Goal: Task Accomplishment & Management: Use online tool/utility

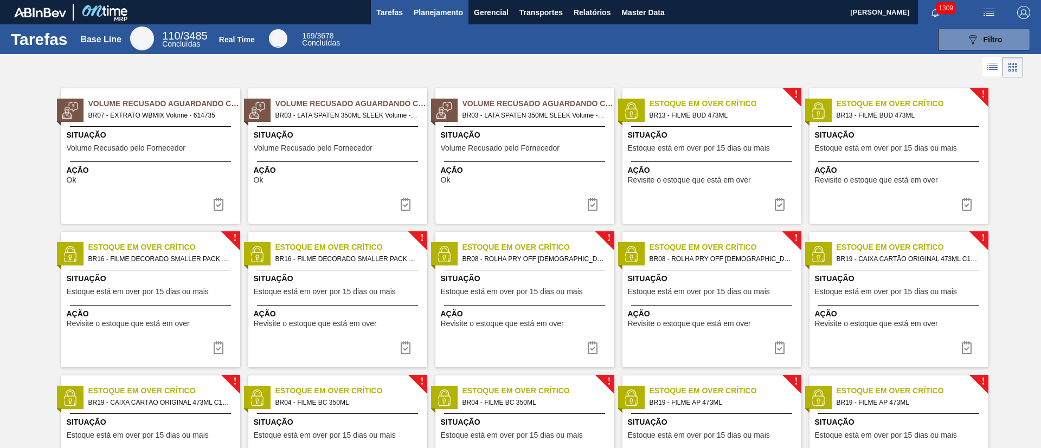
click at [438, 5] on button "Planejamento" at bounding box center [438, 12] width 60 height 24
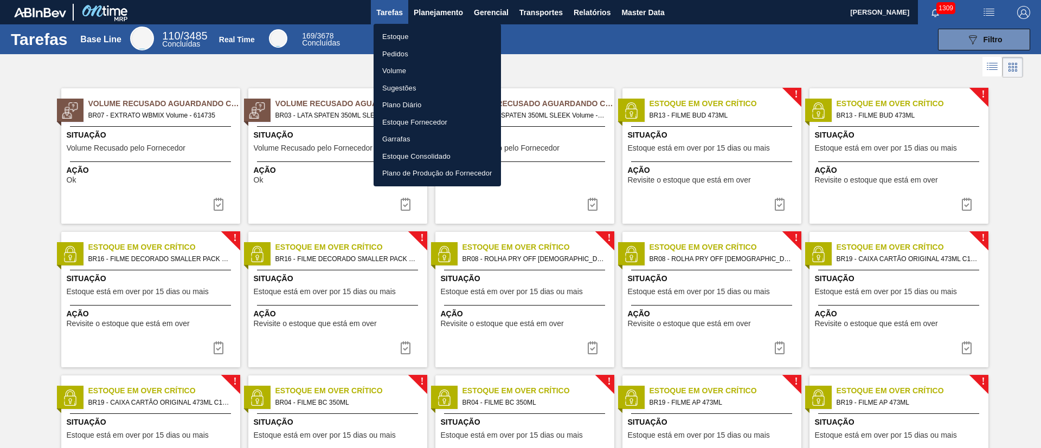
drag, startPoint x: 399, startPoint y: 38, endPoint x: 616, endPoint y: 47, distance: 217.5
click at [398, 38] on li "Estoque" at bounding box center [436, 36] width 127 height 17
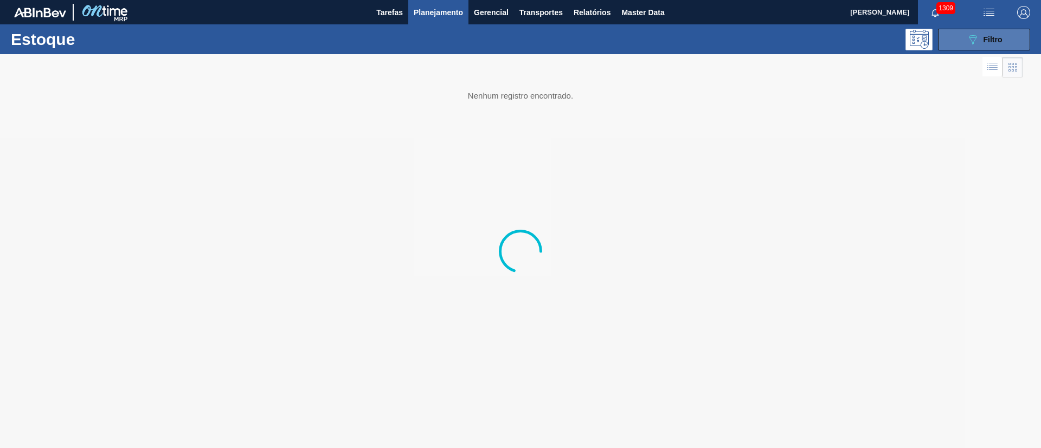
click at [693, 45] on button "089F7B8B-B2A5-4AFE-B5C0-19BA573D28AC Filtro" at bounding box center [984, 40] width 92 height 22
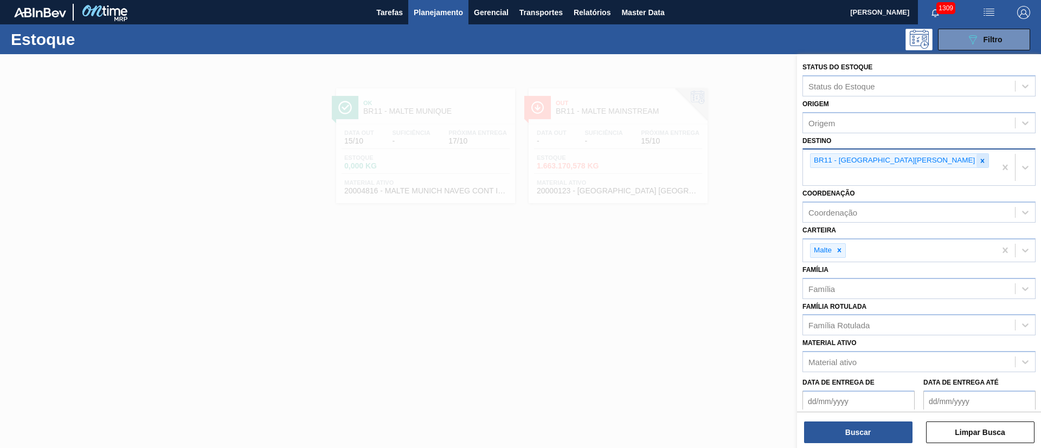
click at [693, 159] on icon at bounding box center [982, 161] width 8 height 8
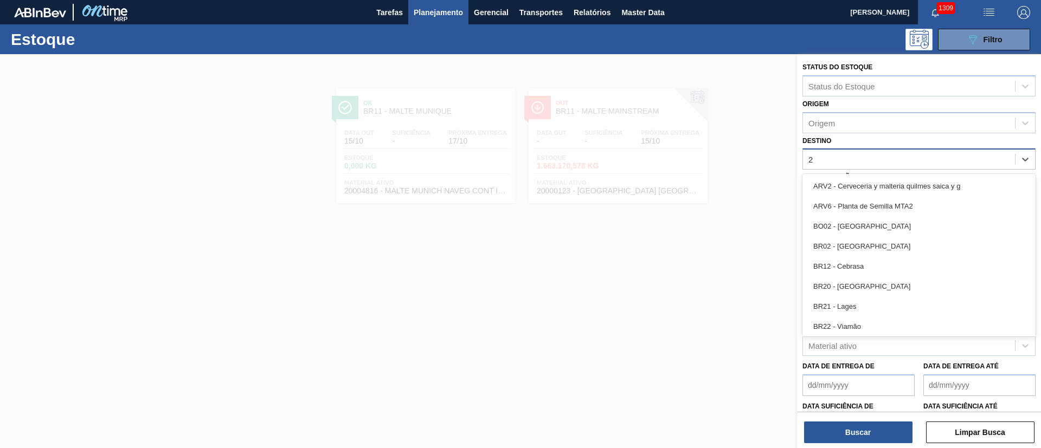
type input "21"
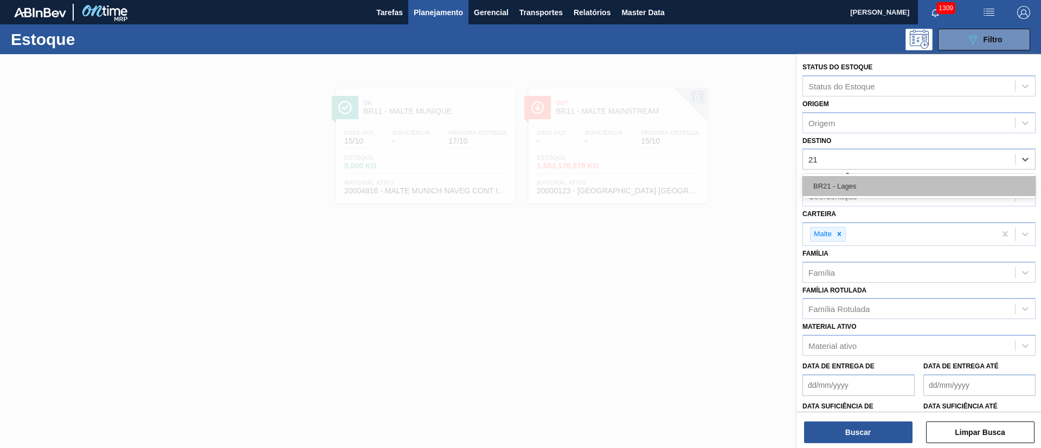
click at [693, 188] on div "BR21 - Lages" at bounding box center [918, 186] width 233 height 20
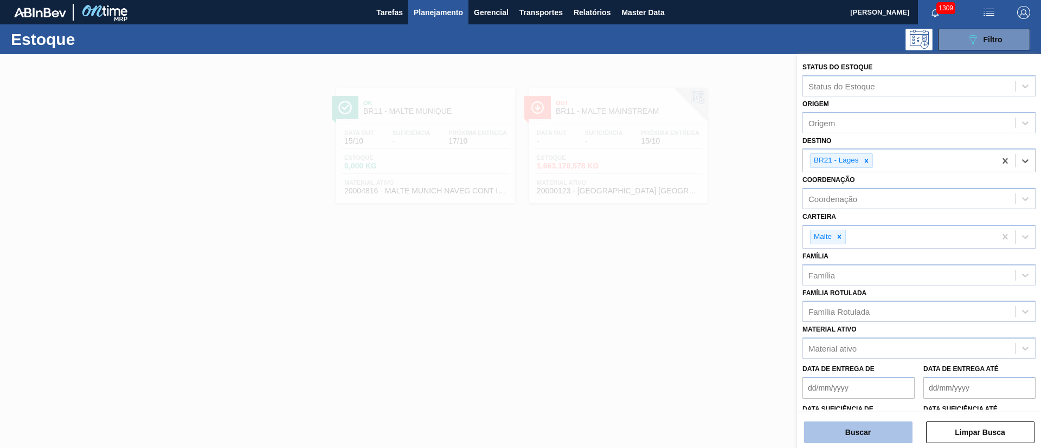
click at [693, 298] on button "Buscar" at bounding box center [858, 433] width 108 height 22
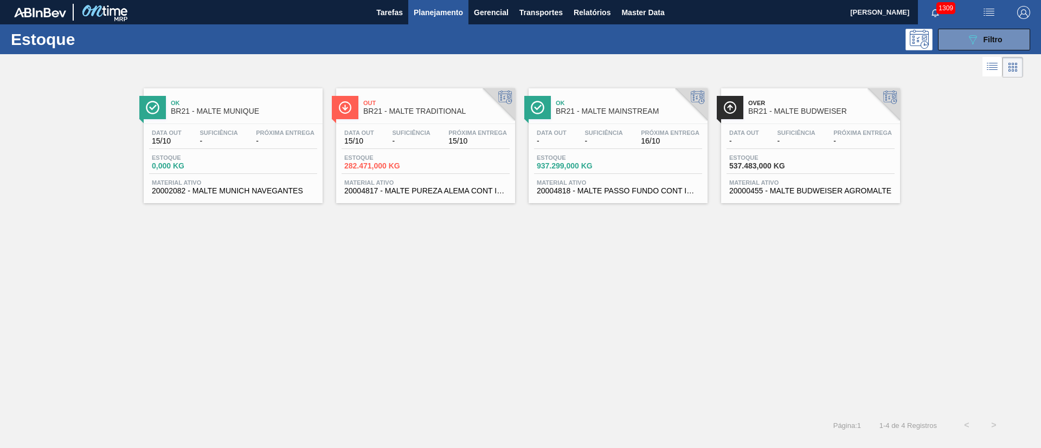
click at [420, 150] on div "Data out 15/10 Suficiência - Próxima Entrega 15/10 Estoque 282.471,000 KG Mater…" at bounding box center [425, 161] width 179 height 74
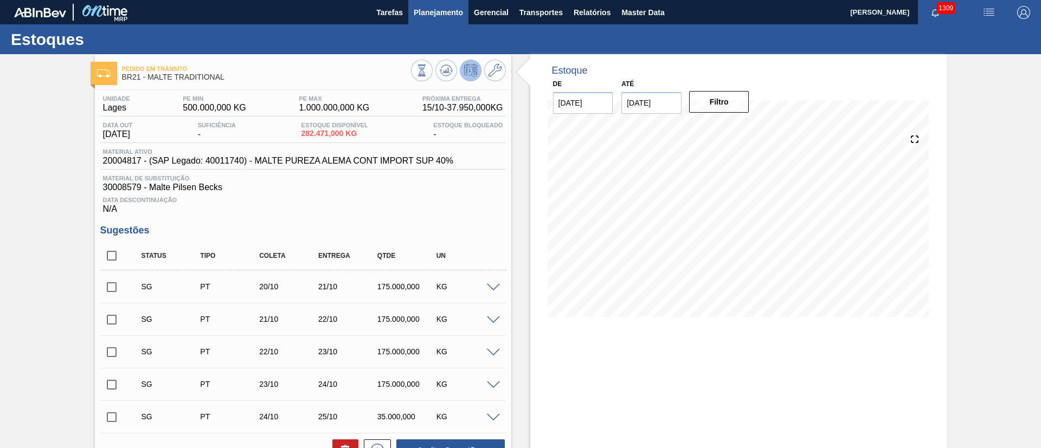
click at [429, 11] on span "Planejamento" at bounding box center [438, 12] width 49 height 13
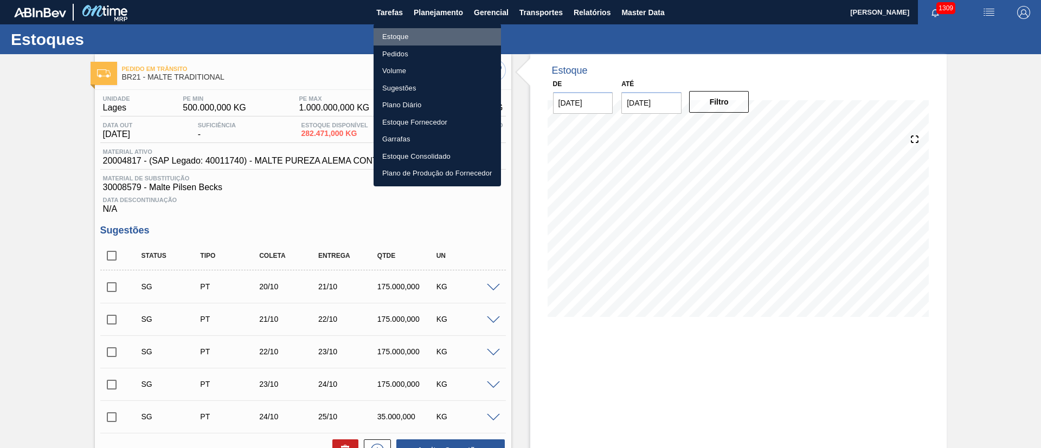
click at [397, 41] on li "Estoque" at bounding box center [436, 36] width 127 height 17
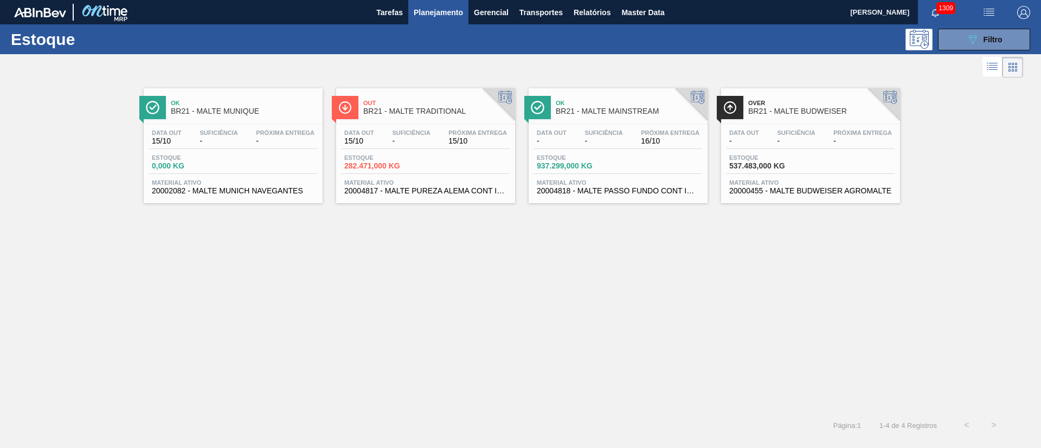
click at [623, 170] on div "Estoque 937.299,000 KG" at bounding box center [618, 164] width 168 height 20
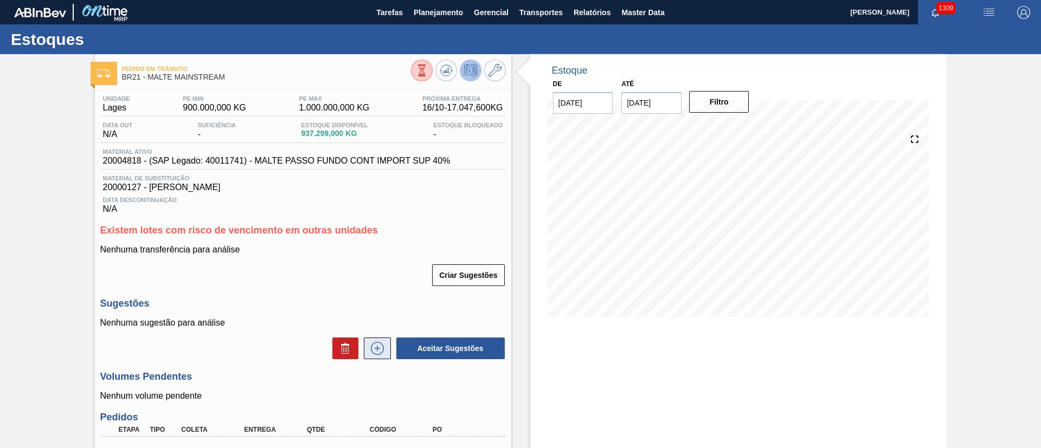
click at [378, 298] on icon at bounding box center [377, 348] width 17 height 13
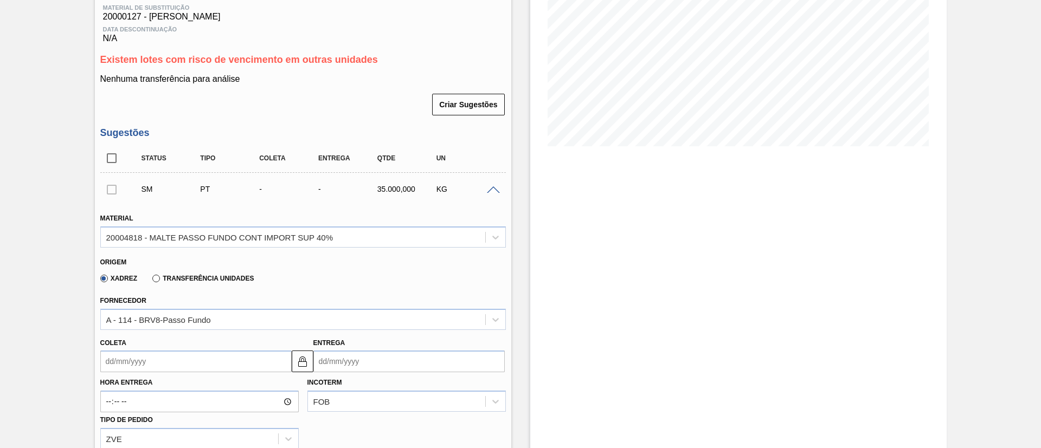
scroll to position [244, 0]
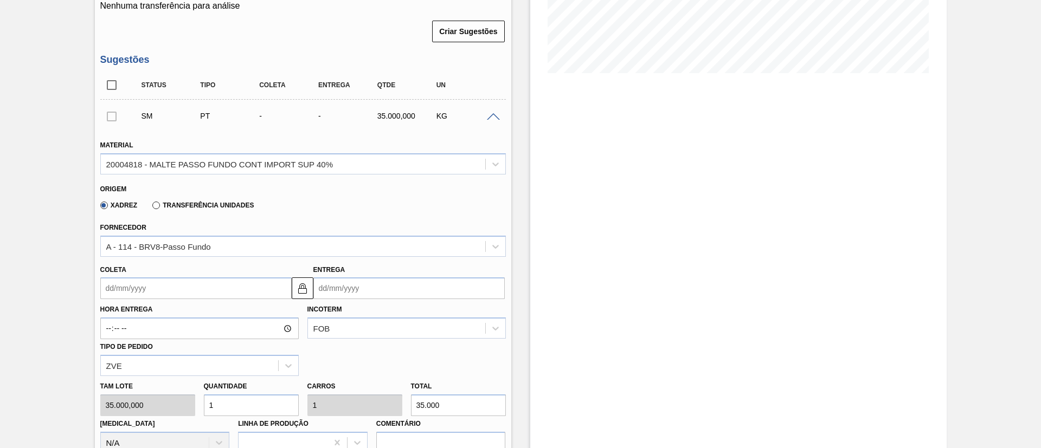
click at [171, 298] on div "[PERSON_NAME] 35.000,000 Quantidade 1 Carros 1 Total 35.000 [MEDICAL_DATA] N/A …" at bounding box center [303, 415] width 414 height 78
type input "3"
type input "105.000"
type input "3"
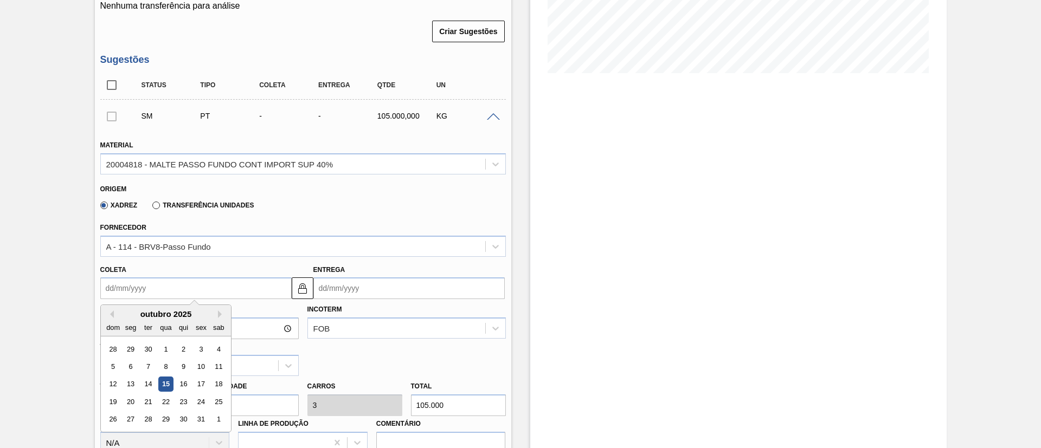
click at [101, 287] on input "Coleta" at bounding box center [195, 289] width 191 height 22
click at [204, 298] on div "17" at bounding box center [200, 384] width 15 height 15
type input "[DATE]"
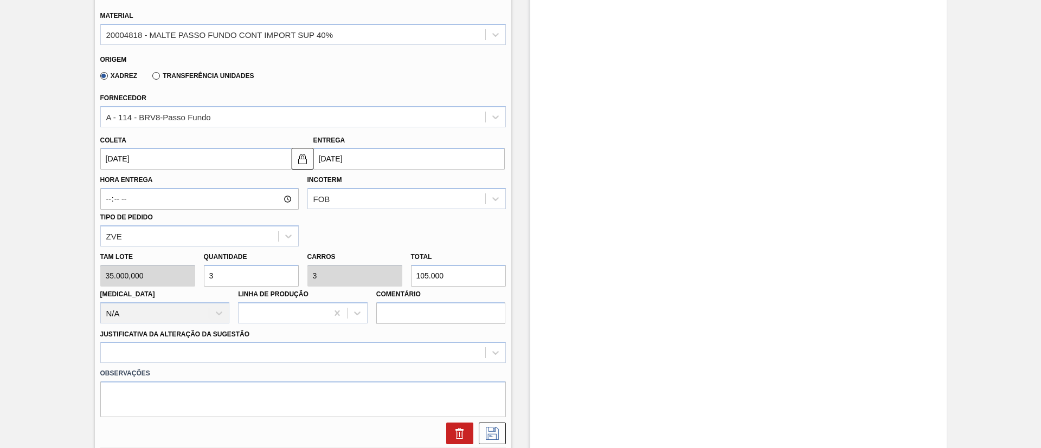
scroll to position [488, 0]
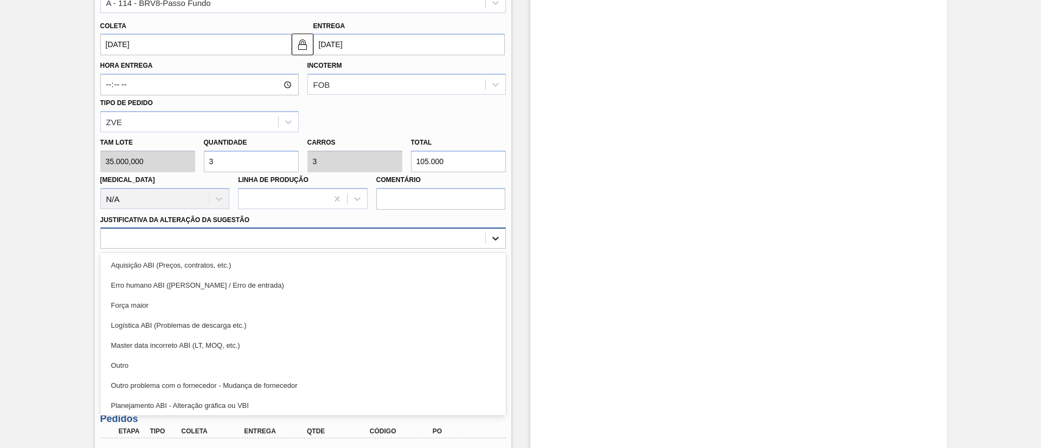
click at [499, 234] on icon at bounding box center [495, 238] width 11 height 11
drag, startPoint x: 132, startPoint y: 362, endPoint x: 220, endPoint y: 324, distance: 95.2
click at [133, 298] on div "Outro" at bounding box center [302, 366] width 405 height 20
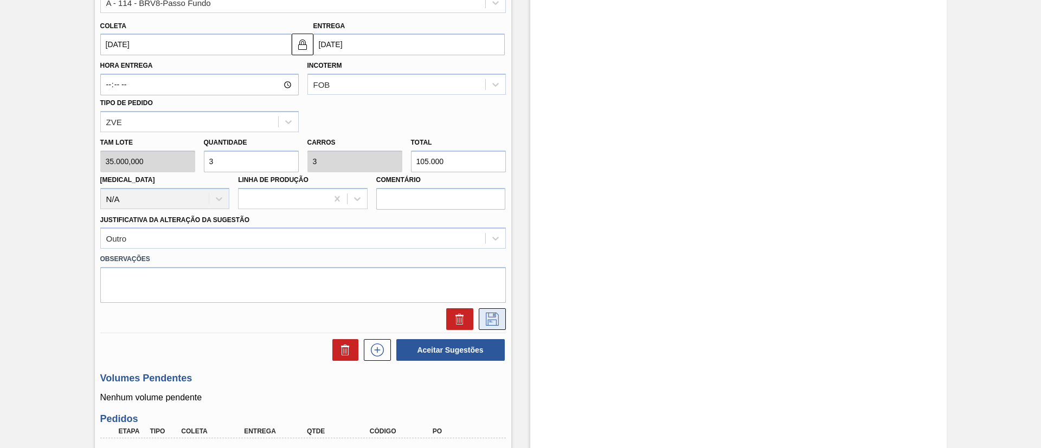
click at [495, 298] on icon at bounding box center [491, 319] width 17 height 13
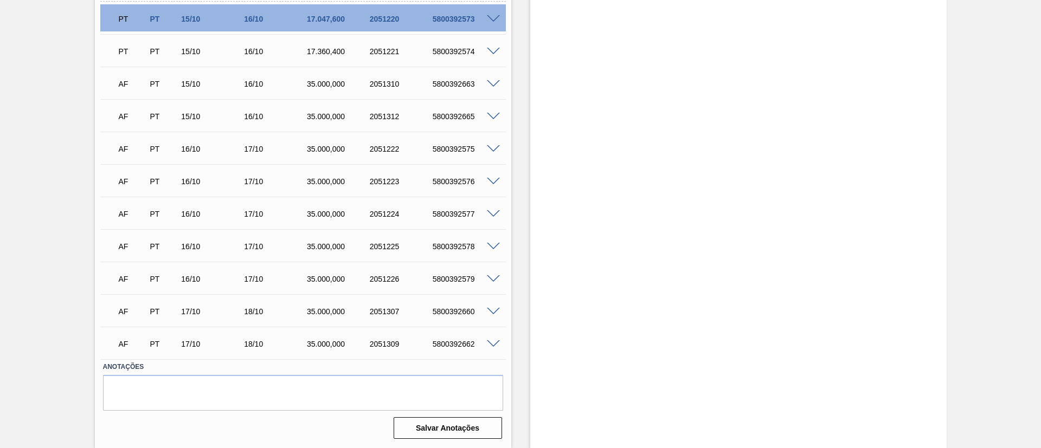
scroll to position [74, 0]
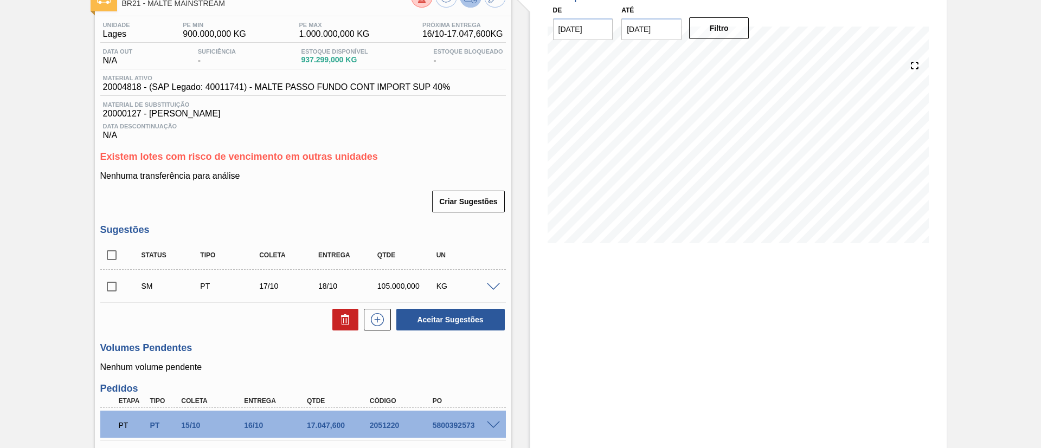
click at [109, 287] on input "checkbox" at bounding box center [111, 286] width 23 height 23
click at [446, 298] on button "Aceitar Sugestões" at bounding box center [450, 320] width 108 height 22
checkbox input "false"
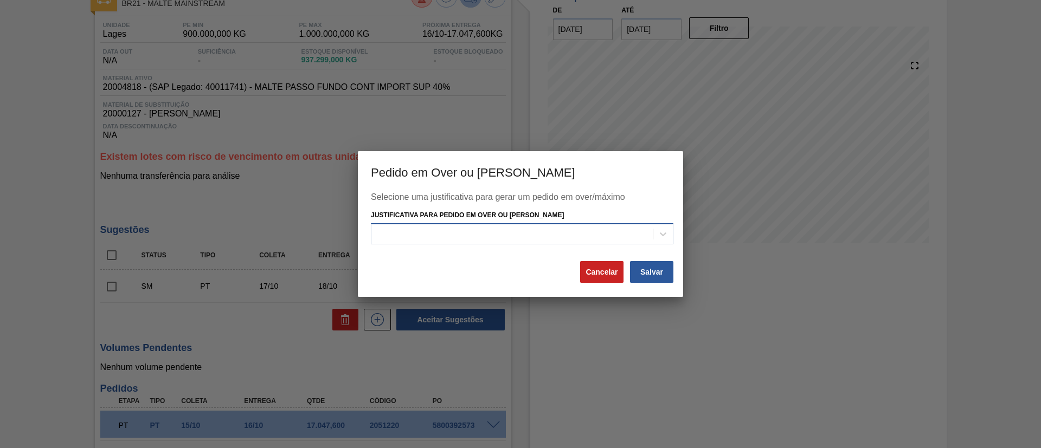
click at [412, 230] on div at bounding box center [511, 234] width 281 height 16
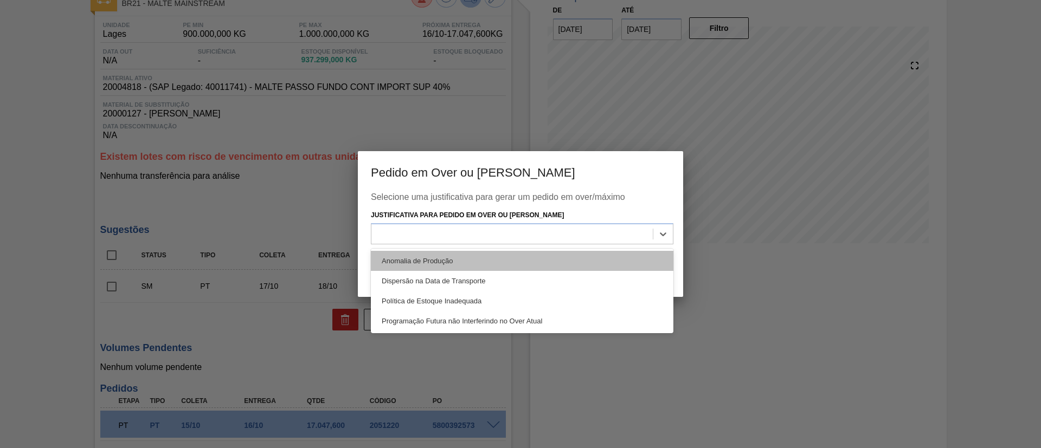
click at [402, 257] on div "Anomalia de Produção" at bounding box center [522, 261] width 302 height 20
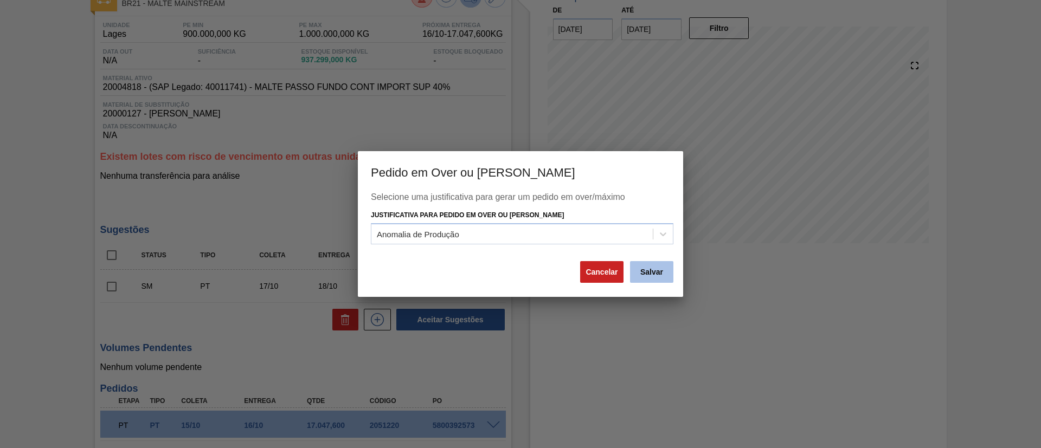
click at [657, 273] on button "Salvar" at bounding box center [651, 272] width 43 height 22
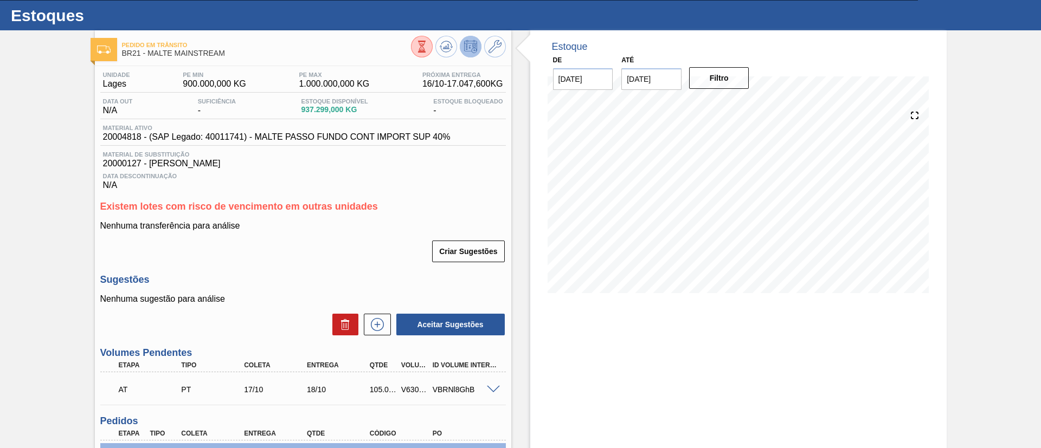
scroll to position [0, 0]
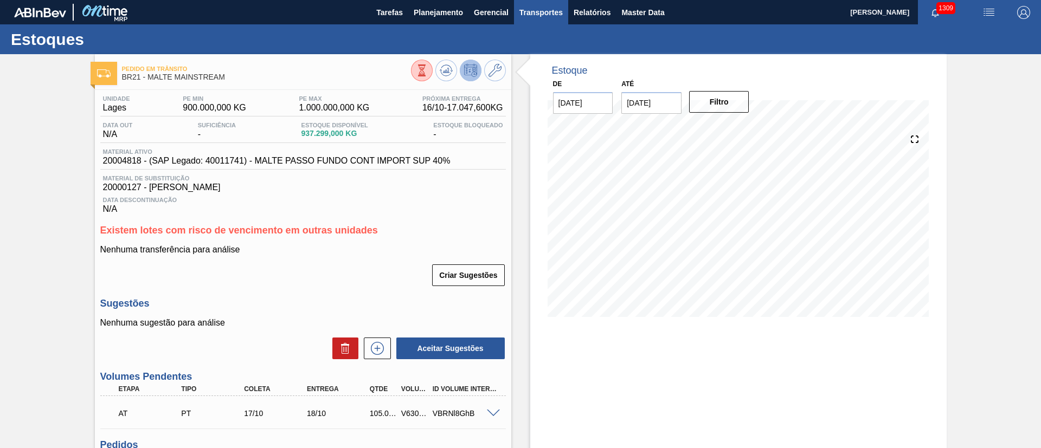
click at [537, 14] on span "Transportes" at bounding box center [540, 12] width 43 height 13
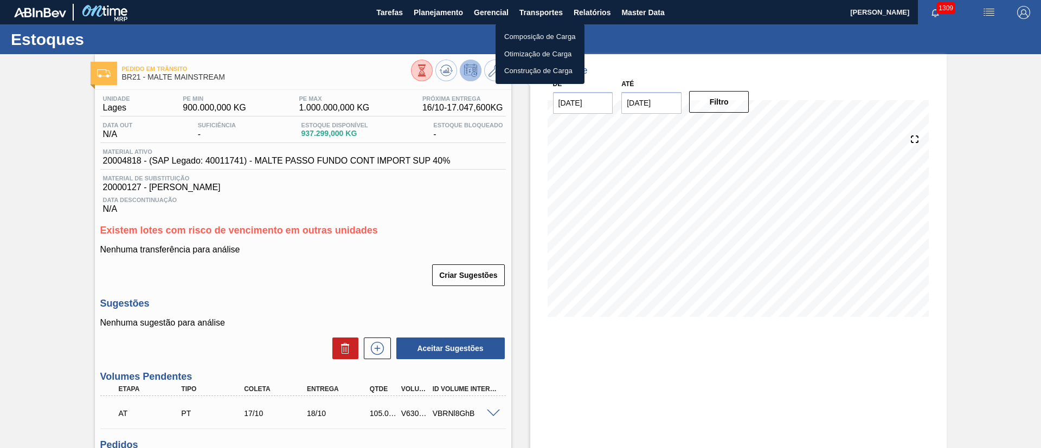
click at [521, 53] on li "Otimização de Carga" at bounding box center [539, 54] width 89 height 17
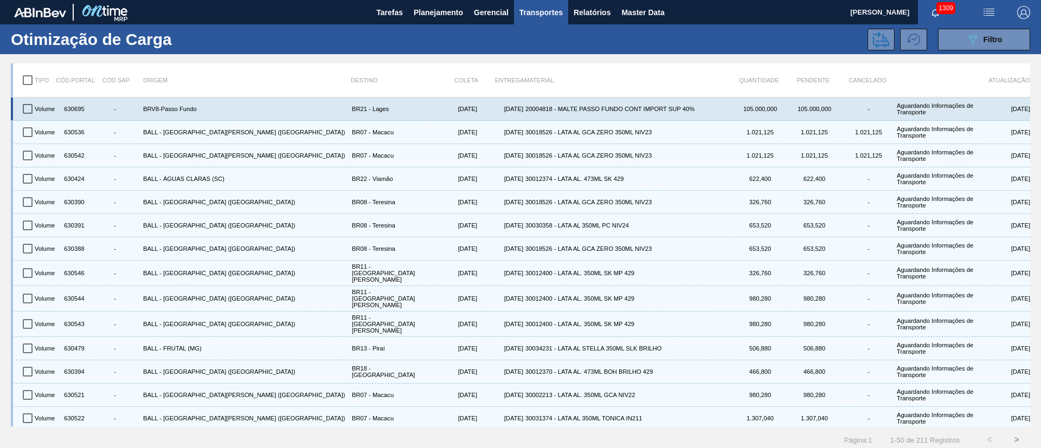
click at [27, 105] on input "checkbox" at bounding box center [27, 109] width 23 height 23
checkbox input "true"
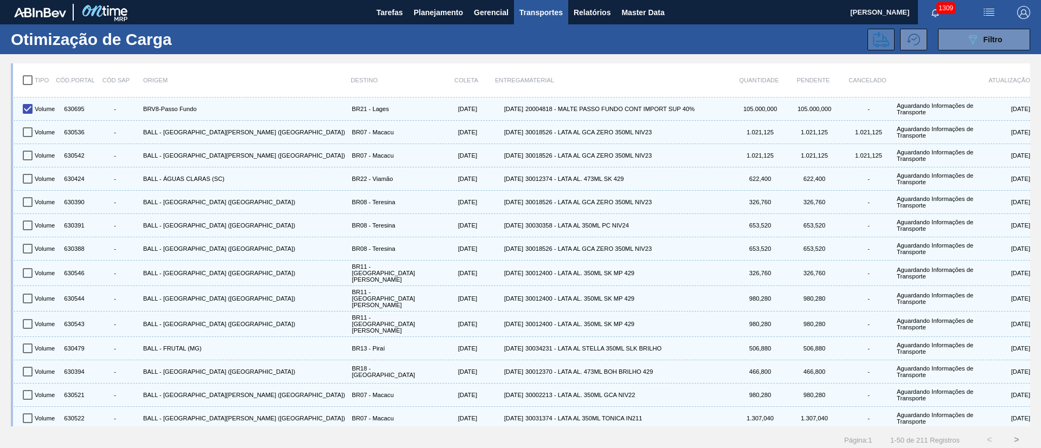
click at [693, 42] on icon at bounding box center [881, 39] width 16 height 16
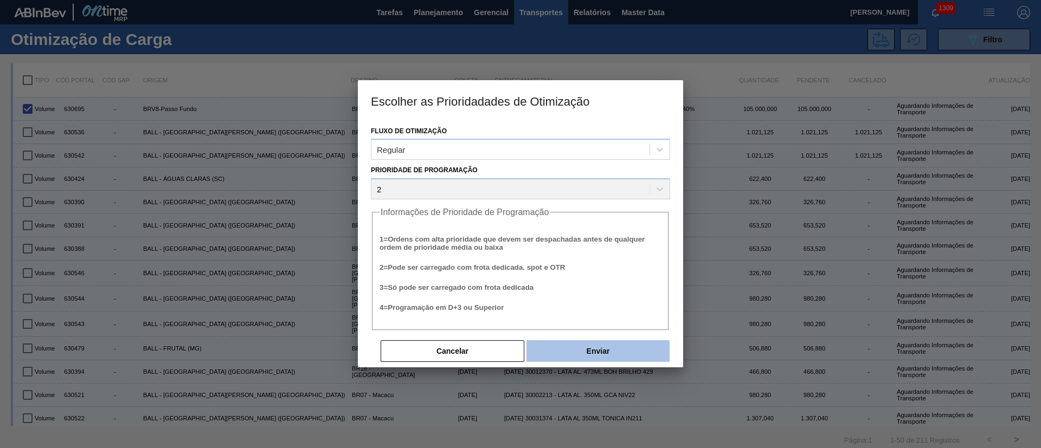
click at [594, 298] on button "Enviar" at bounding box center [597, 351] width 143 height 22
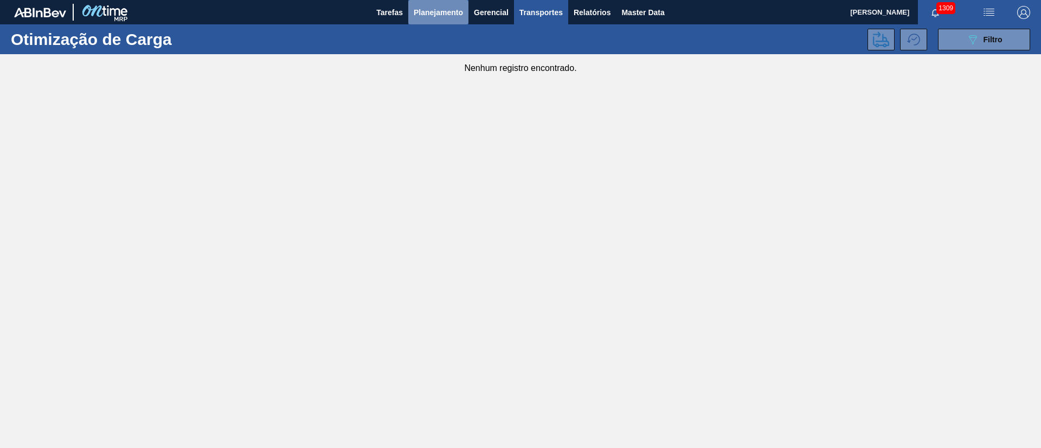
click at [444, 9] on span "Planejamento" at bounding box center [438, 12] width 49 height 13
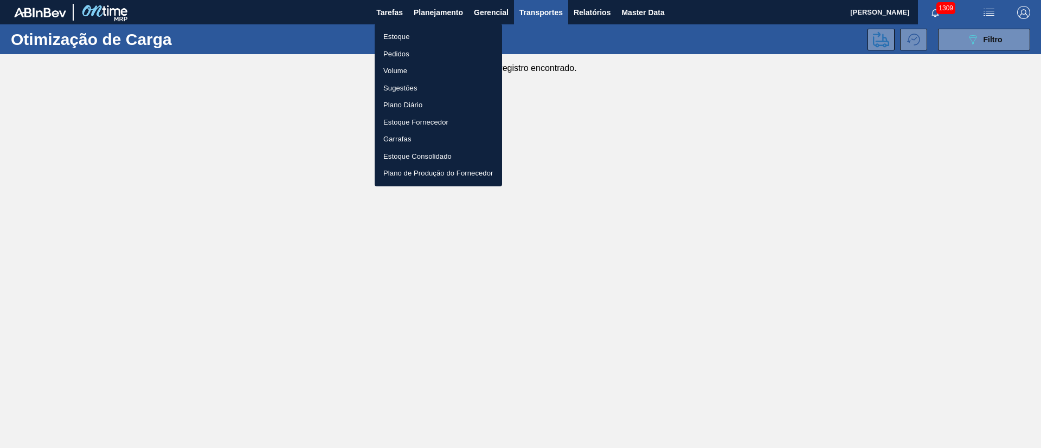
click at [388, 35] on li "Estoque" at bounding box center [438, 36] width 127 height 17
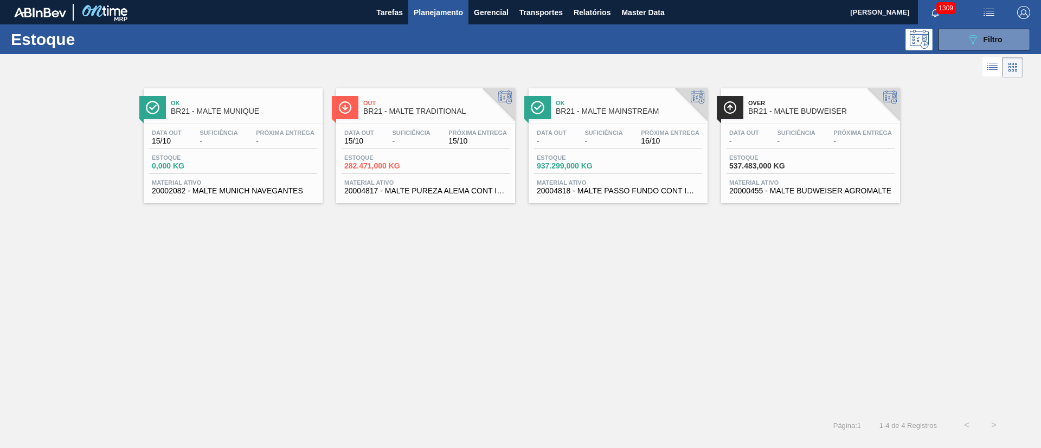
click at [593, 144] on span "-" at bounding box center [603, 141] width 38 height 8
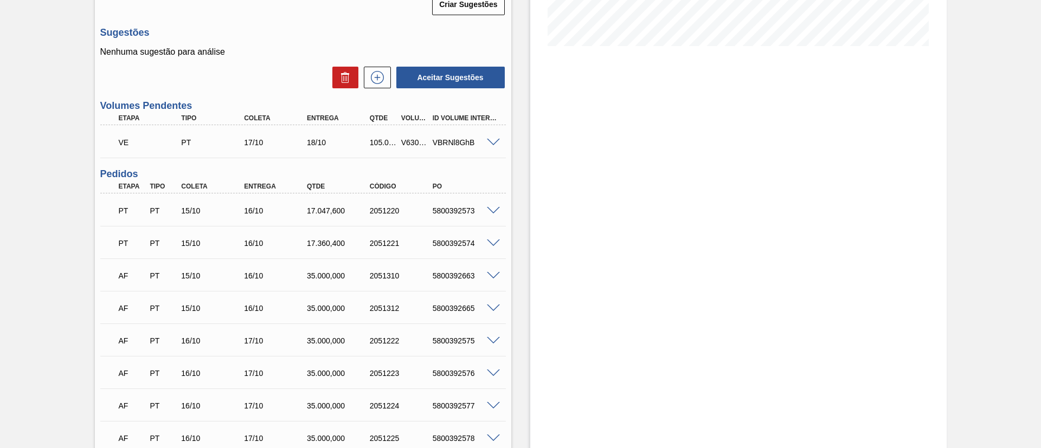
scroll to position [325, 0]
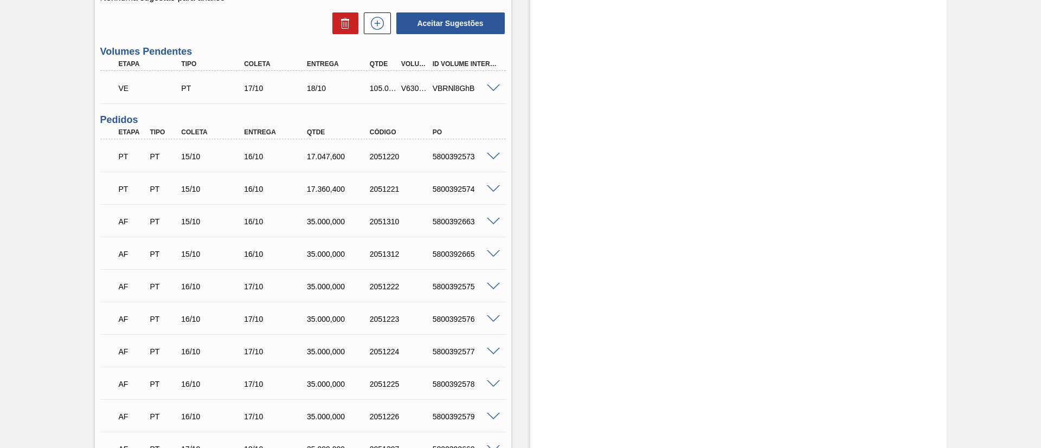
click at [411, 89] on div "V630695" at bounding box center [414, 88] width 33 height 9
copy div "V630695"
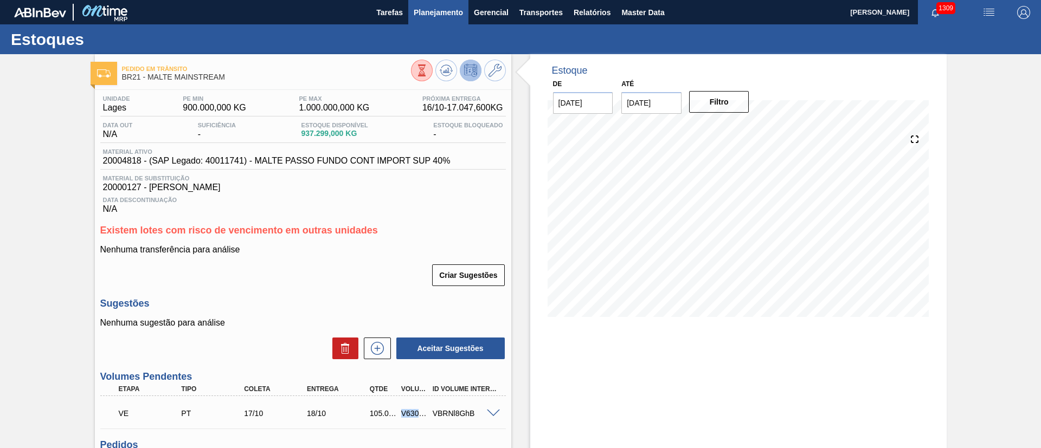
click at [433, 12] on span "Planejamento" at bounding box center [438, 12] width 49 height 13
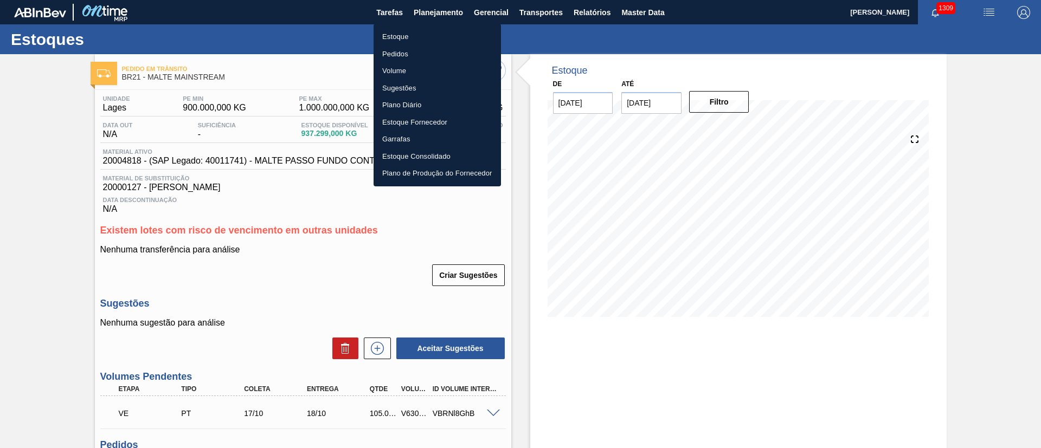
click at [549, 17] on div at bounding box center [520, 224] width 1041 height 448
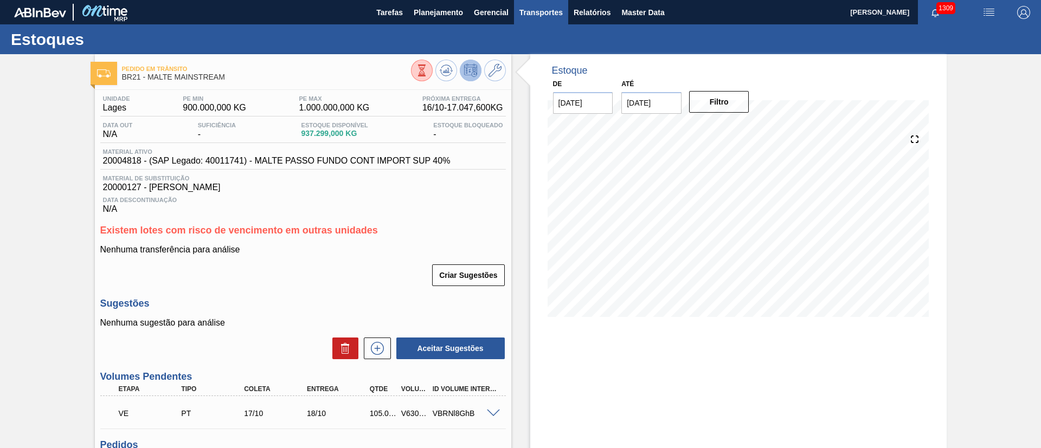
click at [535, 10] on span "Transportes" at bounding box center [540, 12] width 43 height 13
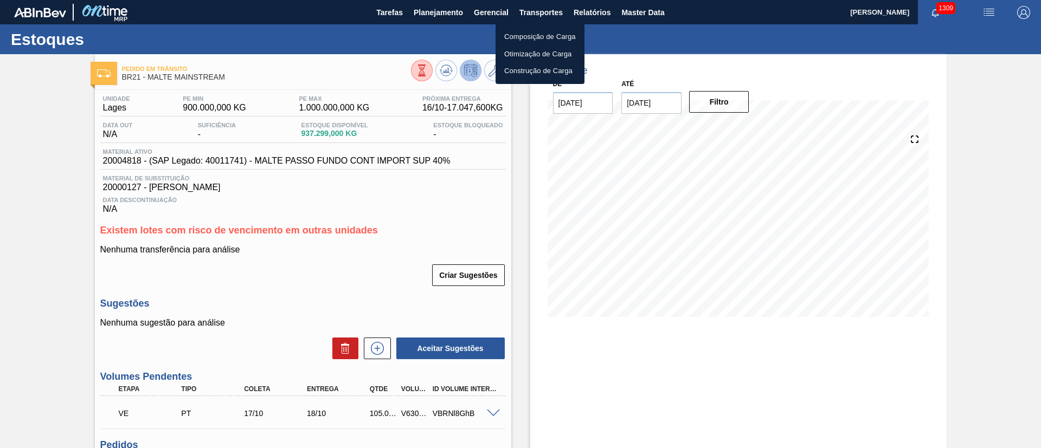
click at [515, 37] on li "Composição de Carga" at bounding box center [539, 36] width 89 height 17
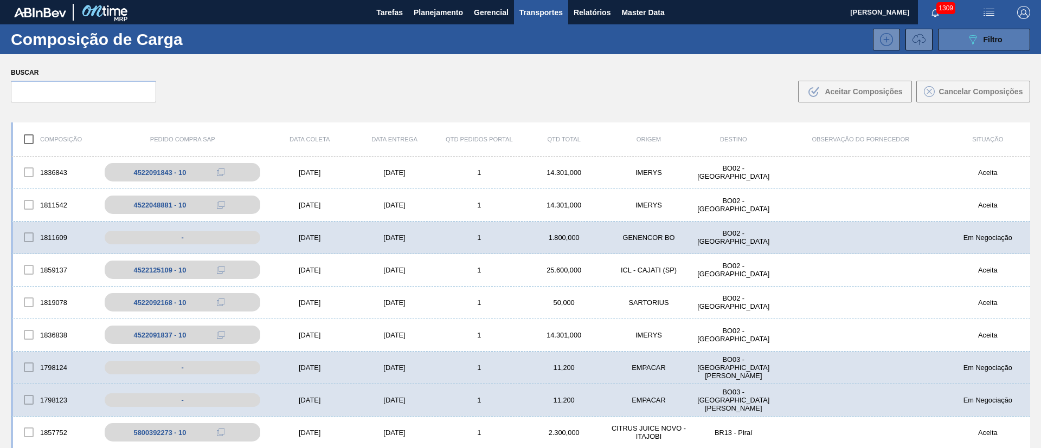
click at [693, 38] on div "089F7B8B-B2A5-4AFE-B5C0-19BA573D28AC Filtro" at bounding box center [984, 39] width 36 height 13
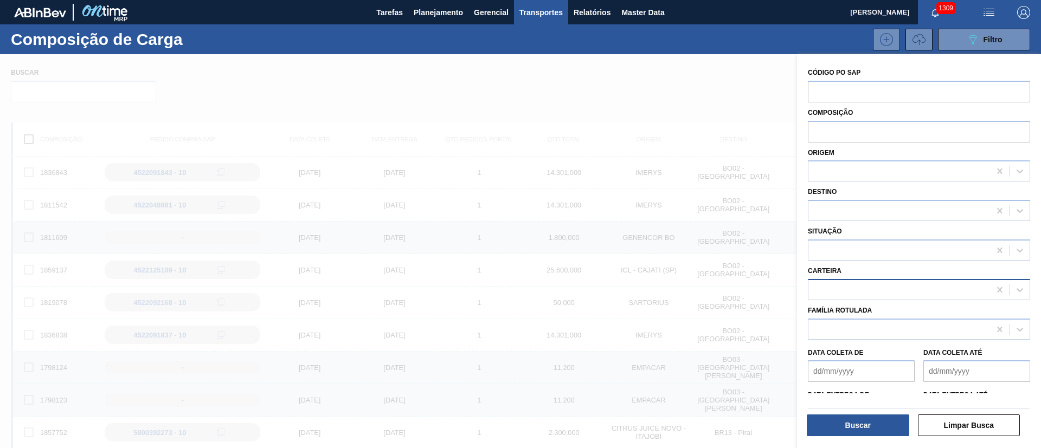
click at [693, 287] on div at bounding box center [899, 290] width 182 height 16
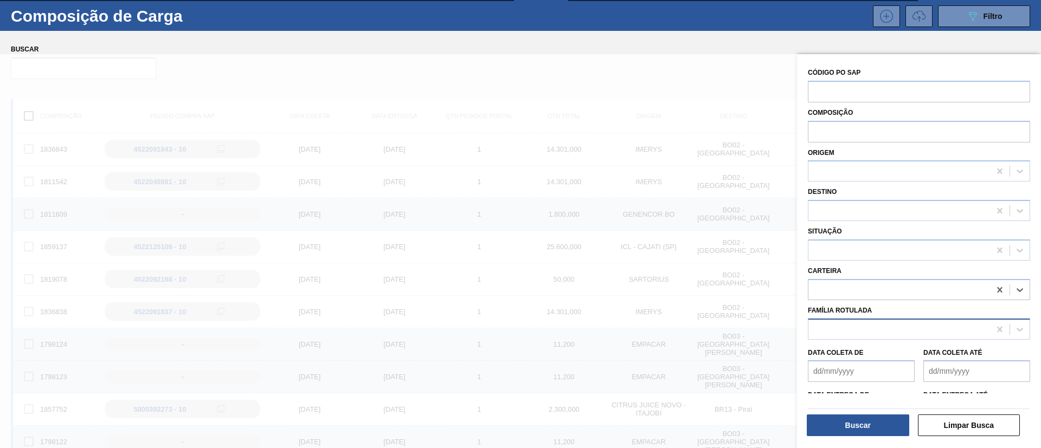
scroll to position [78, 0]
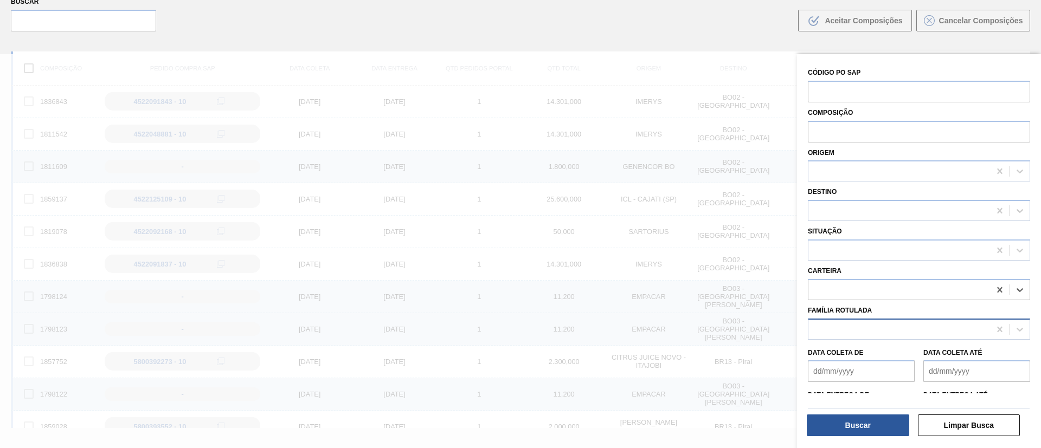
click at [693, 298] on div at bounding box center [899, 329] width 182 height 16
type Rotulada "logopl"
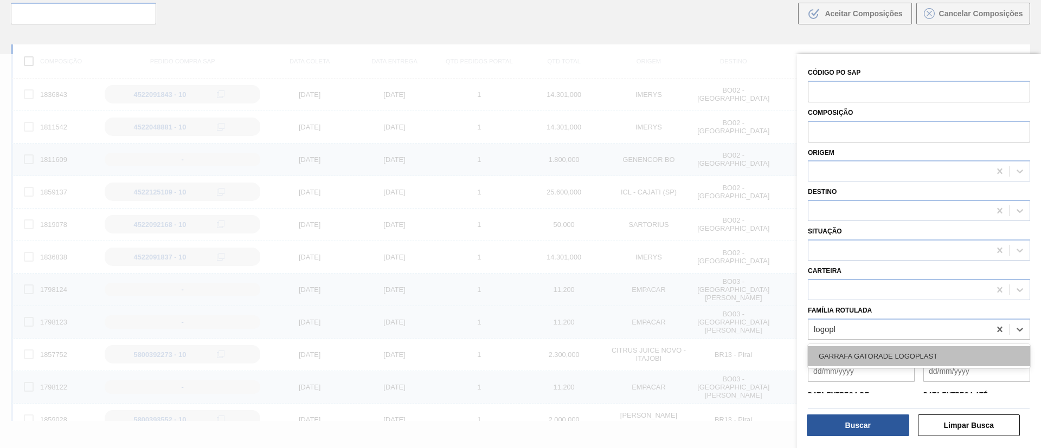
click at [693, 298] on div "GARRAFA GATORADE LOGOPLAST" at bounding box center [919, 356] width 222 height 20
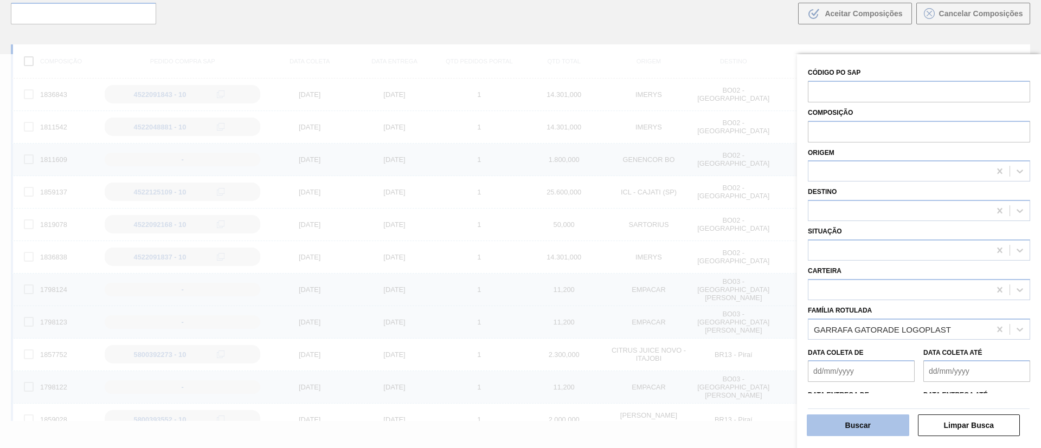
click at [693, 298] on button "Buscar" at bounding box center [858, 426] width 102 height 22
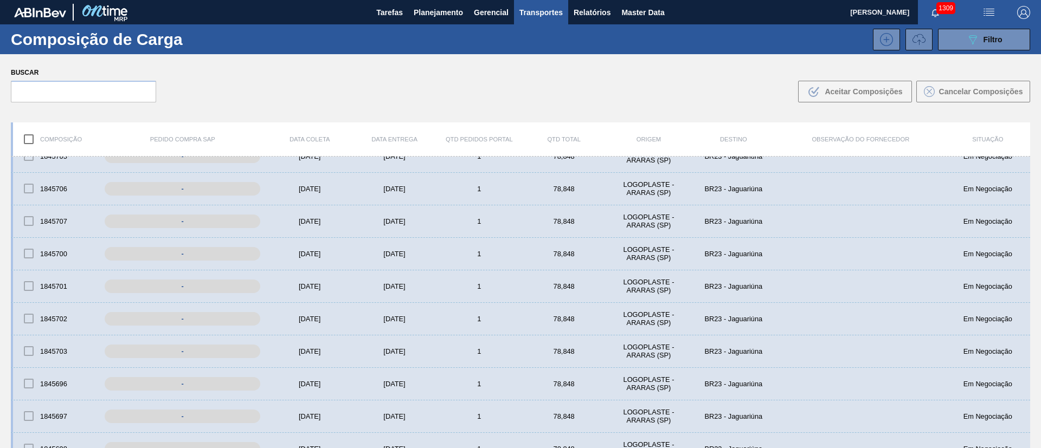
scroll to position [1138, 0]
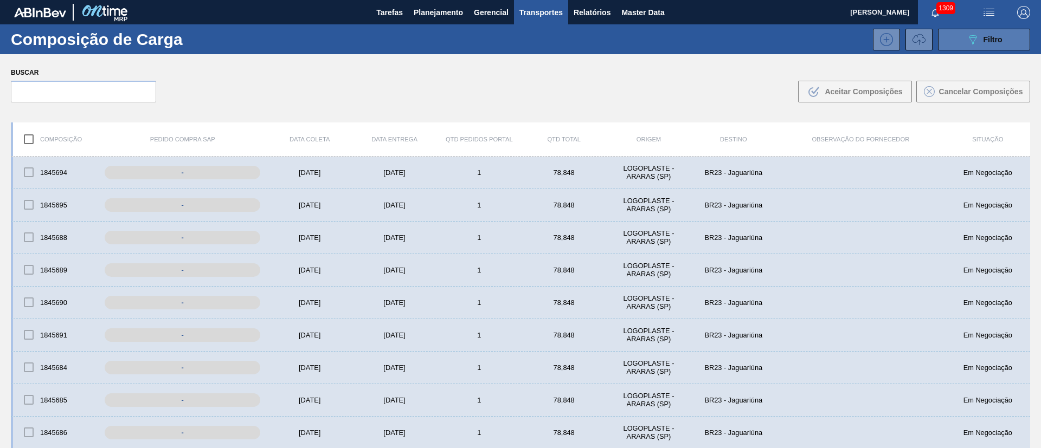
click at [693, 40] on icon "089F7B8B-B2A5-4AFE-B5C0-19BA573D28AC" at bounding box center [972, 39] width 13 height 13
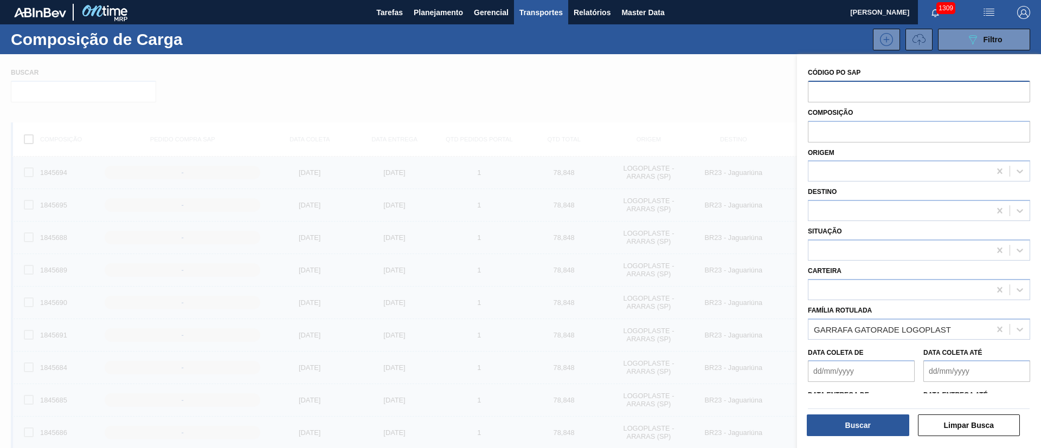
click at [693, 91] on input "text" at bounding box center [919, 91] width 222 height 21
click at [693, 241] on div at bounding box center [919, 250] width 222 height 21
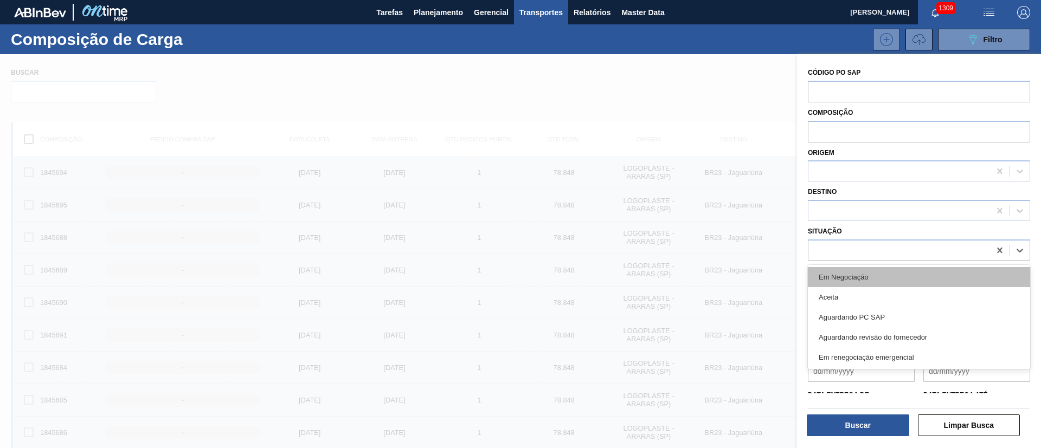
click at [693, 279] on div "Em Negociação" at bounding box center [919, 277] width 222 height 20
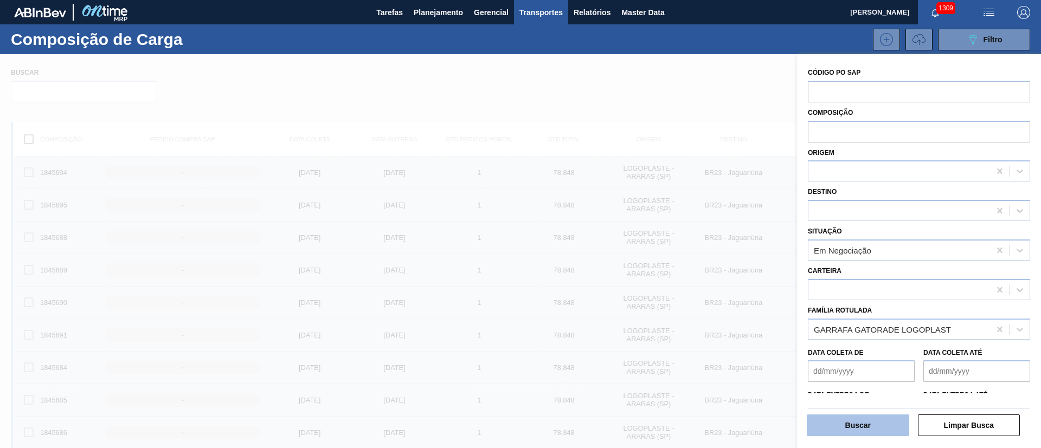
click at [693, 298] on button "Buscar" at bounding box center [858, 426] width 102 height 22
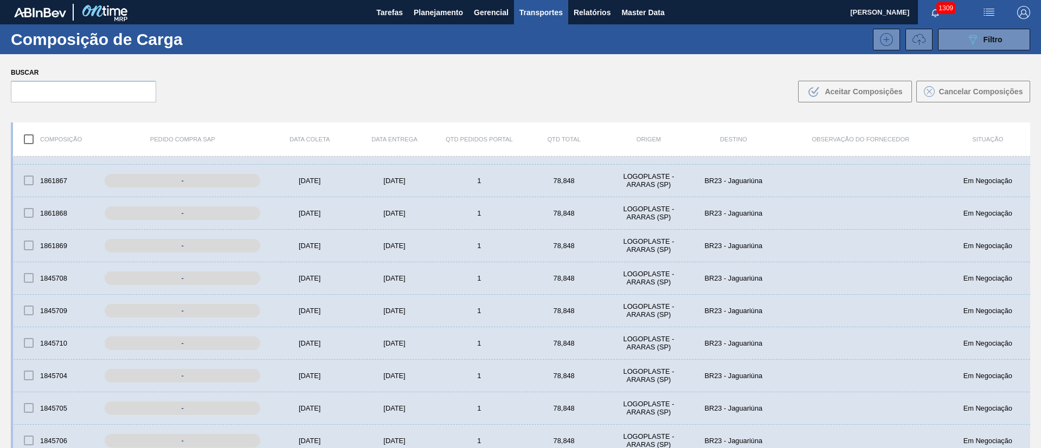
scroll to position [0, 0]
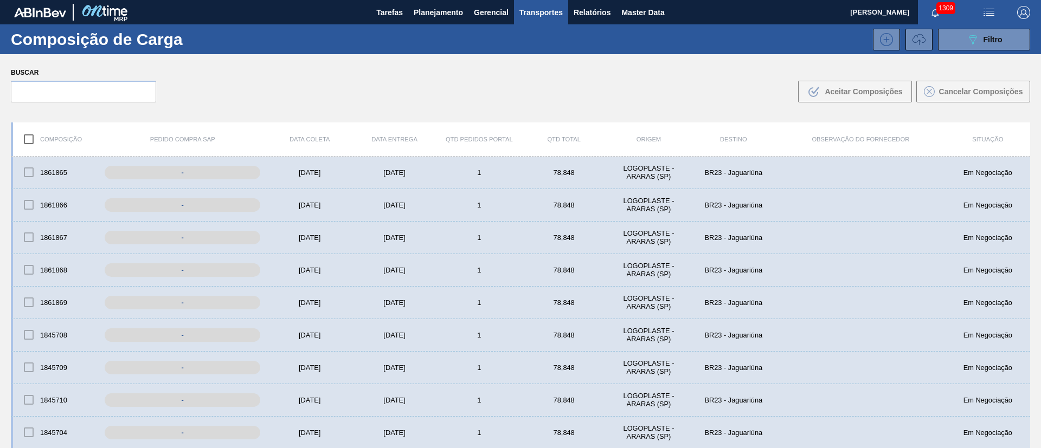
click at [29, 136] on input "checkbox" at bounding box center [28, 139] width 23 height 23
click at [25, 138] on input "checkbox" at bounding box center [28, 139] width 23 height 23
click at [28, 172] on div at bounding box center [28, 172] width 23 height 23
click at [31, 140] on input "checkbox" at bounding box center [28, 139] width 23 height 23
checkbox input "true"
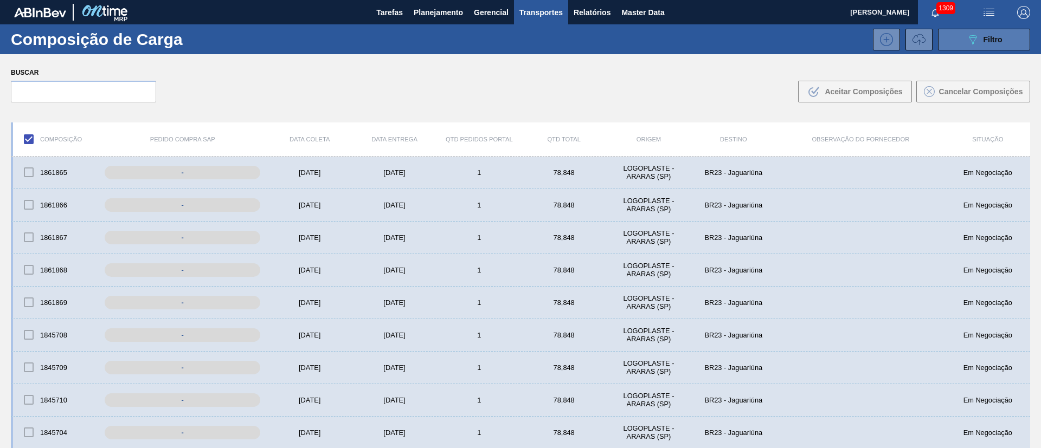
click at [693, 40] on button "089F7B8B-B2A5-4AFE-B5C0-19BA573D28AC Filtro" at bounding box center [984, 40] width 92 height 22
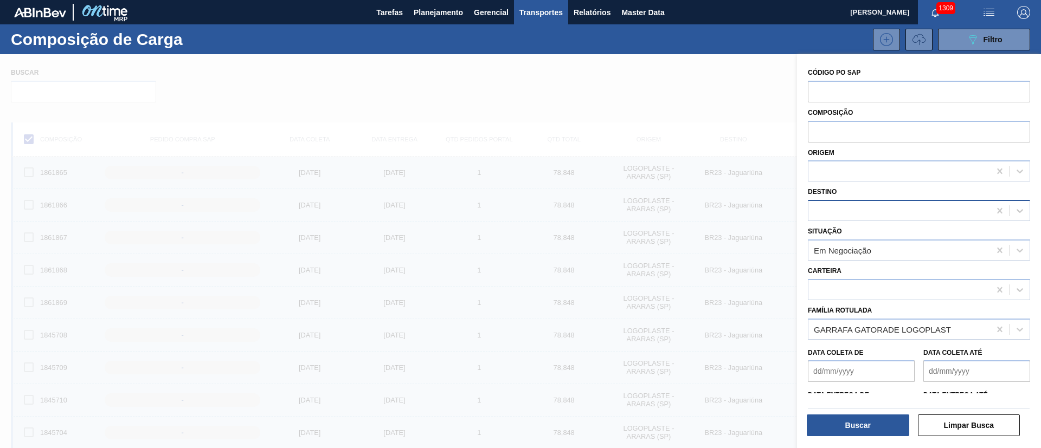
click at [693, 211] on div at bounding box center [899, 211] width 182 height 16
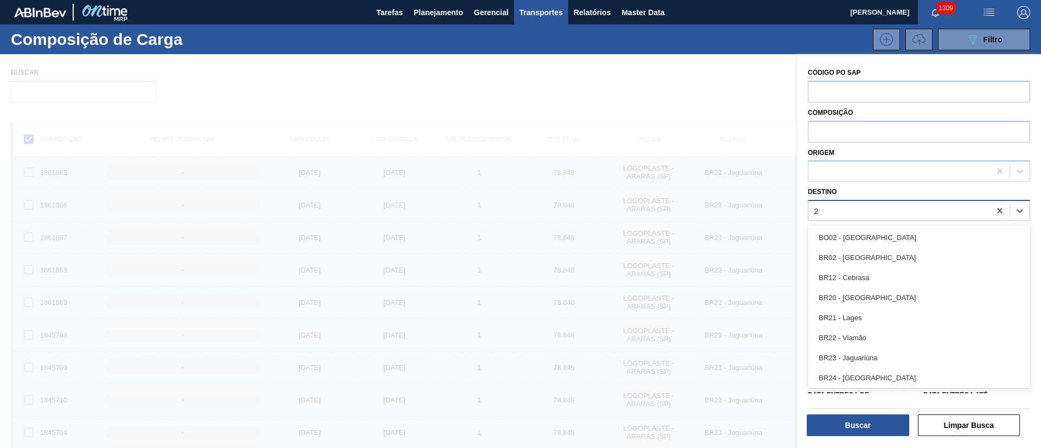
type input "23"
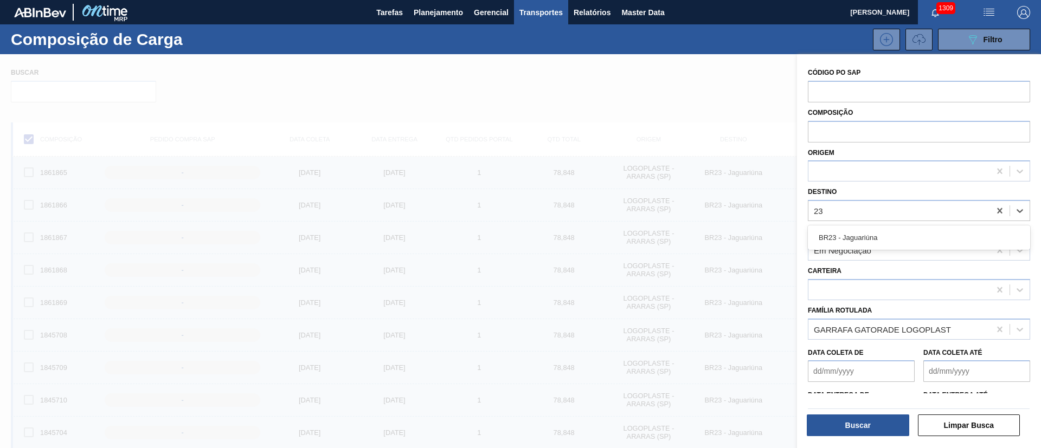
click at [693, 235] on div "BR23 - Jaguariúna" at bounding box center [919, 238] width 222 height 20
click at [693, 298] on button "Buscar" at bounding box center [858, 426] width 102 height 22
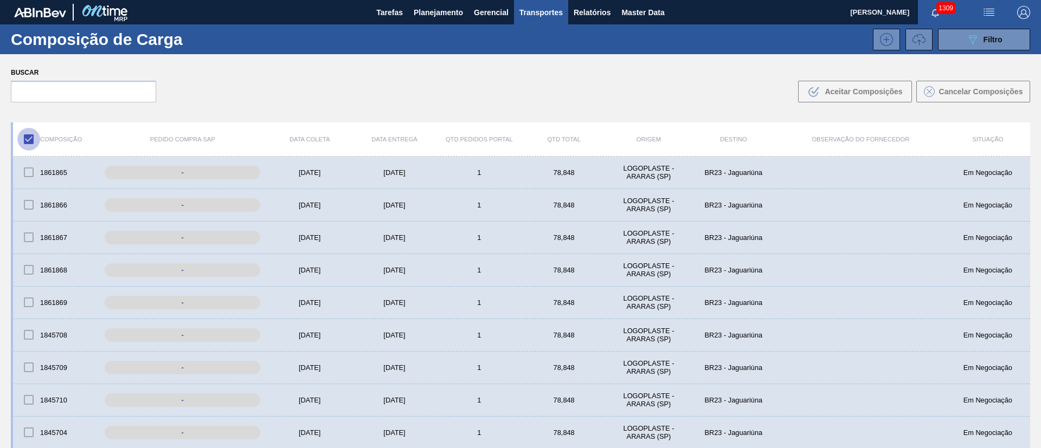
click at [34, 136] on input "checkbox" at bounding box center [28, 139] width 23 height 23
click at [35, 136] on input "checkbox" at bounding box center [28, 139] width 23 height 23
click at [693, 43] on icon "089F7B8B-B2A5-4AFE-B5C0-19BA573D28AC" at bounding box center [972, 39] width 13 height 13
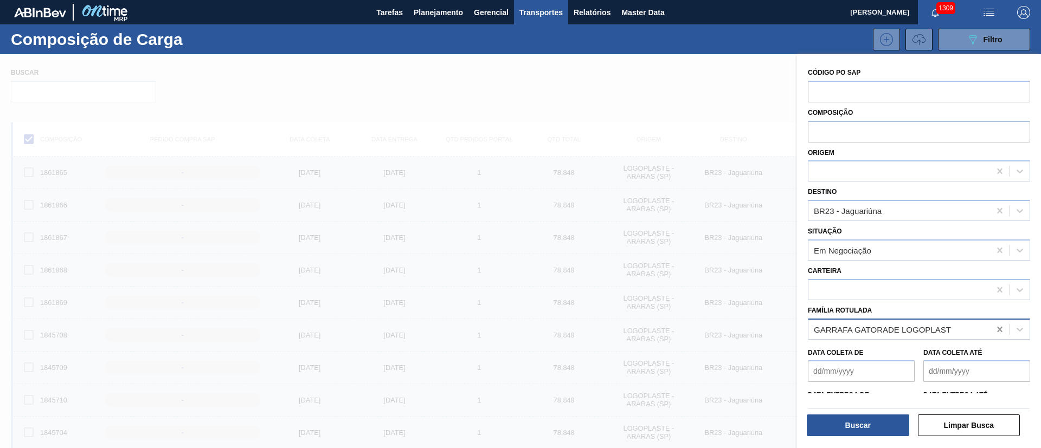
click at [693, 298] on icon at bounding box center [999, 329] width 11 height 11
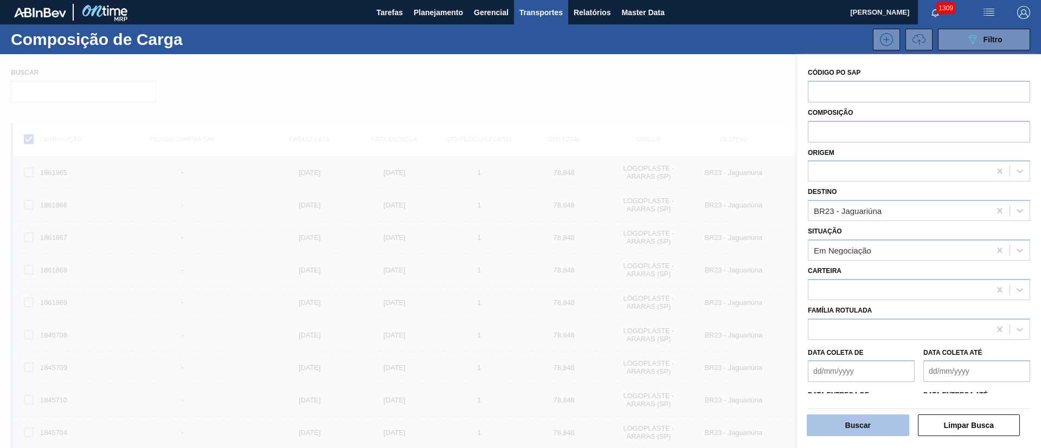
click at [693, 298] on button "Buscar" at bounding box center [858, 426] width 102 height 22
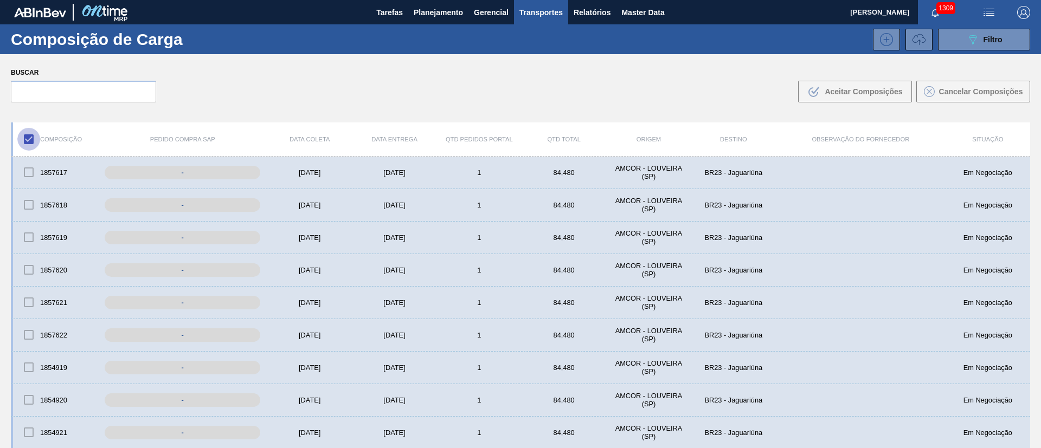
click at [24, 135] on input "checkbox" at bounding box center [28, 139] width 23 height 23
checkbox input "true"
click at [27, 170] on div at bounding box center [28, 172] width 23 height 23
click at [34, 209] on div at bounding box center [28, 204] width 23 height 23
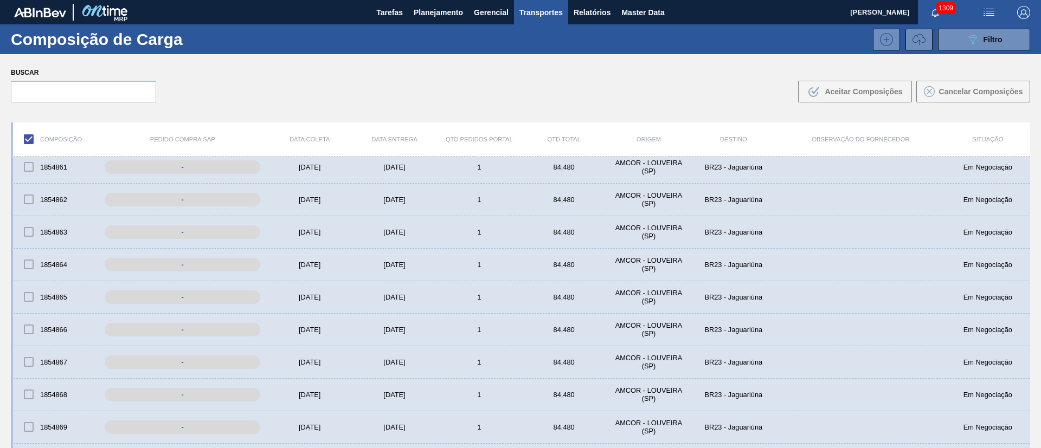
scroll to position [1283, 0]
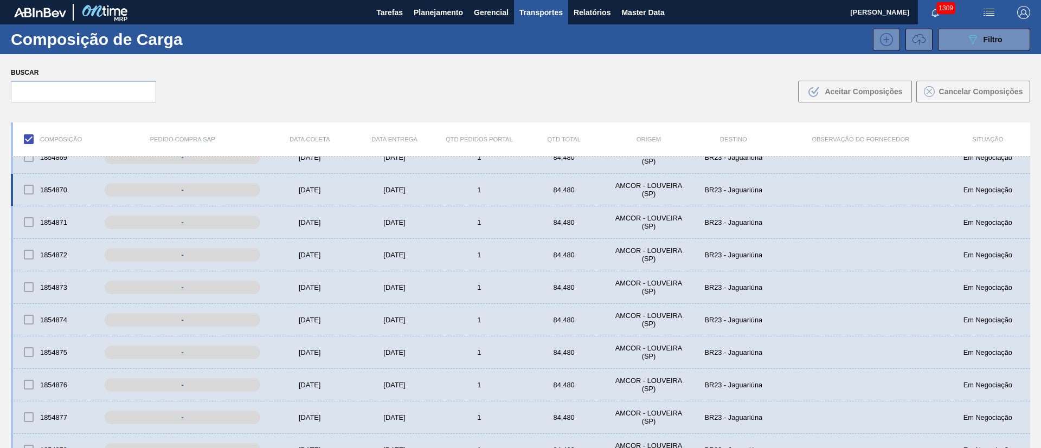
click at [157, 178] on div "1854870 - [DATE] [DATE] 1 84,480 AMCOR - LOUVEIRA ([GEOGRAPHIC_DATA]) BR23 - Ja…" at bounding box center [520, 190] width 1019 height 33
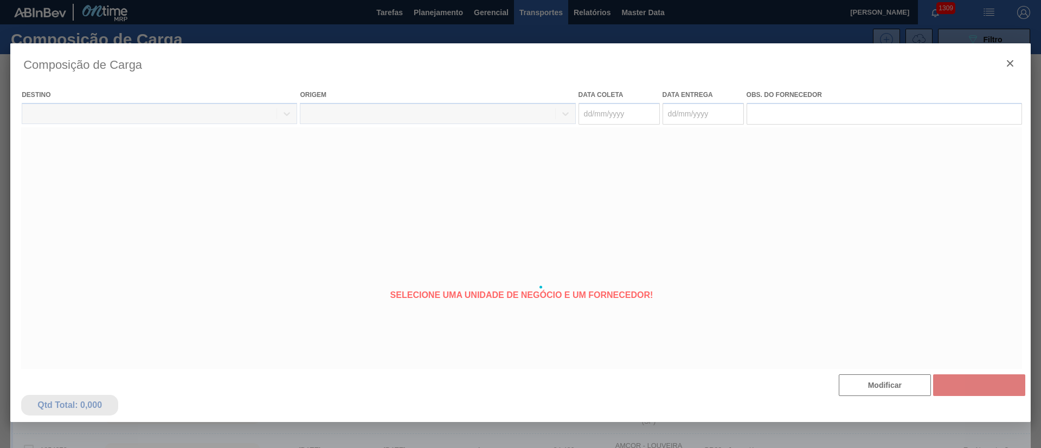
type coleta "[DATE]"
type Entrega "[DATE]"
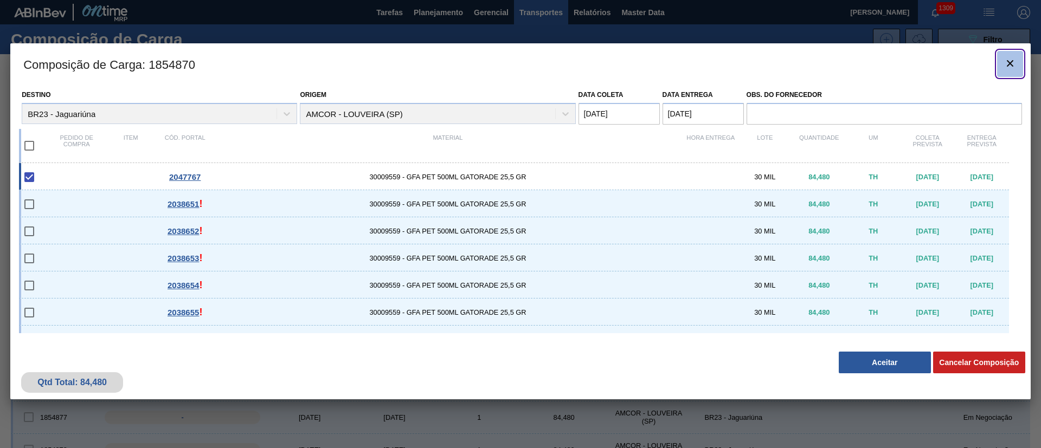
click at [693, 64] on icon "botão de ícone" at bounding box center [1010, 63] width 7 height 7
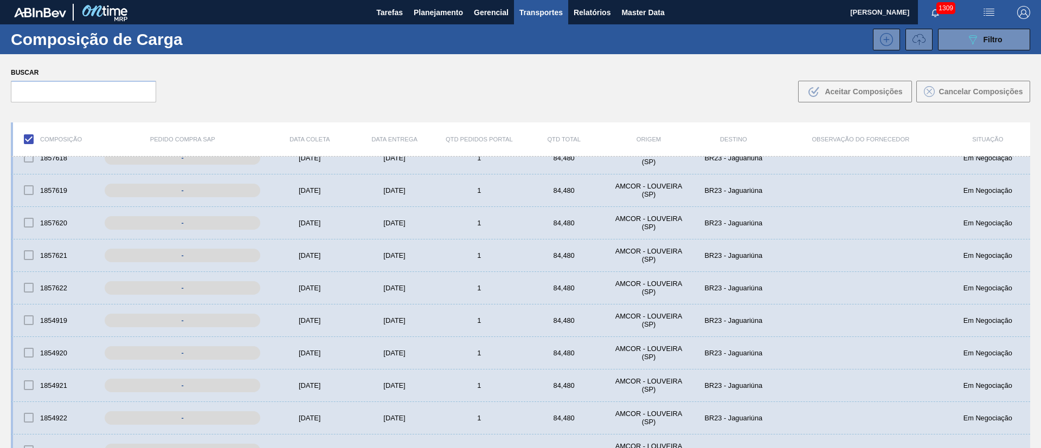
scroll to position [0, 0]
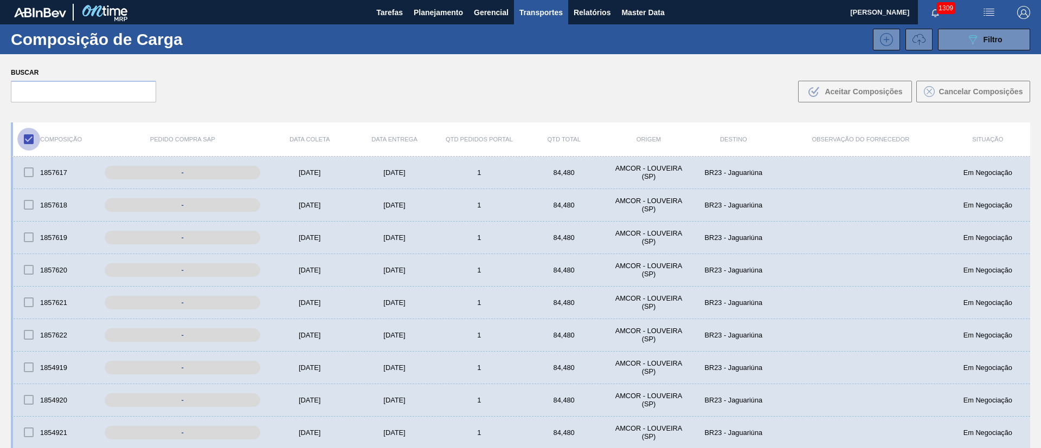
click at [31, 138] on input "checkbox" at bounding box center [28, 139] width 23 height 23
click at [35, 91] on input "text" at bounding box center [83, 92] width 145 height 22
click at [30, 138] on input "checkbox" at bounding box center [28, 139] width 23 height 23
click at [31, 136] on input "checkbox" at bounding box center [28, 139] width 23 height 23
checkbox input "false"
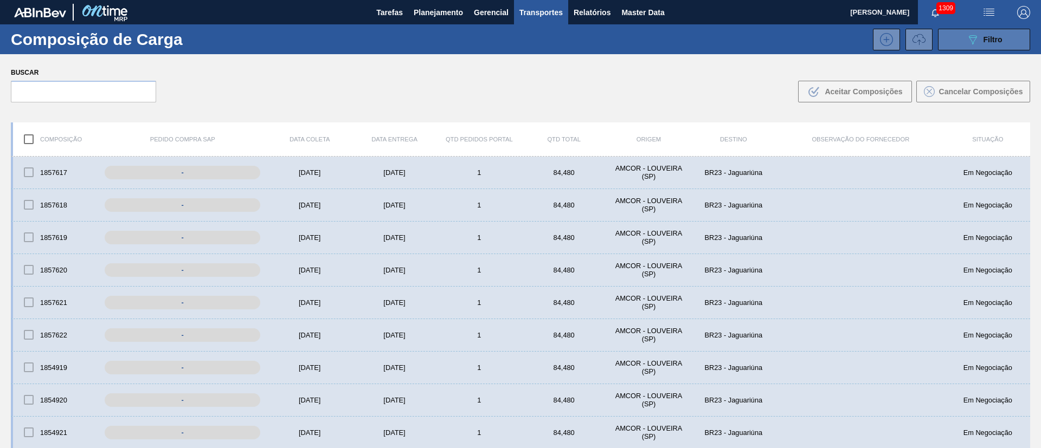
click at [693, 29] on button "089F7B8B-B2A5-4AFE-B5C0-19BA573D28AC Filtro" at bounding box center [984, 40] width 92 height 22
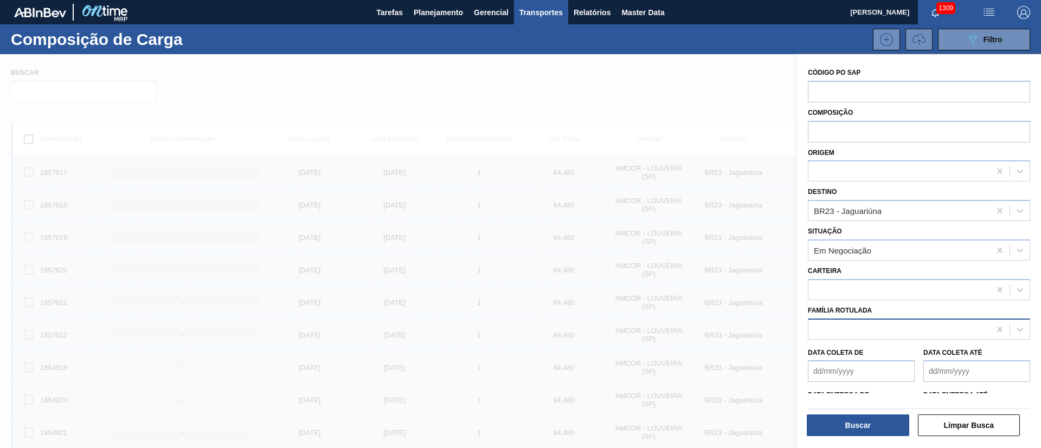
drag, startPoint x: 836, startPoint y: 327, endPoint x: 826, endPoint y: 327, distance: 9.8
click at [693, 298] on div at bounding box center [899, 329] width 182 height 16
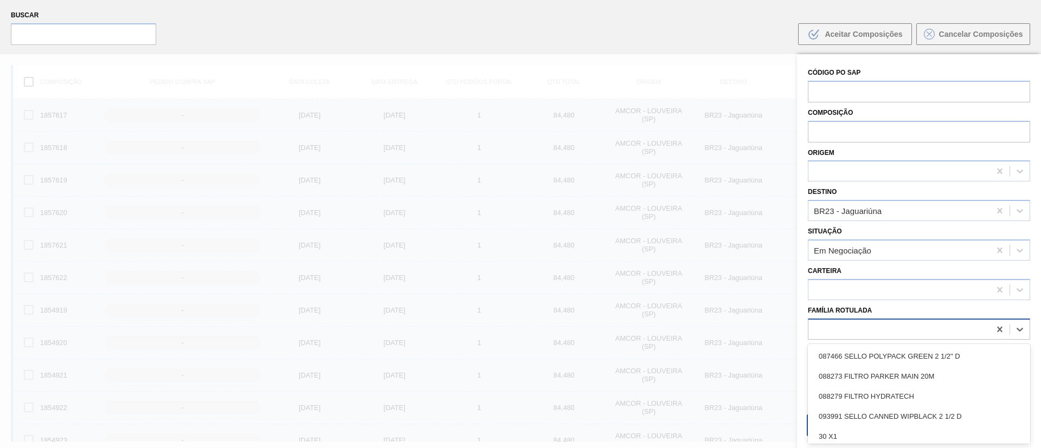
scroll to position [63, 0]
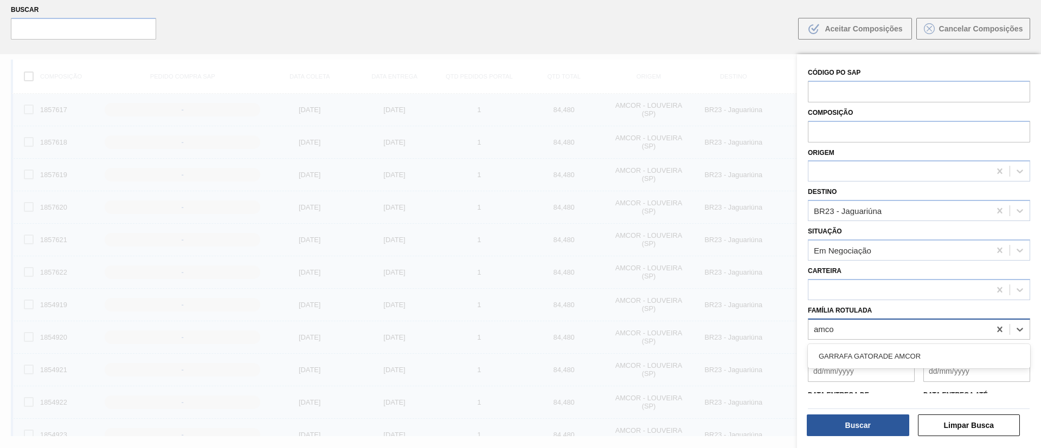
type Rotulada "amcor"
click at [693, 298] on div "GARRAFA GATORADE AMCOR" at bounding box center [919, 356] width 222 height 20
click at [693, 298] on div "Buscar Limpar Busca" at bounding box center [918, 422] width 230 height 41
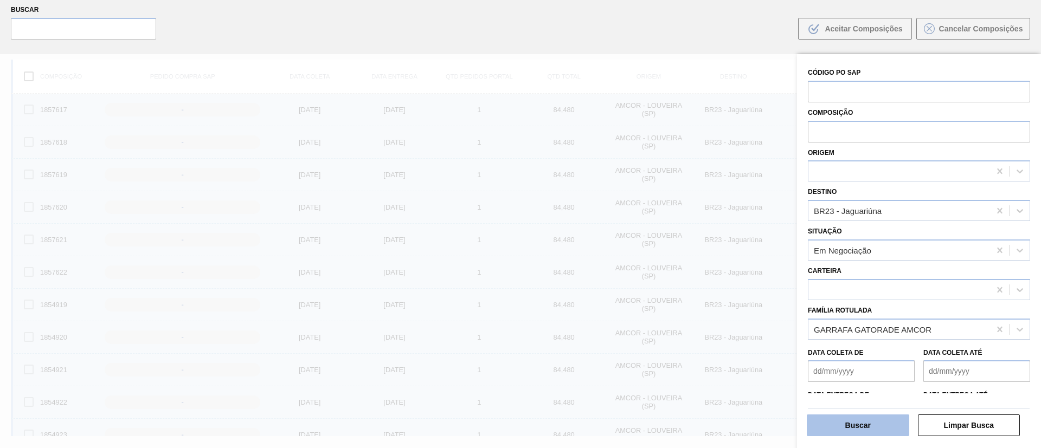
click at [693, 298] on button "Buscar" at bounding box center [858, 426] width 102 height 22
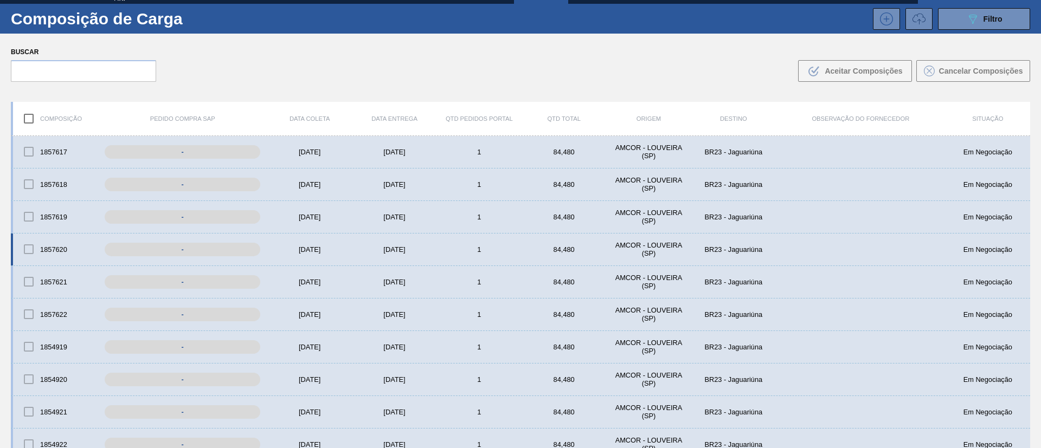
scroll to position [0, 0]
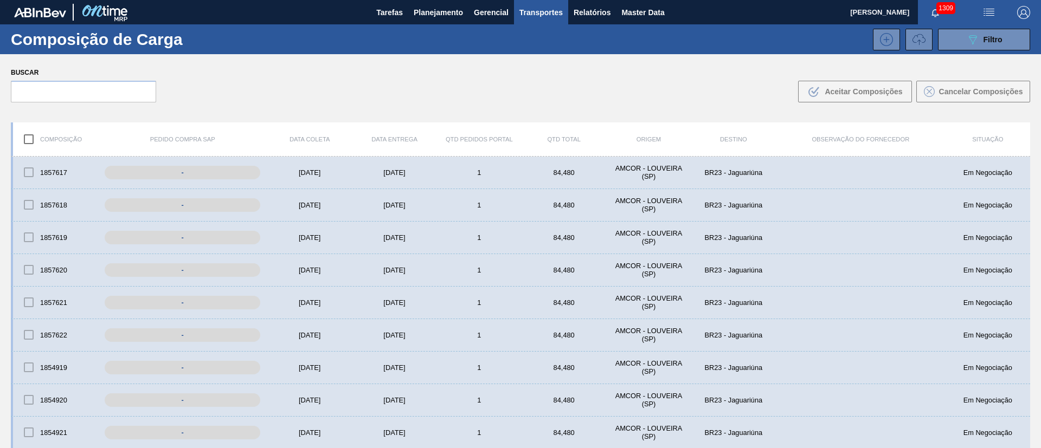
click at [28, 138] on input "checkbox" at bounding box center [28, 139] width 23 height 23
checkbox input "false"
click at [693, 38] on span "Filtro" at bounding box center [992, 39] width 19 height 9
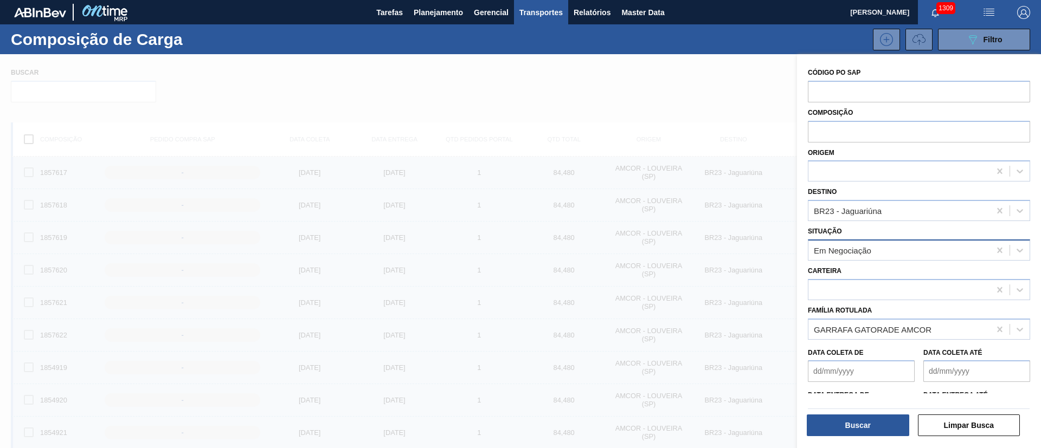
click at [693, 248] on div "Em Negociação" at bounding box center [842, 250] width 57 height 9
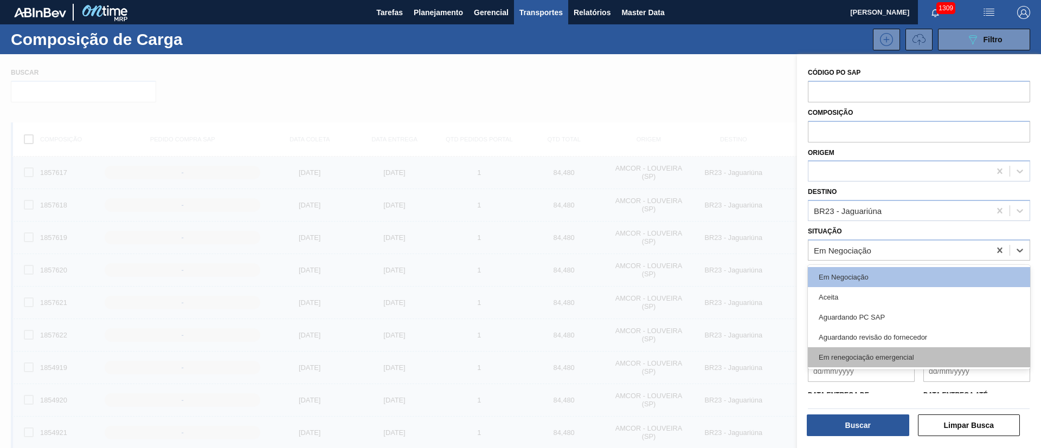
click at [693, 298] on div "Em renegociação emergencial" at bounding box center [919, 357] width 222 height 20
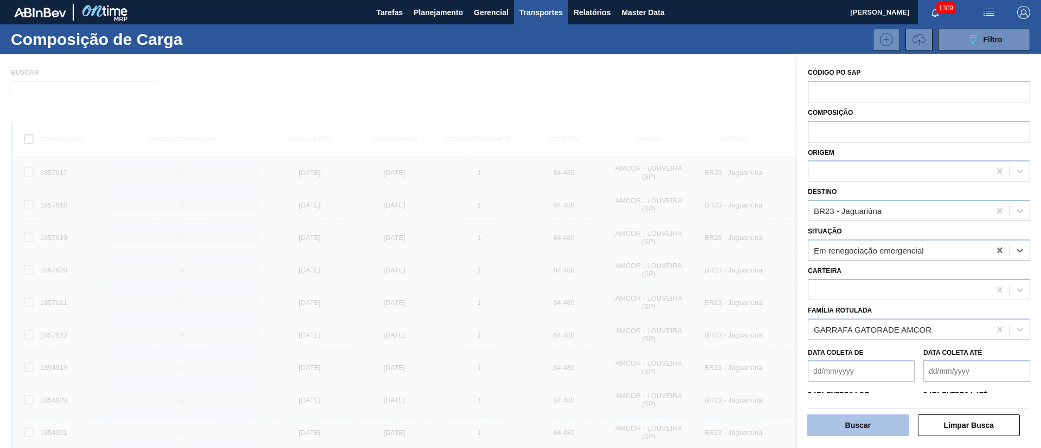
click at [693, 298] on button "Buscar" at bounding box center [858, 426] width 102 height 22
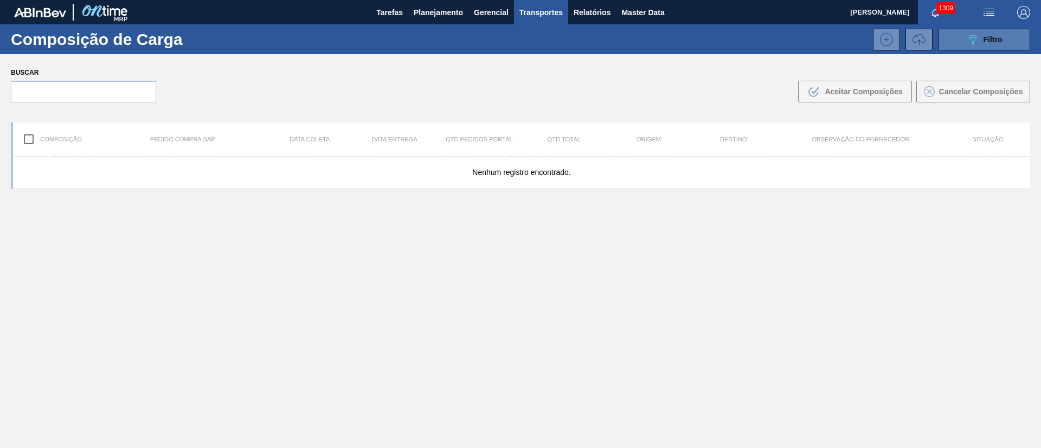
click at [693, 41] on span "Filtro" at bounding box center [992, 39] width 19 height 9
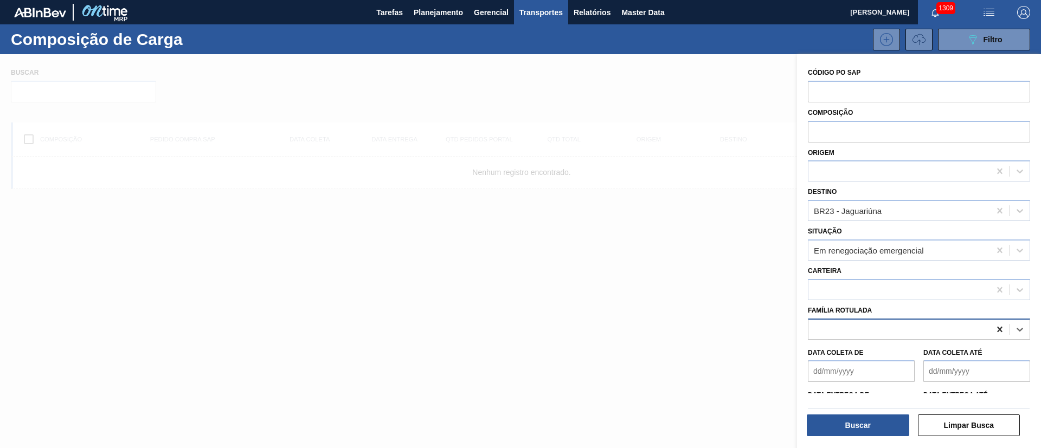
click at [693, 298] on icon at bounding box center [999, 329] width 11 height 11
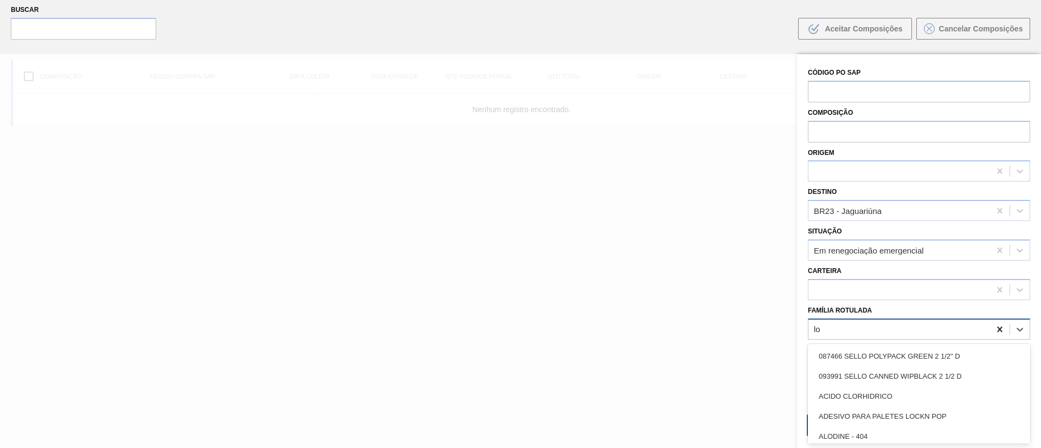
scroll to position [63, 0]
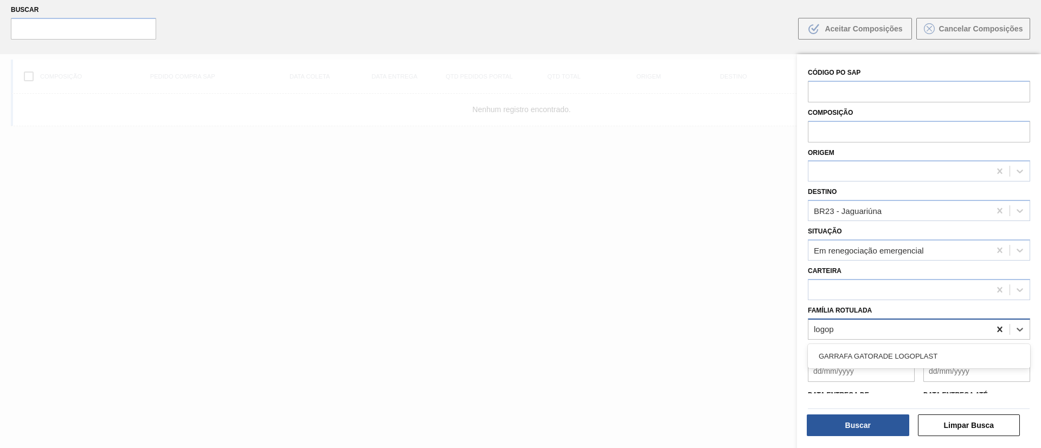
type Rotulada "logopl"
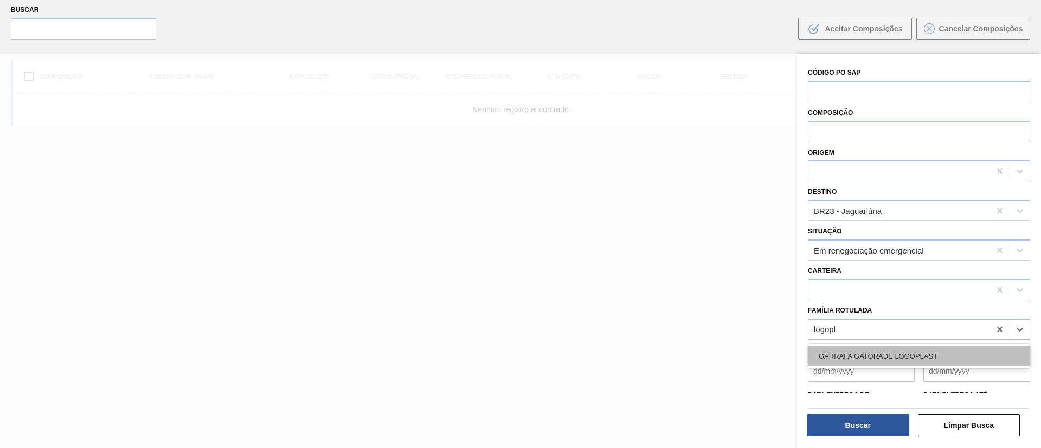
click at [693, 298] on div "GARRAFA GATORADE LOGOPLAST" at bounding box center [919, 356] width 222 height 20
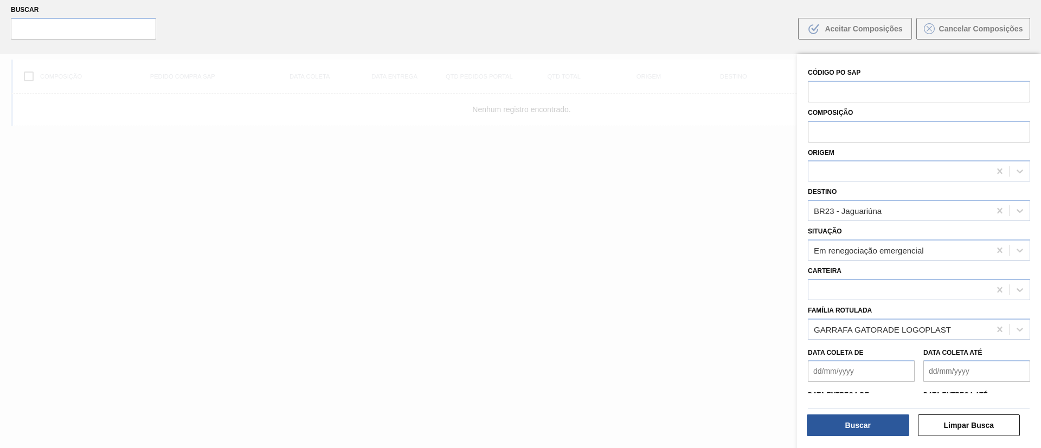
click at [693, 298] on div "Buscar Limpar Busca" at bounding box center [918, 422] width 230 height 41
click at [693, 298] on button "Buscar" at bounding box center [858, 426] width 102 height 22
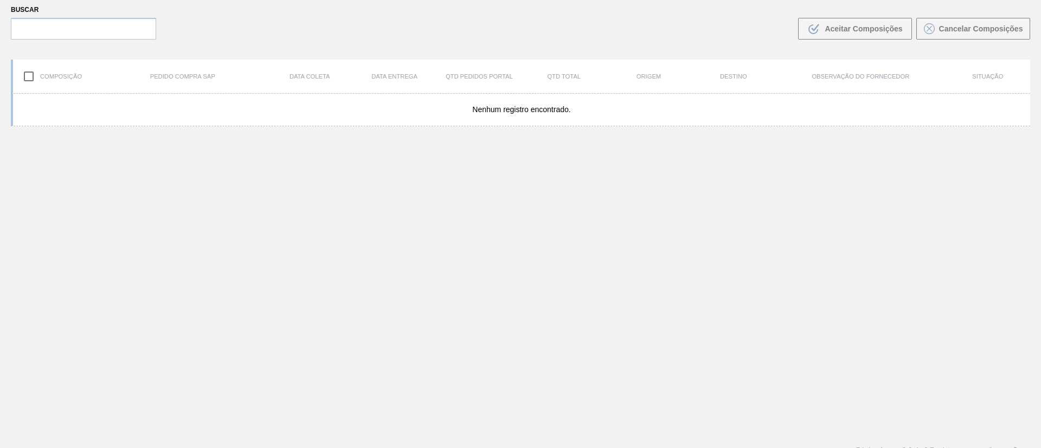
drag, startPoint x: 952, startPoint y: 1, endPoint x: 587, endPoint y: 267, distance: 451.7
click at [621, 294] on div "Nenhum registro encontrado." at bounding box center [520, 265] width 1019 height 343
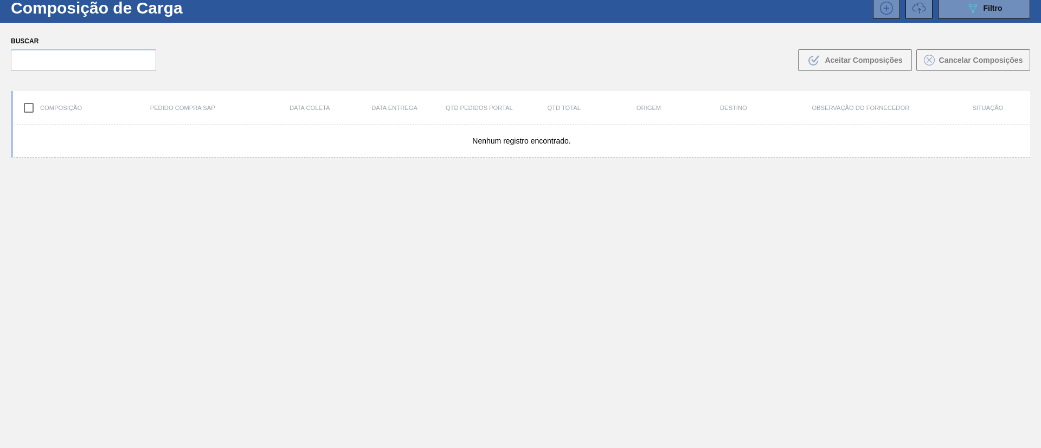
scroll to position [0, 0]
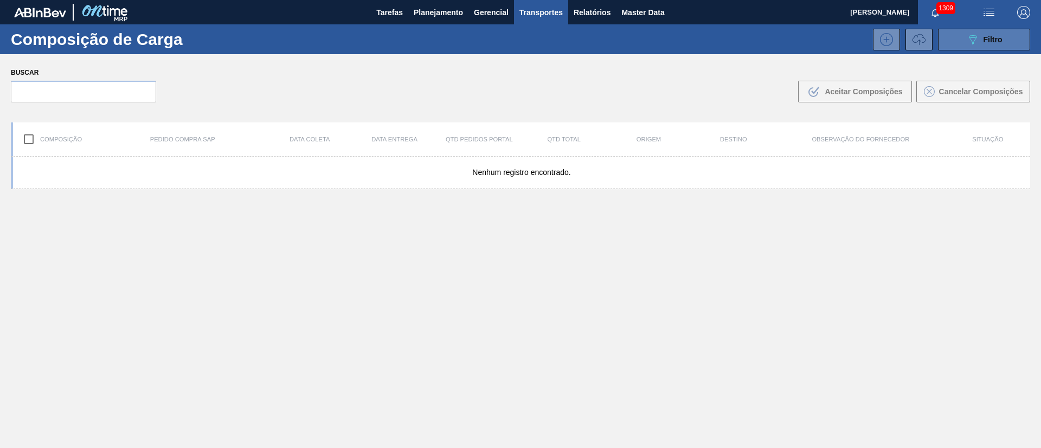
click at [693, 39] on div "089F7B8B-B2A5-4AFE-B5C0-19BA573D28AC Filtro" at bounding box center [984, 39] width 36 height 13
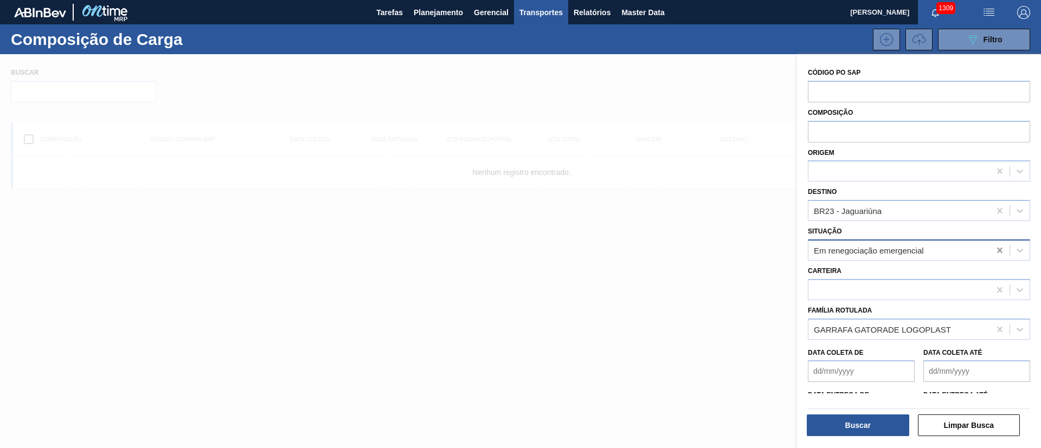
click at [693, 251] on icon at bounding box center [999, 250] width 11 height 11
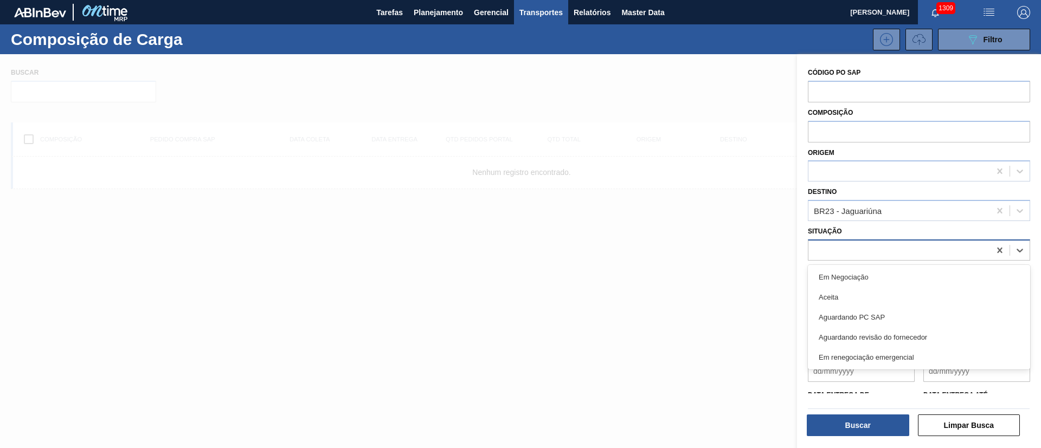
click at [693, 246] on div at bounding box center [899, 250] width 182 height 16
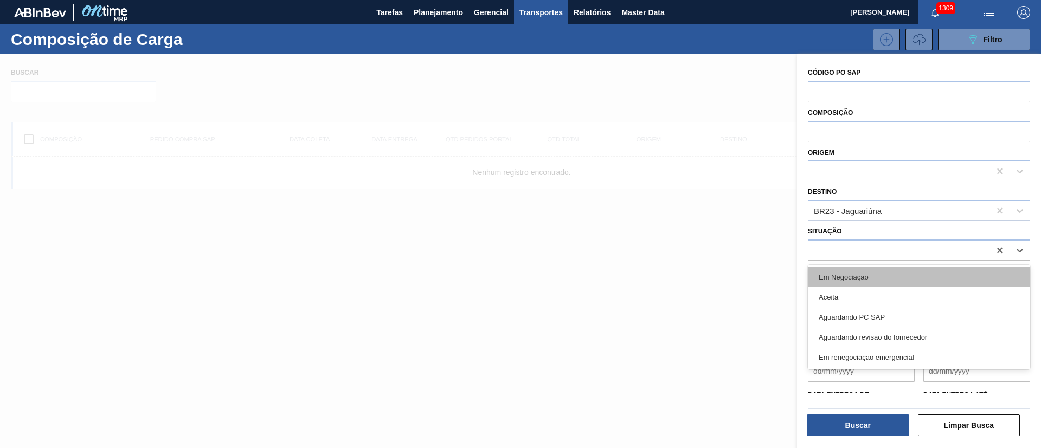
click at [693, 270] on div "Em Negociação" at bounding box center [919, 277] width 222 height 20
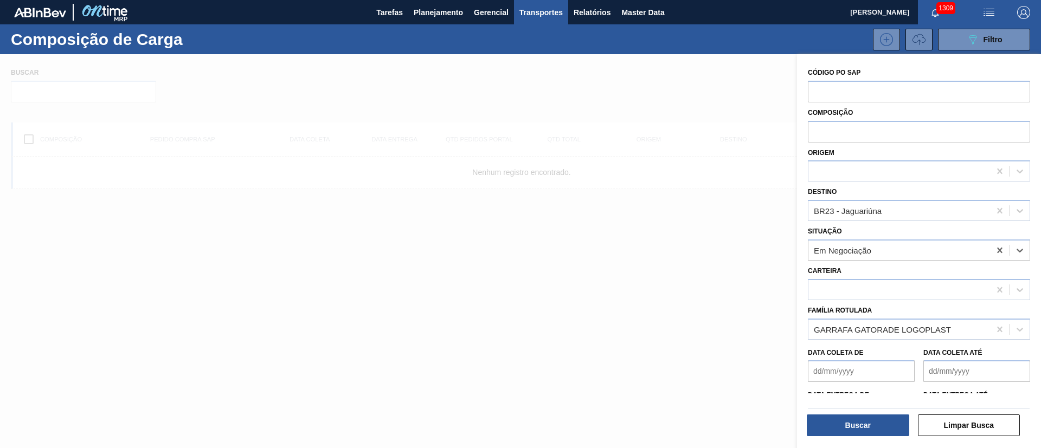
scroll to position [73, 0]
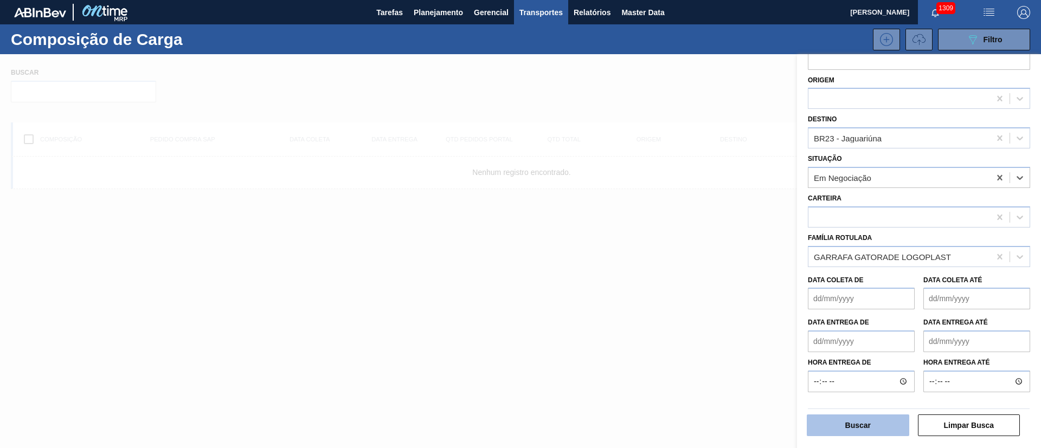
click at [693, 298] on button "Buscar" at bounding box center [858, 426] width 102 height 22
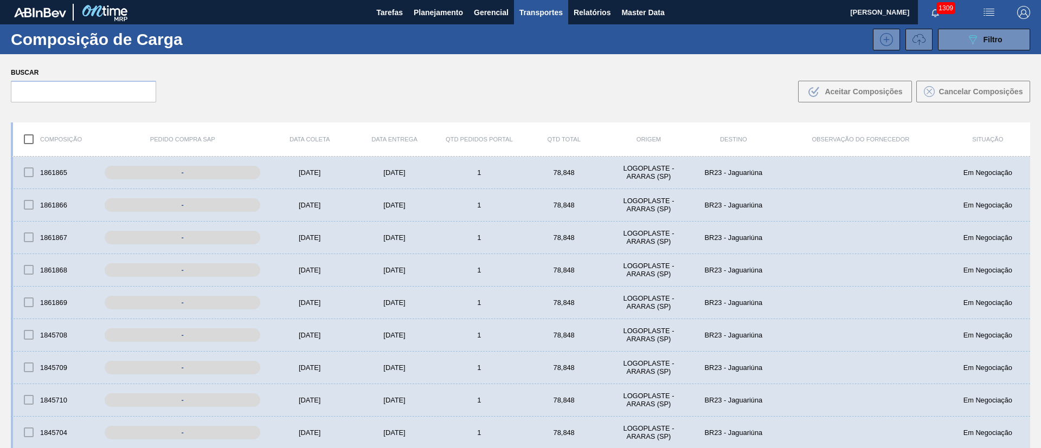
click at [693, 14] on img "button" at bounding box center [1023, 12] width 13 height 13
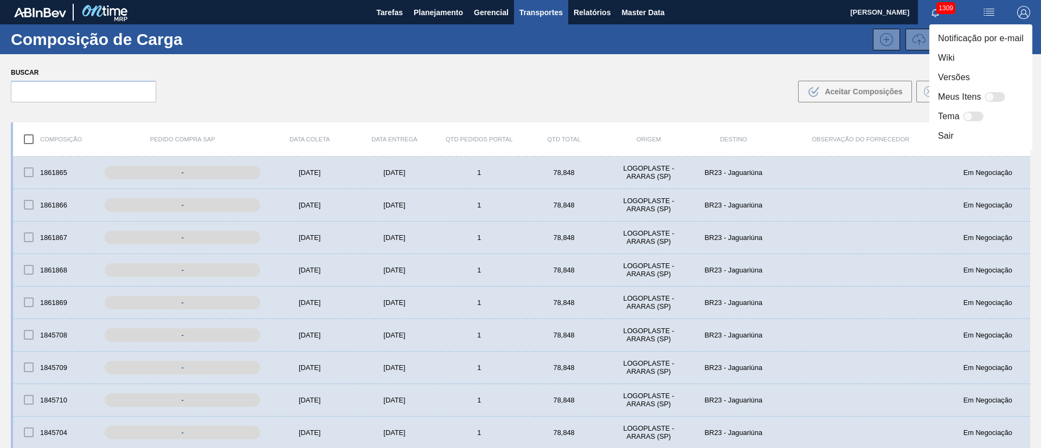
click at [693, 57] on div at bounding box center [520, 224] width 1041 height 448
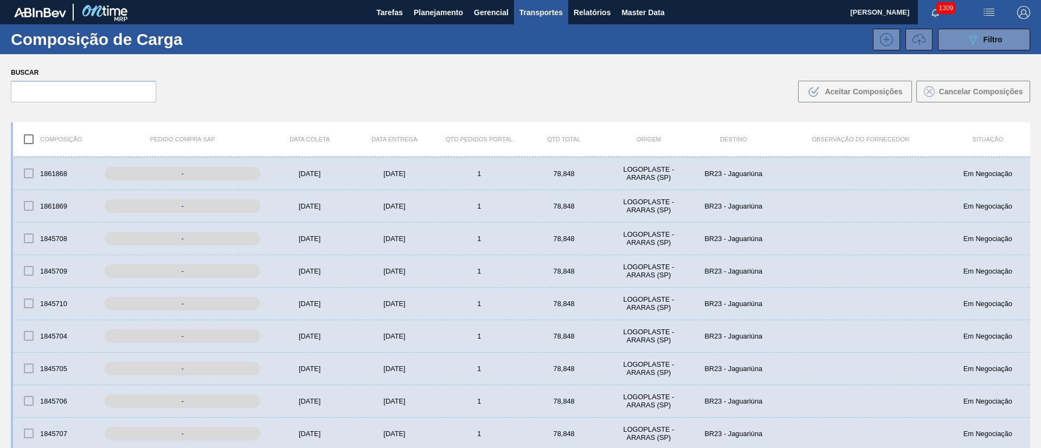
scroll to position [0, 0]
click at [33, 199] on div at bounding box center [28, 204] width 23 height 23
click at [28, 175] on div at bounding box center [28, 172] width 23 height 23
click at [29, 145] on input "checkbox" at bounding box center [28, 139] width 23 height 23
click at [156, 137] on div "Pedido Compra SAP" at bounding box center [183, 139] width 170 height 7
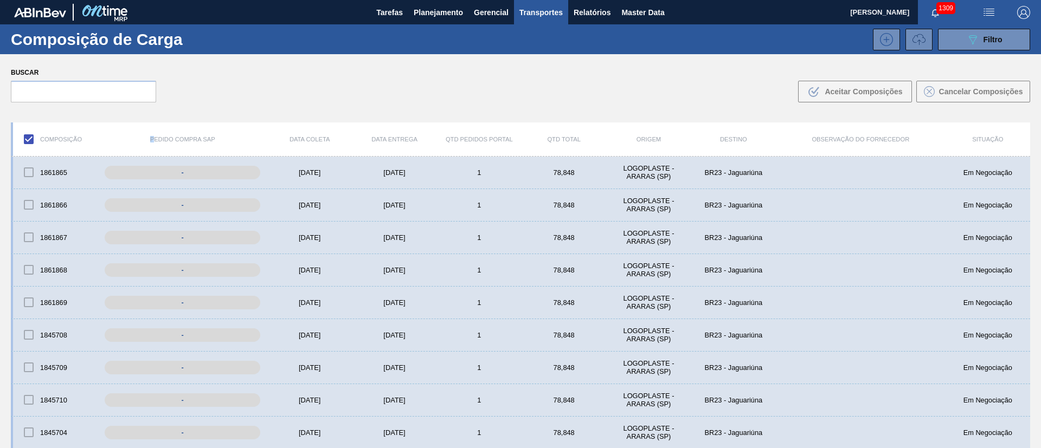
click at [28, 137] on input "checkbox" at bounding box center [28, 139] width 23 height 23
click at [30, 140] on input "checkbox" at bounding box center [28, 139] width 23 height 23
checkbox input "false"
drag, startPoint x: 174, startPoint y: 138, endPoint x: 189, endPoint y: 137, distance: 14.7
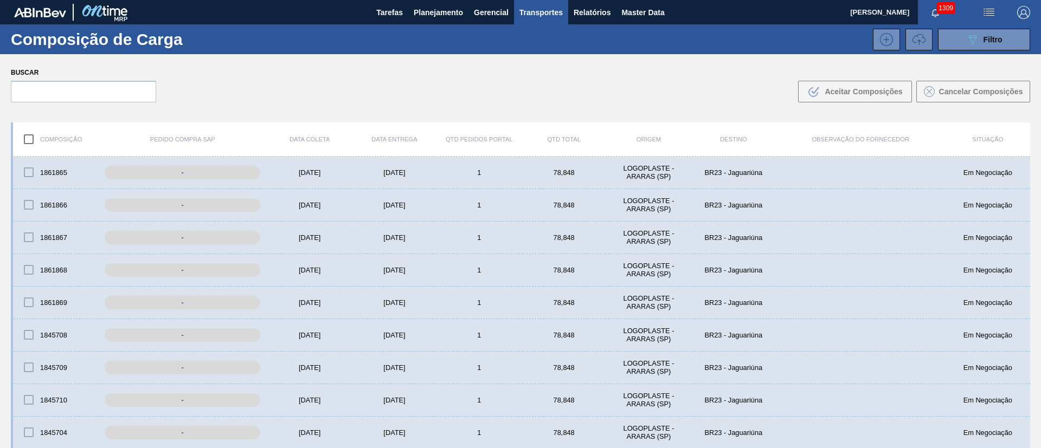
click at [182, 137] on div "Pedido Compra SAP" at bounding box center [183, 139] width 170 height 7
click at [183, 138] on div "Pedido Compra SAP" at bounding box center [183, 139] width 170 height 7
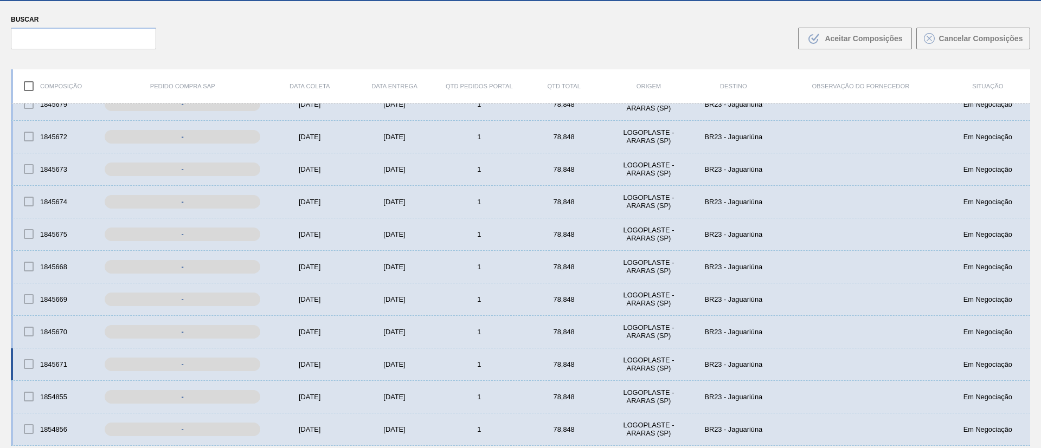
scroll to position [78, 0]
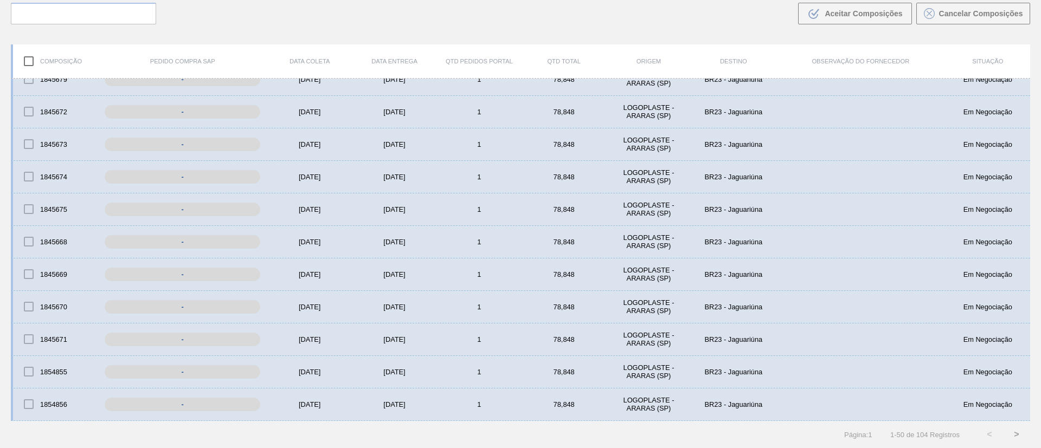
click at [693, 298] on button ">" at bounding box center [1016, 434] width 27 height 27
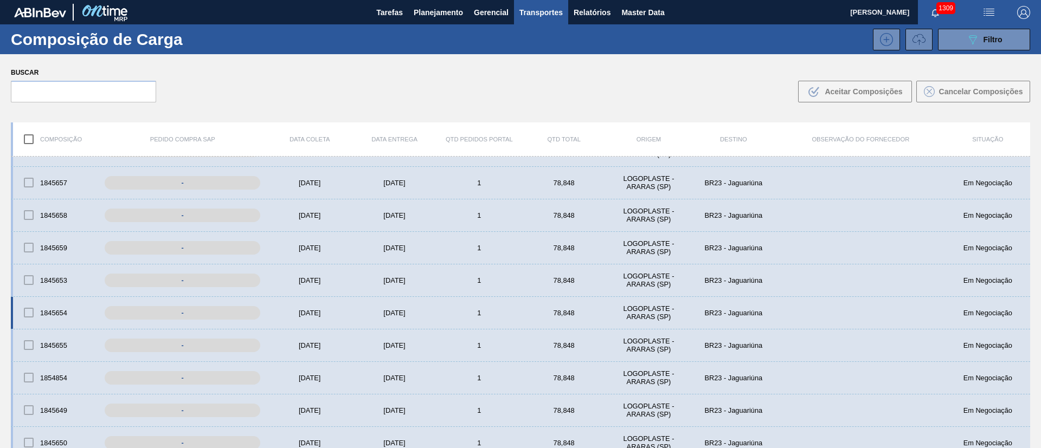
scroll to position [894, 0]
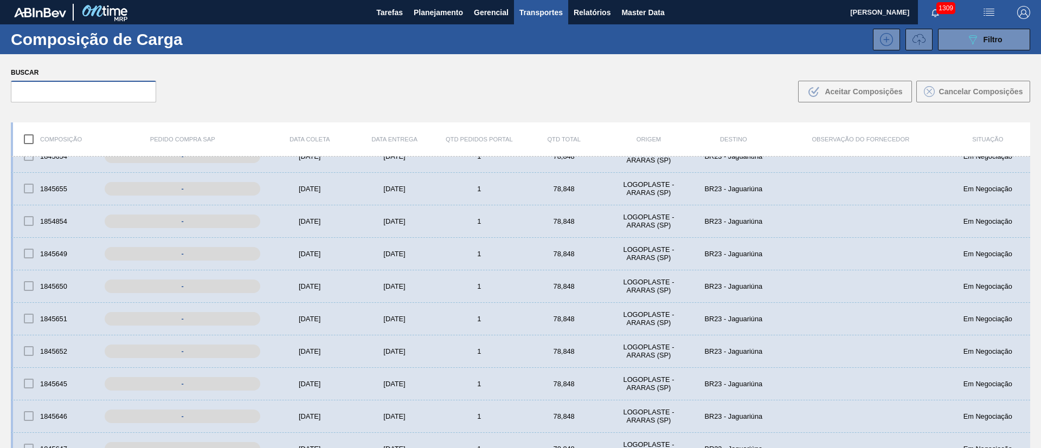
click at [21, 90] on input "text" at bounding box center [83, 92] width 145 height 22
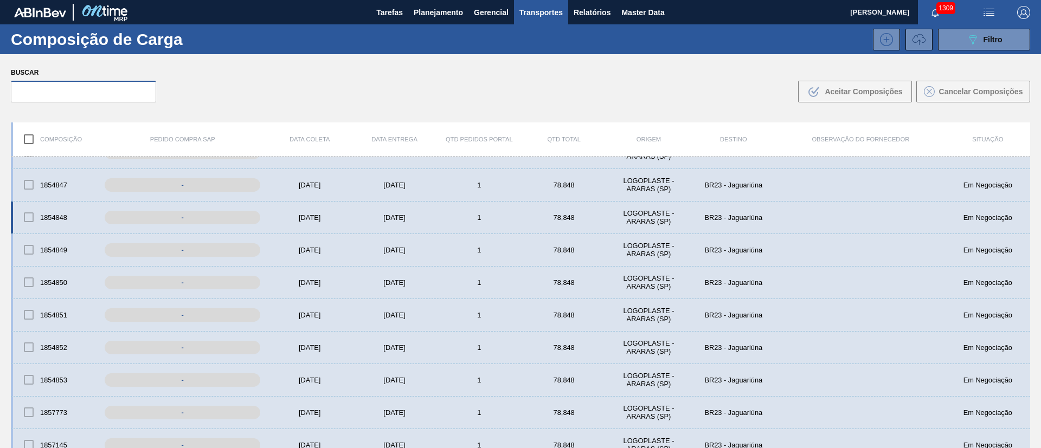
scroll to position [0, 0]
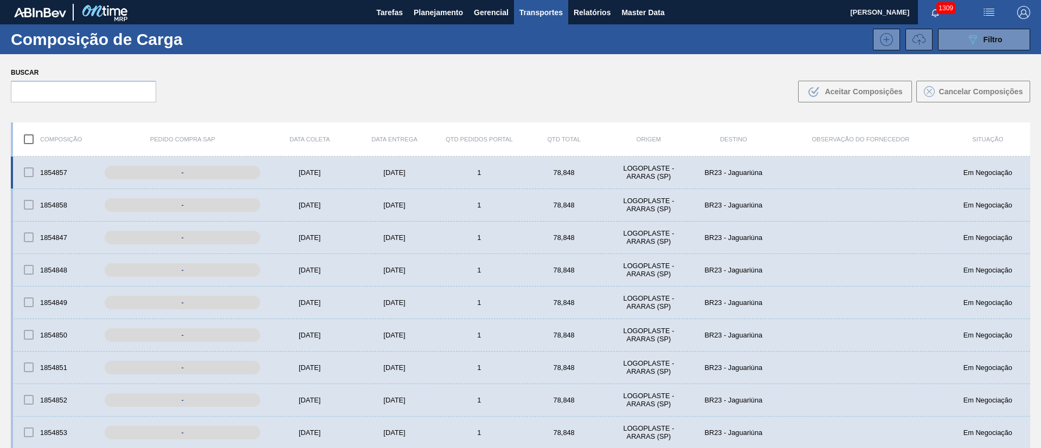
click at [24, 170] on div at bounding box center [28, 172] width 23 height 23
click at [31, 173] on div at bounding box center [28, 172] width 23 height 23
click at [27, 170] on div at bounding box center [28, 172] width 23 height 23
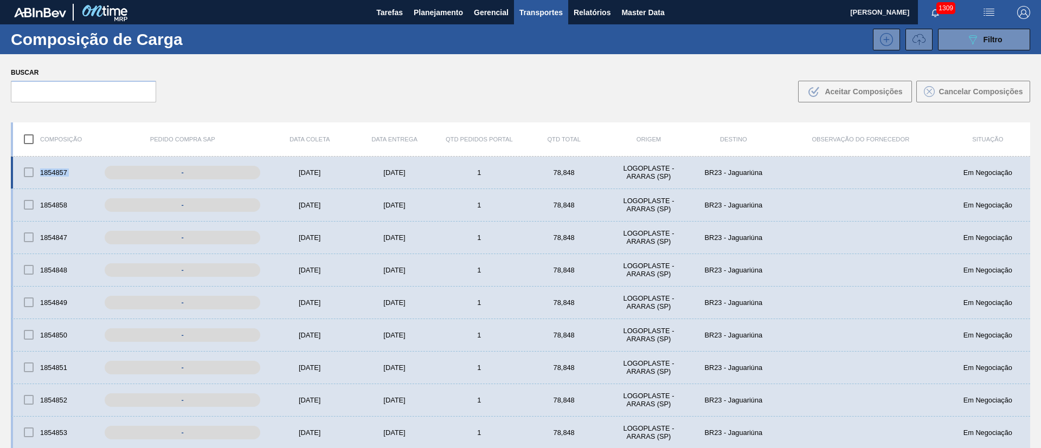
click at [27, 170] on div at bounding box center [28, 172] width 23 height 23
click at [237, 183] on div "1854857 - [DATE] [DATE] 1 78,848 LOGOPLASTE - ARARAS (SP) BR23 - Jaguariúna Em …" at bounding box center [520, 173] width 1019 height 33
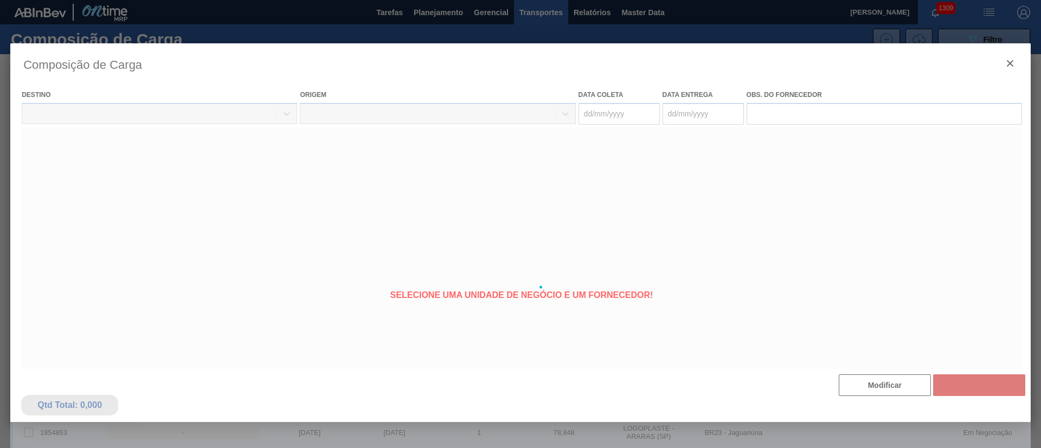
type coleta "[DATE]"
type Entrega "[DATE]"
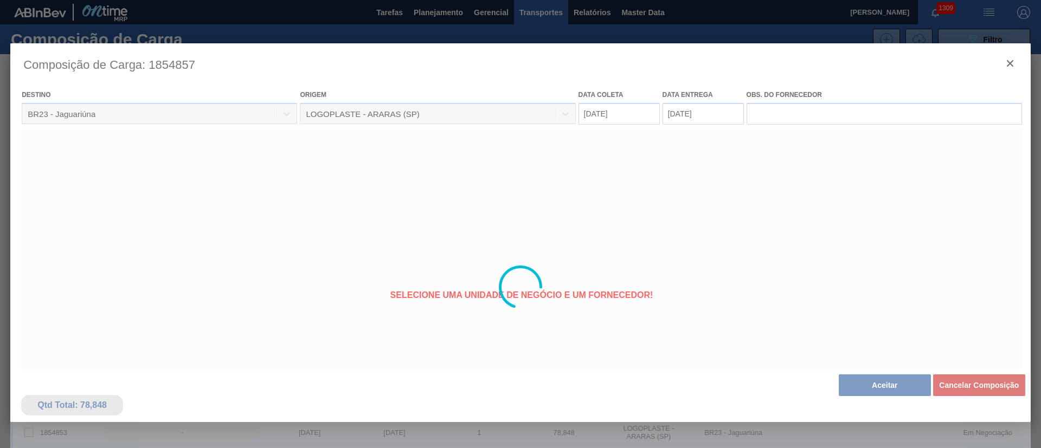
click at [693, 64] on div at bounding box center [520, 287] width 1020 height 488
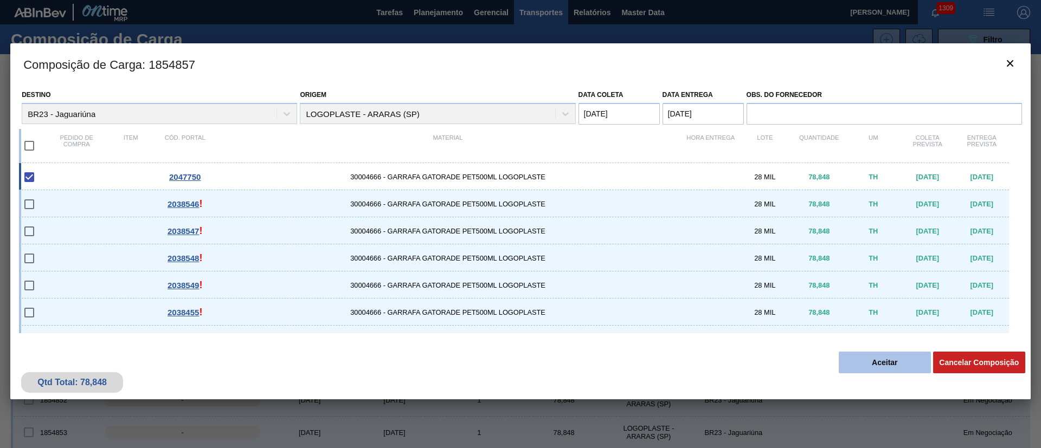
click at [693, 298] on button "Aceitar" at bounding box center [884, 363] width 92 height 22
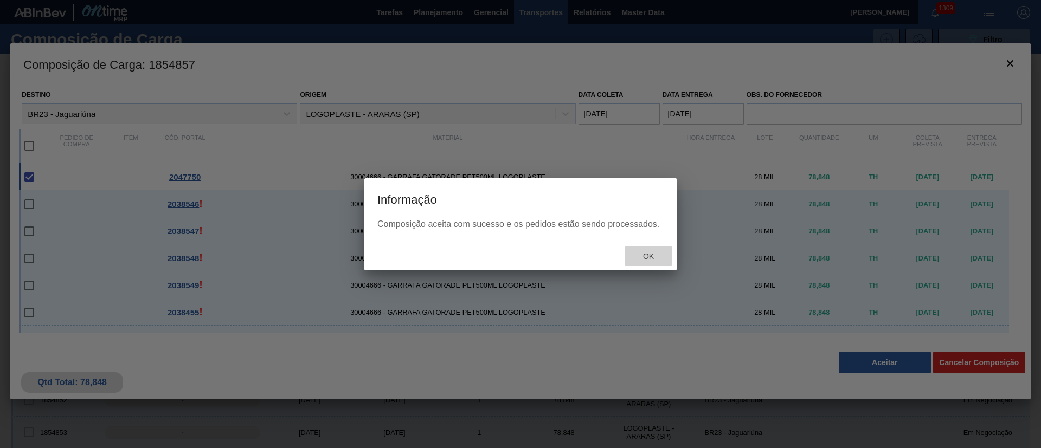
click at [657, 265] on div "Ok" at bounding box center [648, 257] width 48 height 20
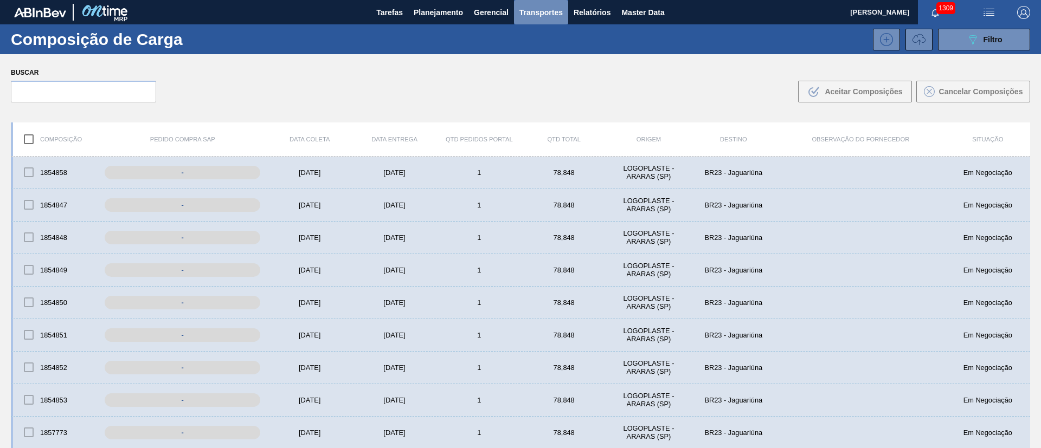
click at [535, 14] on span "Transportes" at bounding box center [540, 12] width 43 height 13
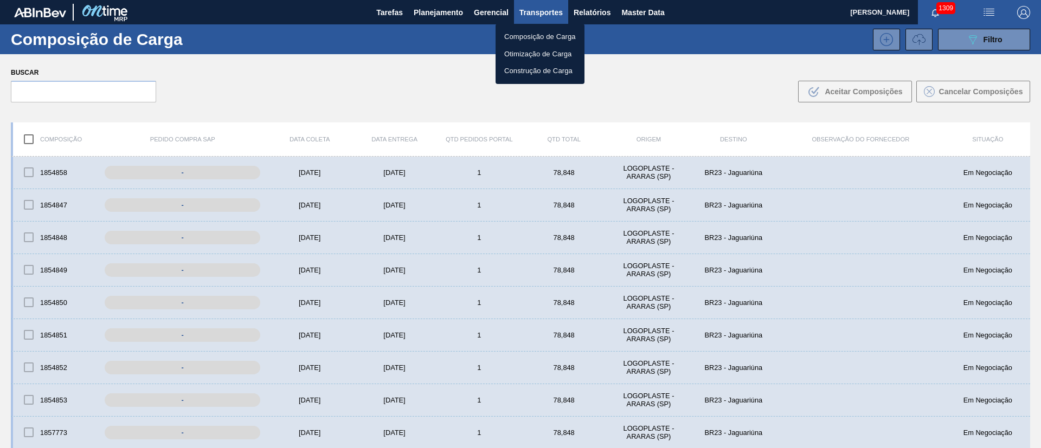
click at [532, 34] on li "Composição de Carga" at bounding box center [539, 36] width 89 height 17
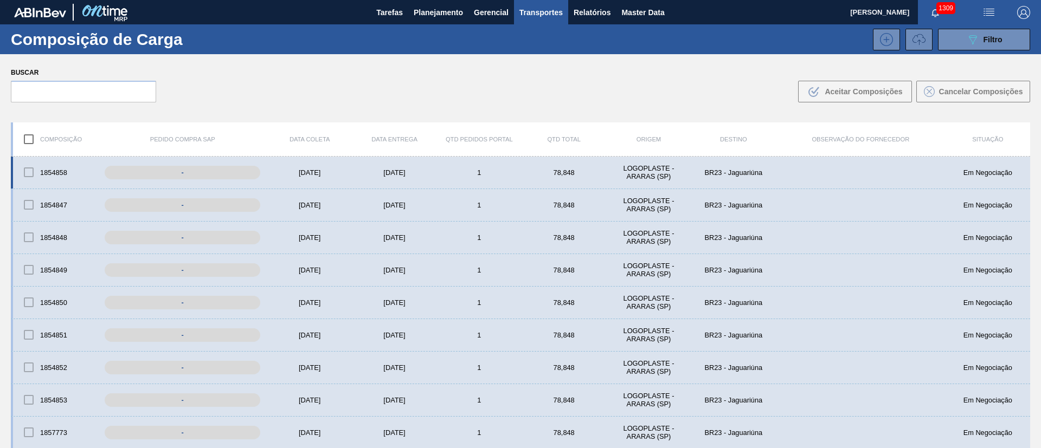
click at [24, 174] on div at bounding box center [28, 172] width 23 height 23
click at [23, 169] on div at bounding box center [28, 172] width 23 height 23
click at [28, 171] on div at bounding box center [28, 172] width 23 height 23
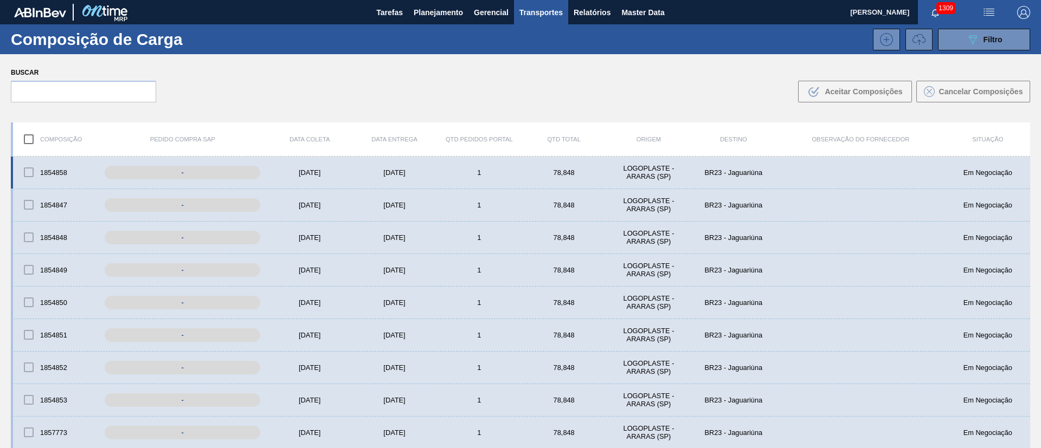
click at [28, 171] on div at bounding box center [28, 172] width 23 height 23
click at [33, 204] on div at bounding box center [28, 204] width 23 height 23
click at [27, 207] on div at bounding box center [28, 204] width 23 height 23
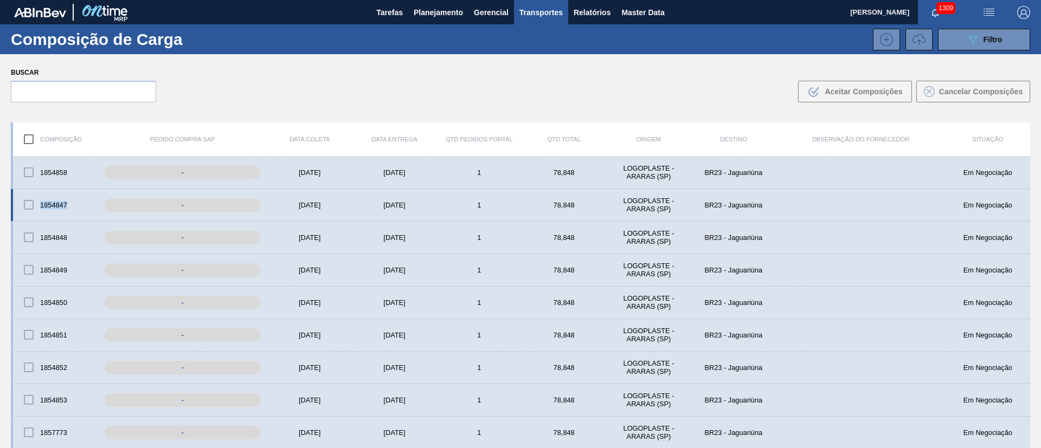
click at [27, 207] on div at bounding box center [28, 204] width 23 height 23
click at [28, 139] on input "checkbox" at bounding box center [28, 139] width 23 height 23
checkbox input "true"
click at [25, 203] on div at bounding box center [28, 204] width 23 height 23
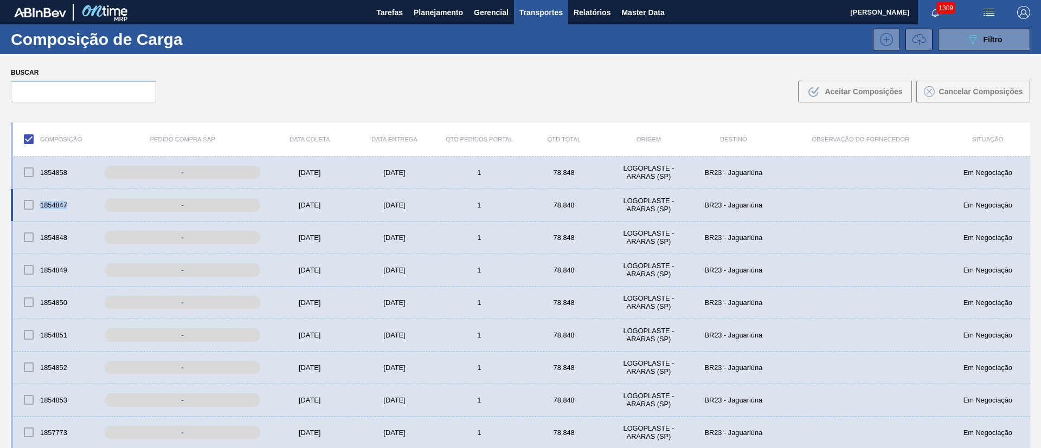
click at [25, 203] on div at bounding box center [28, 204] width 23 height 23
click at [53, 203] on div "1854847" at bounding box center [55, 204] width 85 height 23
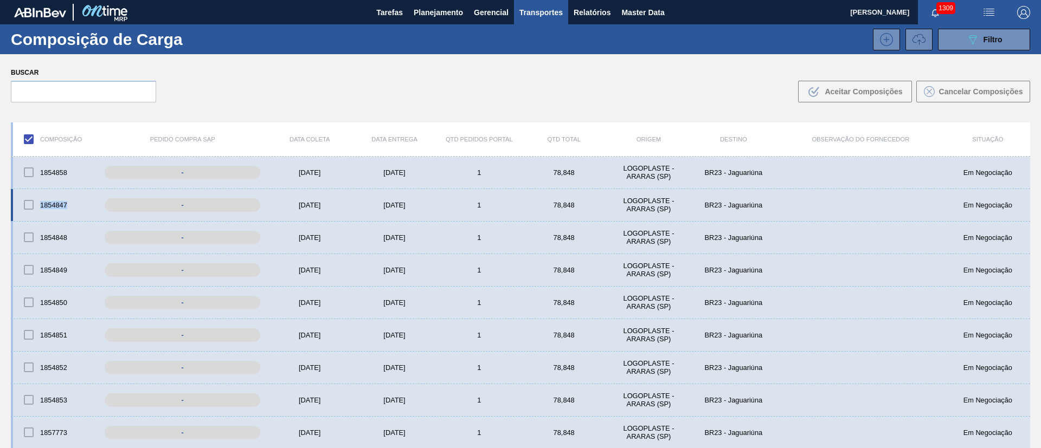
click at [53, 203] on div "1854847" at bounding box center [55, 204] width 85 height 23
click at [57, 172] on div "1854858" at bounding box center [55, 172] width 85 height 23
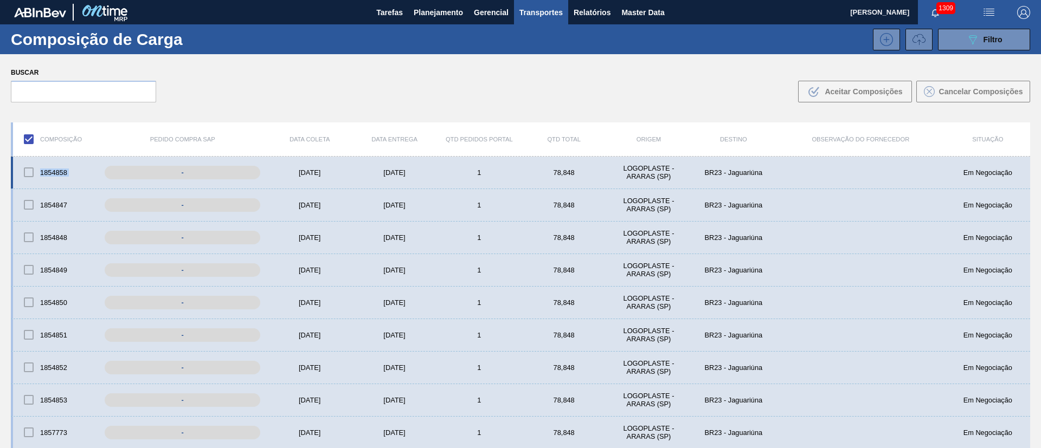
click at [57, 172] on div "1854858" at bounding box center [55, 172] width 85 height 23
click at [396, 171] on div "[DATE]" at bounding box center [394, 173] width 85 height 8
click at [304, 170] on div "[DATE]" at bounding box center [309, 173] width 85 height 8
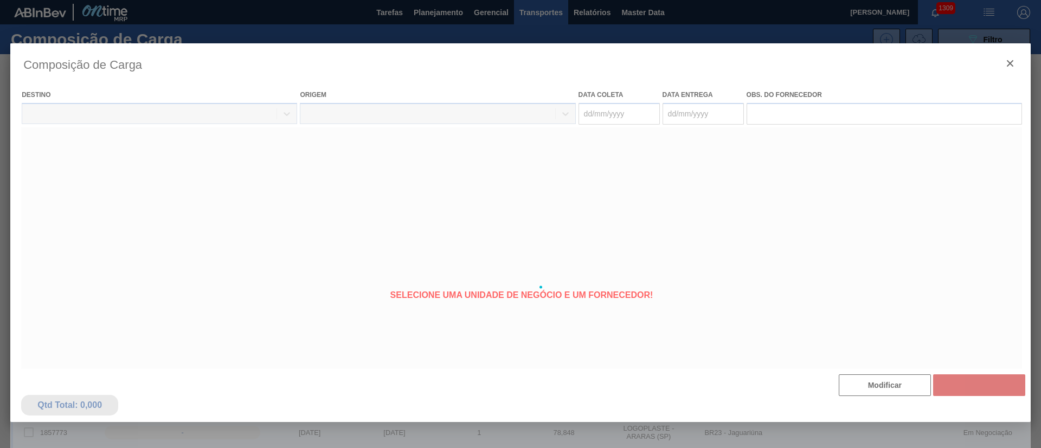
click at [139, 165] on div at bounding box center [520, 287] width 1020 height 488
type coleta "[DATE]"
type Entrega "[DATE]"
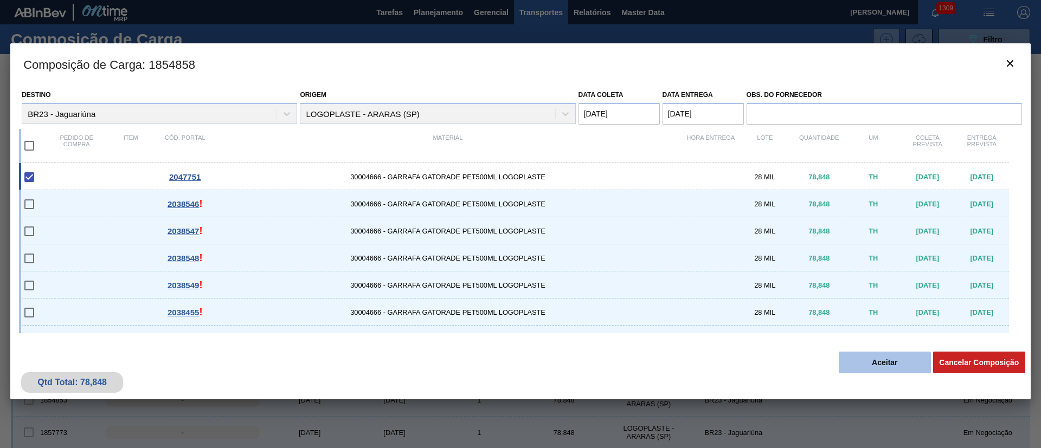
click at [693, 298] on button "Aceitar" at bounding box center [884, 363] width 92 height 22
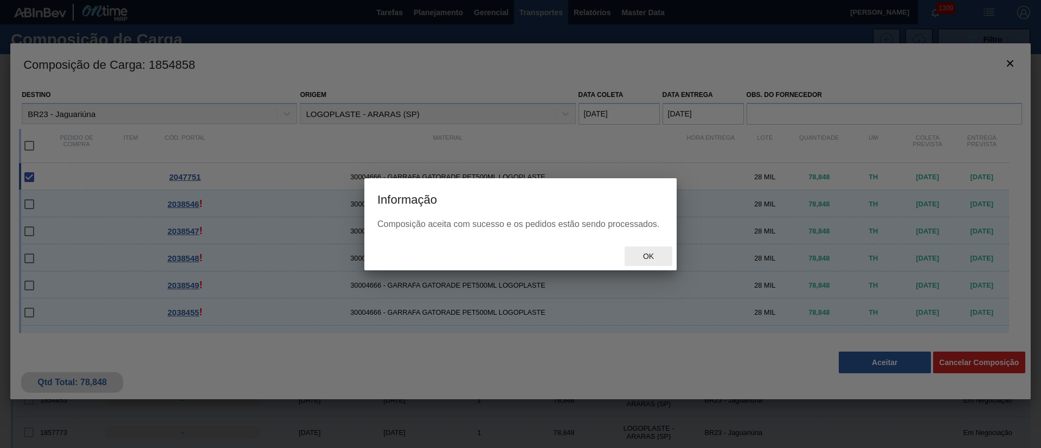
click at [670, 257] on div "Ok" at bounding box center [648, 257] width 48 height 20
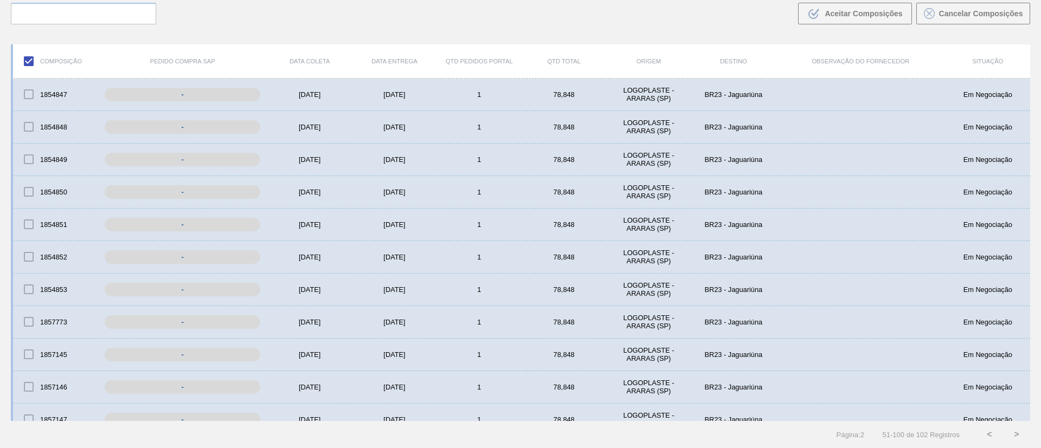
click at [28, 62] on input "checkbox" at bounding box center [28, 61] width 23 height 23
checkbox input "false"
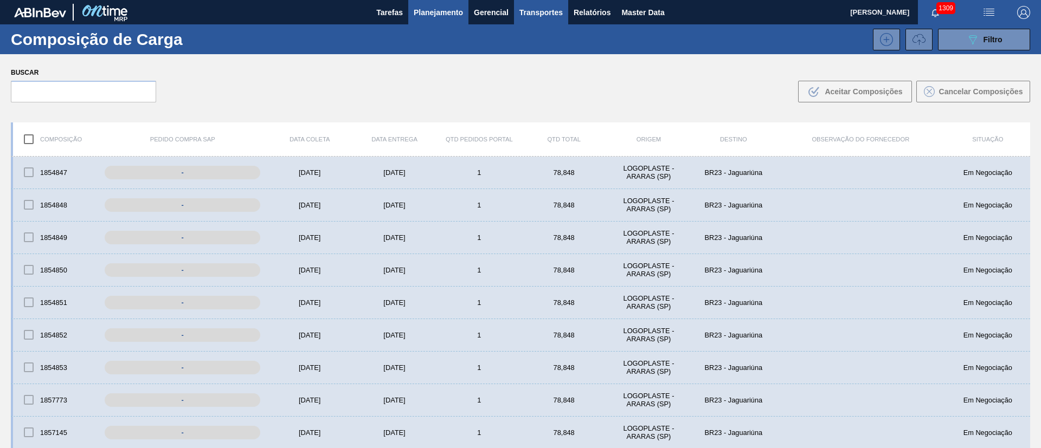
click at [434, 14] on span "Planejamento" at bounding box center [438, 12] width 49 height 13
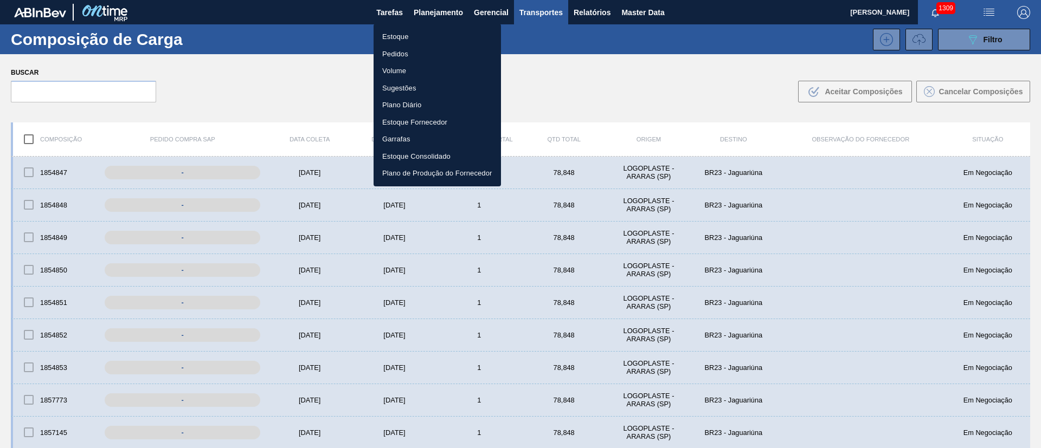
click at [393, 36] on li "Estoque" at bounding box center [436, 36] width 127 height 17
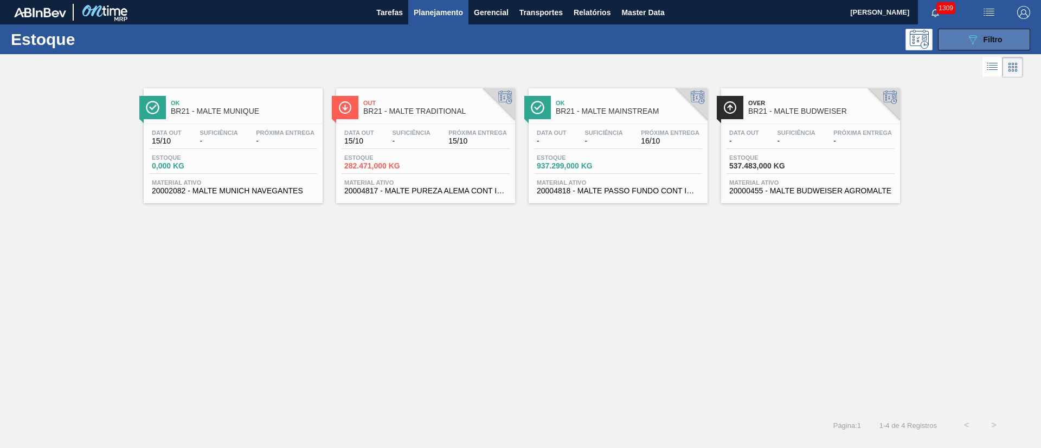
click at [693, 35] on icon at bounding box center [973, 39] width 8 height 9
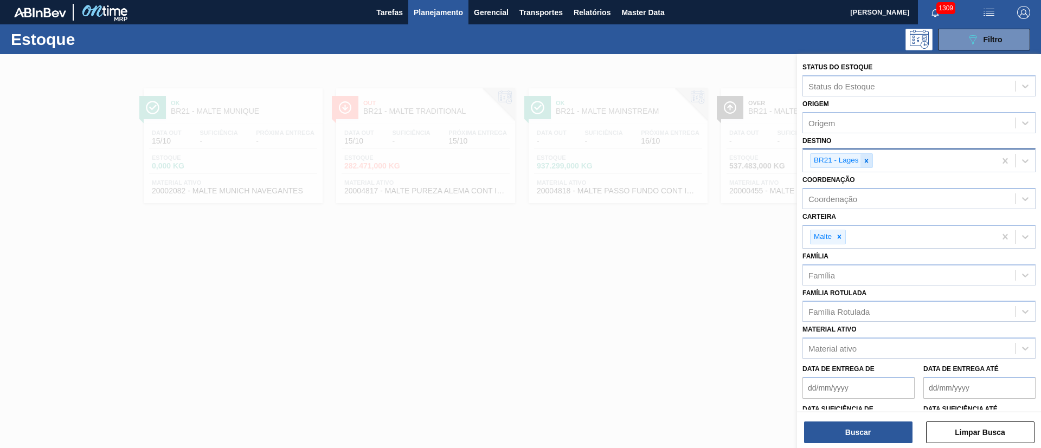
click at [693, 159] on icon at bounding box center [866, 161] width 4 height 4
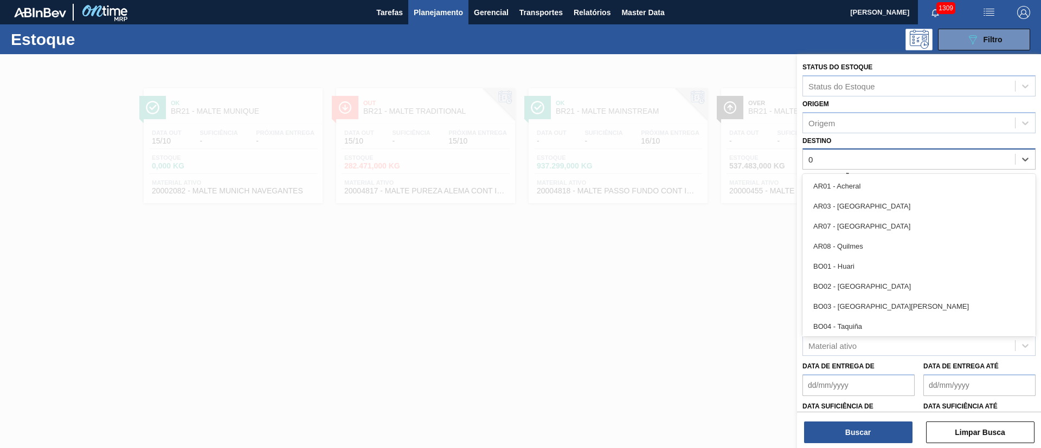
type input "04"
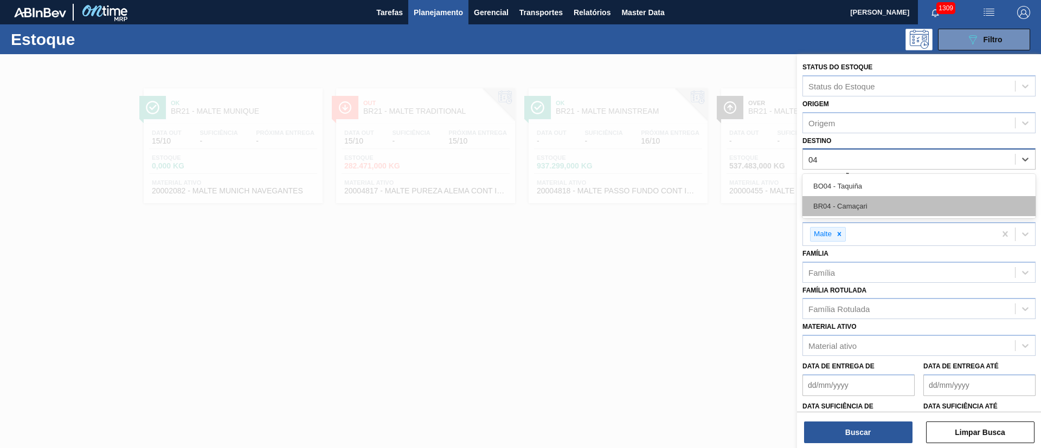
click at [693, 196] on div "BR04 - Camaçari" at bounding box center [918, 206] width 233 height 20
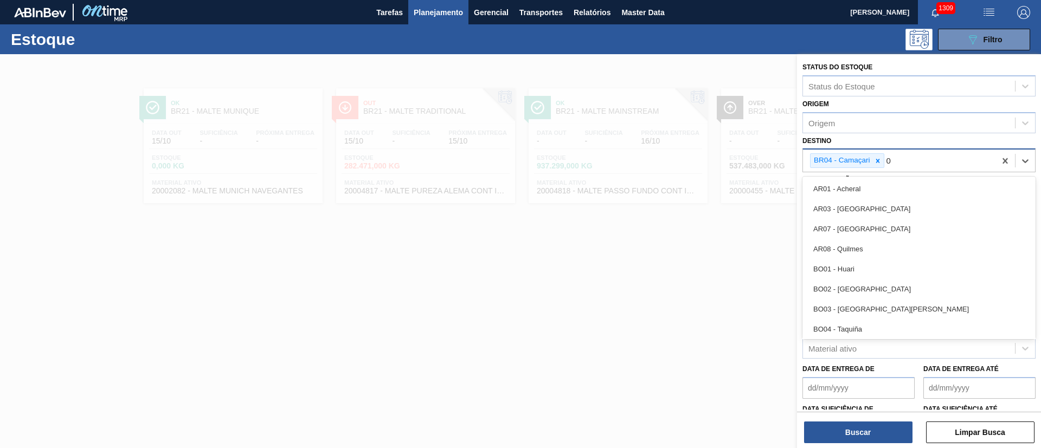
type input "08"
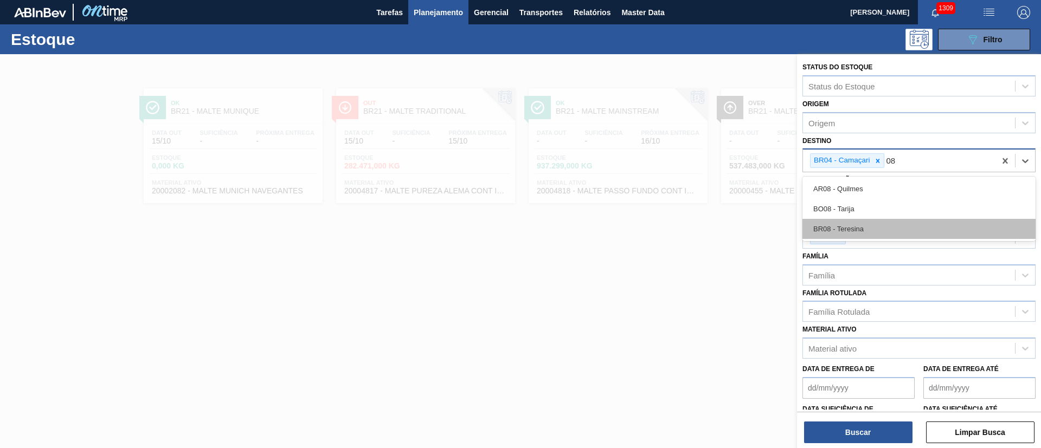
click at [693, 227] on div "BR08 - Teresina" at bounding box center [918, 229] width 233 height 20
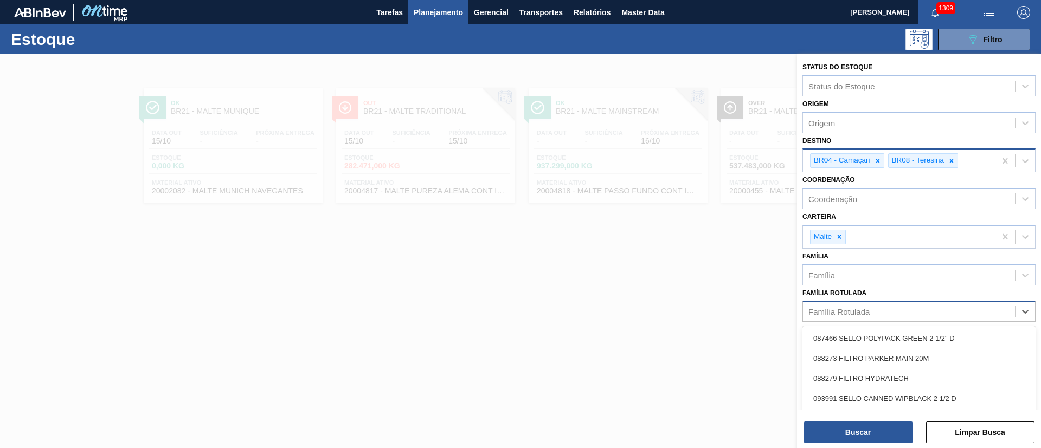
click at [693, 298] on div "Família Rotulada" at bounding box center [838, 311] width 61 height 9
type Rotulada "p"
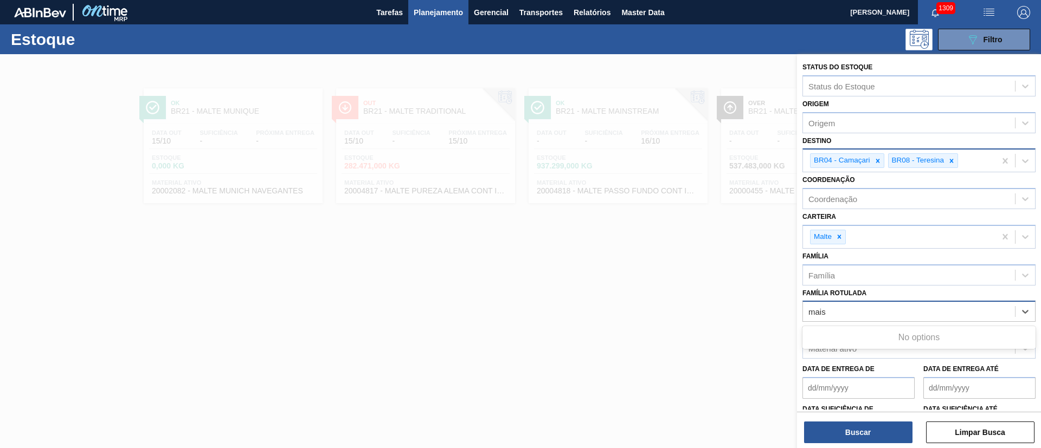
type Rotulada "mai"
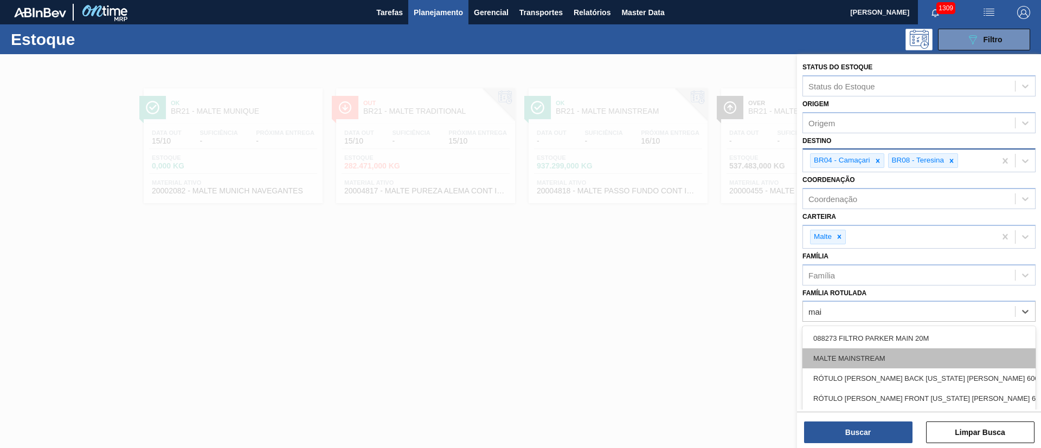
click at [693, 298] on div "MALTE MAINSTREAM" at bounding box center [918, 359] width 233 height 20
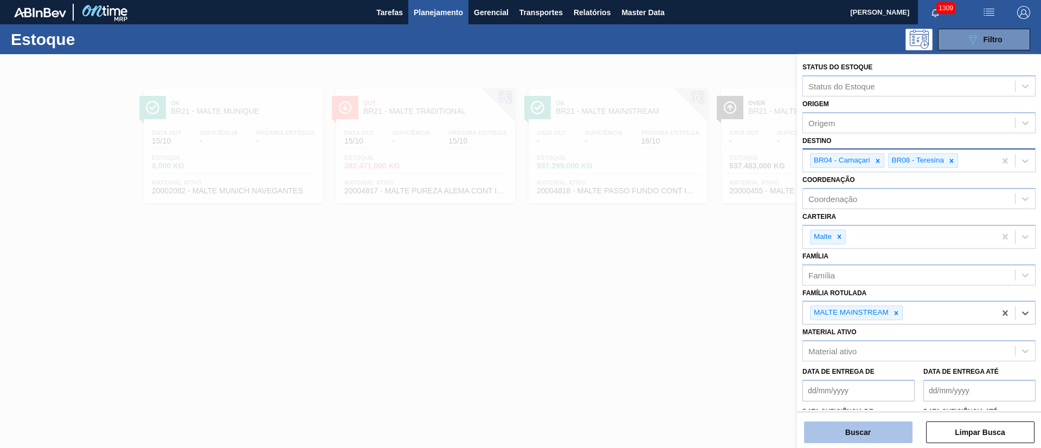
click at [693, 298] on button "Buscar" at bounding box center [858, 433] width 108 height 22
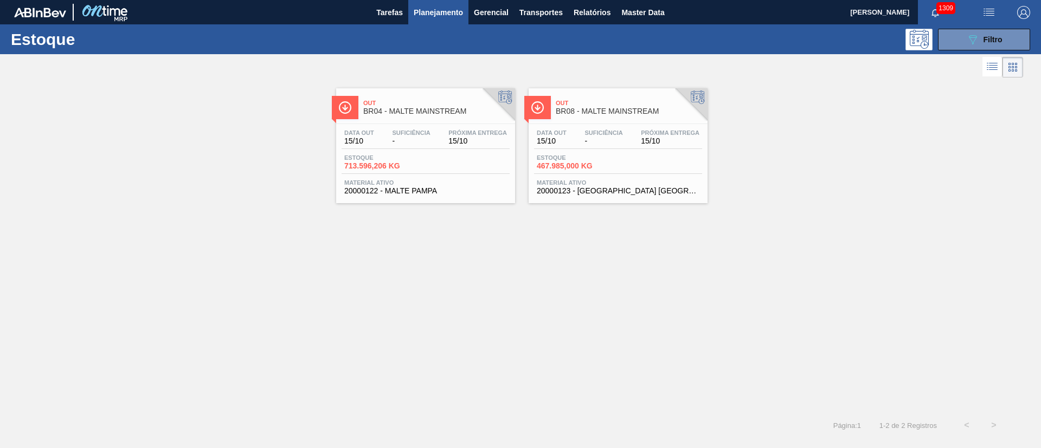
click at [385, 134] on div "Data out 15/10 Suficiência - Próxima Entrega 15/10" at bounding box center [425, 140] width 168 height 20
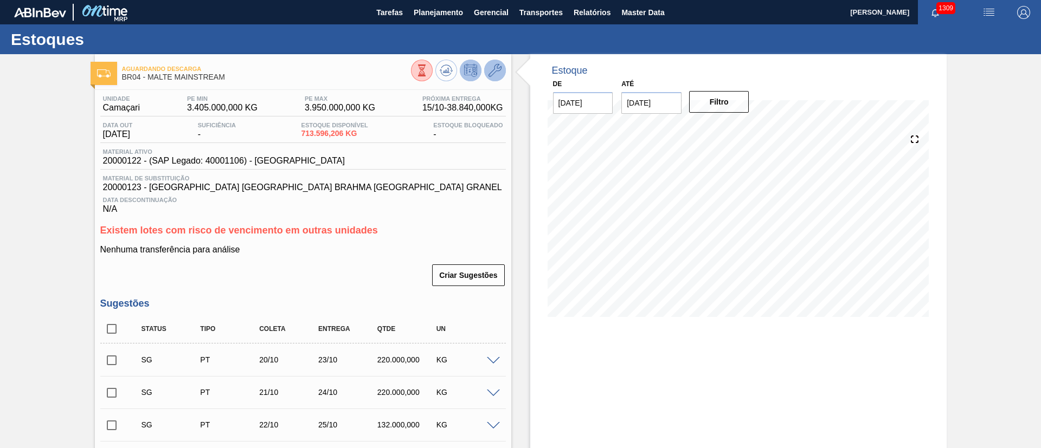
click at [495, 67] on icon at bounding box center [494, 70] width 13 height 13
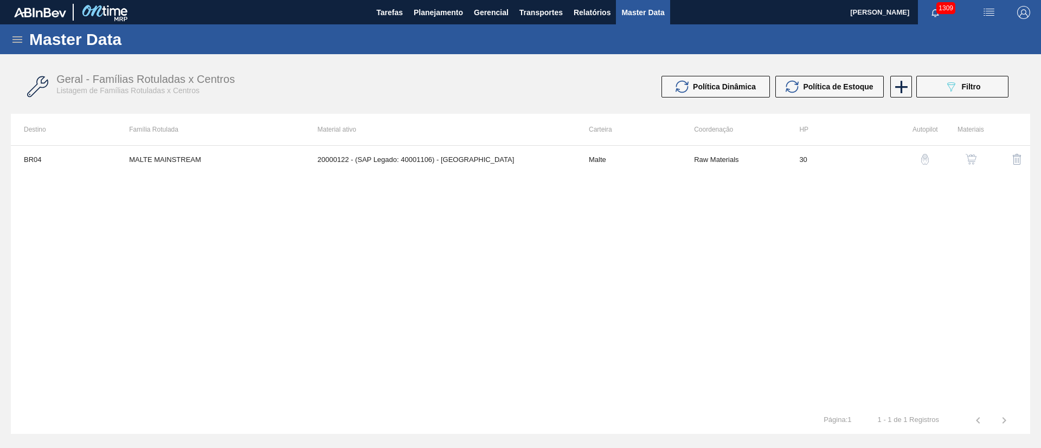
click at [693, 154] on button "button" at bounding box center [971, 159] width 26 height 26
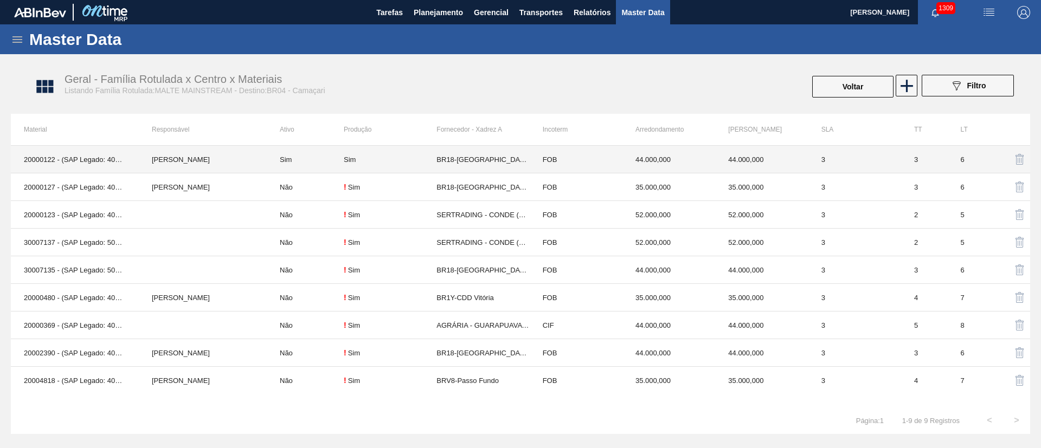
click at [387, 159] on div "Sim" at bounding box center [390, 160] width 93 height 8
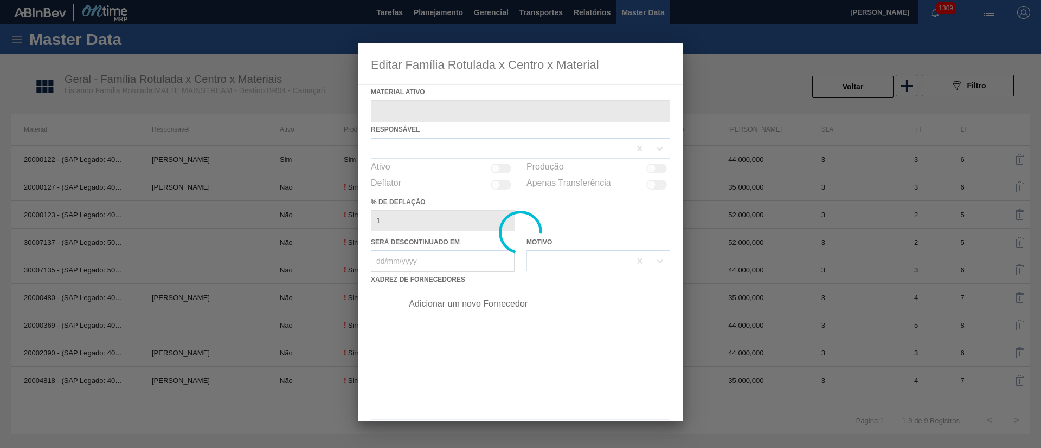
type ativo "20000122 - (SAP Legado: 40001106) - [GEOGRAPHIC_DATA]"
checkbox input "true"
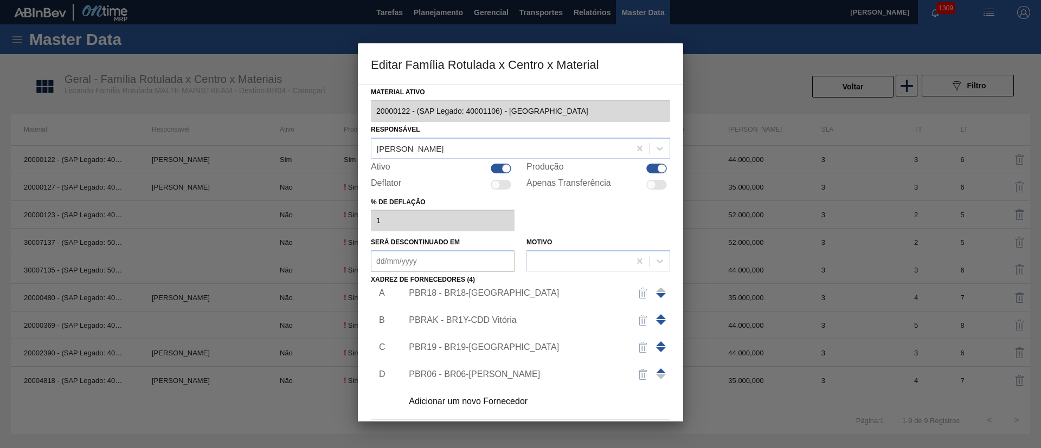
scroll to position [40, 0]
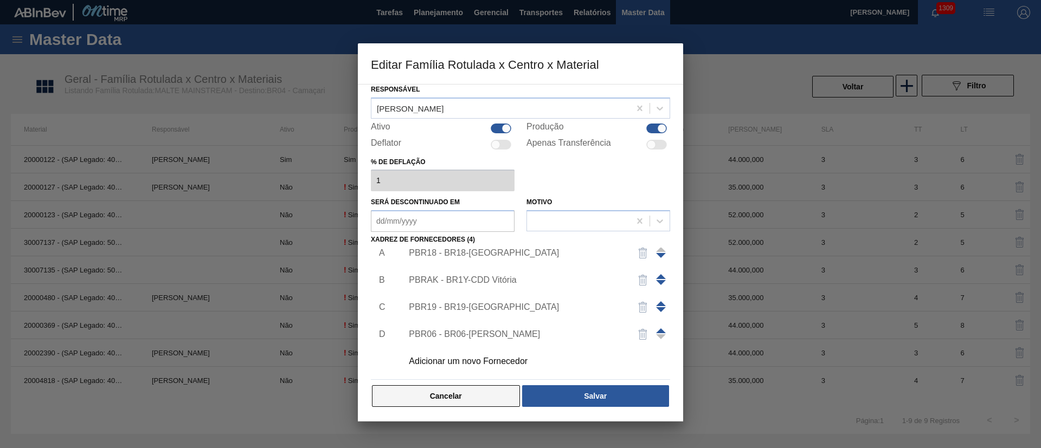
click at [476, 298] on button "Cancelar" at bounding box center [446, 396] width 148 height 22
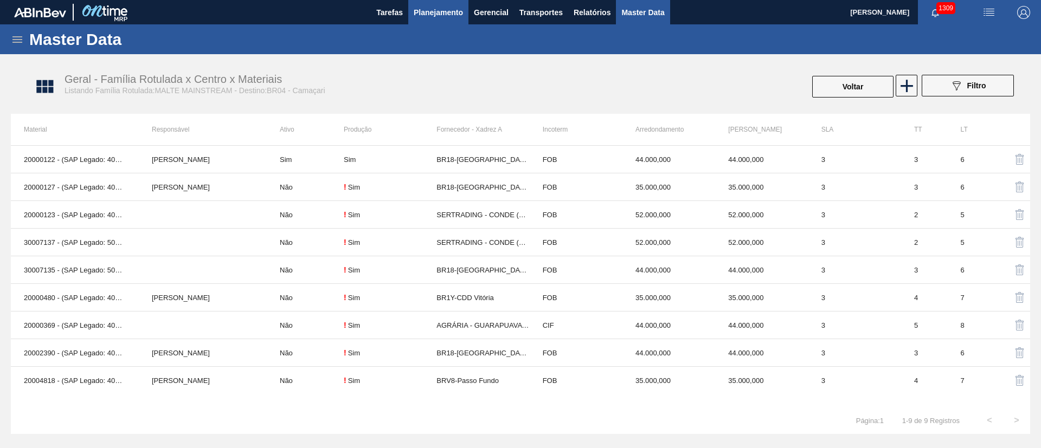
click at [422, 15] on span "Planejamento" at bounding box center [438, 12] width 49 height 13
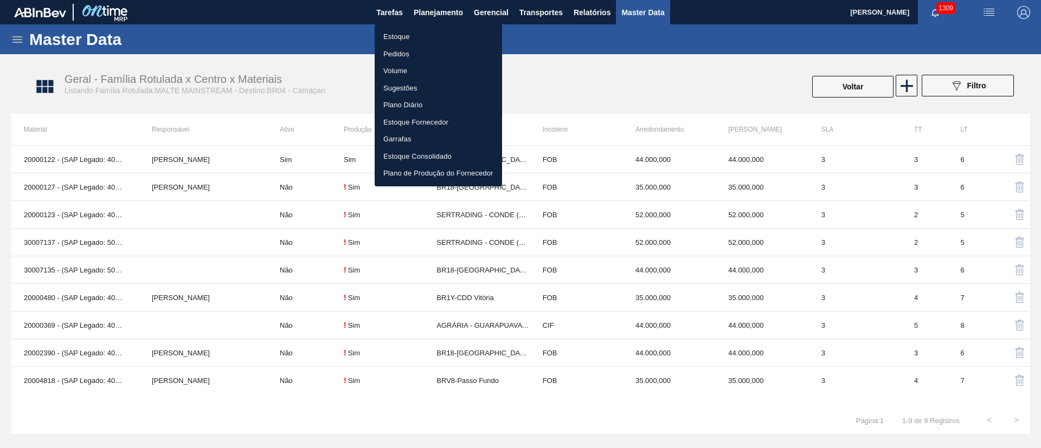
click at [394, 37] on li "Estoque" at bounding box center [438, 36] width 127 height 17
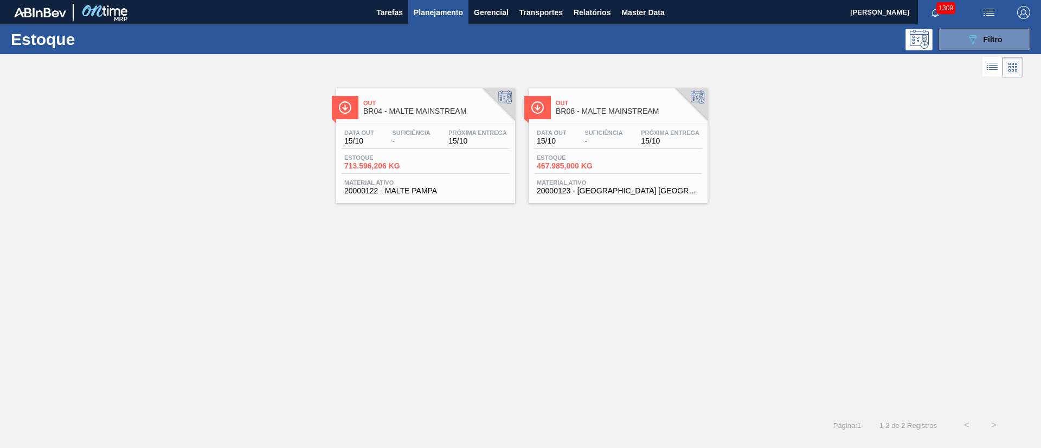
click at [565, 157] on span "Estoque" at bounding box center [575, 157] width 76 height 7
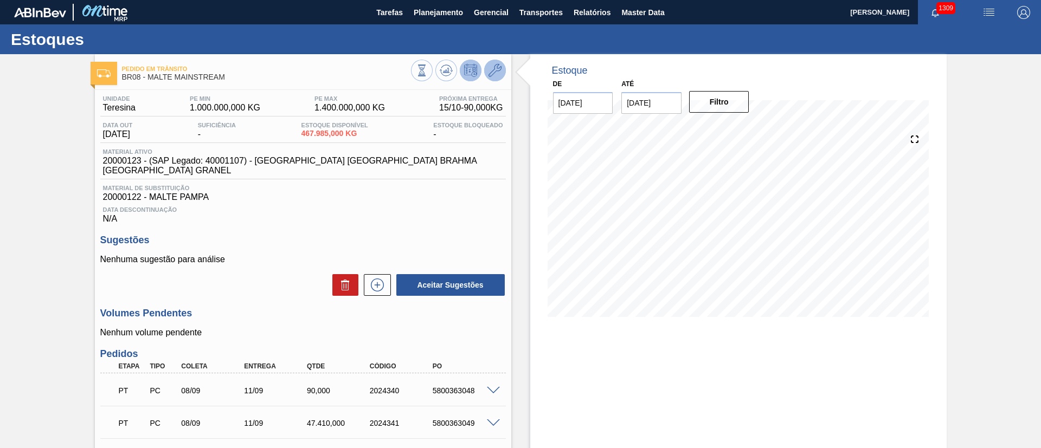
click at [496, 69] on icon at bounding box center [494, 70] width 13 height 13
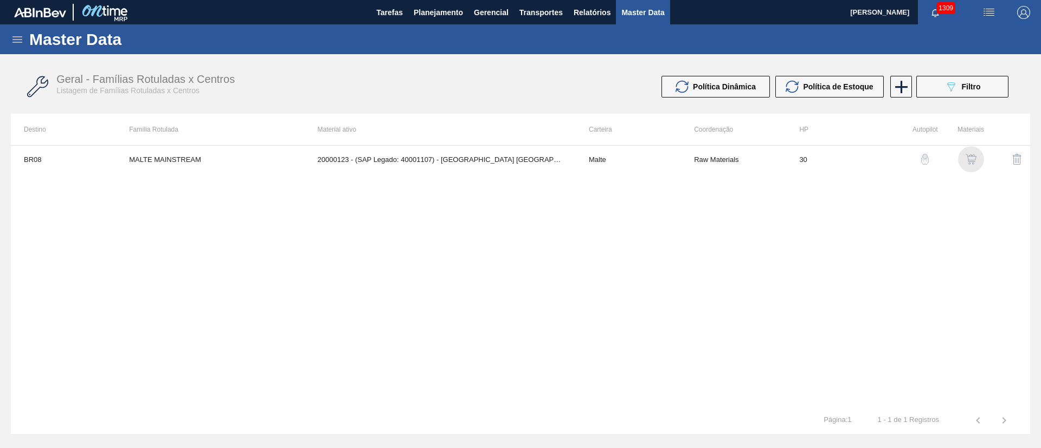
click at [693, 162] on img "button" at bounding box center [970, 159] width 11 height 11
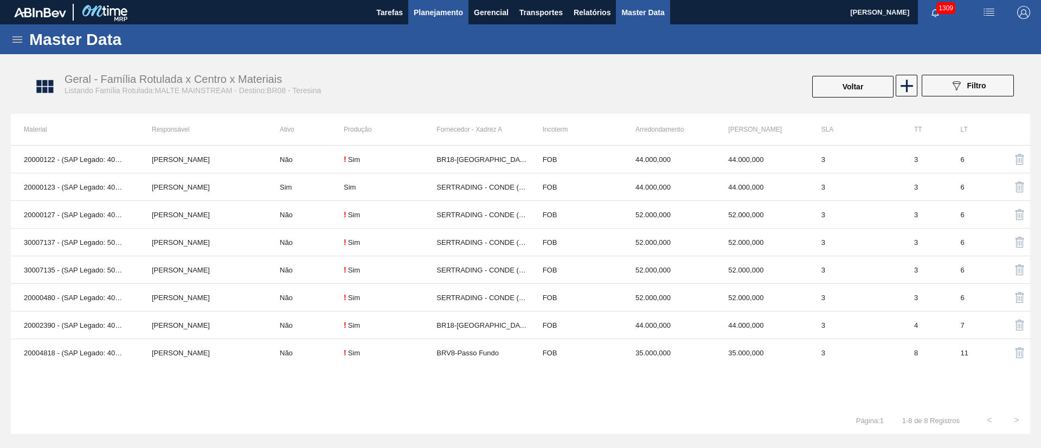
click at [442, 10] on span "Planejamento" at bounding box center [438, 12] width 49 height 13
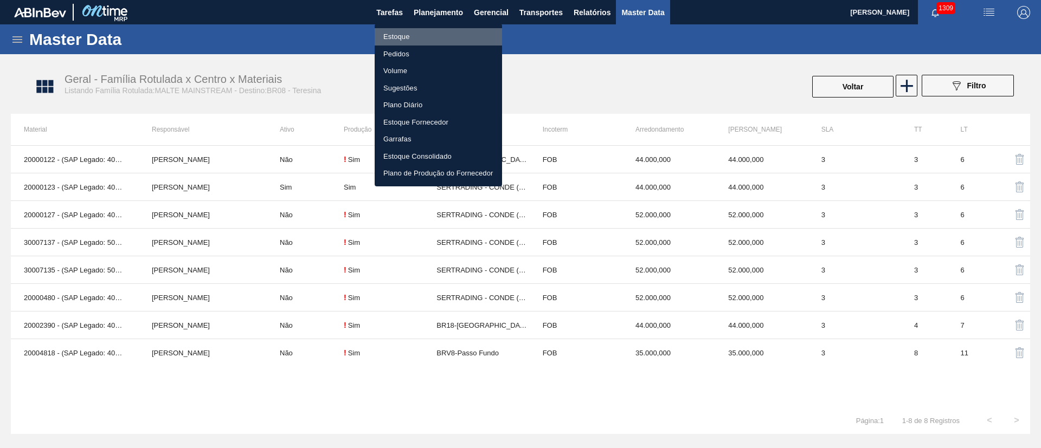
click at [394, 36] on li "Estoque" at bounding box center [438, 36] width 127 height 17
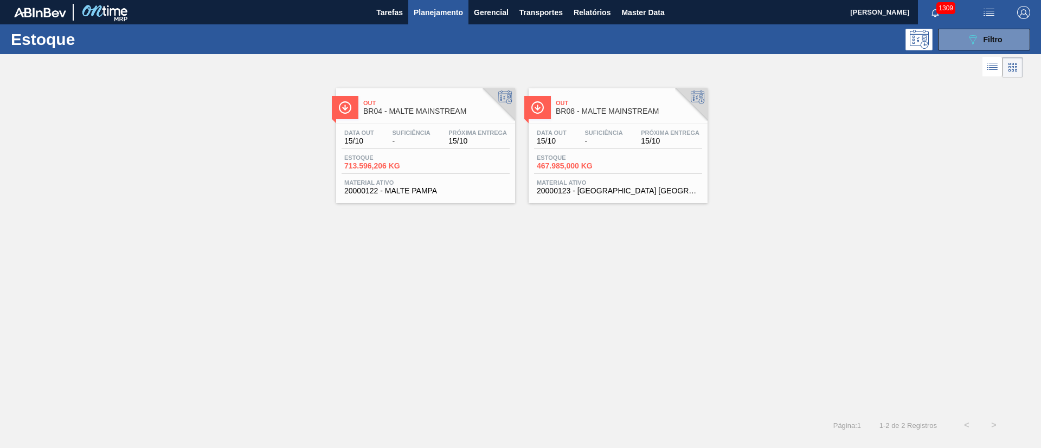
click at [383, 159] on span "Estoque" at bounding box center [382, 157] width 76 height 7
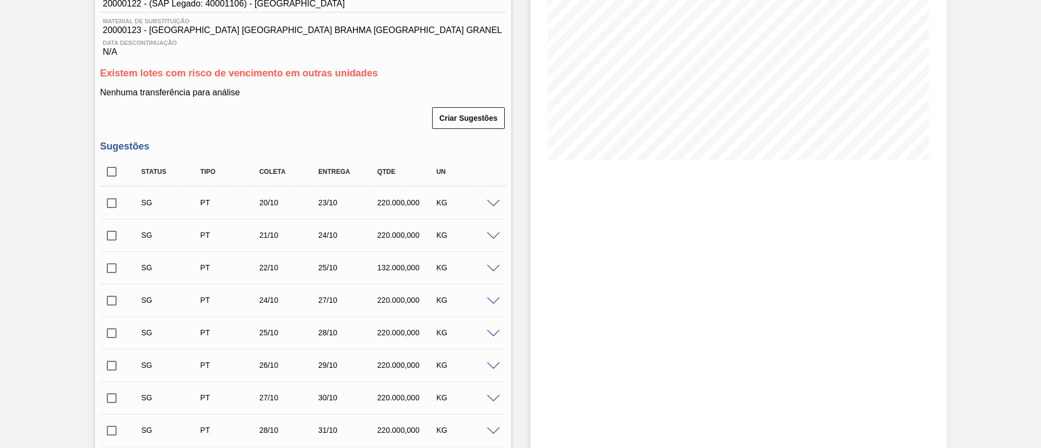
scroll to position [57, 0]
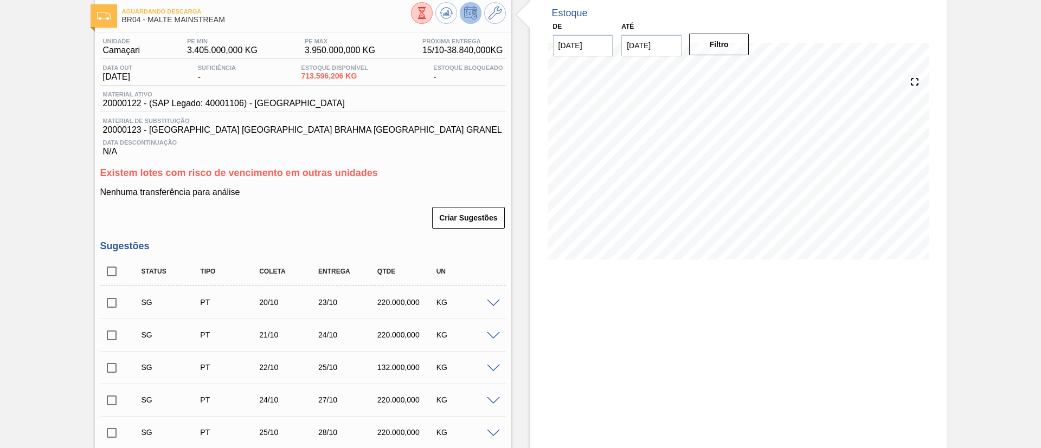
click at [489, 298] on span at bounding box center [493, 304] width 13 height 8
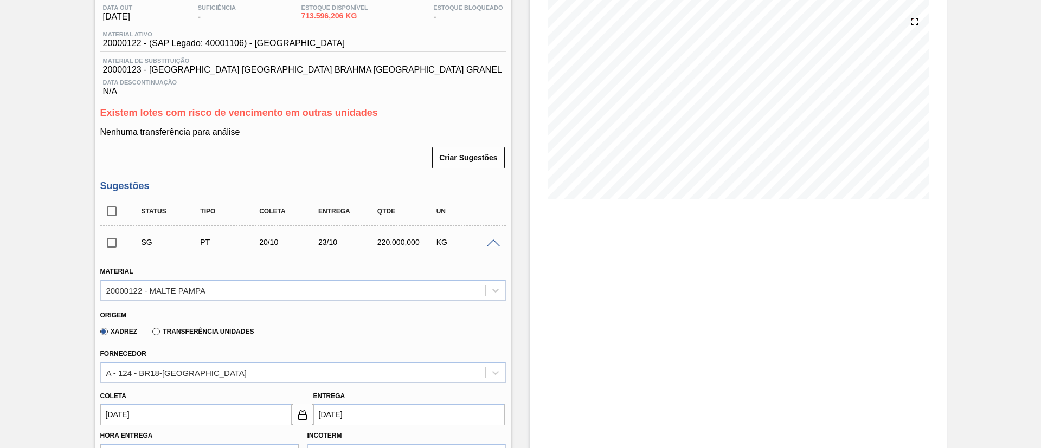
scroll to position [220, 0]
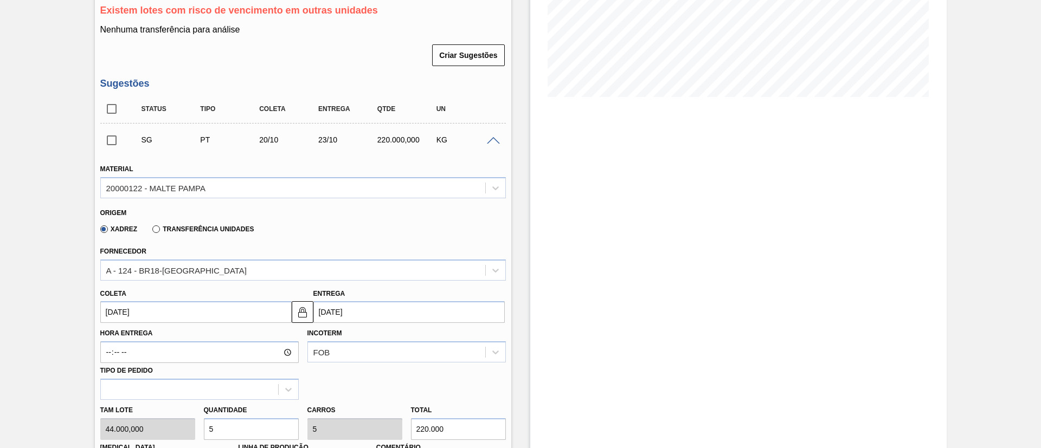
click at [489, 139] on span at bounding box center [493, 141] width 13 height 8
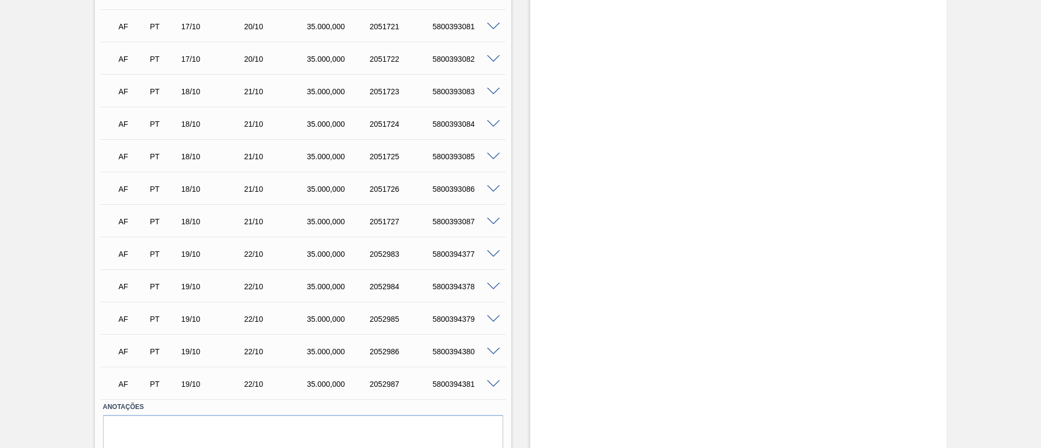
scroll to position [1358, 0]
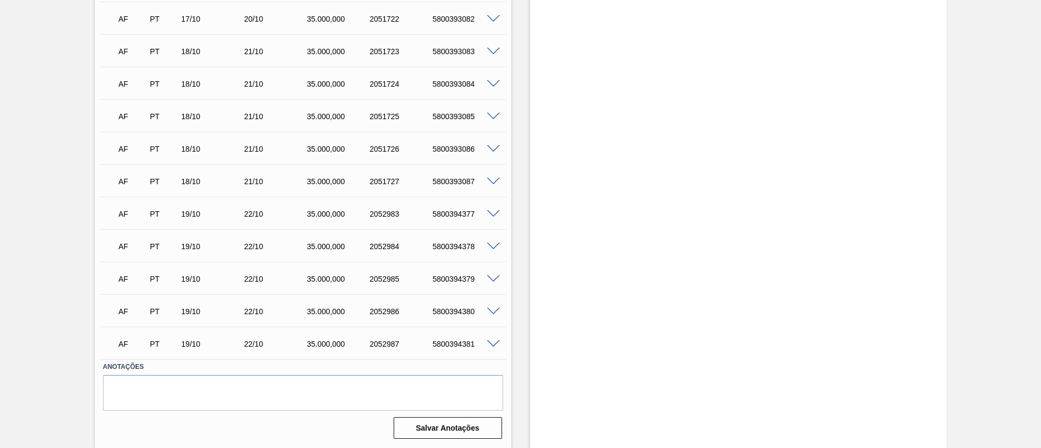
click at [492, 298] on span at bounding box center [493, 344] width 13 height 8
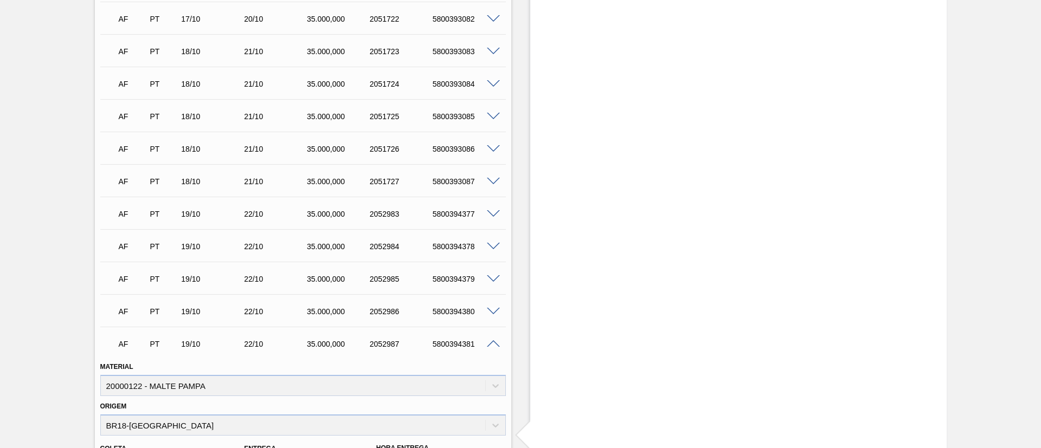
click at [490, 298] on span at bounding box center [493, 344] width 13 height 8
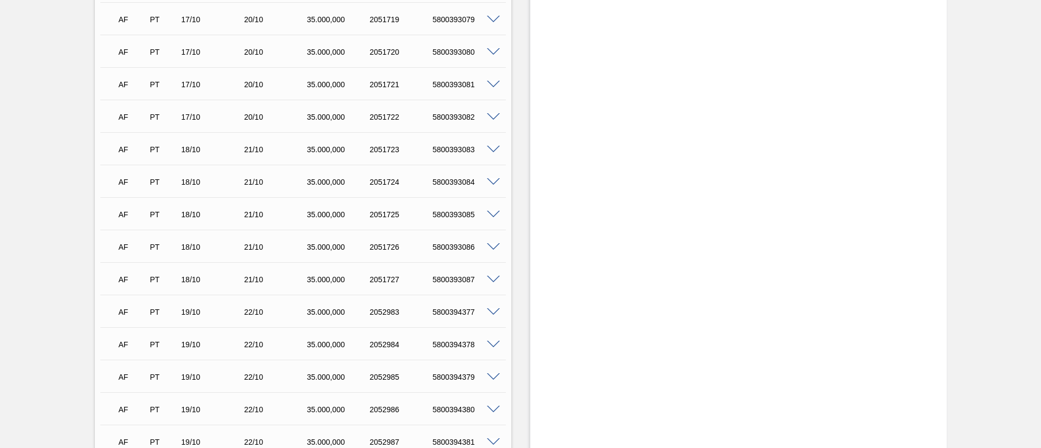
scroll to position [1114, 0]
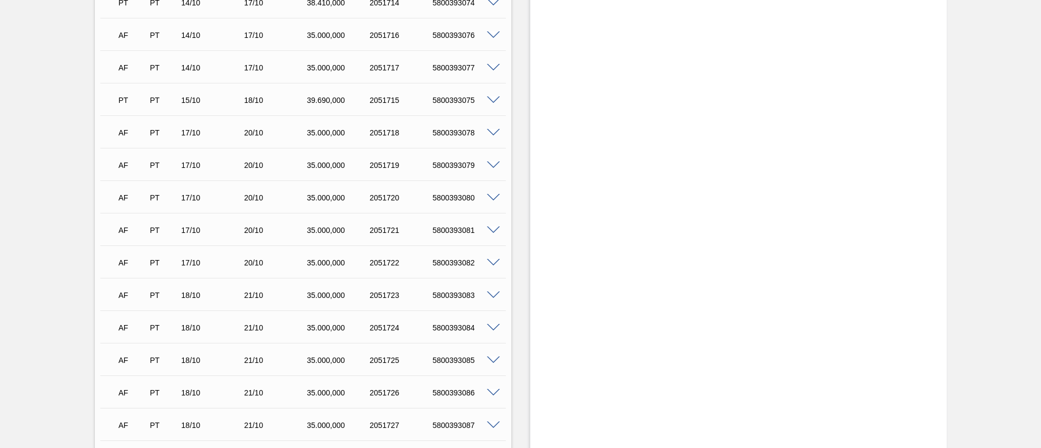
click at [492, 133] on span at bounding box center [493, 133] width 13 height 8
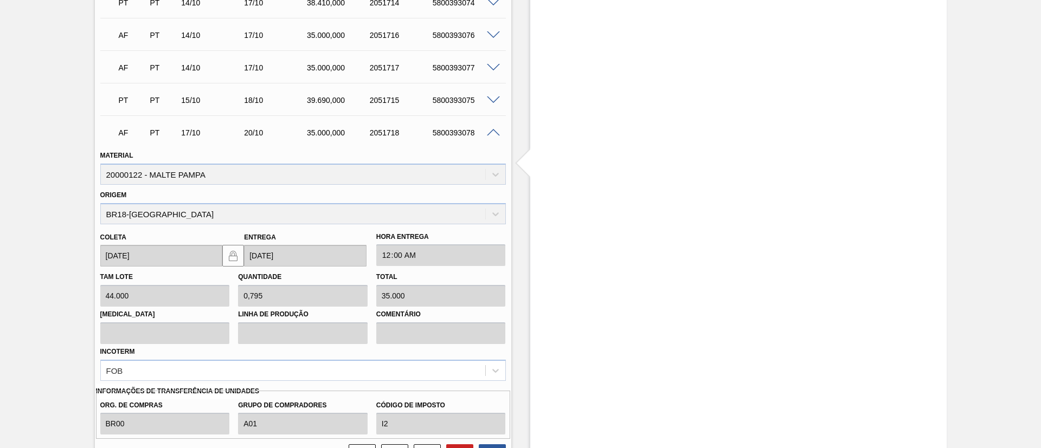
click at [492, 133] on span at bounding box center [493, 133] width 13 height 8
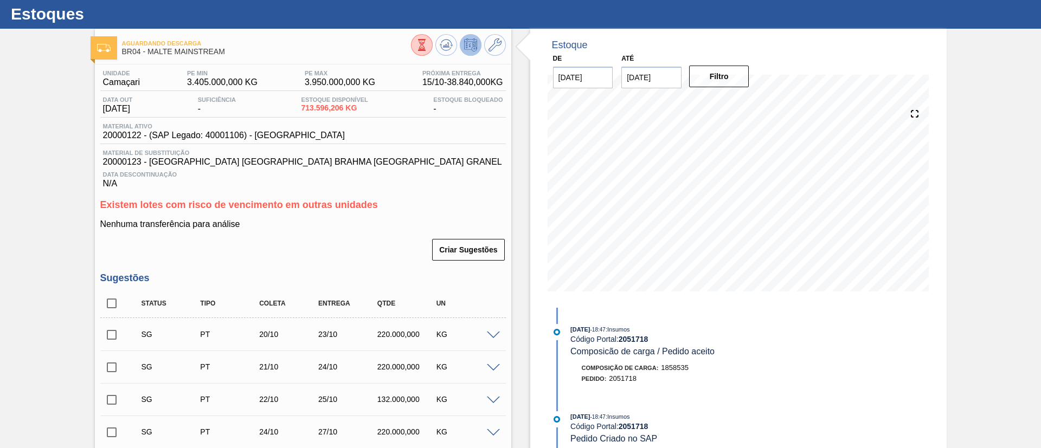
scroll to position [0, 0]
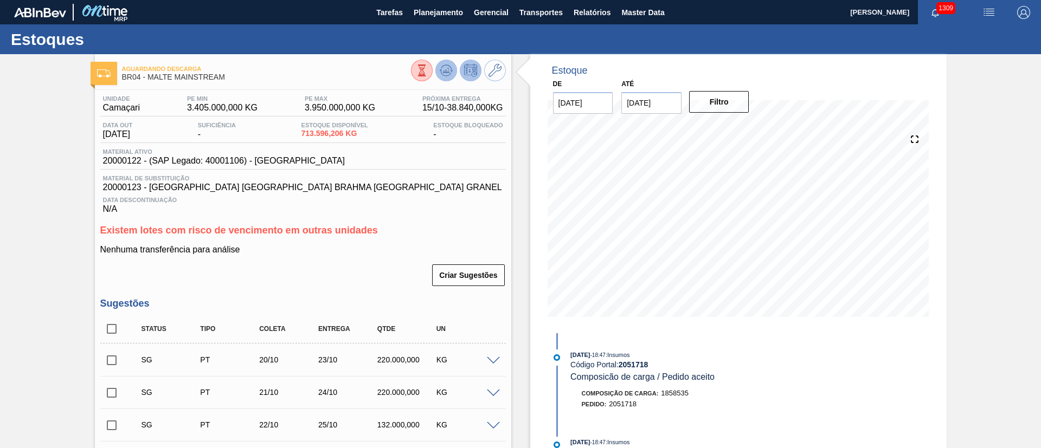
click at [444, 75] on icon at bounding box center [446, 70] width 13 height 13
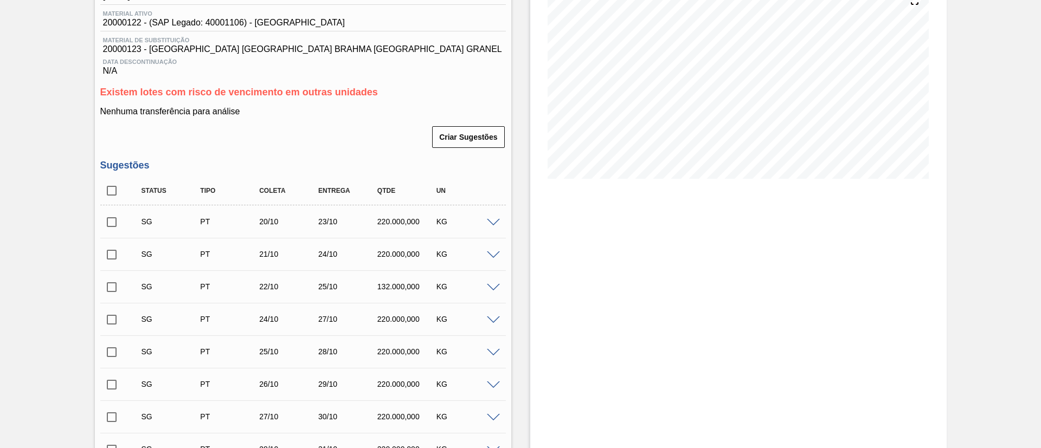
scroll to position [244, 0]
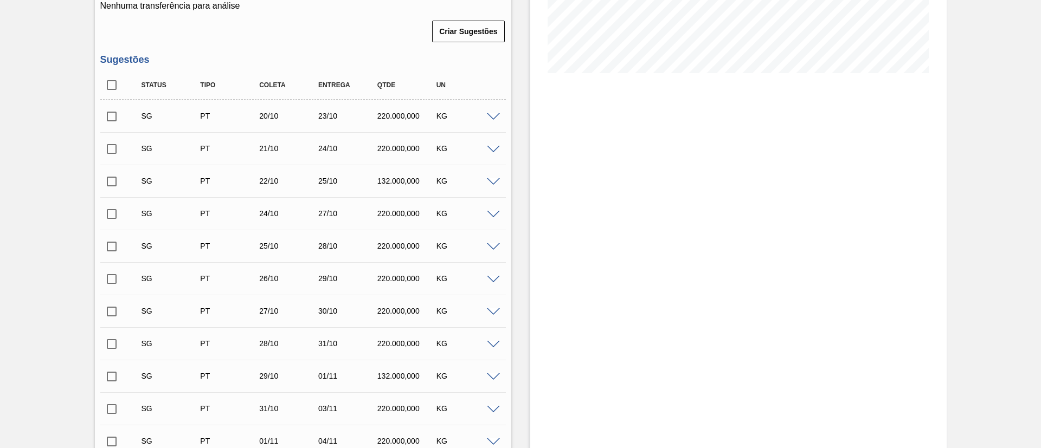
click at [491, 117] on span at bounding box center [493, 117] width 13 height 8
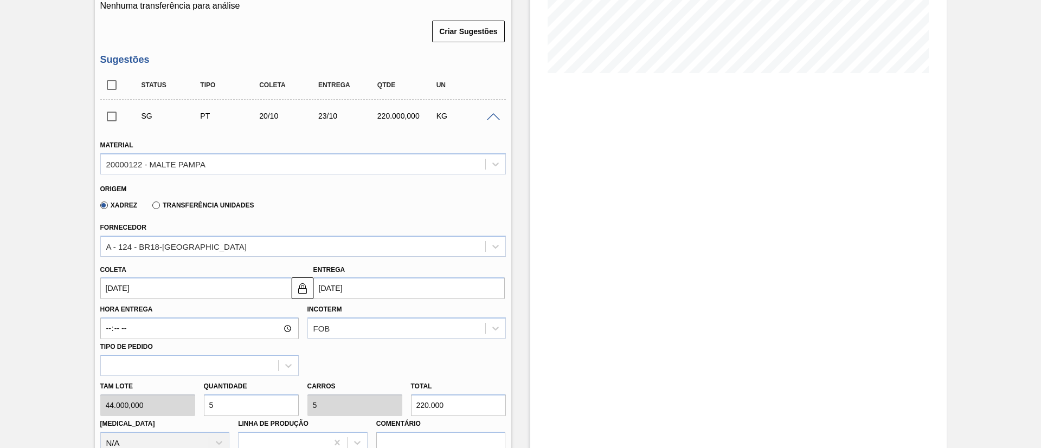
click at [187, 298] on div "[PERSON_NAME] 44.000,000 Quantidade 5 Carros 5 Total 220.000 [MEDICAL_DATA] N/A…" at bounding box center [303, 415] width 414 height 78
type input "3"
type input "132.000"
type input "3"
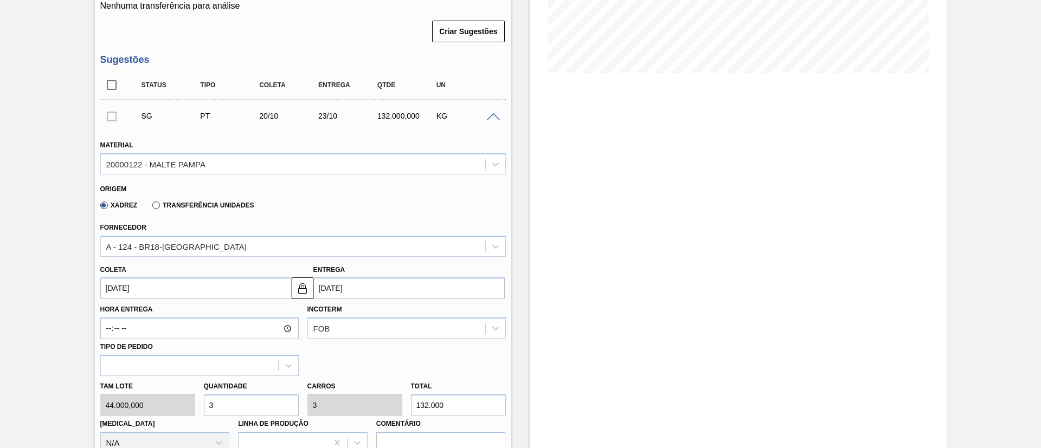
click at [110, 282] on input "[DATE]" at bounding box center [195, 289] width 191 height 22
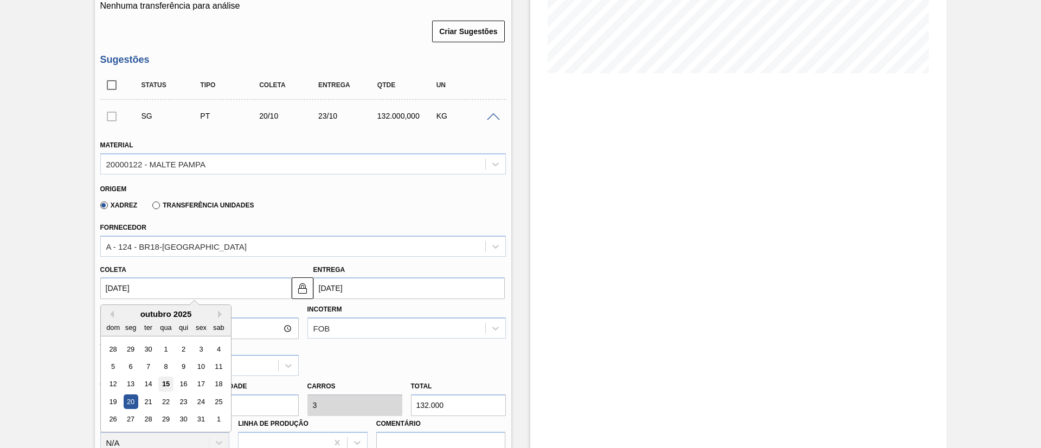
click at [168, 298] on div "15" at bounding box center [165, 384] width 15 height 15
type input "[DATE]"
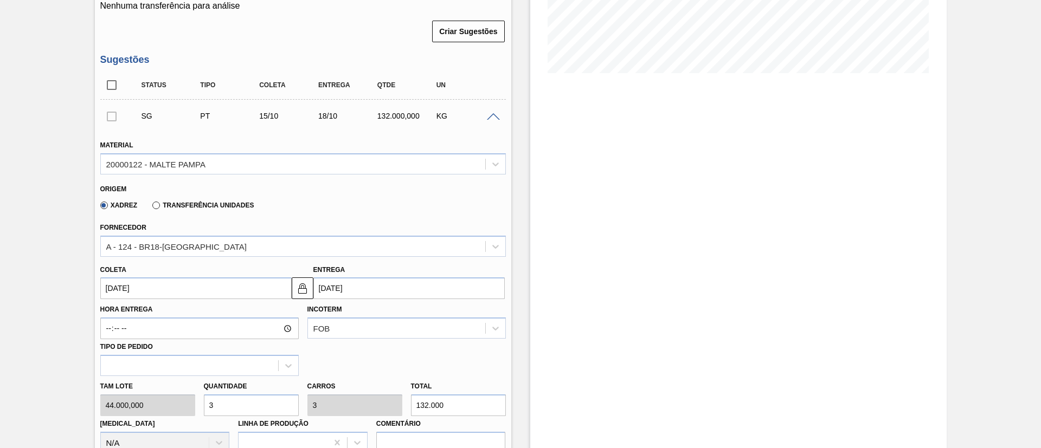
scroll to position [488, 0]
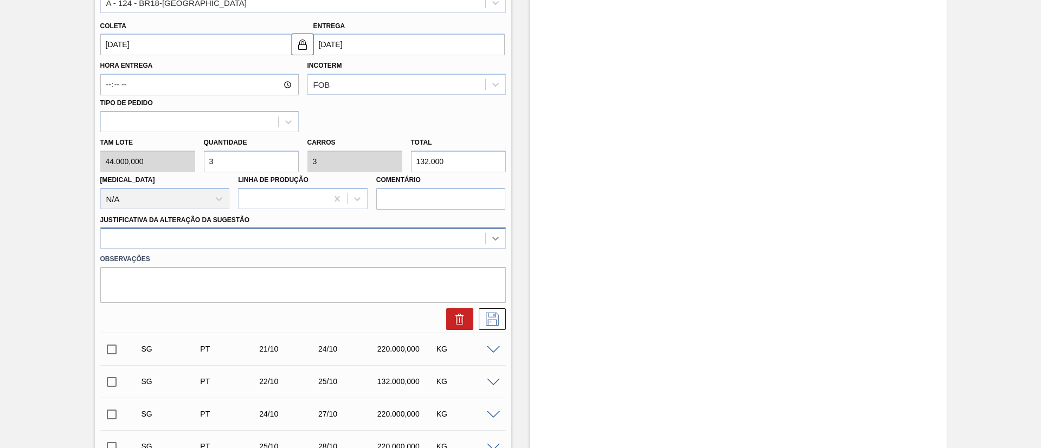
click at [494, 240] on icon at bounding box center [495, 239] width 7 height 4
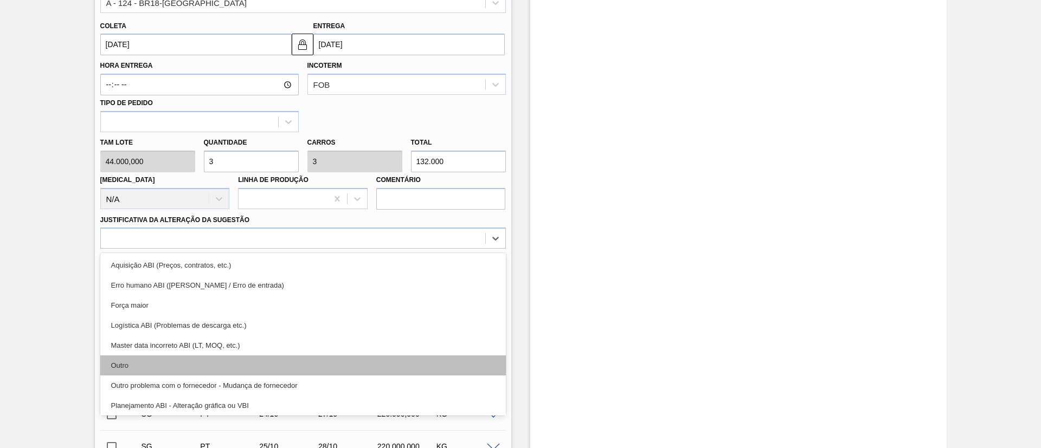
click at [144, 298] on div "Outro" at bounding box center [302, 366] width 405 height 20
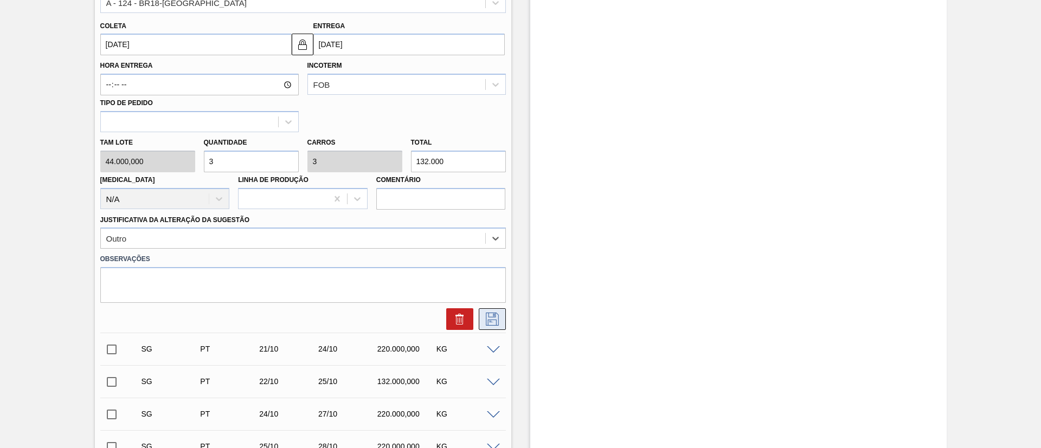
click at [494, 298] on icon at bounding box center [491, 319] width 17 height 13
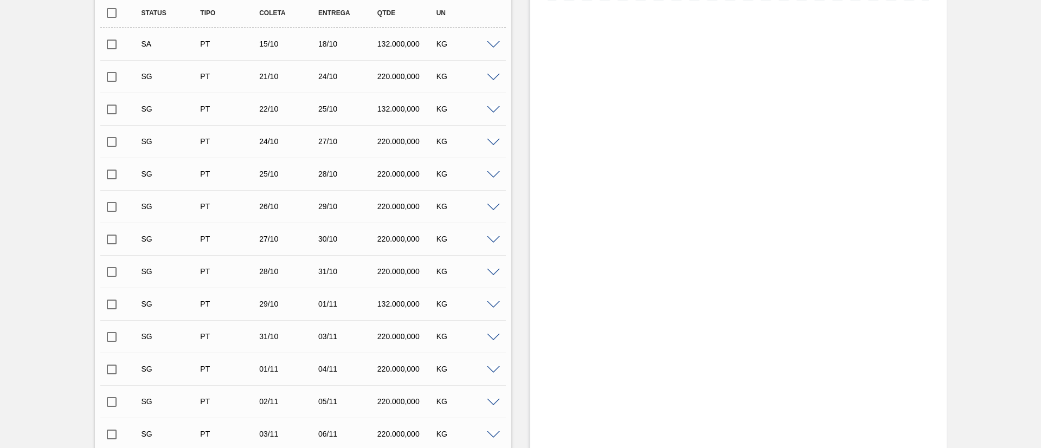
scroll to position [163, 0]
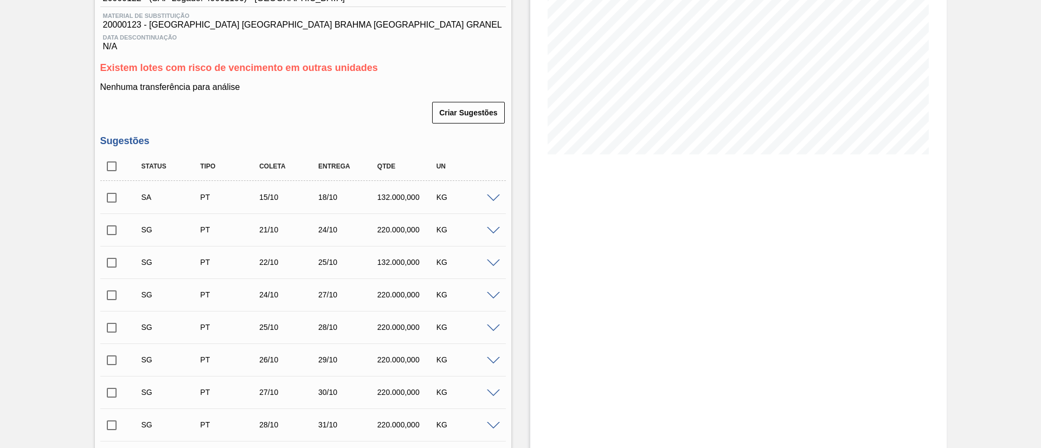
click at [104, 196] on input "checkbox" at bounding box center [111, 197] width 23 height 23
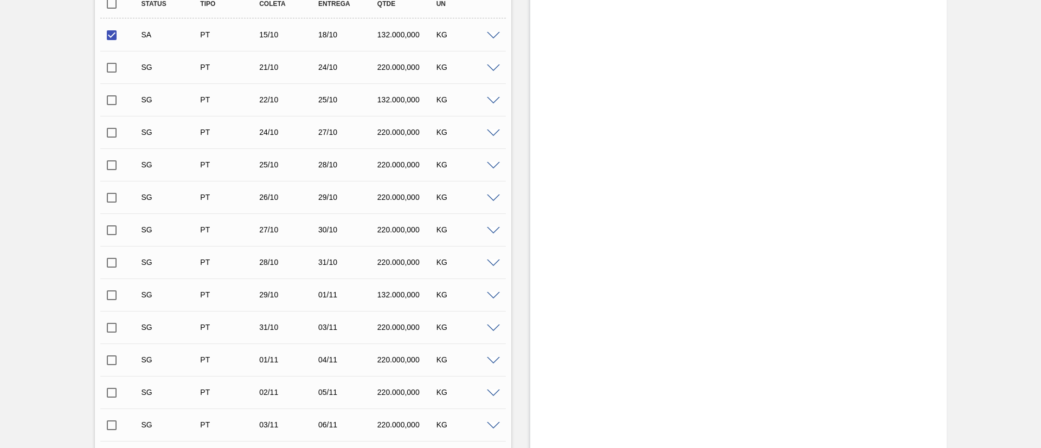
scroll to position [488, 0]
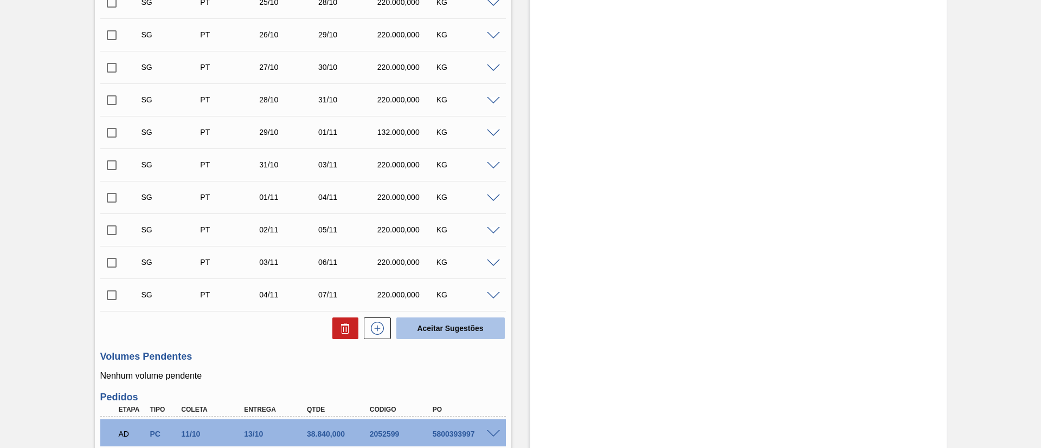
click at [457, 298] on button "Aceitar Sugestões" at bounding box center [450, 329] width 108 height 22
checkbox input "false"
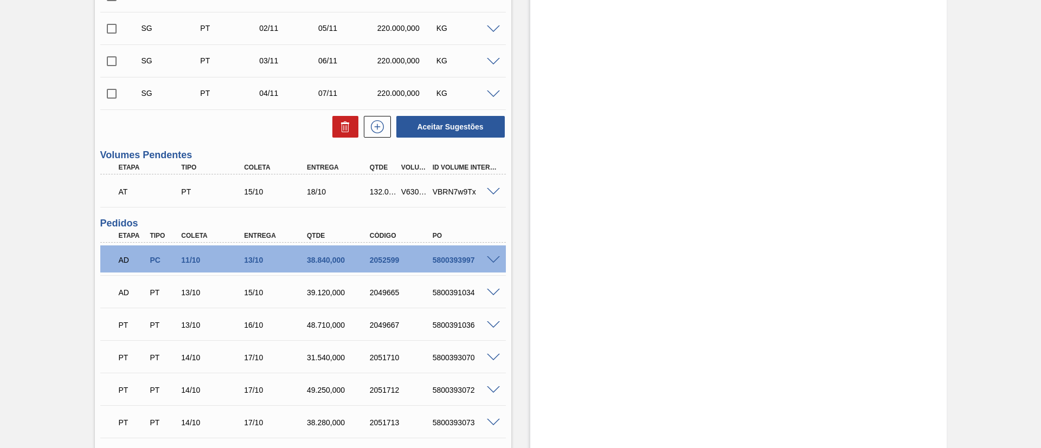
scroll to position [732, 0]
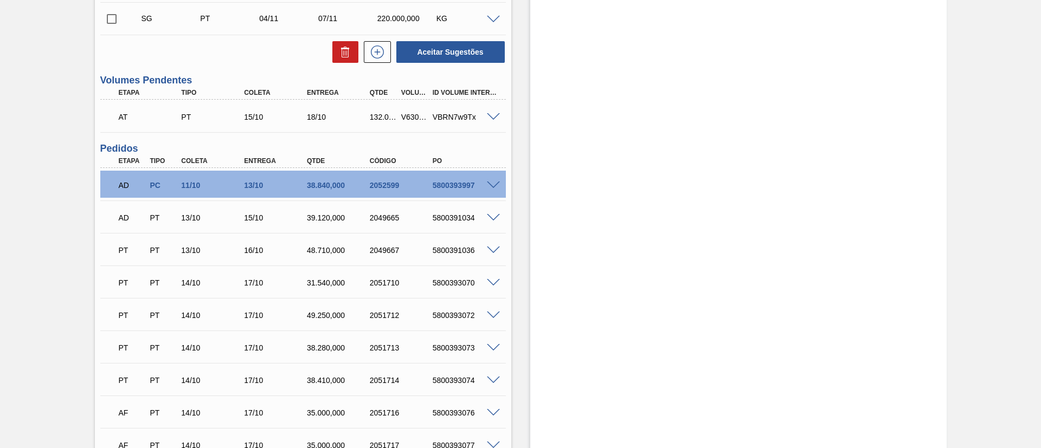
click at [409, 111] on div "AT PT 15/10 18/10 132.000,000 V630696 VBRN7w9Tx" at bounding box center [300, 116] width 377 height 22
copy div "V630696"
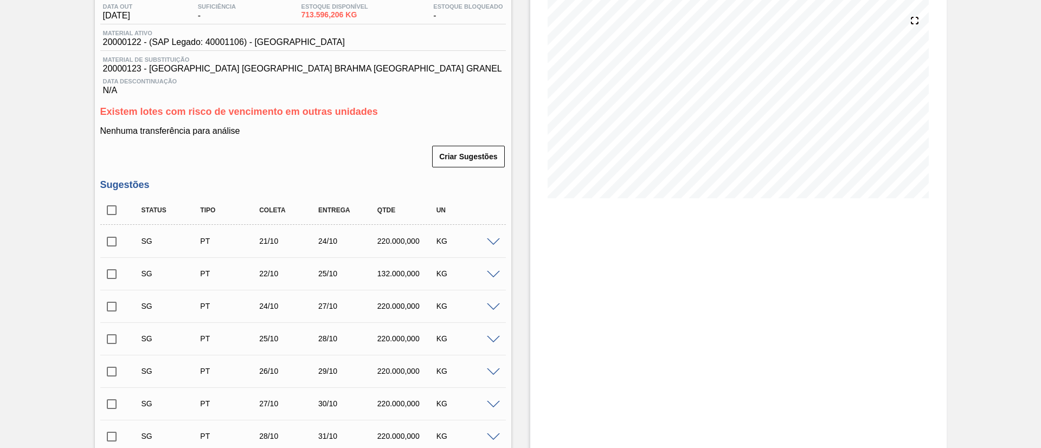
scroll to position [0, 0]
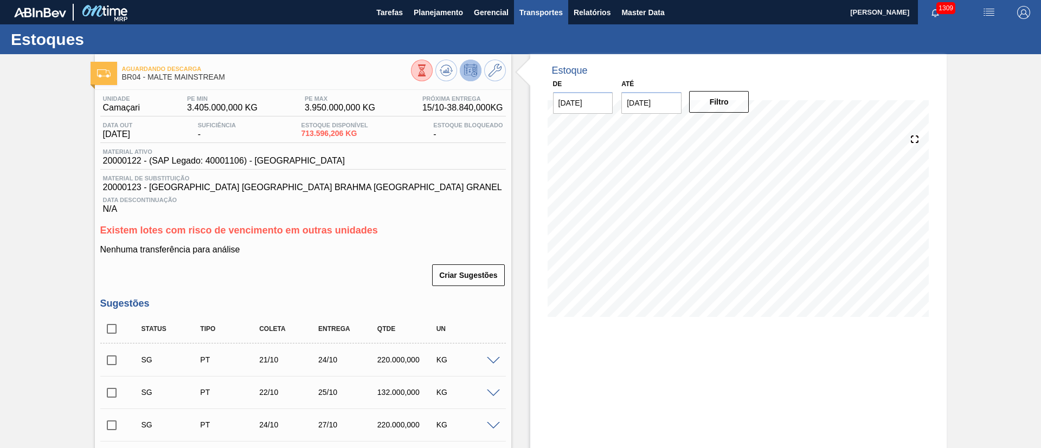
click at [549, 15] on span "Transportes" at bounding box center [540, 12] width 43 height 13
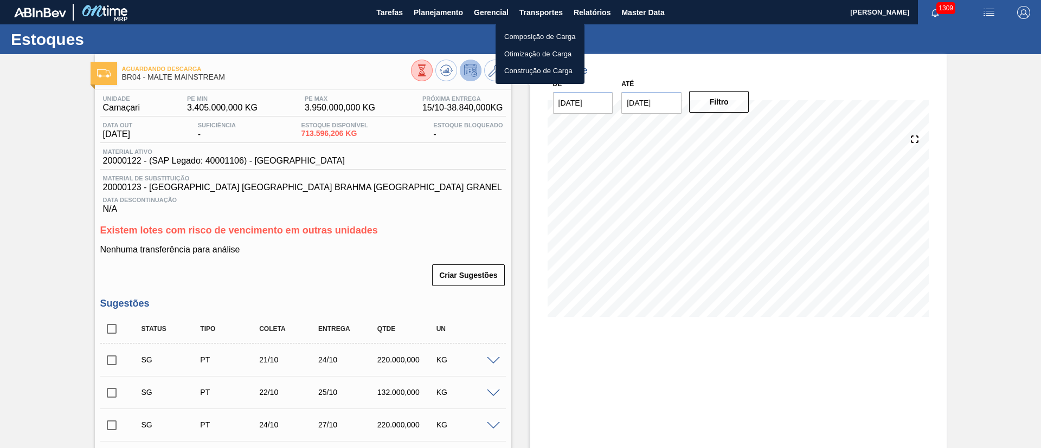
click at [522, 54] on li "Otimização de Carga" at bounding box center [539, 54] width 89 height 17
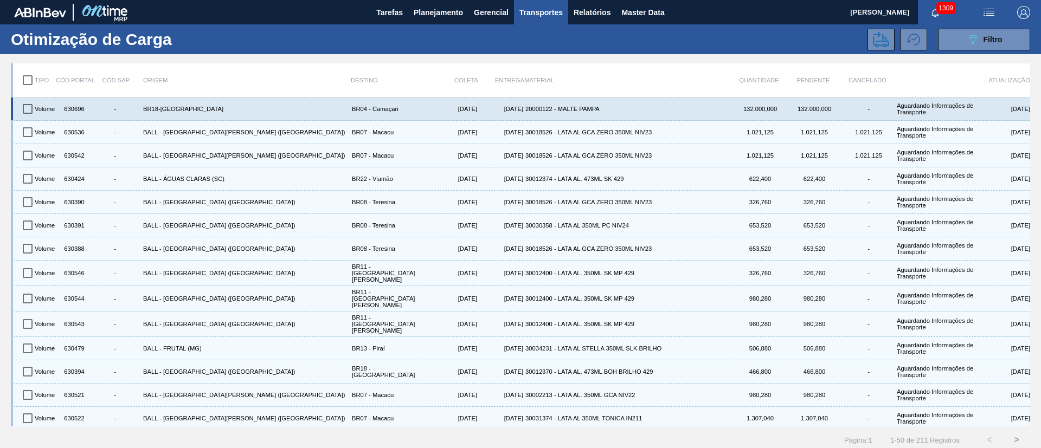
click at [26, 111] on input "checkbox" at bounding box center [27, 109] width 23 height 23
checkbox input "true"
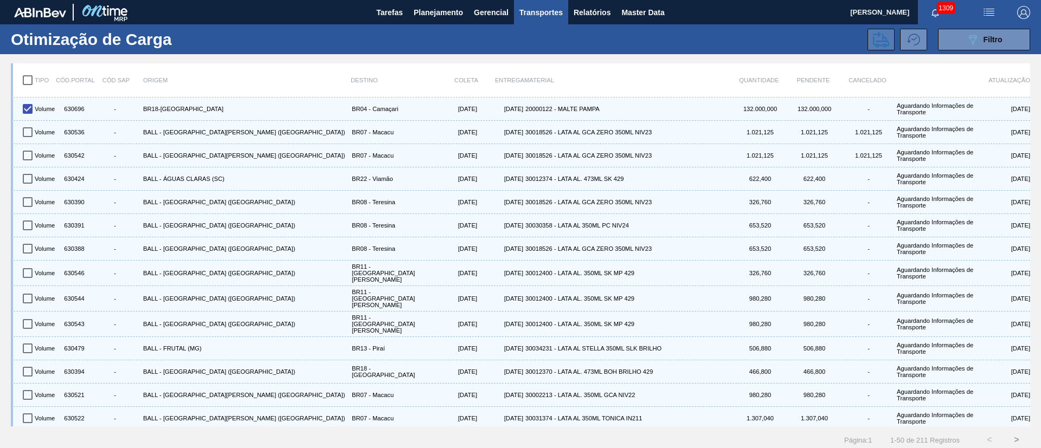
click at [693, 37] on icon at bounding box center [881, 39] width 16 height 16
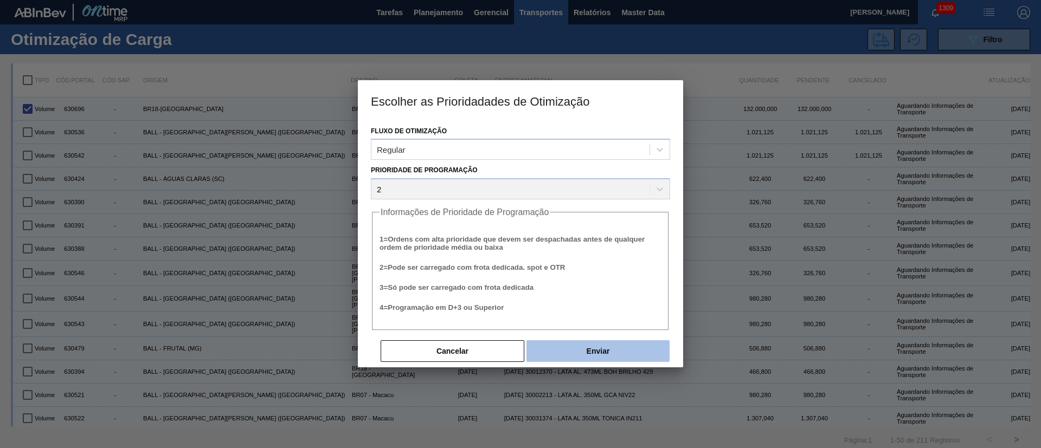
click at [608, 298] on button "Enviar" at bounding box center [597, 351] width 143 height 22
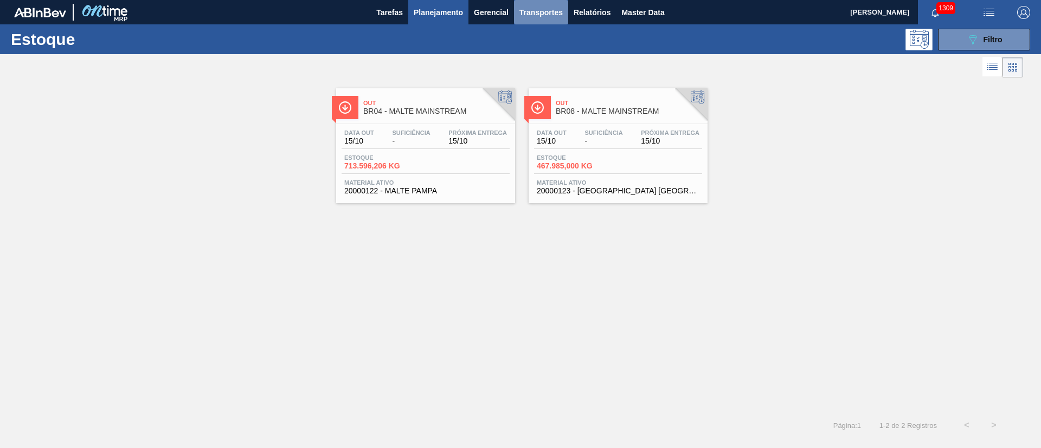
click at [541, 12] on span "Transportes" at bounding box center [540, 12] width 43 height 13
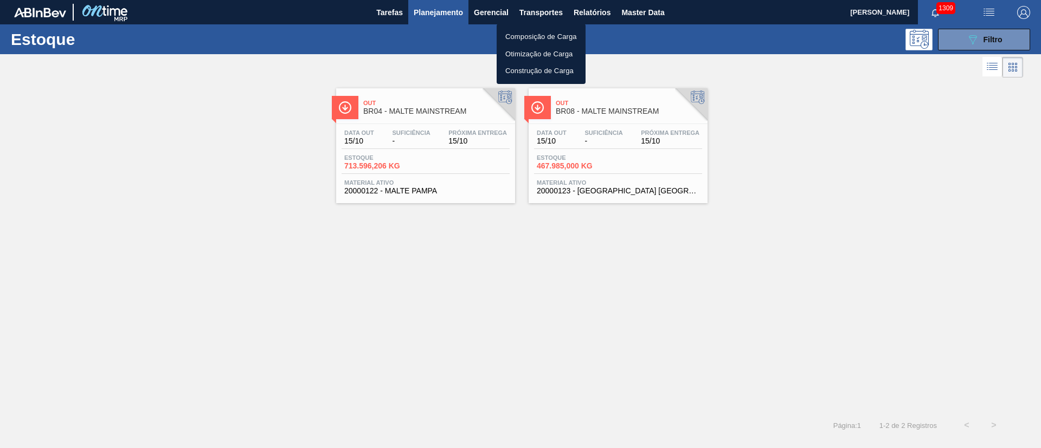
drag, startPoint x: 524, startPoint y: 55, endPoint x: 638, endPoint y: 73, distance: 115.3
click at [524, 54] on li "Otimização de Carga" at bounding box center [540, 54] width 89 height 17
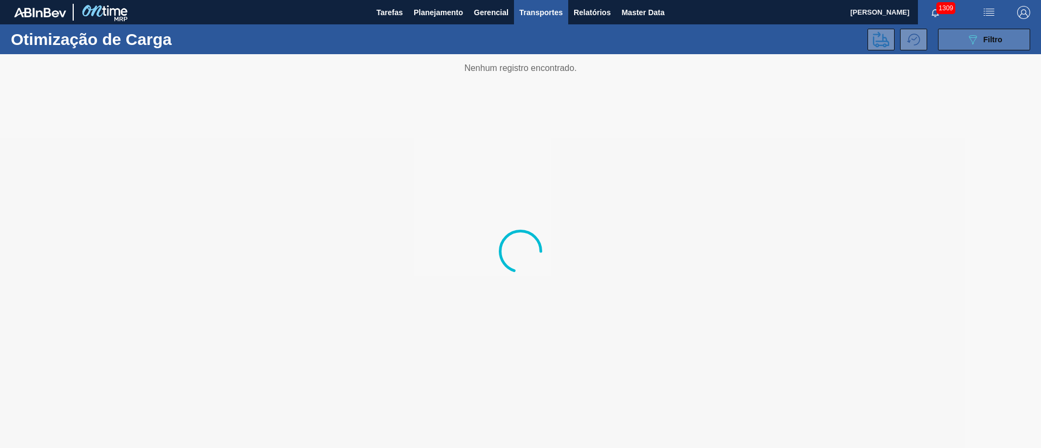
click at [985, 41] on span "Filtro" at bounding box center [992, 39] width 19 height 9
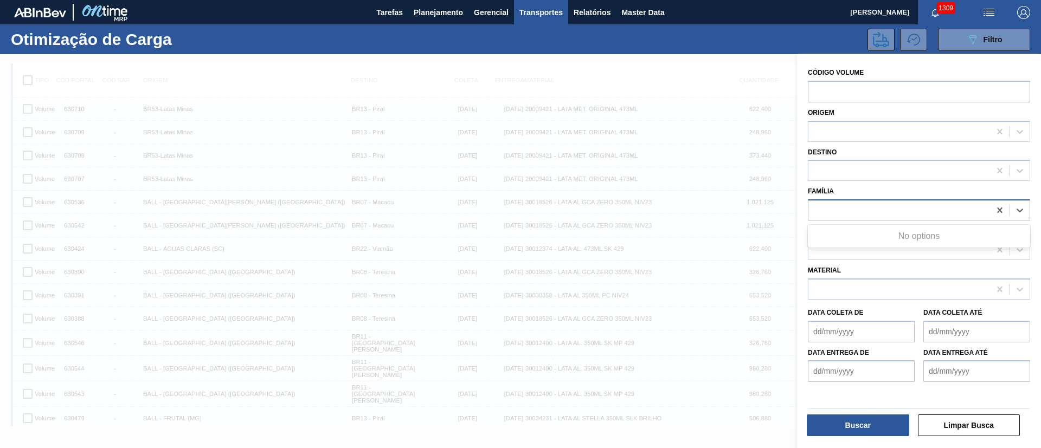
click at [831, 212] on div at bounding box center [899, 211] width 182 height 16
type input "malte"
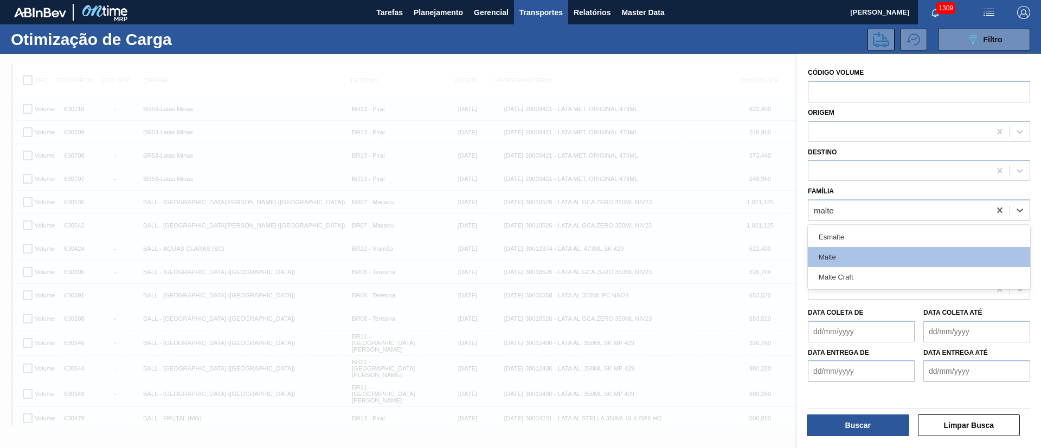
click at [839, 257] on div "Malte" at bounding box center [919, 257] width 222 height 20
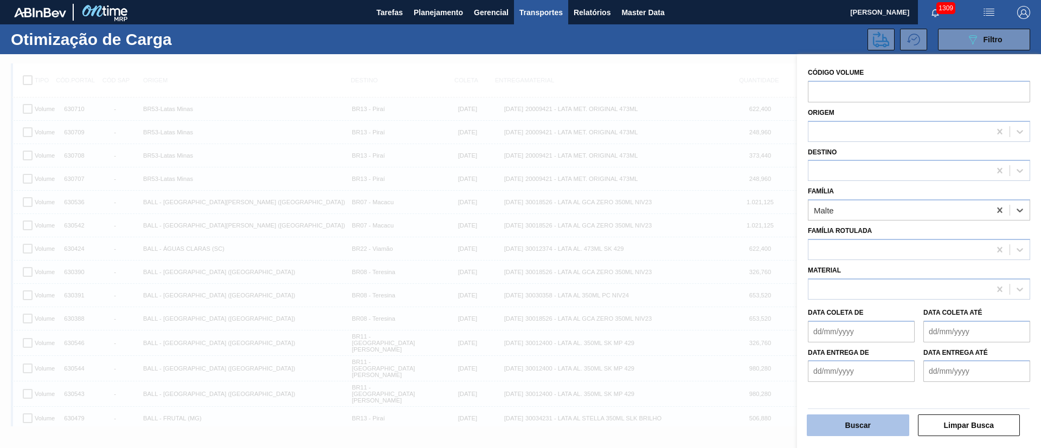
click at [828, 424] on button "Buscar" at bounding box center [858, 426] width 102 height 22
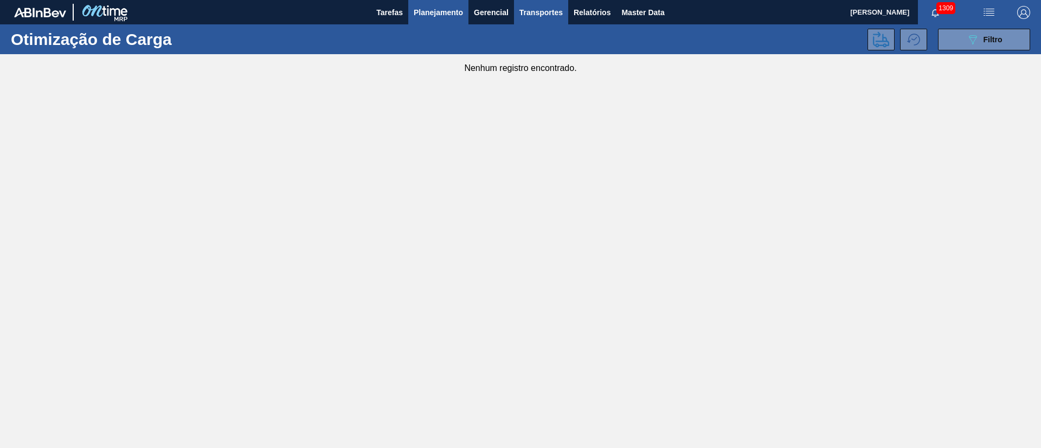
click at [425, 11] on span "Planejamento" at bounding box center [438, 12] width 49 height 13
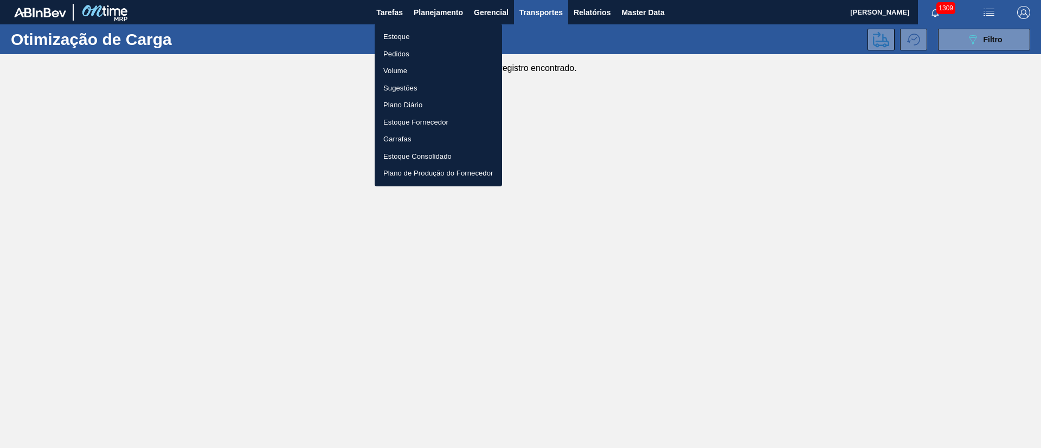
click at [393, 38] on li "Estoque" at bounding box center [438, 36] width 127 height 17
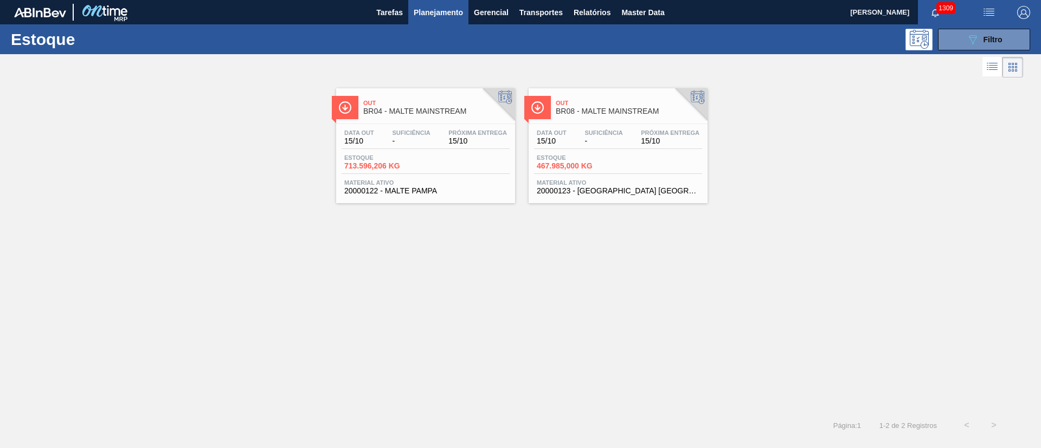
click at [440, 156] on div "Estoque 713.596,206 KG" at bounding box center [425, 164] width 168 height 20
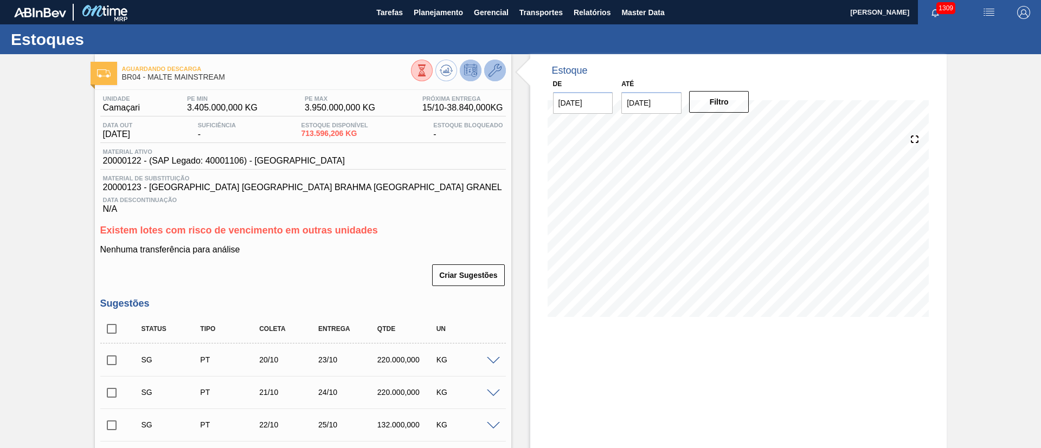
click at [495, 68] on icon at bounding box center [494, 70] width 13 height 13
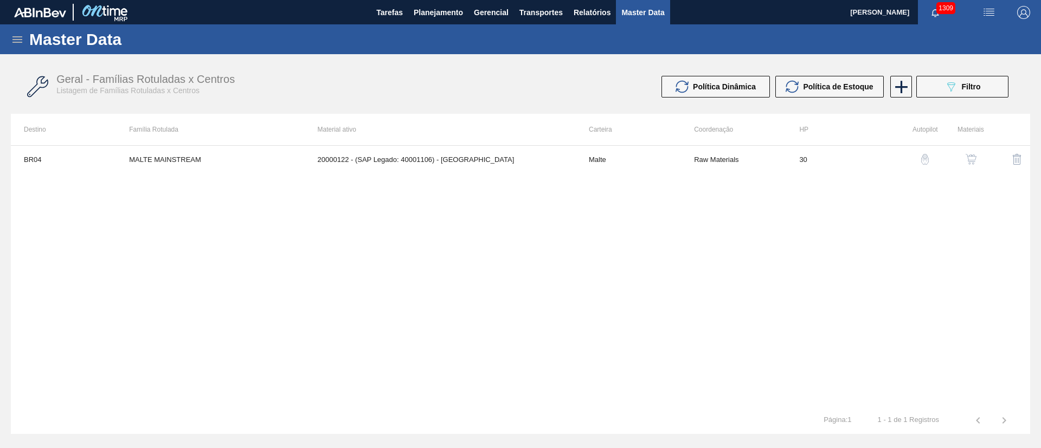
click at [971, 163] on img "button" at bounding box center [970, 159] width 11 height 11
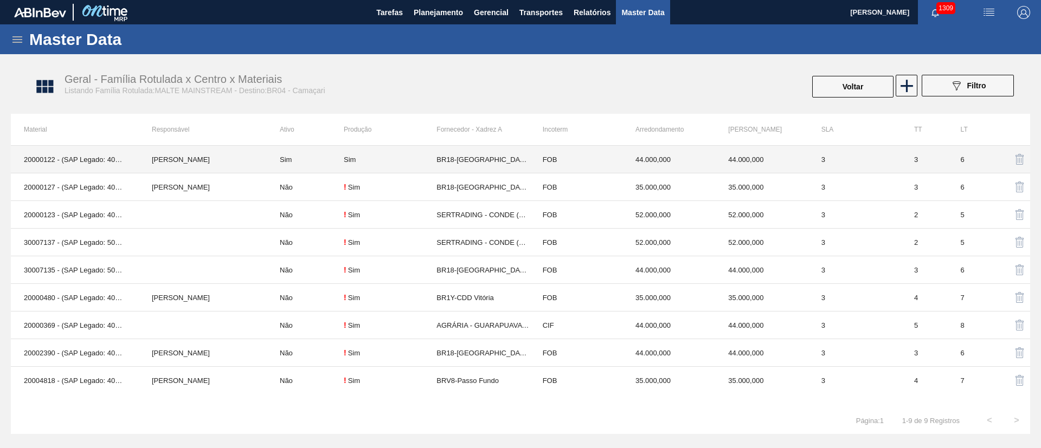
click at [307, 158] on td "Sim" at bounding box center [305, 160] width 77 height 28
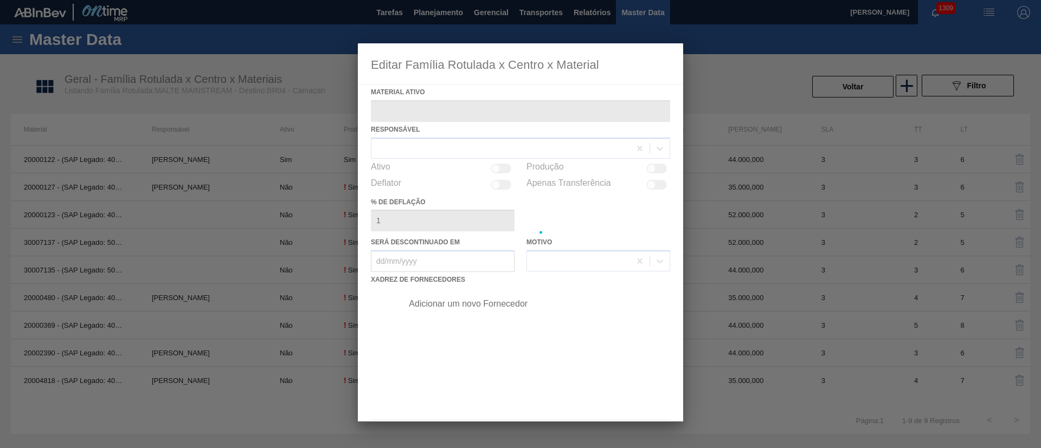
type ativo "20000122 - (SAP Legado: 40001106) - [GEOGRAPHIC_DATA]"
checkbox input "true"
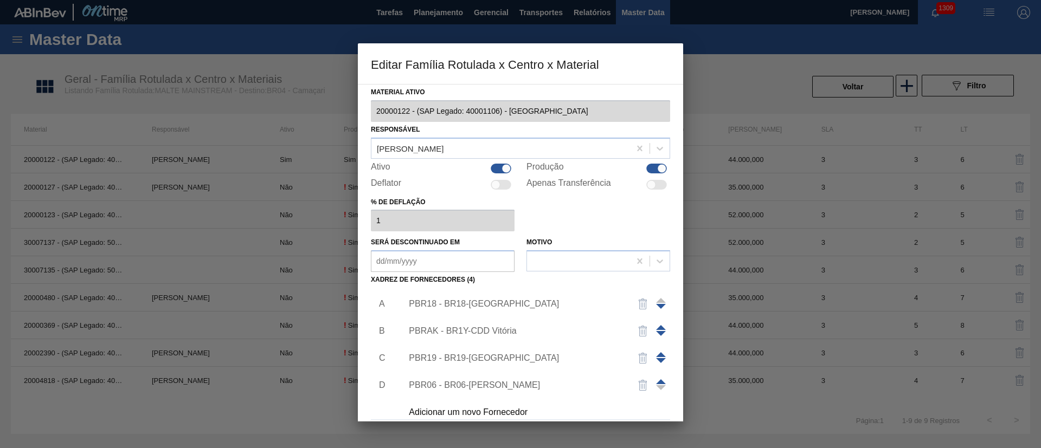
click at [455, 300] on div "PBR18 - BR18-[GEOGRAPHIC_DATA]" at bounding box center [515, 304] width 212 height 10
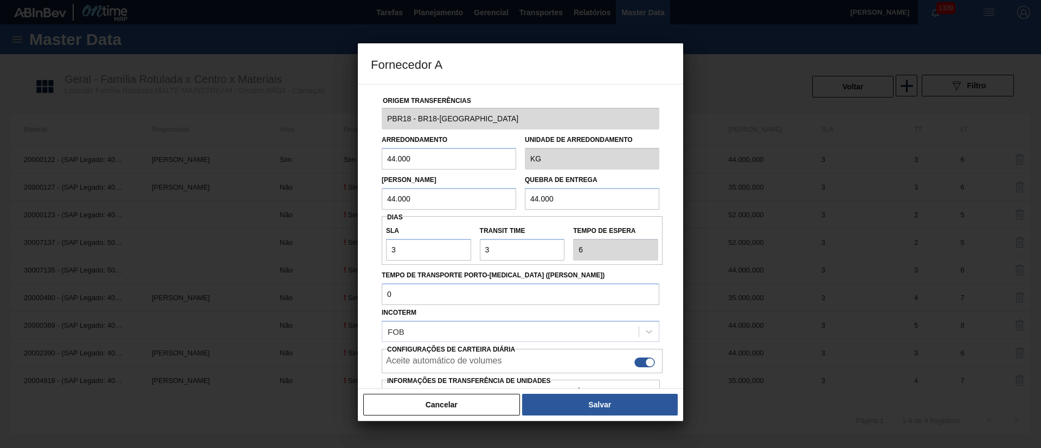
drag, startPoint x: 356, startPoint y: 160, endPoint x: 299, endPoint y: 157, distance: 57.5
click at [299, 157] on div "Fornecedor A Origem Transferências PBR18 - BR18-Pernambuco Arredondamento 44.00…" at bounding box center [520, 224] width 1041 height 448
drag, startPoint x: 429, startPoint y: 153, endPoint x: 283, endPoint y: 178, distance: 147.3
click at [283, 178] on div "Fornecedor A Origem Transferências PBR18 - BR18-Pernambuco Arredondamento 35.00…" at bounding box center [520, 224] width 1041 height 448
type input "35.000"
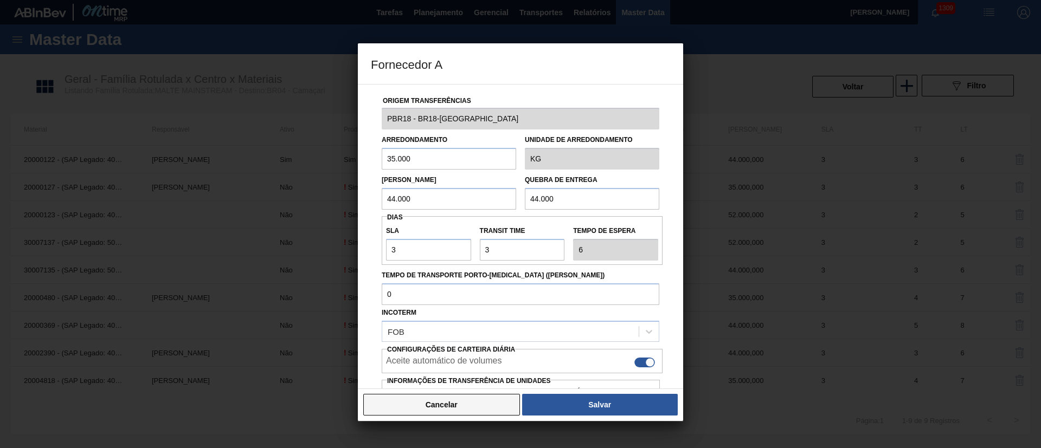
click at [475, 405] on button "Cancelar" at bounding box center [441, 405] width 157 height 22
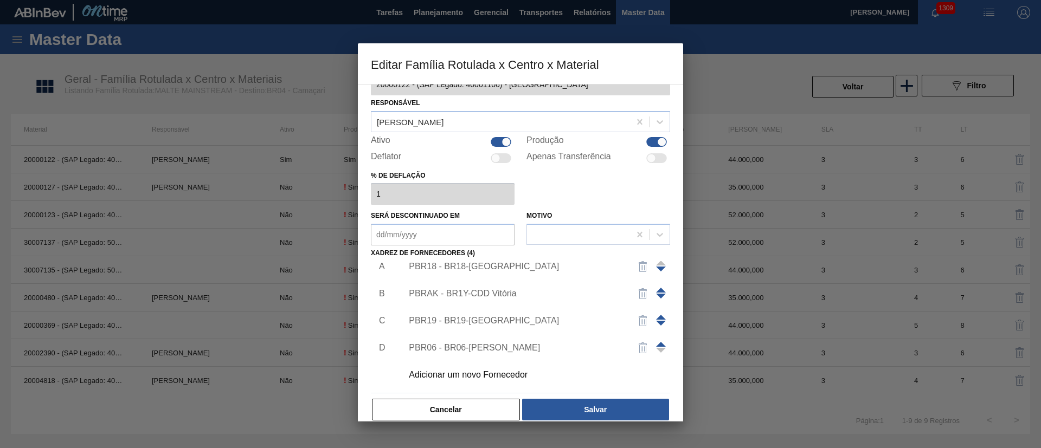
scroll to position [40, 0]
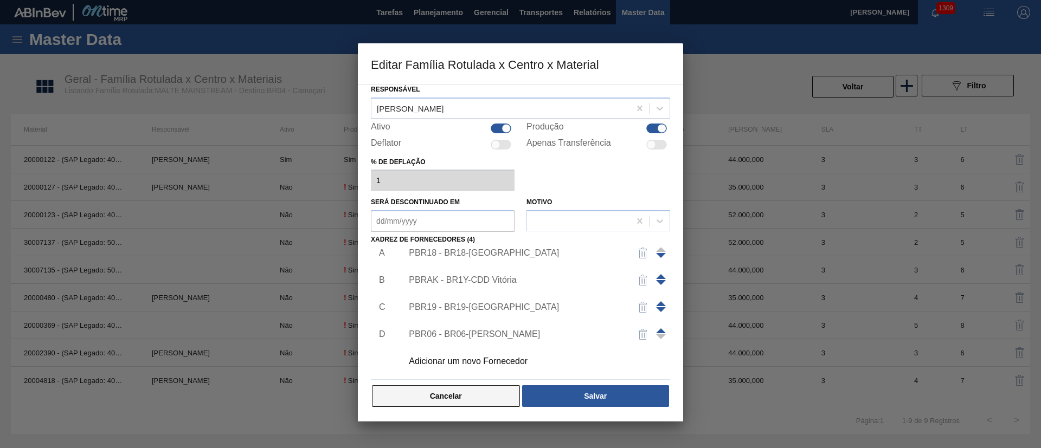
click at [475, 390] on button "Cancelar" at bounding box center [446, 396] width 148 height 22
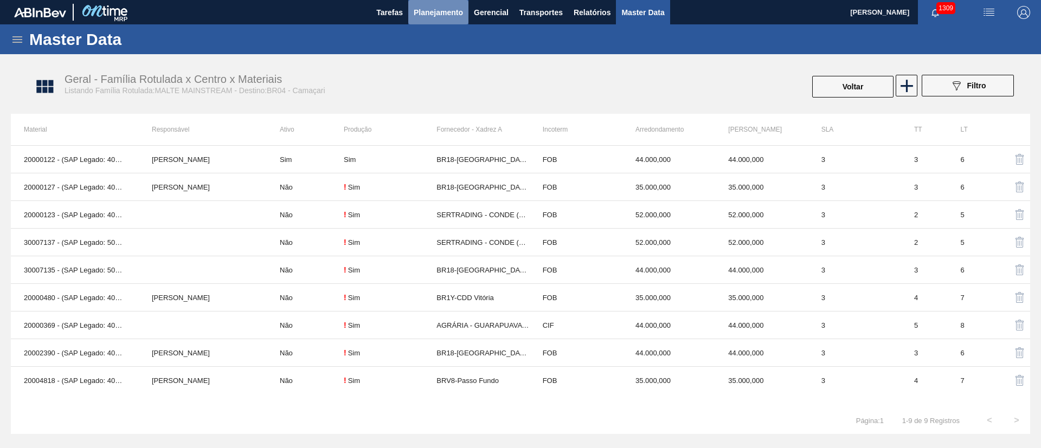
click at [440, 10] on span "Planejamento" at bounding box center [438, 12] width 49 height 13
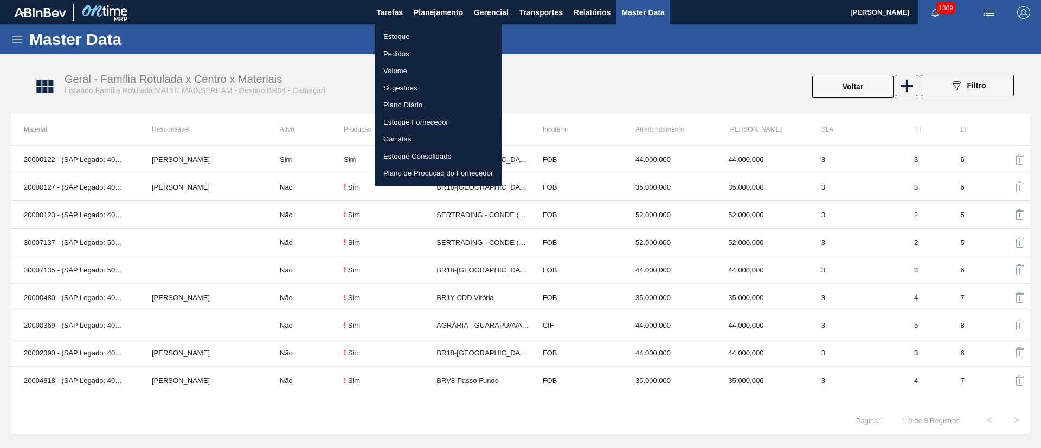
click at [405, 31] on li "Estoque" at bounding box center [438, 36] width 127 height 17
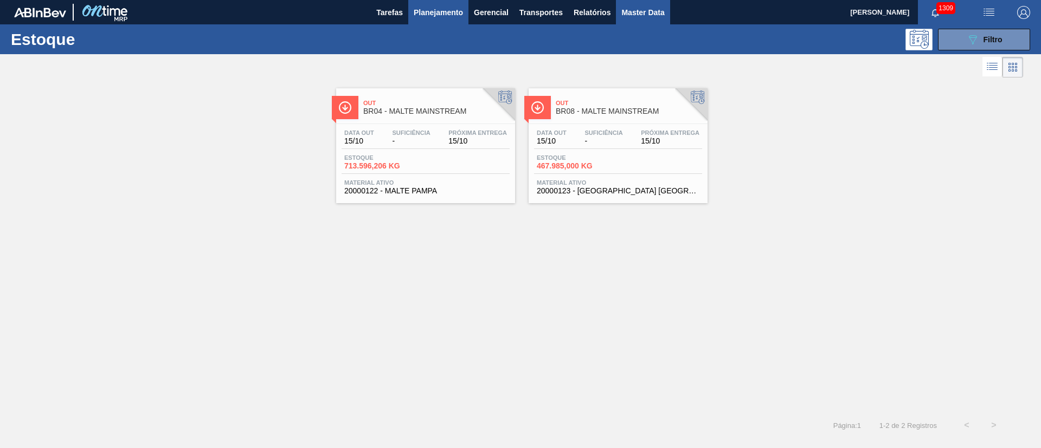
click at [633, 12] on span "Master Data" at bounding box center [642, 12] width 43 height 13
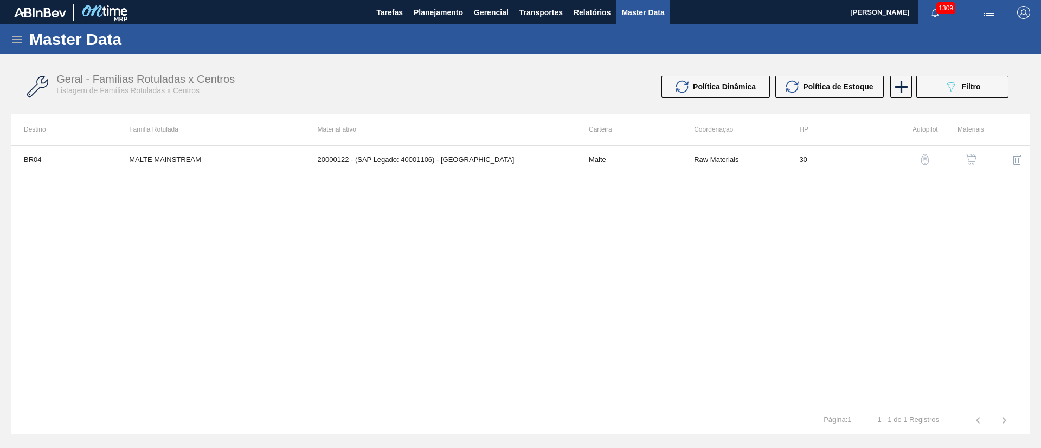
click at [15, 41] on icon at bounding box center [17, 39] width 13 height 13
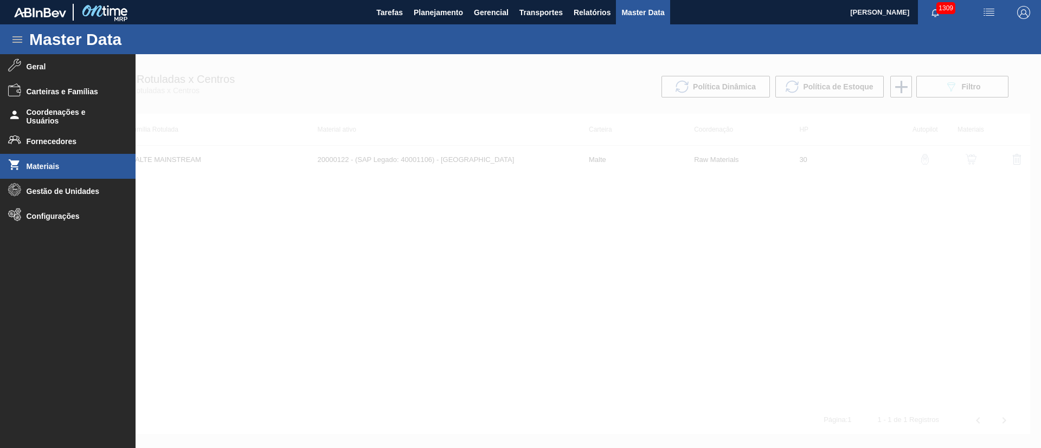
click at [37, 167] on span "Materiais" at bounding box center [71, 166] width 89 height 9
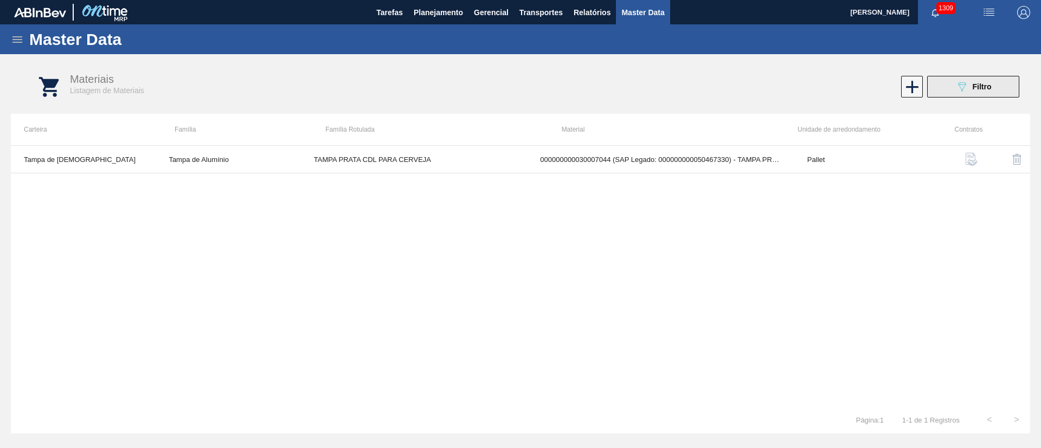
click at [960, 92] on icon "089F7B8B-B2A5-4AFE-B5C0-19BA573D28AC" at bounding box center [961, 86] width 13 height 13
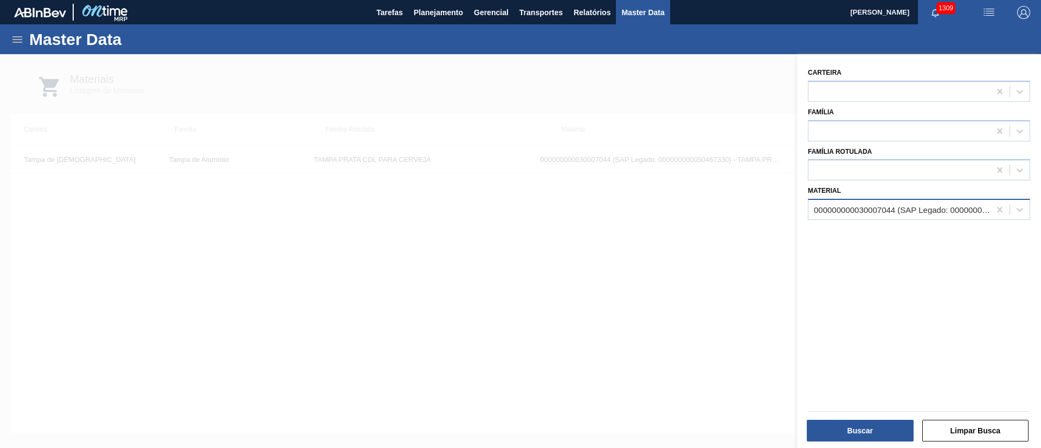
click at [830, 208] on div "000000000030007044 (SAP Legado: 000000000050467330) - TAMPA PRATA CDL PARA CERV…" at bounding box center [902, 209] width 177 height 9
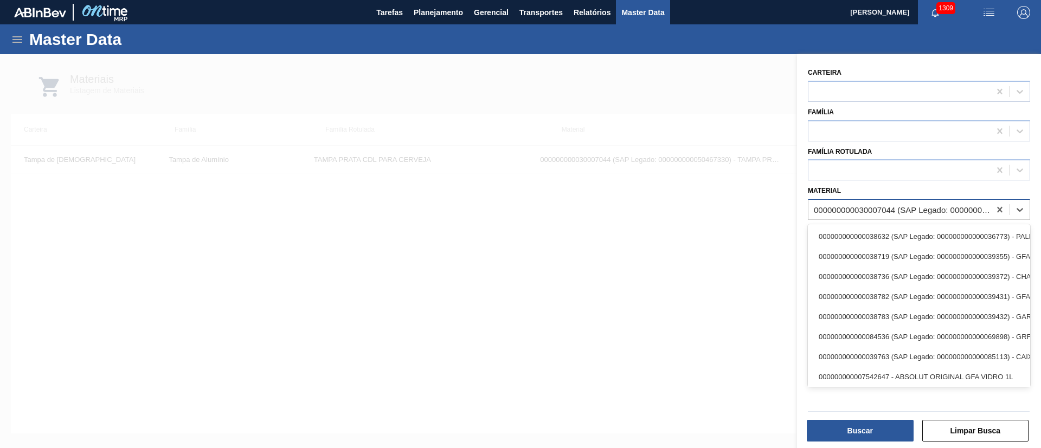
paste input "30034290"
type input "30034290"
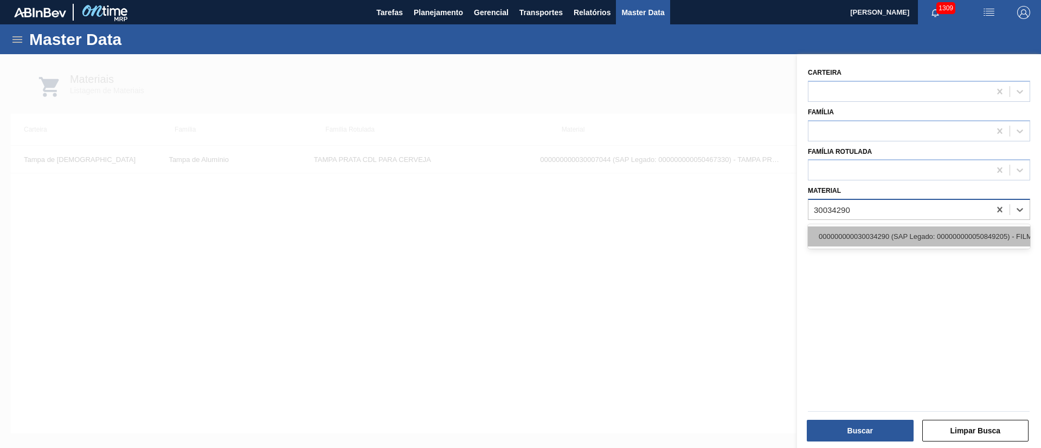
click at [841, 239] on div "000000000030034290 (SAP Legado: 000000000050849205) - FILME 620X80 BUD ZERO 350…" at bounding box center [919, 237] width 222 height 20
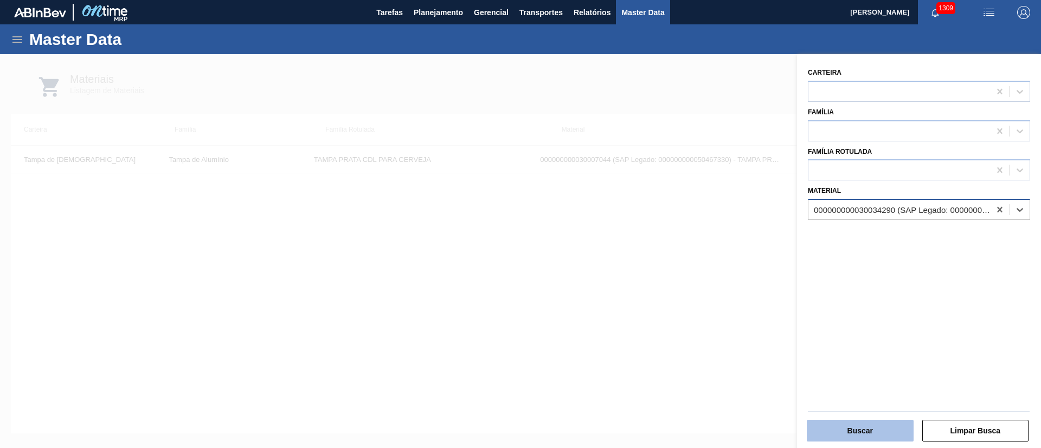
click at [848, 428] on button "Buscar" at bounding box center [860, 431] width 107 height 22
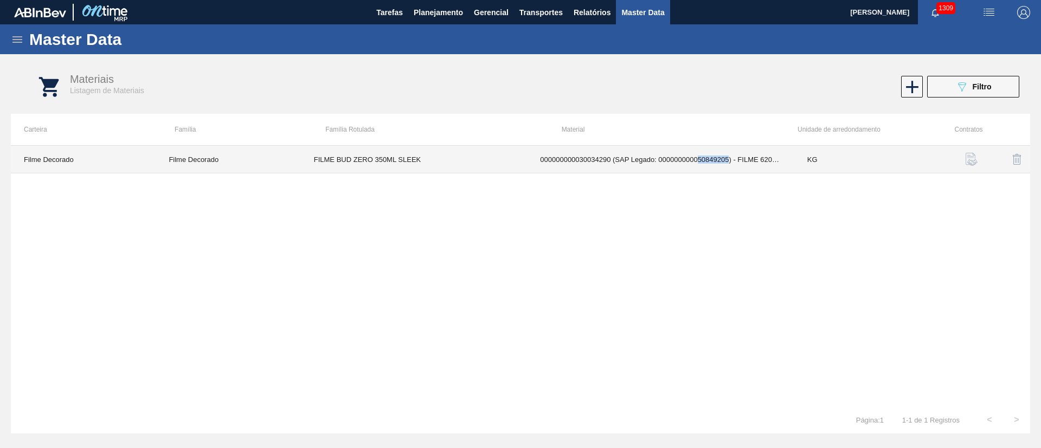
drag, startPoint x: 727, startPoint y: 160, endPoint x: 697, endPoint y: 163, distance: 29.9
click at [697, 163] on td "000000000030034290 (SAP Legado: 000000000050849205) - FILME 620X80 BUD ZERO 350…" at bounding box center [660, 160] width 267 height 28
copy td "50849205"
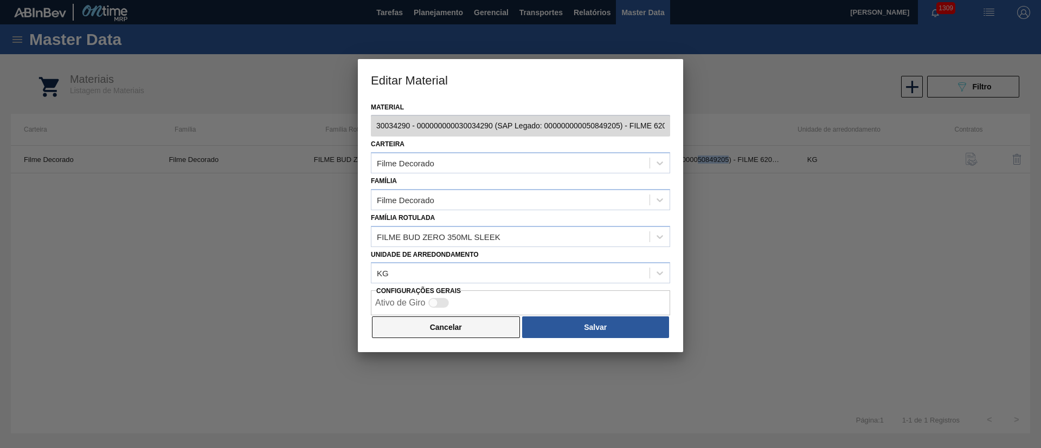
click at [446, 330] on button "Cancelar" at bounding box center [446, 328] width 148 height 22
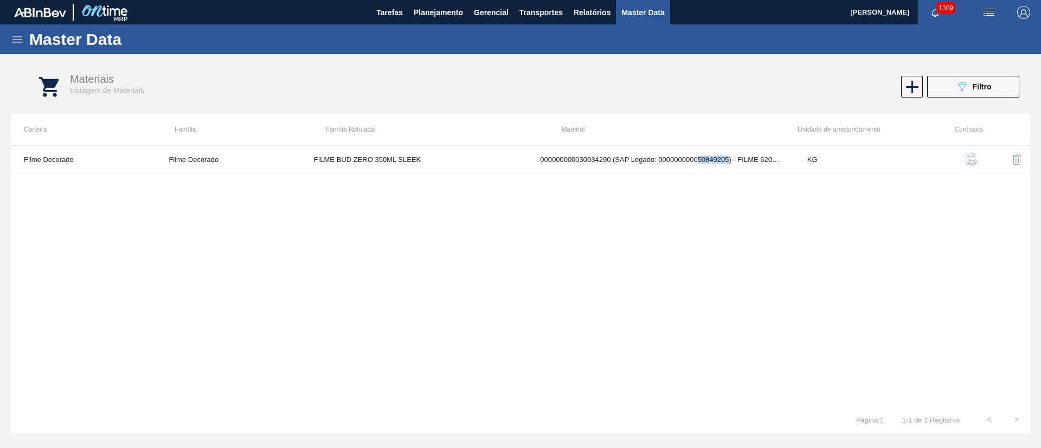
click at [18, 36] on icon at bounding box center [17, 39] width 10 height 7
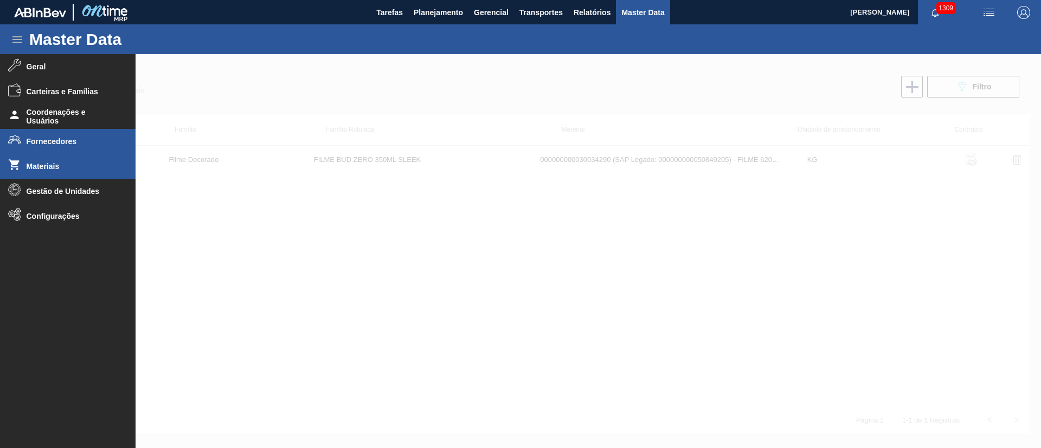
click at [43, 140] on span "Fornecedores" at bounding box center [71, 141] width 89 height 9
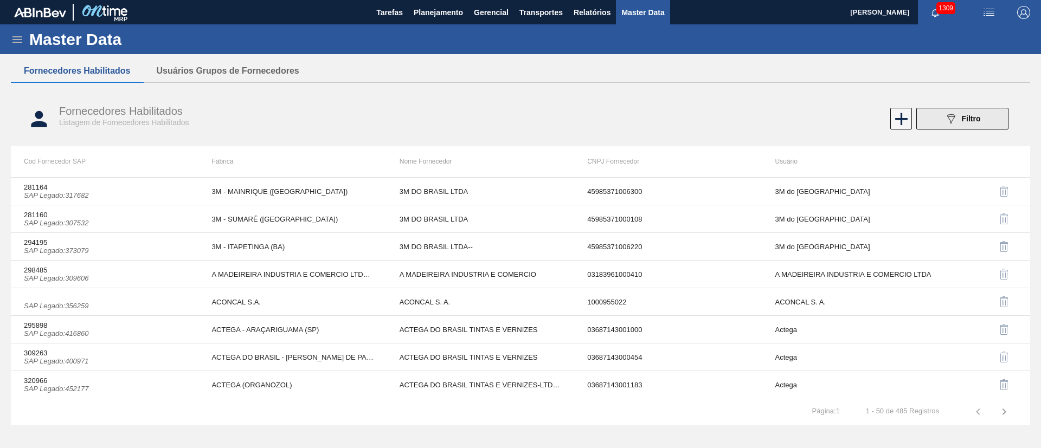
click at [959, 117] on div "089F7B8B-B2A5-4AFE-B5C0-19BA573D28AC Filtro" at bounding box center [962, 118] width 36 height 13
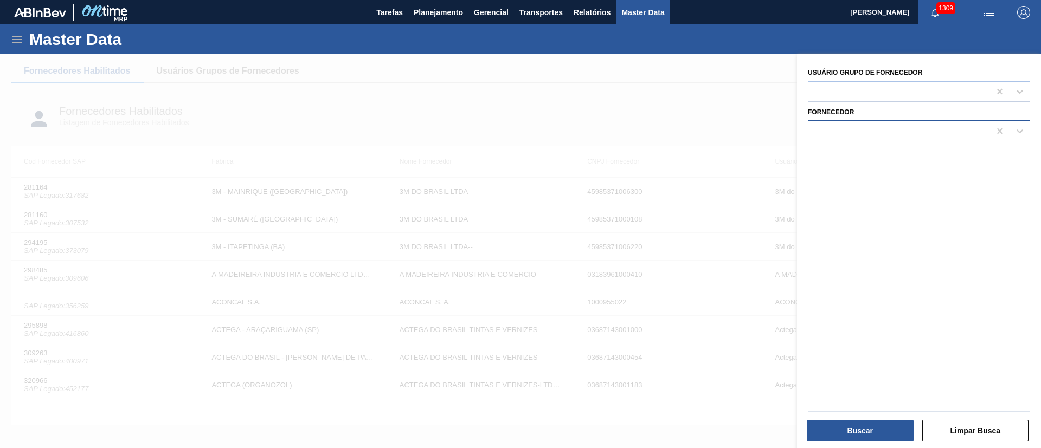
click at [844, 126] on div at bounding box center [899, 131] width 182 height 16
type input "patena"
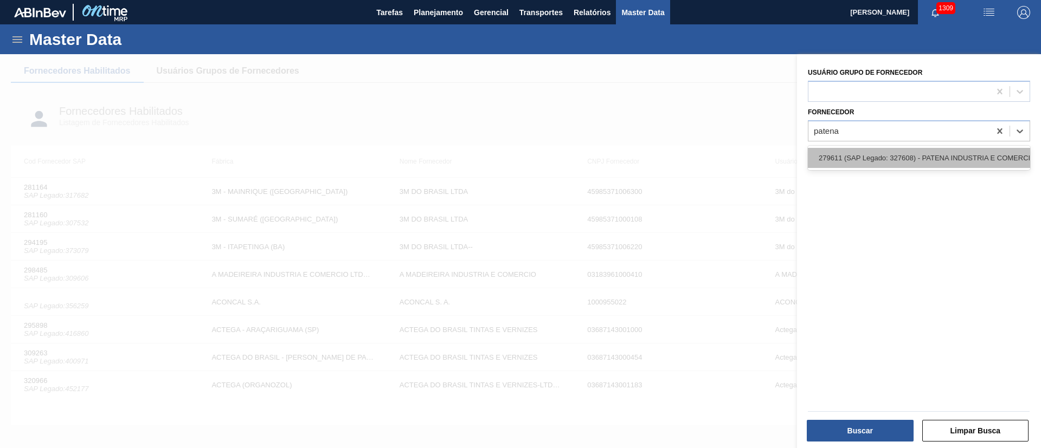
click at [862, 160] on div "279611 (SAP Legado: 327608) - PATENA INDUSTRIA E COMERCIO RESINAS" at bounding box center [919, 158] width 222 height 20
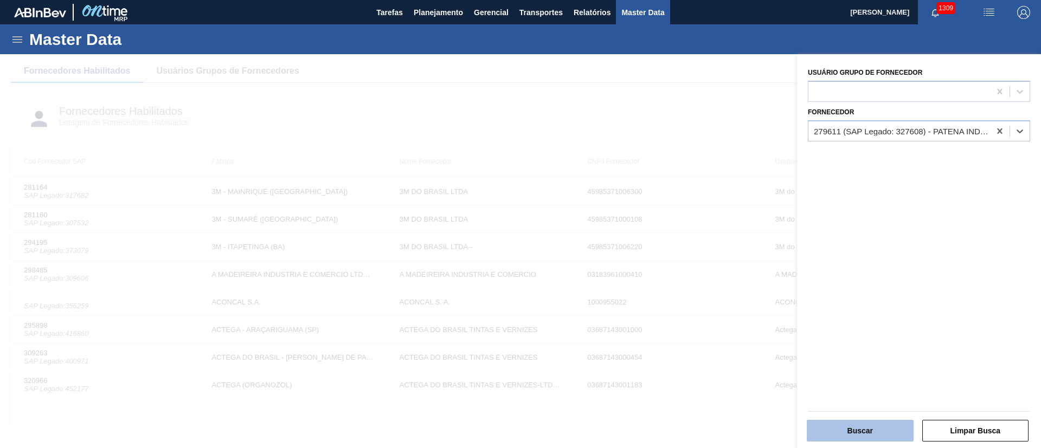
click at [831, 435] on button "Buscar" at bounding box center [860, 431] width 107 height 22
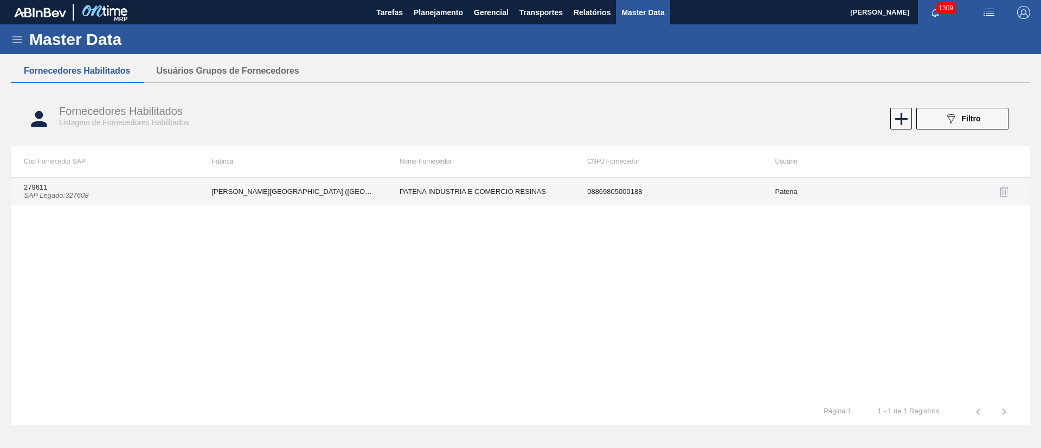
click at [300, 192] on td "PATENA - CAMPO GRANDE (MS)" at bounding box center [292, 191] width 188 height 27
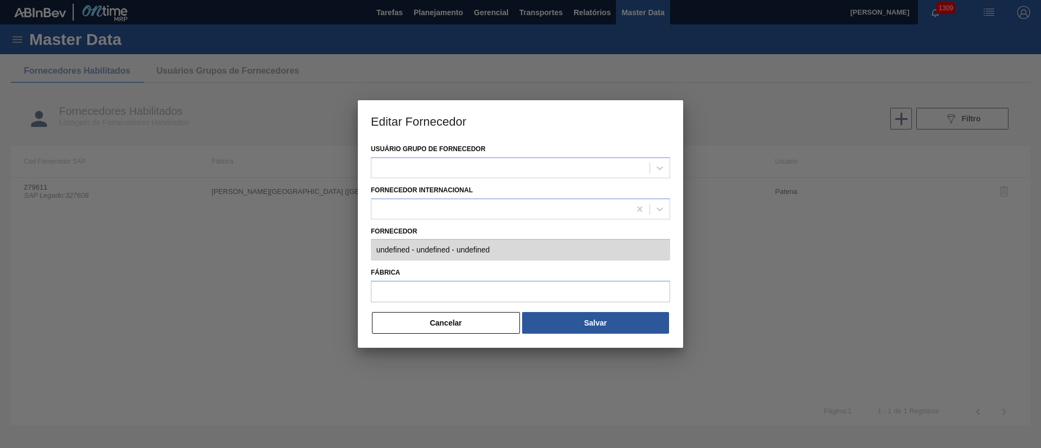
type input "279611 (SAP Legado: 327608) - PATENA INDUSTRIA E COMERCIO RESINAS - 08869805000…"
type input "PATENA - CAMPO GRANDE (MS)"
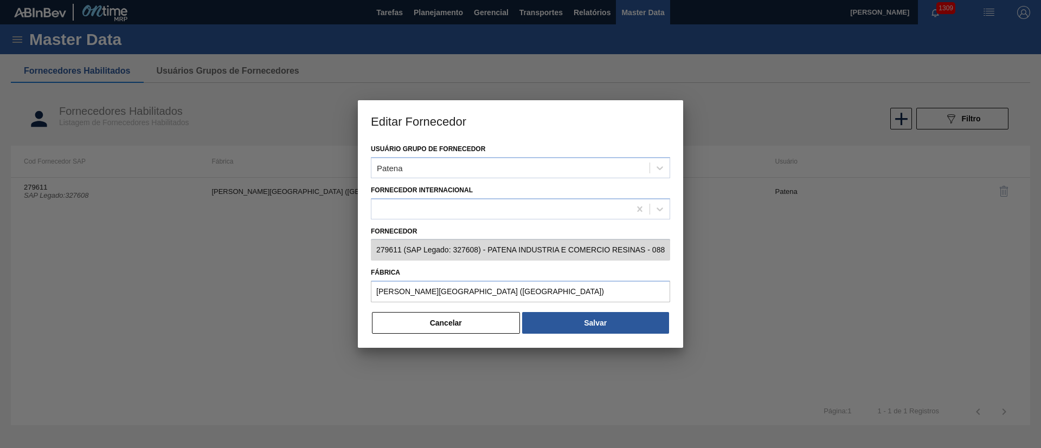
click at [351, 245] on div "Editar Fornecedor Usuário Grupo de Fornecedor Patena Fornecedor Internacional F…" at bounding box center [520, 224] width 1041 height 448
drag, startPoint x: 429, startPoint y: 326, endPoint x: 174, endPoint y: 9, distance: 407.2
click at [425, 308] on div "Usuário Grupo de Fornecedor Patena Fornecedor Internacional Fornecedor 279611 (…" at bounding box center [520, 244] width 325 height 207
click at [434, 320] on button "Cancelar" at bounding box center [446, 323] width 148 height 22
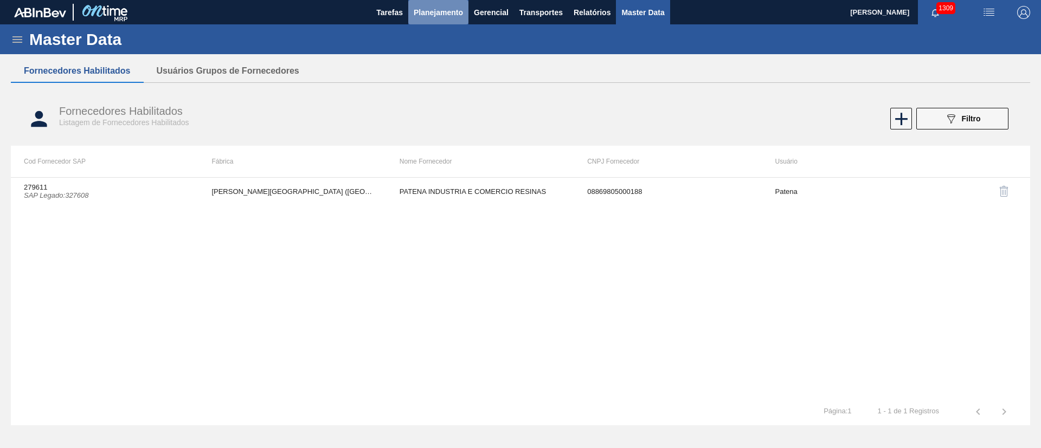
click at [431, 13] on span "Planejamento" at bounding box center [438, 12] width 49 height 13
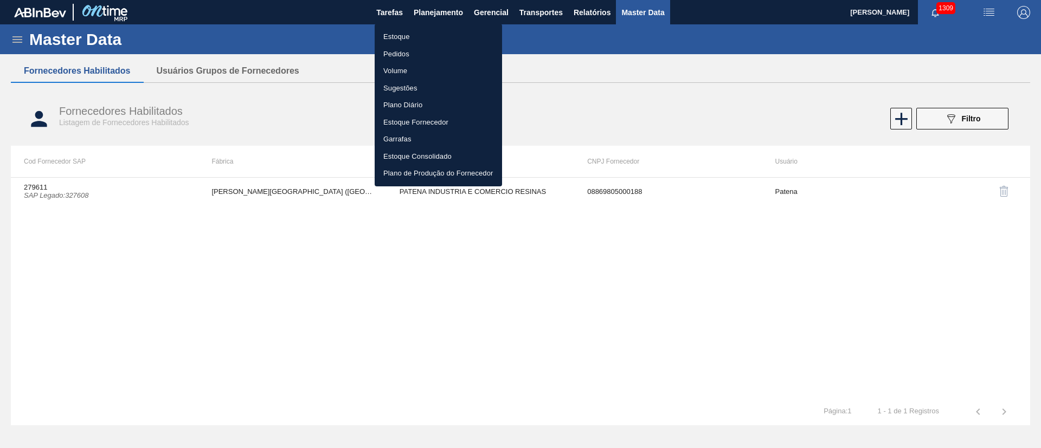
click at [398, 31] on li "Estoque" at bounding box center [438, 36] width 127 height 17
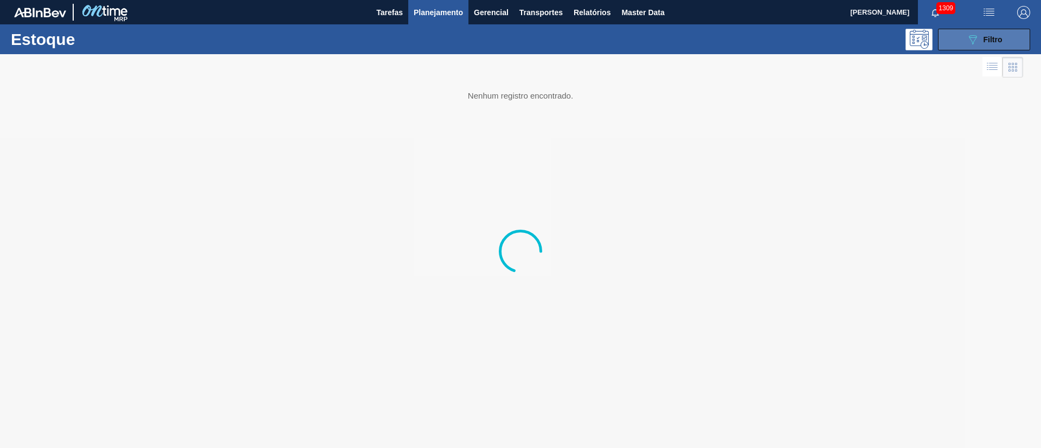
click at [994, 42] on span "Filtro" at bounding box center [992, 39] width 19 height 9
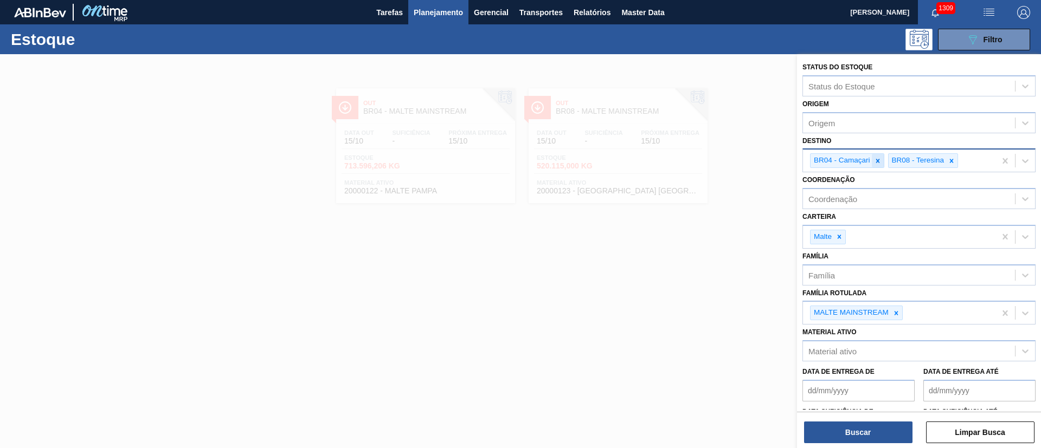
click at [873, 159] on div at bounding box center [878, 161] width 12 height 14
click at [874, 159] on icon at bounding box center [874, 161] width 8 height 8
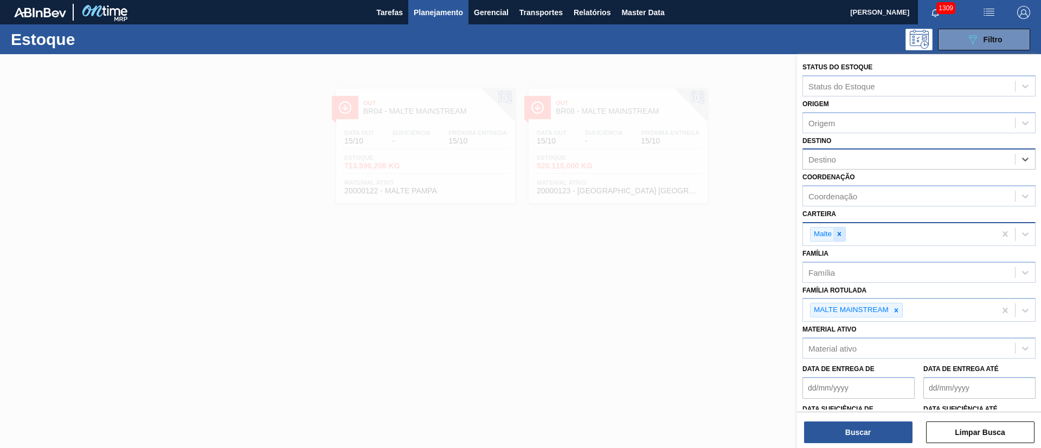
click at [841, 232] on icon at bounding box center [839, 234] width 8 height 8
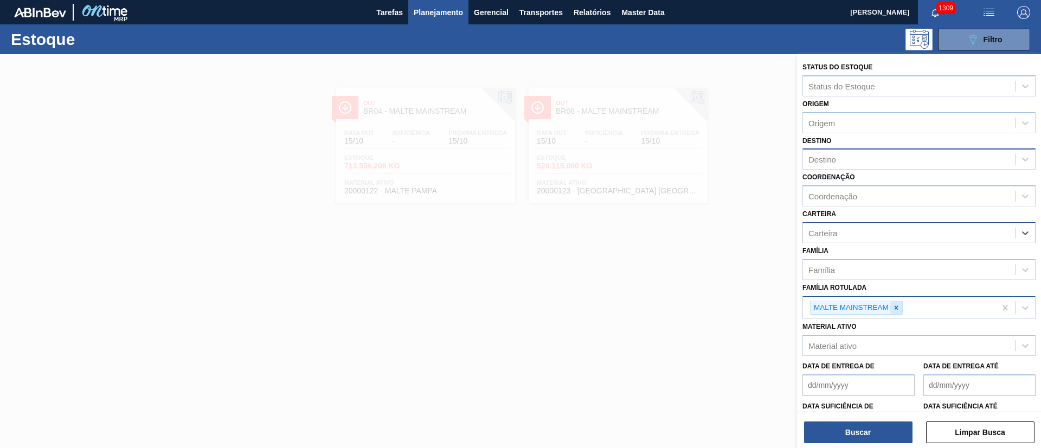
click at [899, 307] on div at bounding box center [896, 308] width 12 height 14
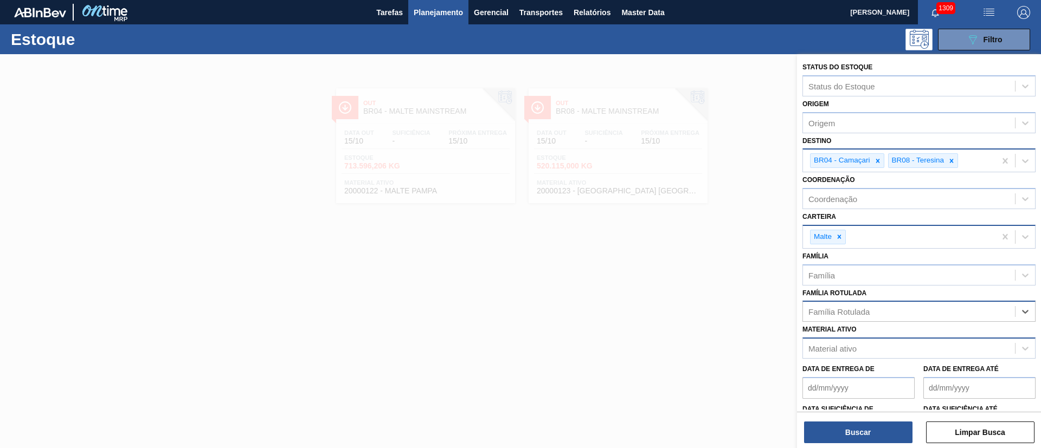
click at [843, 344] on div "Material ativo" at bounding box center [832, 348] width 48 height 9
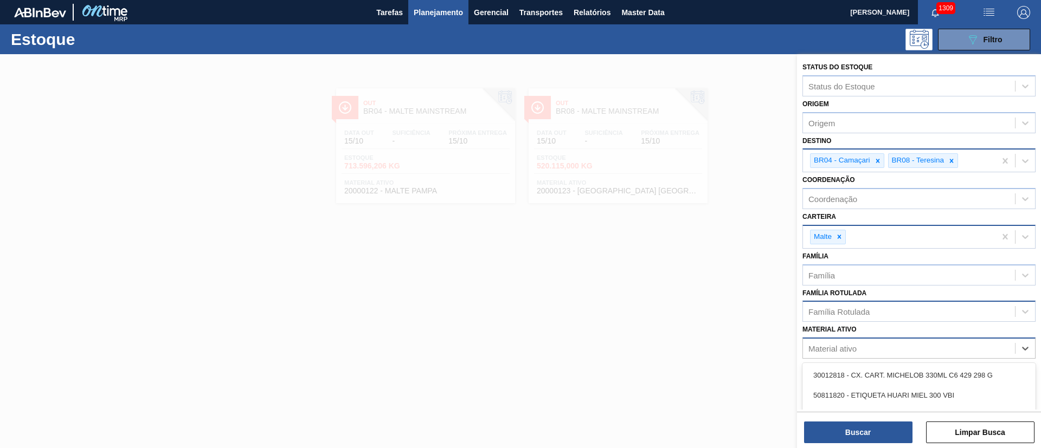
paste ativo "30034290"
type ativo "30034290"
drag, startPoint x: 855, startPoint y: 372, endPoint x: 859, endPoint y: 363, distance: 9.5
click at [859, 369] on div "30034290 - FILME 620X80 BUD ZERO 350 SLK C8" at bounding box center [918, 375] width 233 height 20
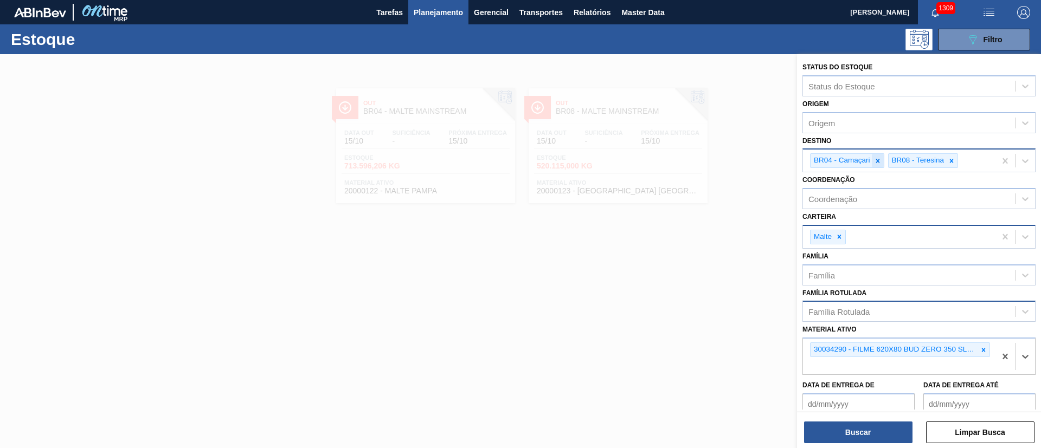
click at [879, 154] on div at bounding box center [878, 161] width 12 height 14
click at [877, 159] on icon at bounding box center [874, 161] width 8 height 8
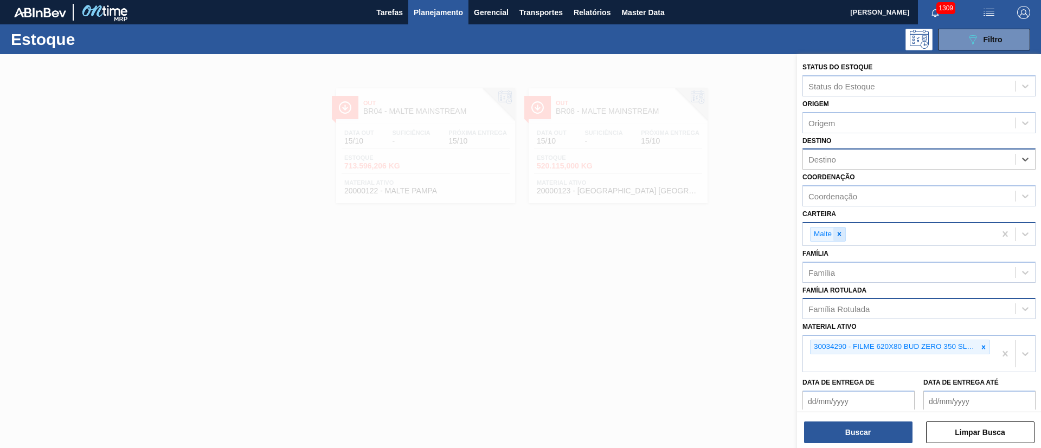
click at [841, 230] on icon at bounding box center [839, 234] width 8 height 8
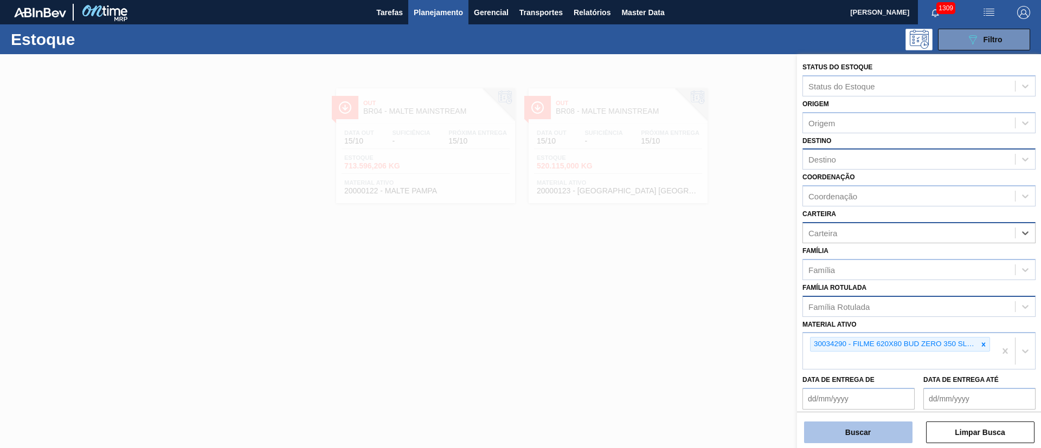
click at [853, 435] on button "Buscar" at bounding box center [858, 433] width 108 height 22
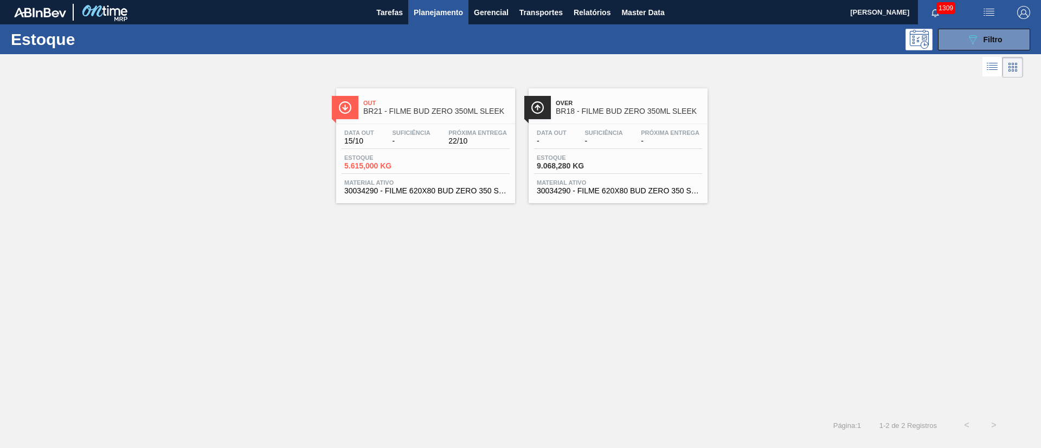
click at [604, 146] on div "Data out - Suficiência - Próxima Entrega -" at bounding box center [618, 140] width 168 height 20
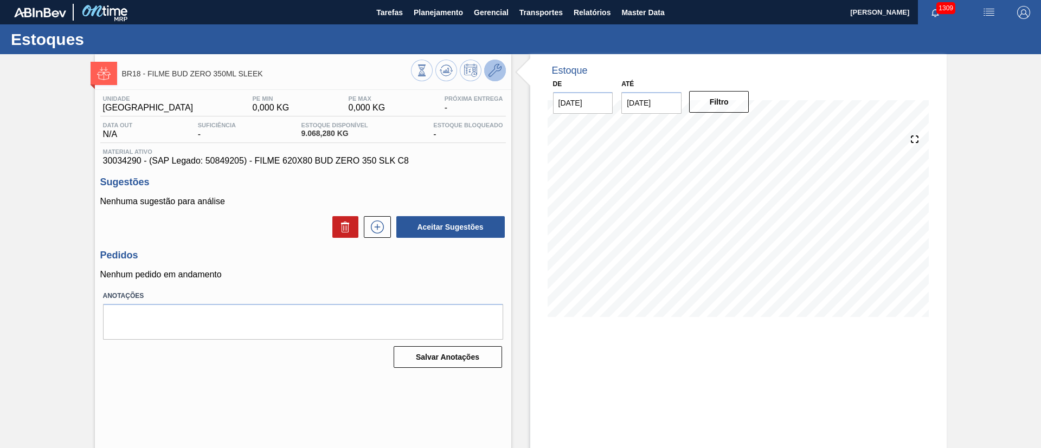
click at [493, 70] on icon at bounding box center [494, 70] width 13 height 13
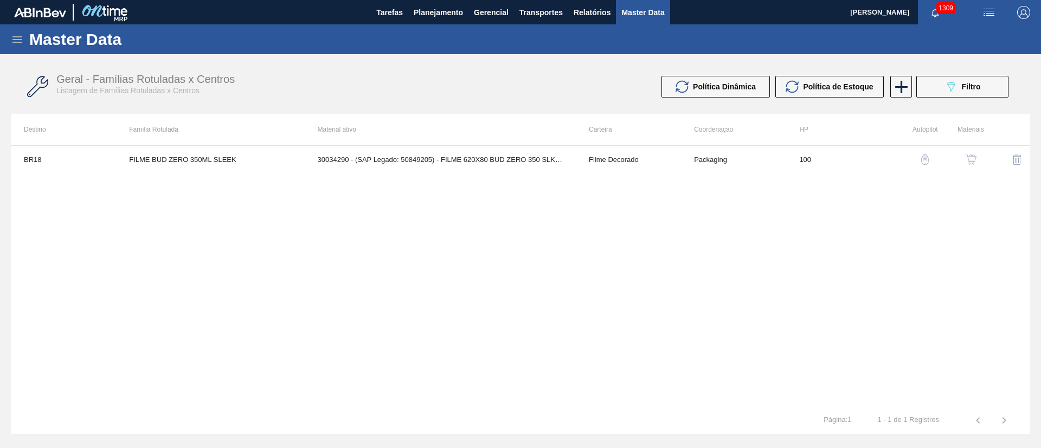
click at [978, 154] on button "button" at bounding box center [971, 159] width 26 height 26
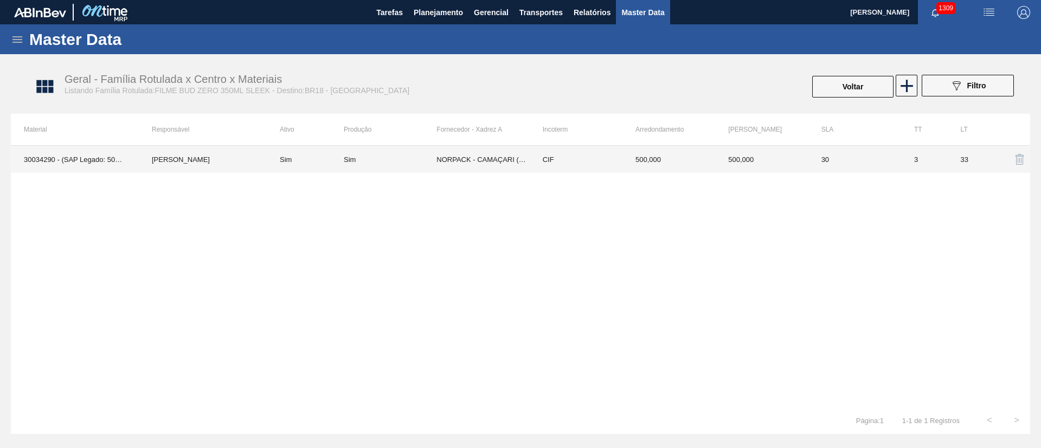
click at [463, 158] on td "NORPACK - CAMAÇARI (BA)" at bounding box center [482, 159] width 93 height 27
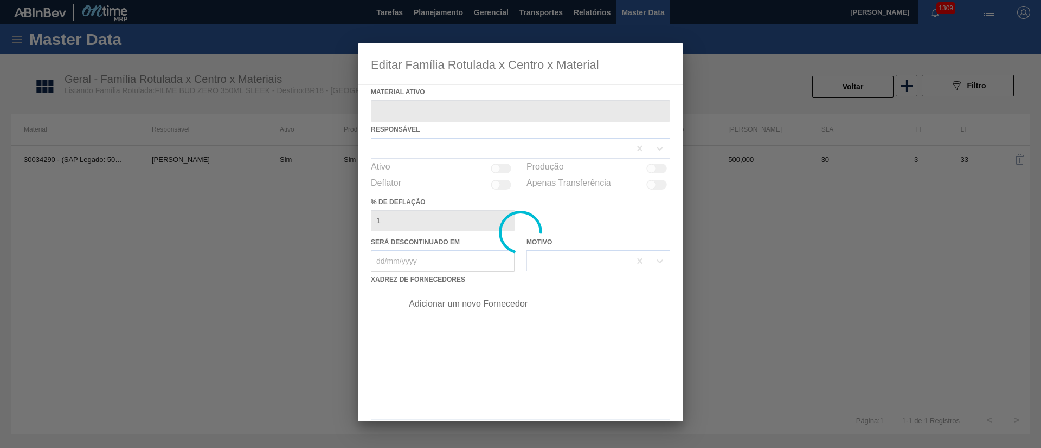
type ativo "30034290 - (SAP Legado: 50849205) - FILME 620X80 BUD ZERO 350 SLK C8"
checkbox input "true"
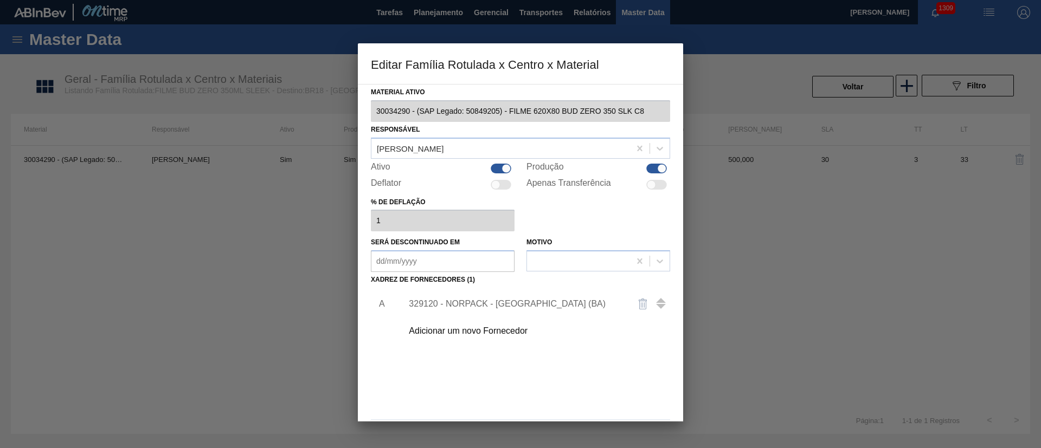
click at [462, 330] on div "Adicionar um novo Fornecedor" at bounding box center [515, 331] width 212 height 10
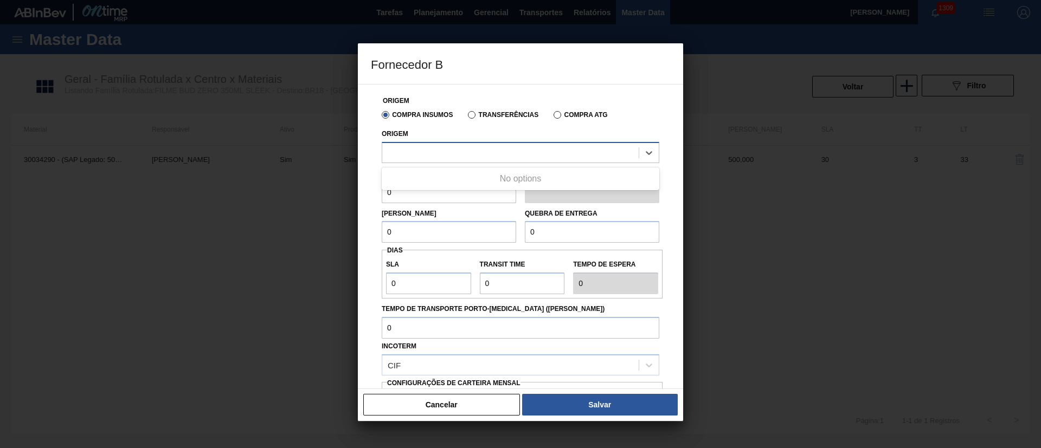
click at [413, 150] on div at bounding box center [510, 153] width 256 height 16
drag, startPoint x: 460, startPoint y: 402, endPoint x: 694, endPoint y: 439, distance: 237.7
click at [460, 402] on button "Cancelar" at bounding box center [441, 405] width 157 height 22
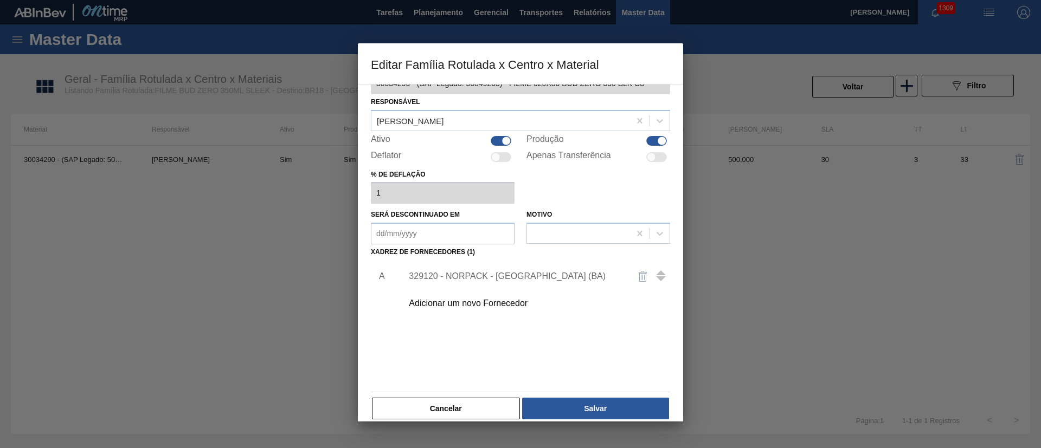
scroll to position [40, 0]
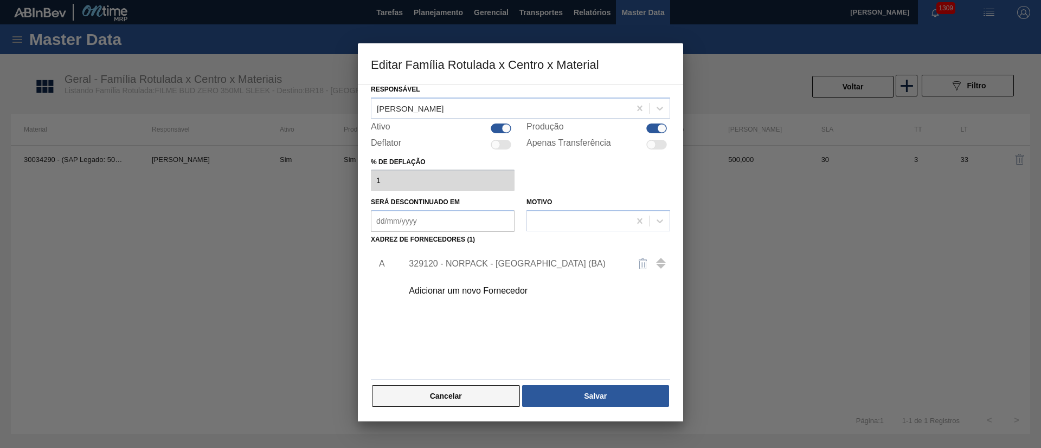
click at [478, 395] on button "Cancelar" at bounding box center [446, 396] width 148 height 22
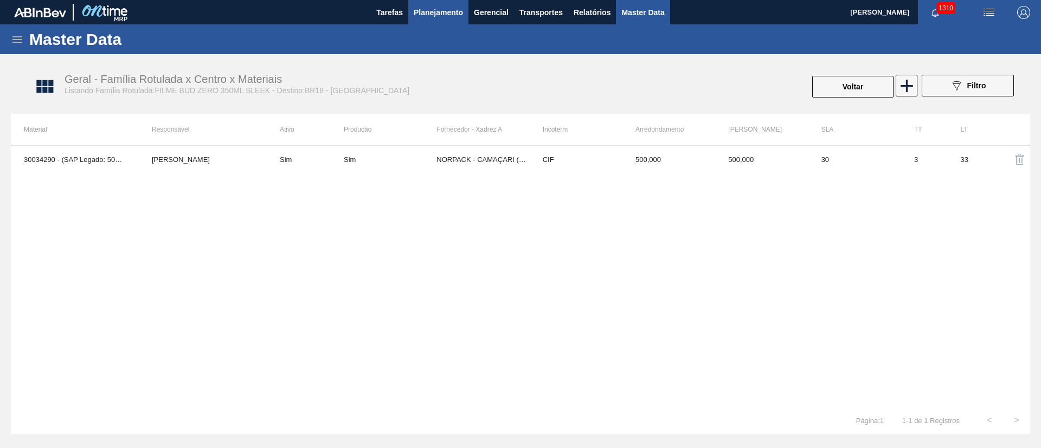
click at [439, 5] on button "Planejamento" at bounding box center [438, 12] width 60 height 24
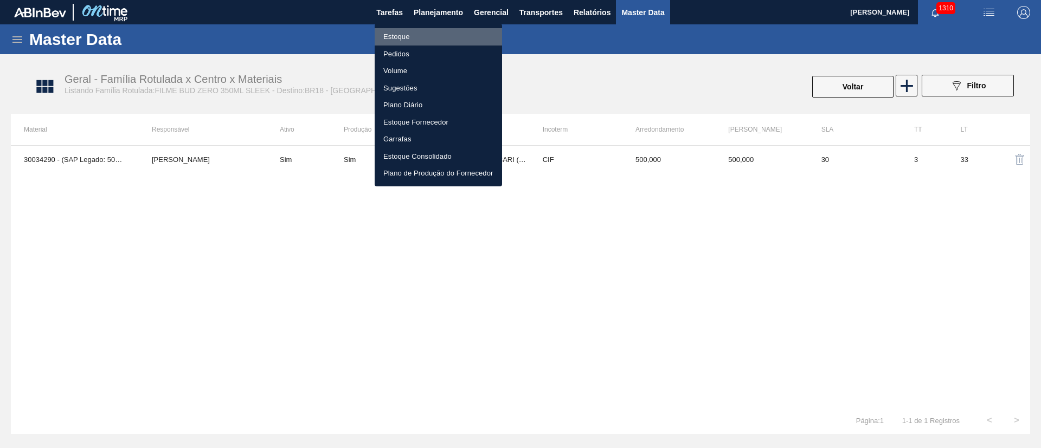
click at [392, 38] on li "Estoque" at bounding box center [438, 36] width 127 height 17
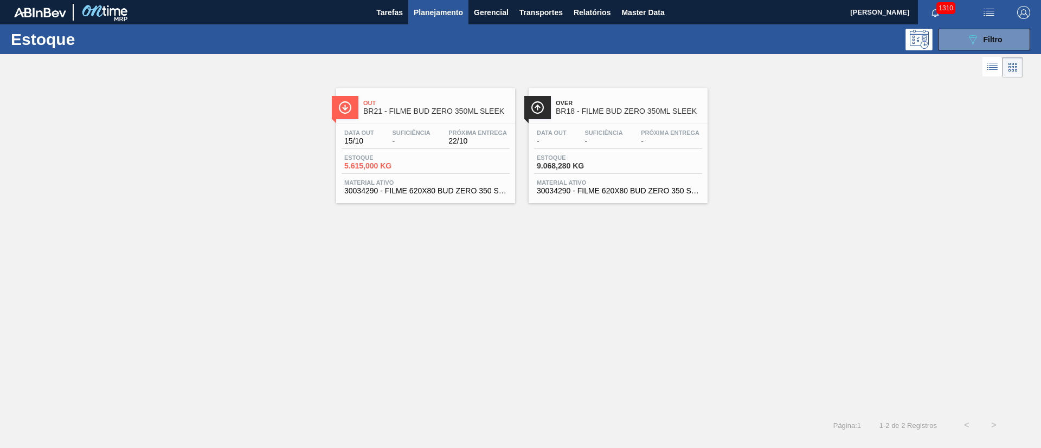
drag, startPoint x: 652, startPoint y: 15, endPoint x: 117, endPoint y: 12, distance: 534.4
click at [652, 15] on span "Master Data" at bounding box center [642, 12] width 43 height 13
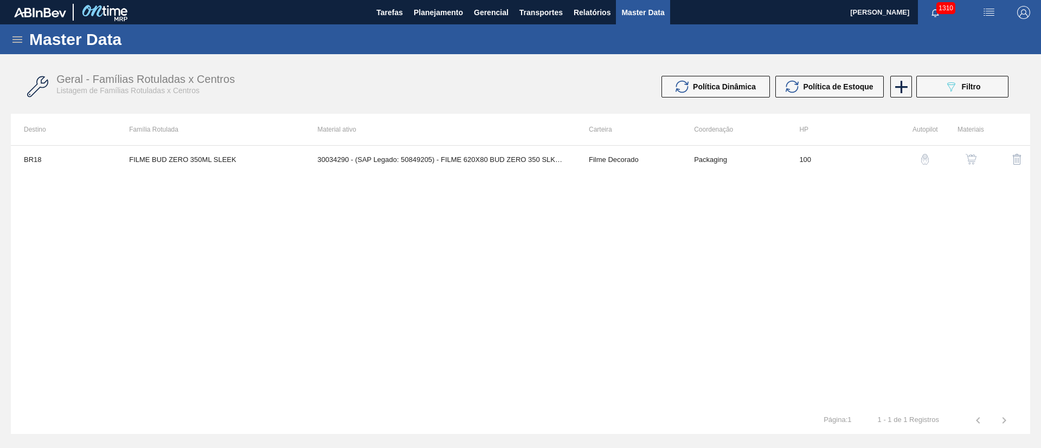
click at [18, 37] on icon at bounding box center [17, 39] width 10 height 7
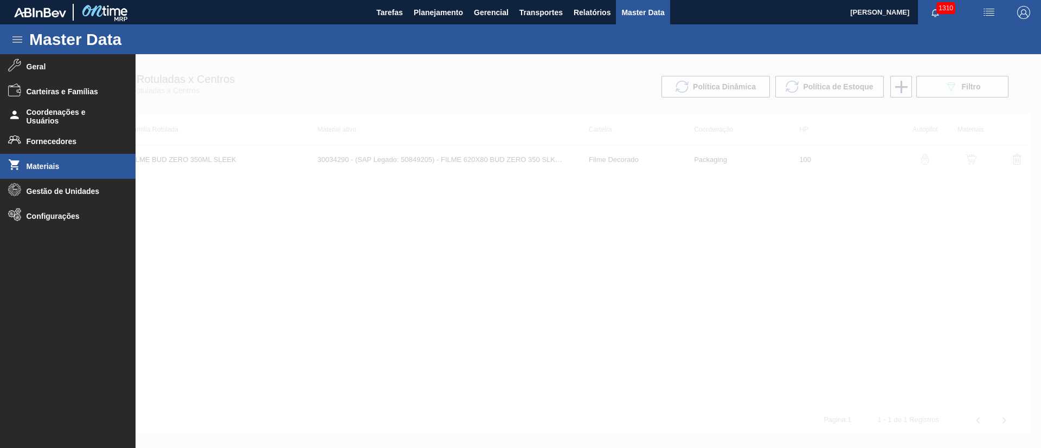
click at [42, 164] on span "Materiais" at bounding box center [71, 166] width 89 height 9
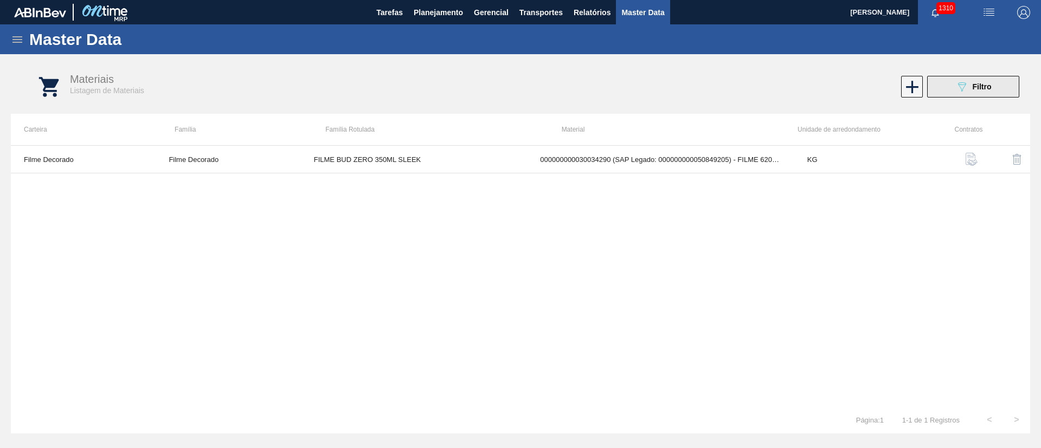
click at [982, 86] on span "Filtro" at bounding box center [981, 86] width 19 height 9
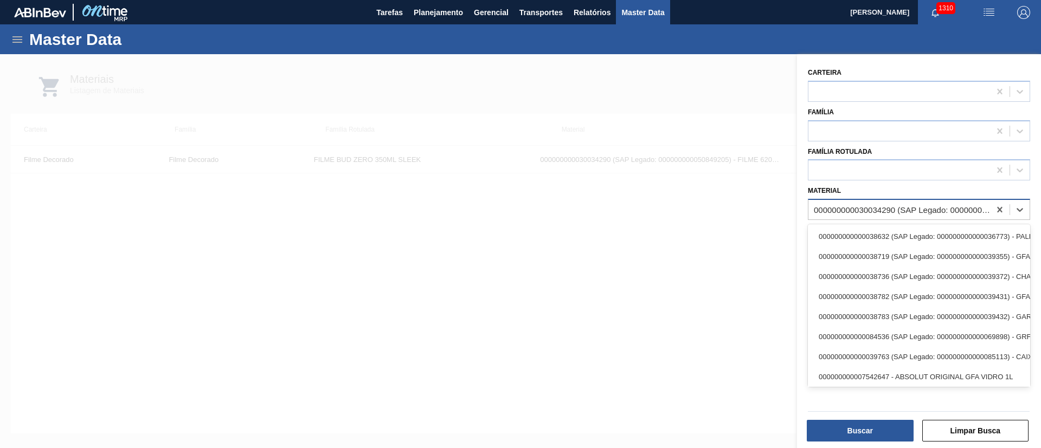
click at [820, 208] on div "000000000030034290 (SAP Legado: 000000000050849205) - FILME 620X80 BUD ZERO 350…" at bounding box center [902, 209] width 177 height 9
paste input "50010938"
type input "50010938"
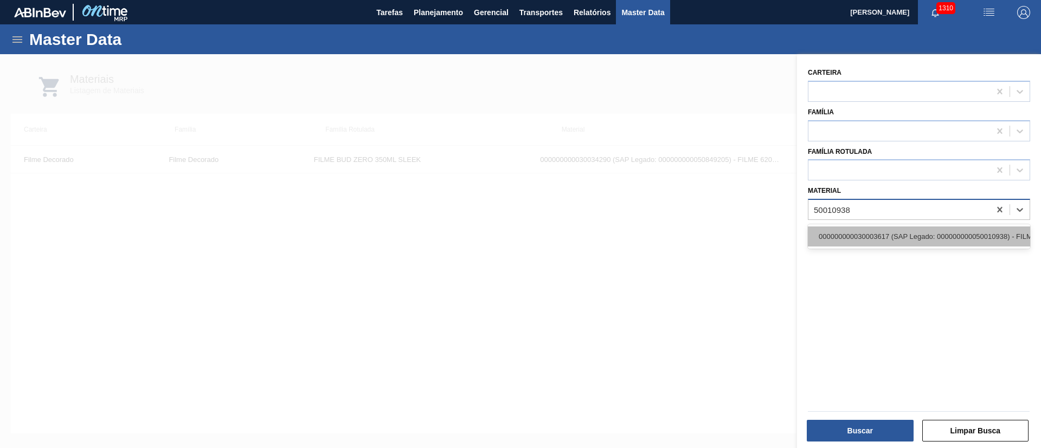
click at [842, 239] on div "000000000030003617 (SAP Legado: 000000000050010938) - FILME CONTRATIL LISO 780X…" at bounding box center [919, 237] width 222 height 20
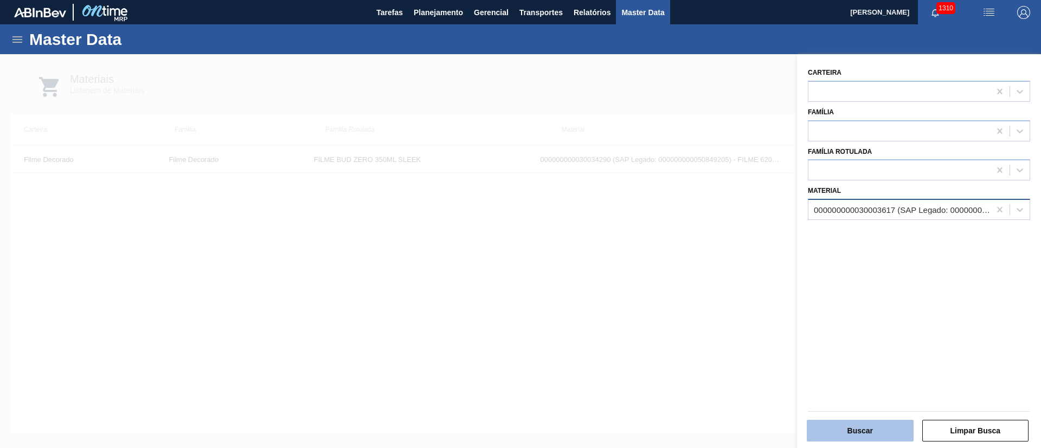
click at [847, 431] on button "Buscar" at bounding box center [860, 431] width 107 height 22
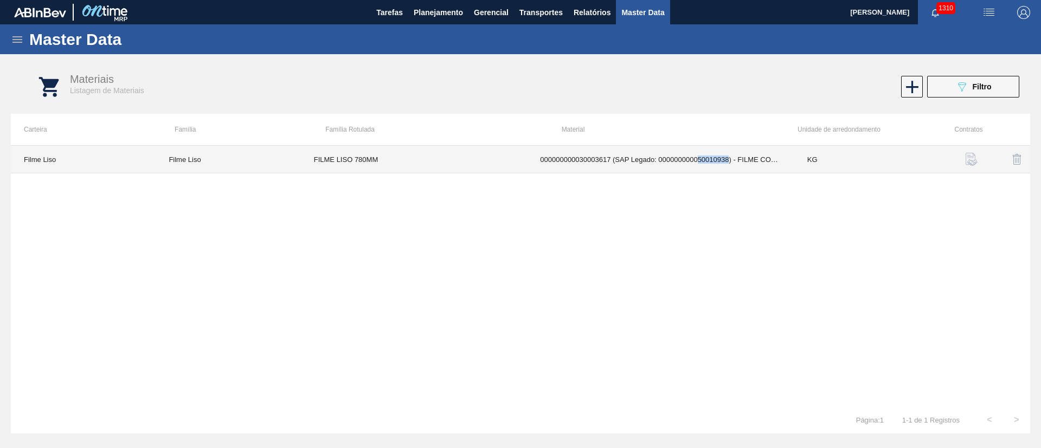
drag, startPoint x: 729, startPoint y: 158, endPoint x: 699, endPoint y: 158, distance: 30.4
click at [699, 158] on td "000000000030003617 (SAP Legado: 000000000050010938) - FILME CONTRATIL LISO 780X…" at bounding box center [660, 160] width 267 height 28
copy td "50010938"
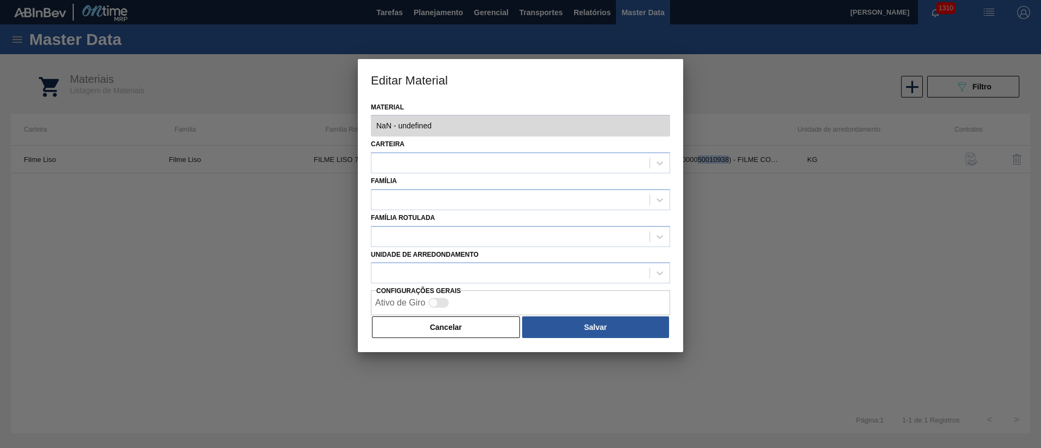
type input "30003617 - 000000000030003617 (SAP Legado: 000000000050010938) - FILME CONTRATI…"
click at [506, 322] on button "Cancelar" at bounding box center [446, 328] width 148 height 22
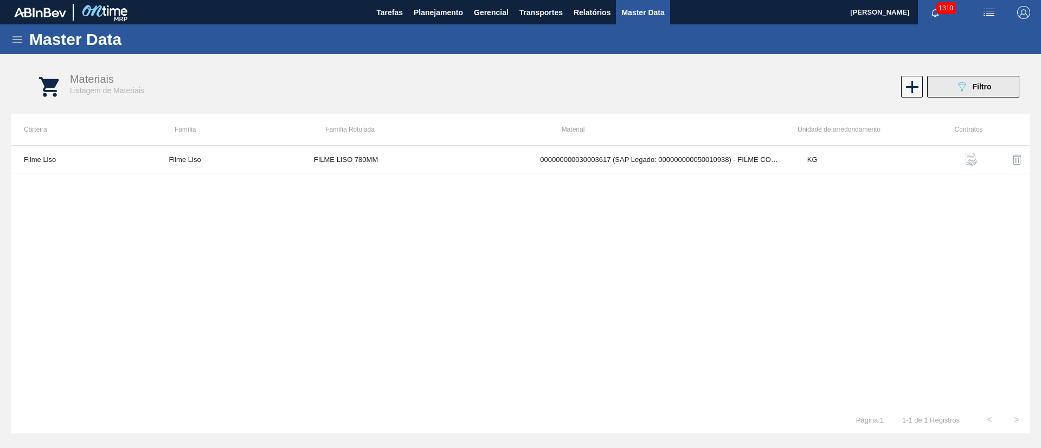
click at [982, 88] on span "Filtro" at bounding box center [981, 86] width 19 height 9
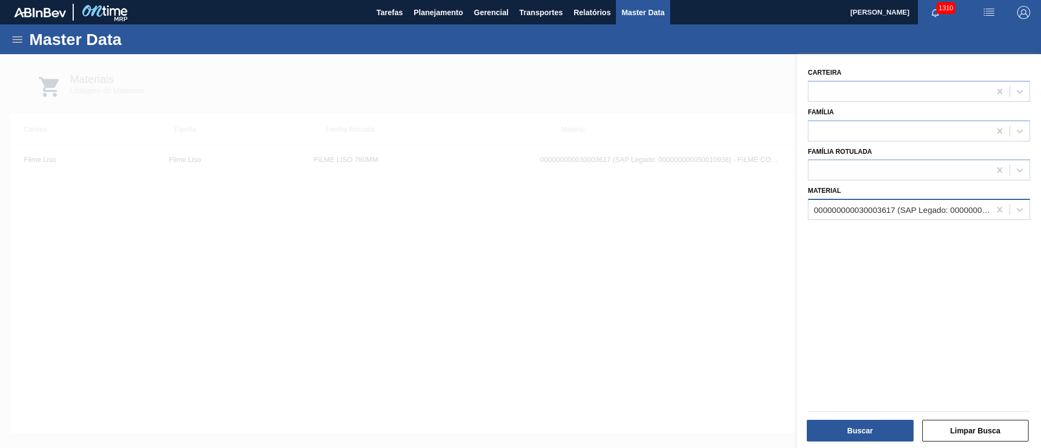
click at [831, 216] on div "000000000030003617 (SAP Legado: 000000000050010938) - FILME CONTRATIL LISO 780X…" at bounding box center [899, 210] width 182 height 16
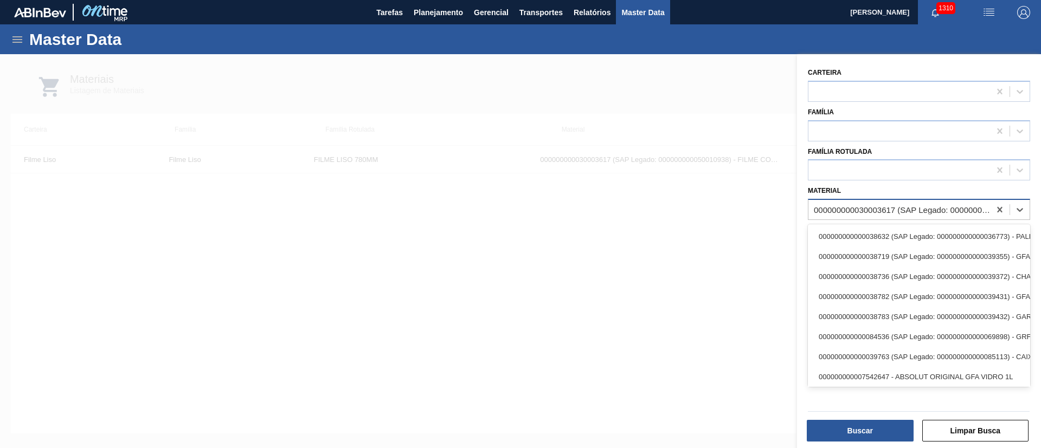
paste input "50785395"
type input "50785395"
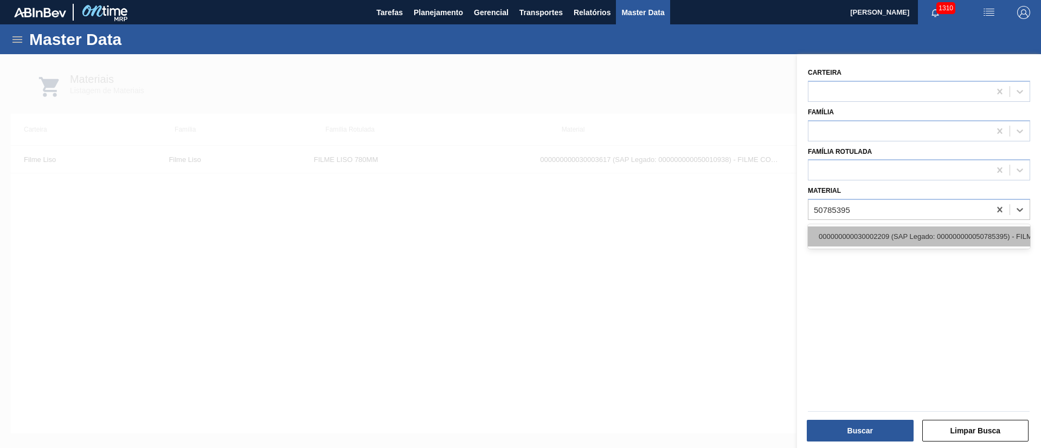
click at [838, 235] on div "000000000030002209 (SAP Legado: 000000000050785395) - FILME CONTR. 780X60 GCA 3…" at bounding box center [919, 237] width 222 height 20
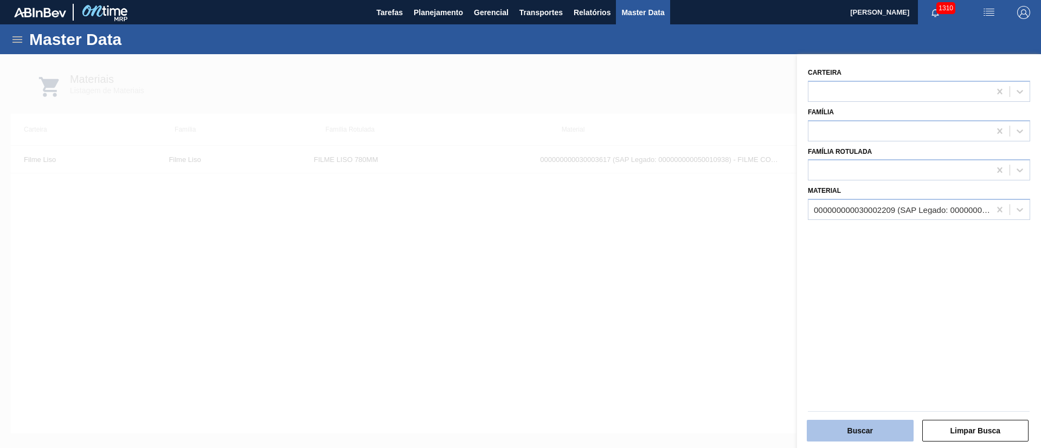
click at [843, 429] on button "Buscar" at bounding box center [860, 431] width 107 height 22
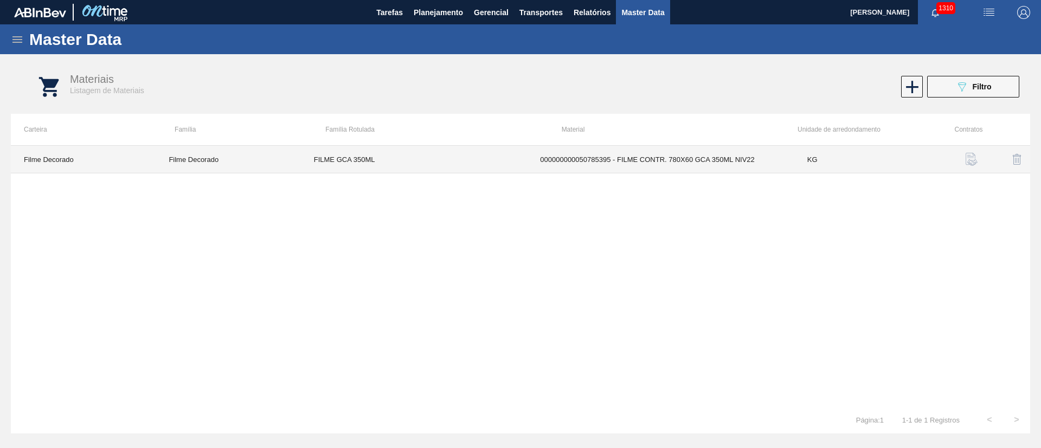
click at [709, 155] on td "000000000050785395 - FILME CONTR. 780X60 GCA 350ML NIV22" at bounding box center [660, 160] width 267 height 28
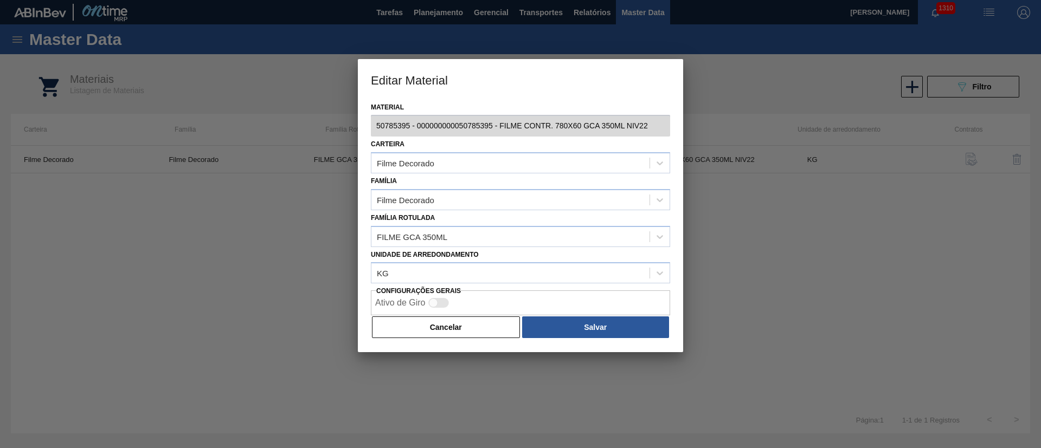
click at [408, 314] on div "Ativo de Giro" at bounding box center [520, 303] width 299 height 25
click at [429, 329] on button "Cancelar" at bounding box center [446, 328] width 148 height 22
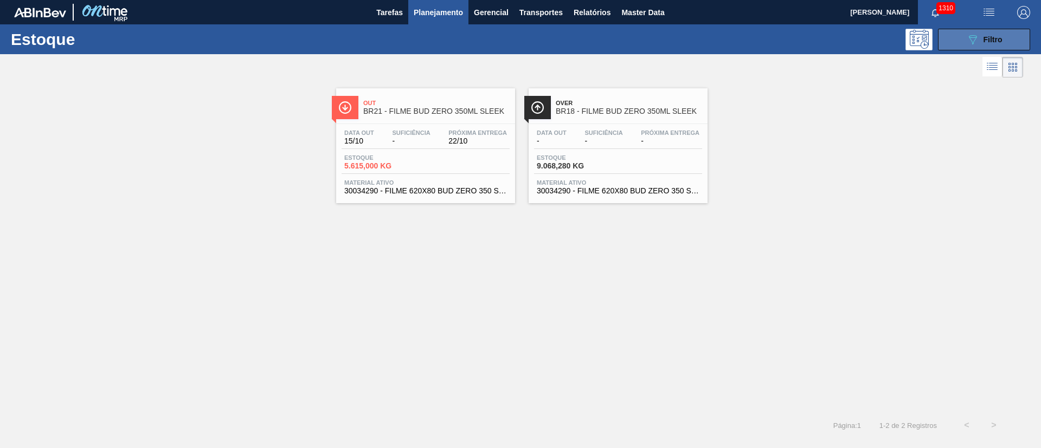
click at [966, 41] on icon "089F7B8B-B2A5-4AFE-B5C0-19BA573D28AC" at bounding box center [972, 39] width 13 height 13
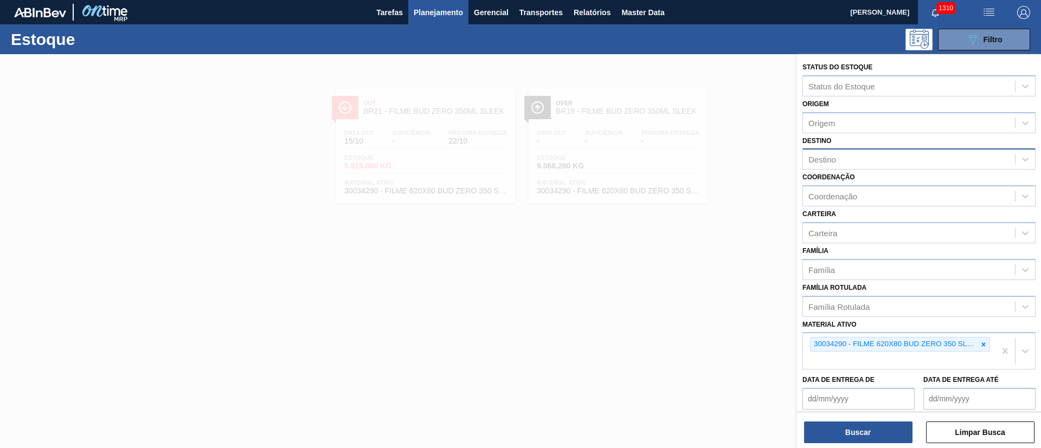
click at [843, 160] on div "Destino" at bounding box center [909, 160] width 212 height 16
type input "21"
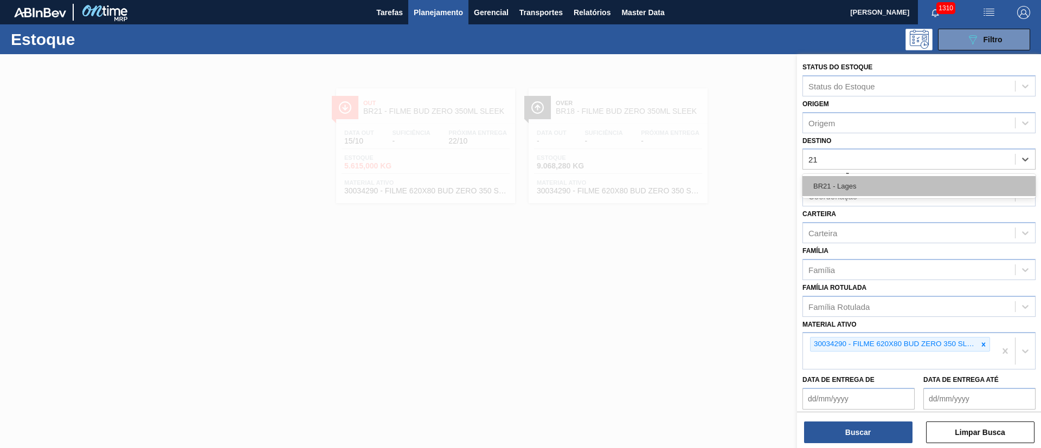
click at [835, 182] on div "BR21 - Lages" at bounding box center [918, 186] width 233 height 20
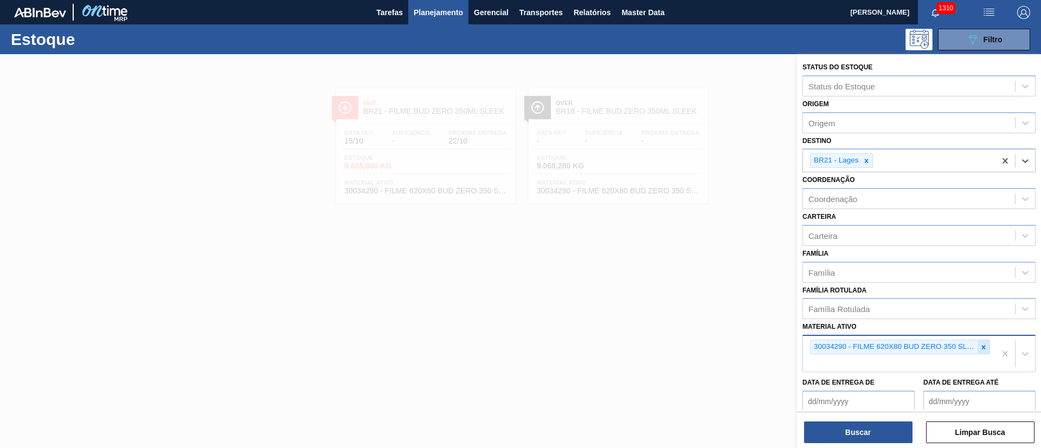
click at [983, 349] on icon at bounding box center [984, 347] width 4 height 4
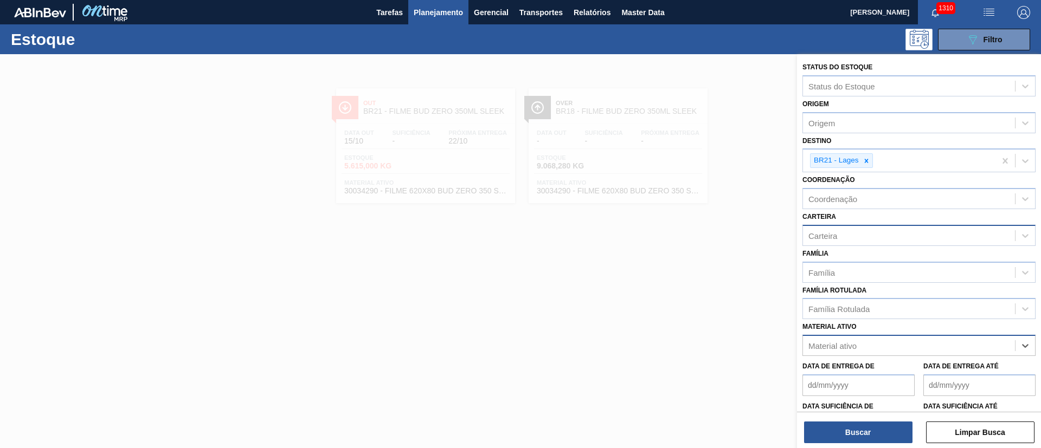
click at [829, 243] on div "Carteira" at bounding box center [918, 235] width 233 height 21
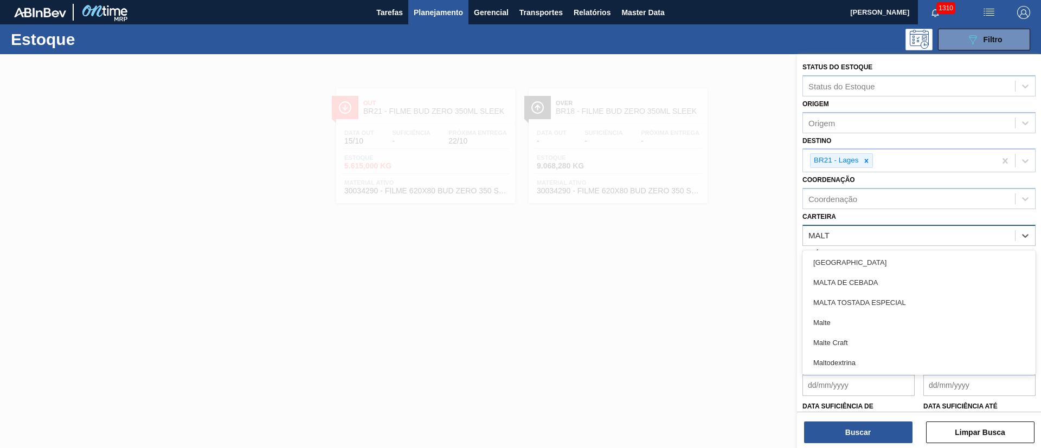
type input "MALTE"
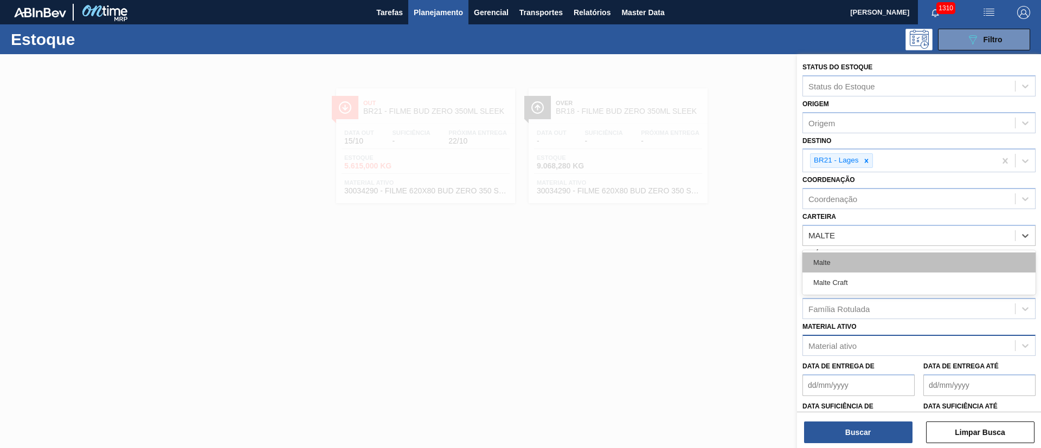
click at [853, 264] on div "Malte" at bounding box center [918, 263] width 233 height 20
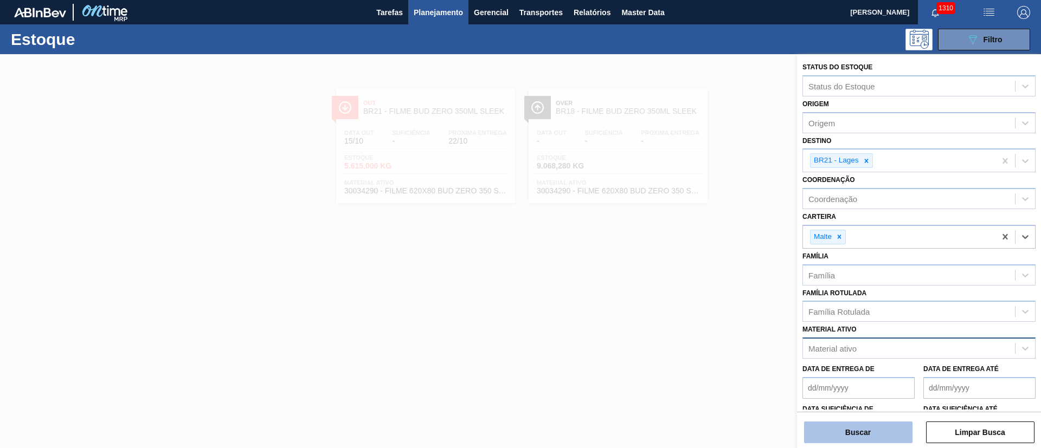
click at [847, 427] on button "Buscar" at bounding box center [858, 433] width 108 height 22
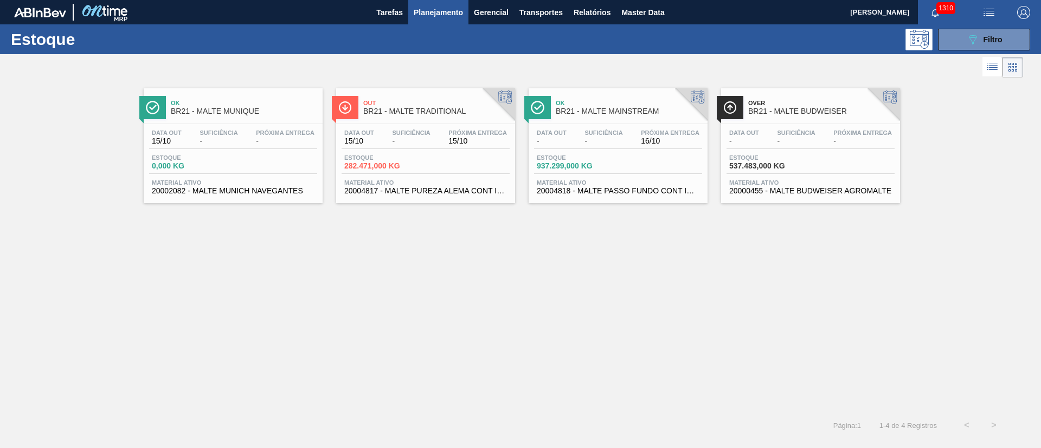
click at [582, 148] on div "Data out - Suficiência - Próxima Entrega 16/10" at bounding box center [618, 140] width 168 height 20
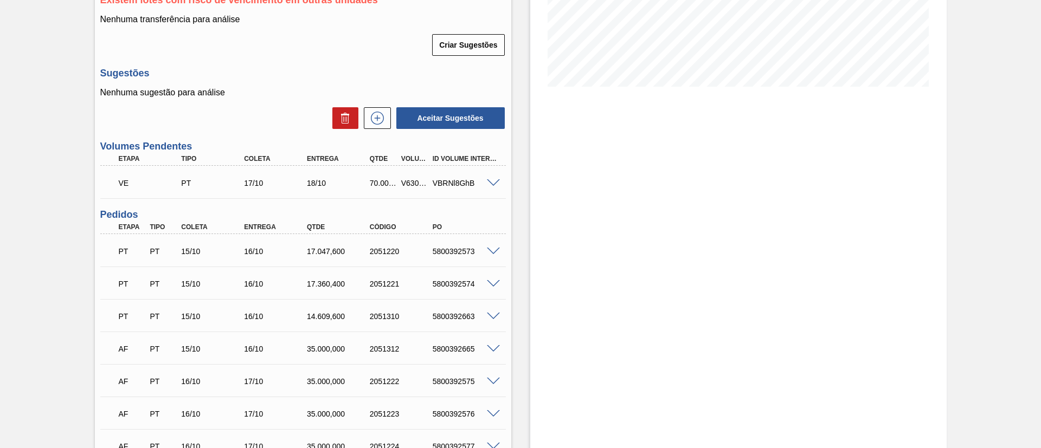
scroll to position [244, 0]
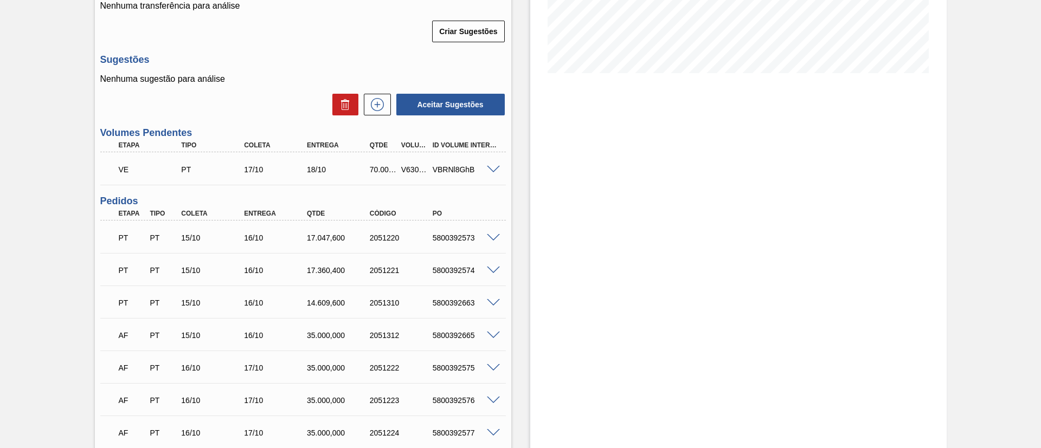
click at [489, 167] on span at bounding box center [493, 170] width 13 height 8
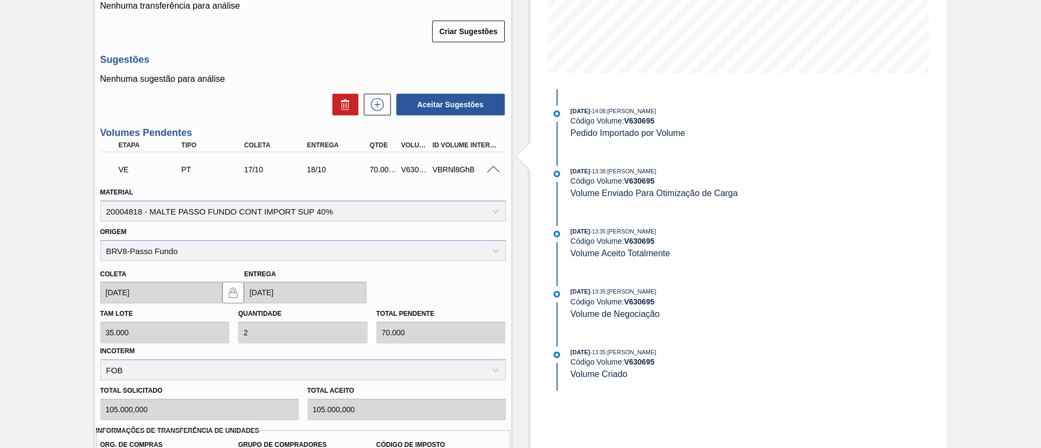
scroll to position [407, 0]
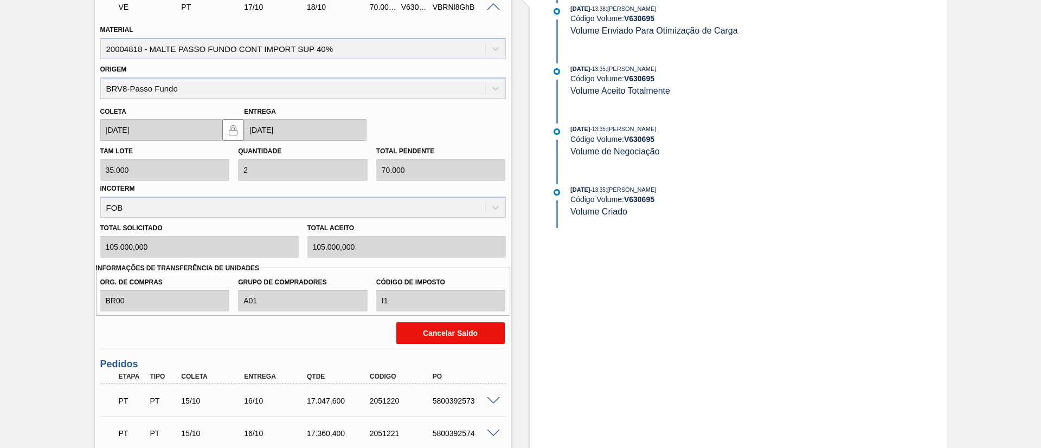
click at [450, 330] on button "Cancelar Saldo" at bounding box center [450, 333] width 108 height 22
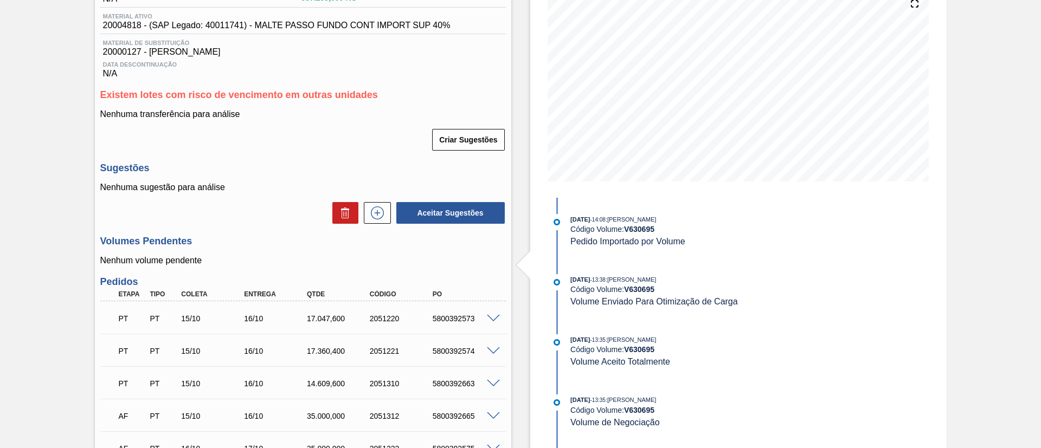
scroll to position [61, 0]
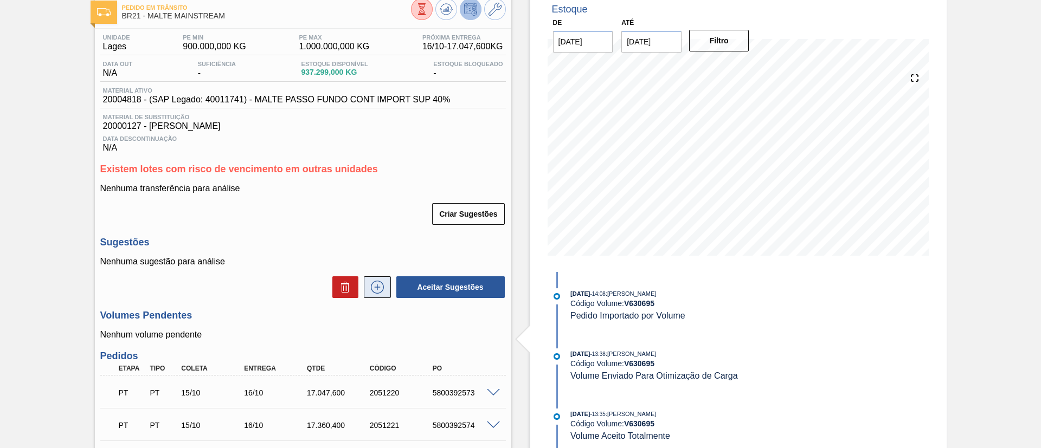
click at [382, 283] on icon at bounding box center [377, 287] width 13 height 13
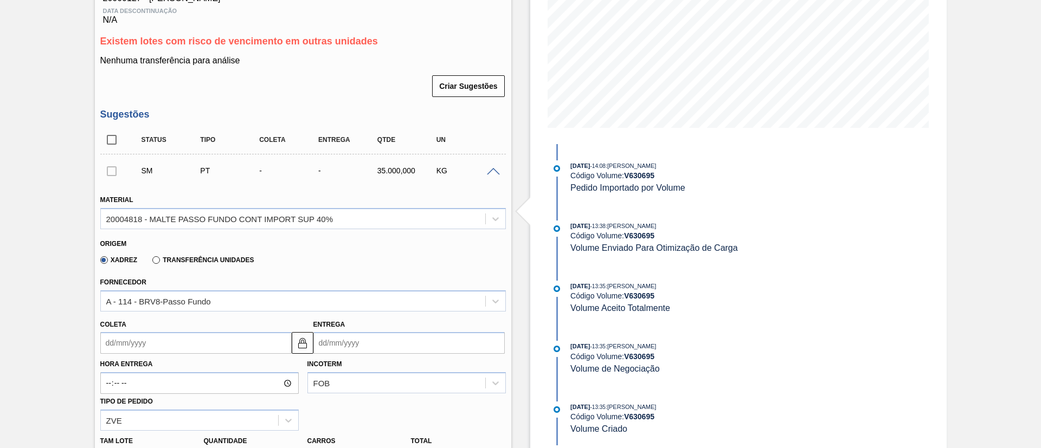
scroll to position [305, 0]
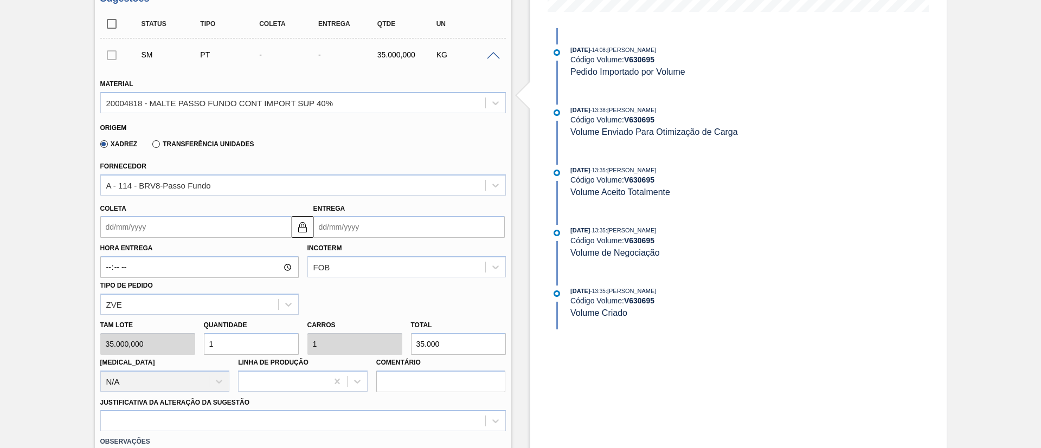
click at [159, 344] on div "[PERSON_NAME] 35.000,000 Quantidade 1 Carros 1 Total 35.000 [MEDICAL_DATA] N/A …" at bounding box center [303, 354] width 414 height 78
type input "2"
type input "70.000"
type input "2"
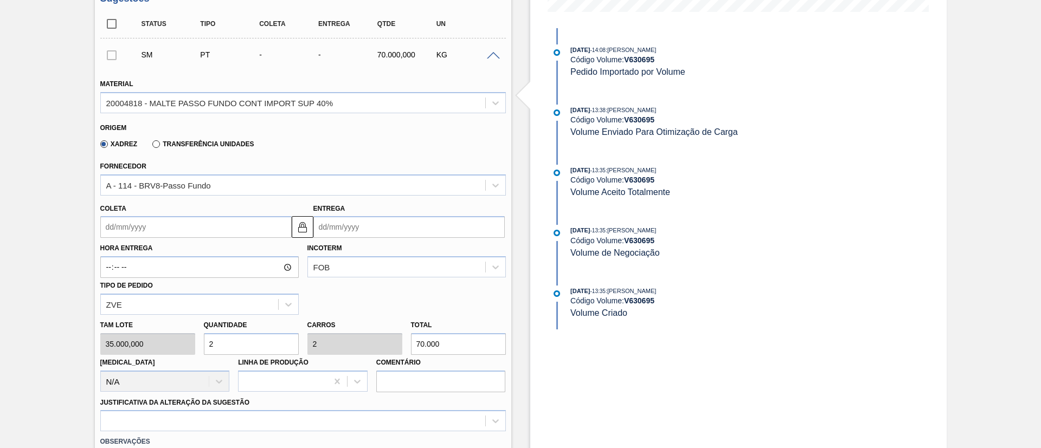
click at [111, 224] on input "Coleta" at bounding box center [195, 227] width 191 height 22
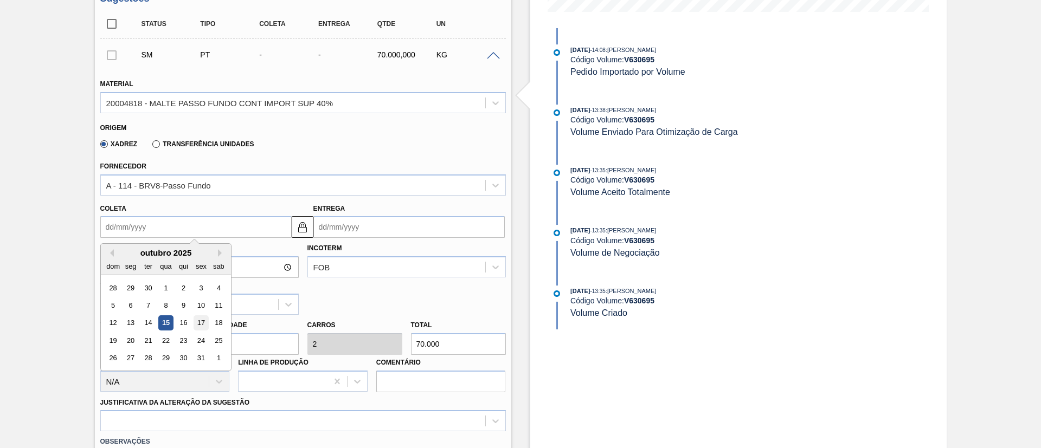
click at [202, 320] on div "17" at bounding box center [200, 323] width 15 height 15
type input "[DATE]"
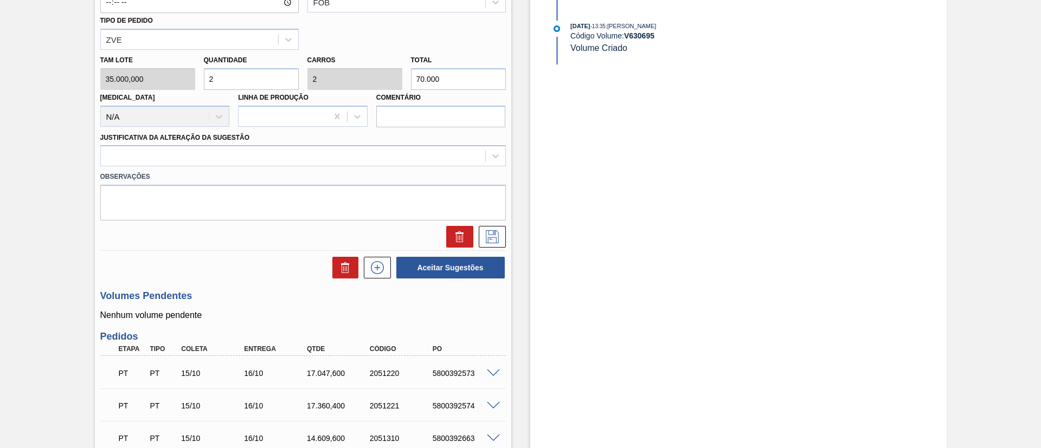
scroll to position [630, 0]
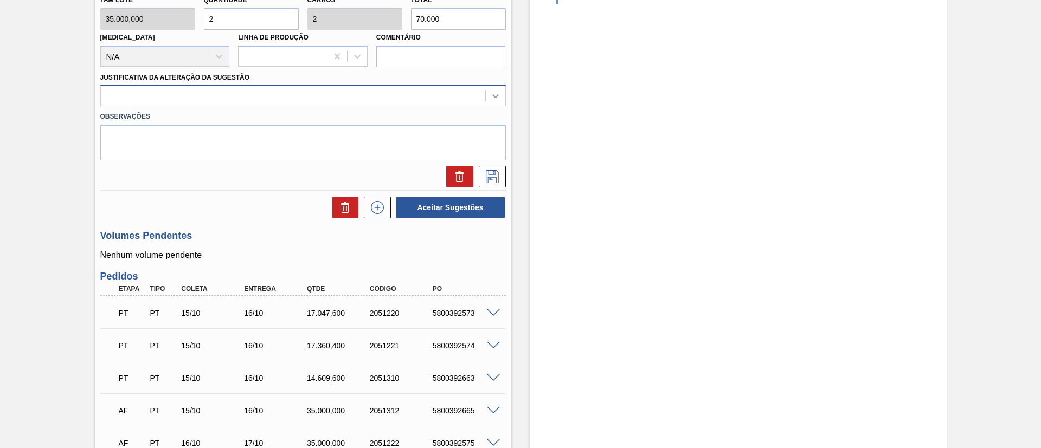
click at [495, 96] on icon at bounding box center [495, 97] width 7 height 4
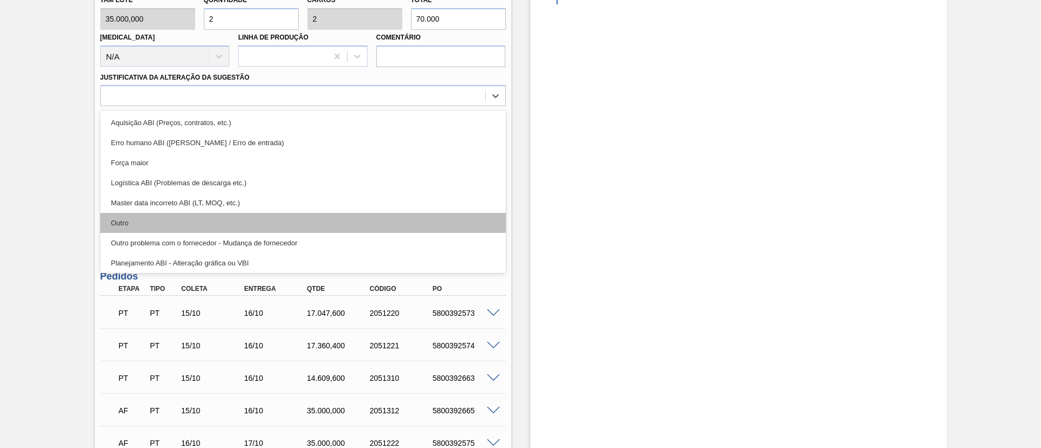
click at [124, 221] on div "Outro" at bounding box center [302, 223] width 405 height 20
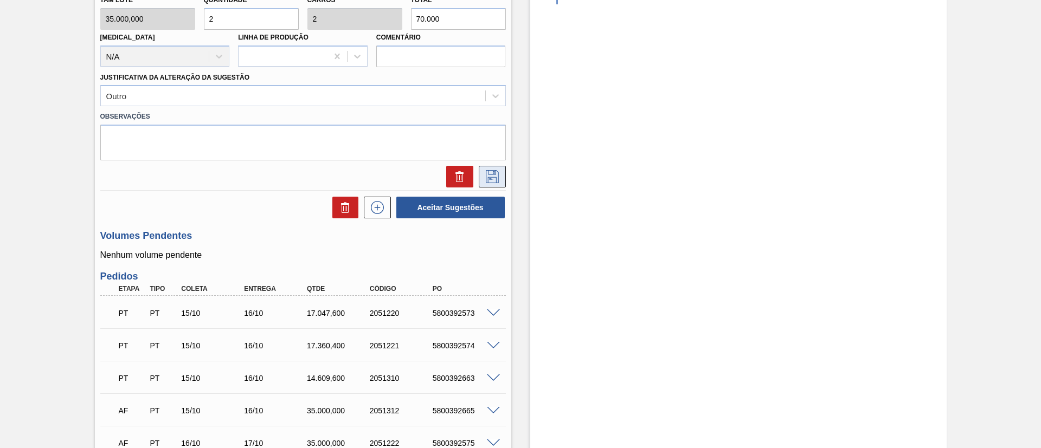
click at [490, 178] on icon at bounding box center [491, 175] width 5 height 9
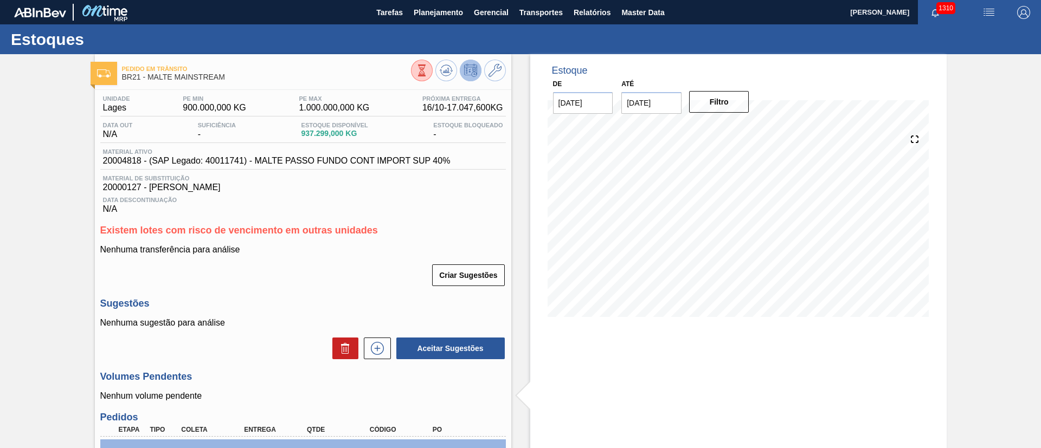
scroll to position [244, 0]
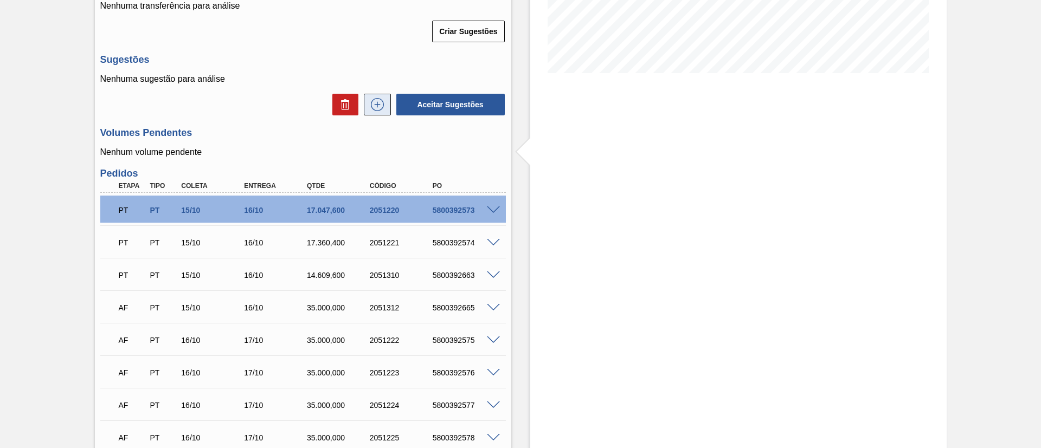
click at [377, 103] on icon at bounding box center [377, 105] width 1 height 6
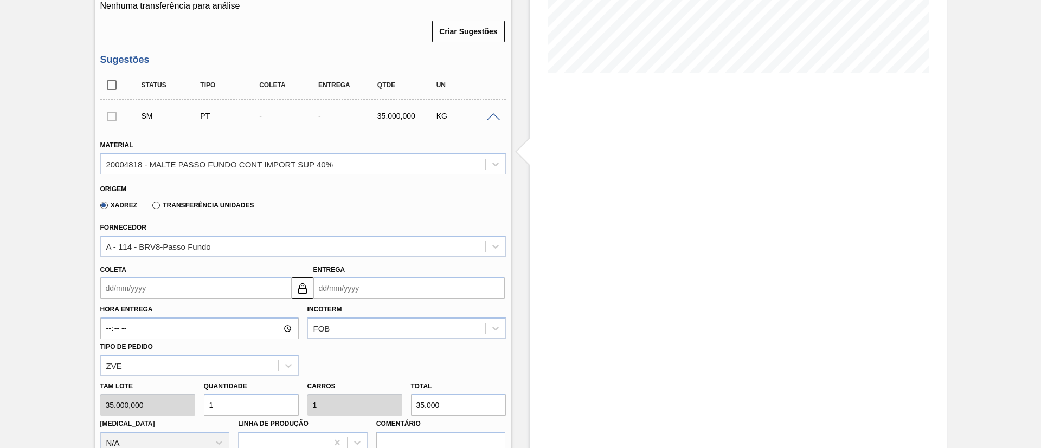
drag, startPoint x: 229, startPoint y: 398, endPoint x: 174, endPoint y: 393, distance: 55.6
click at [175, 393] on div "[PERSON_NAME] 35.000,000 Quantidade 1 Carros 1 Total 35.000 [MEDICAL_DATA] N/A …" at bounding box center [303, 415] width 414 height 78
type input "2"
type input "70.000"
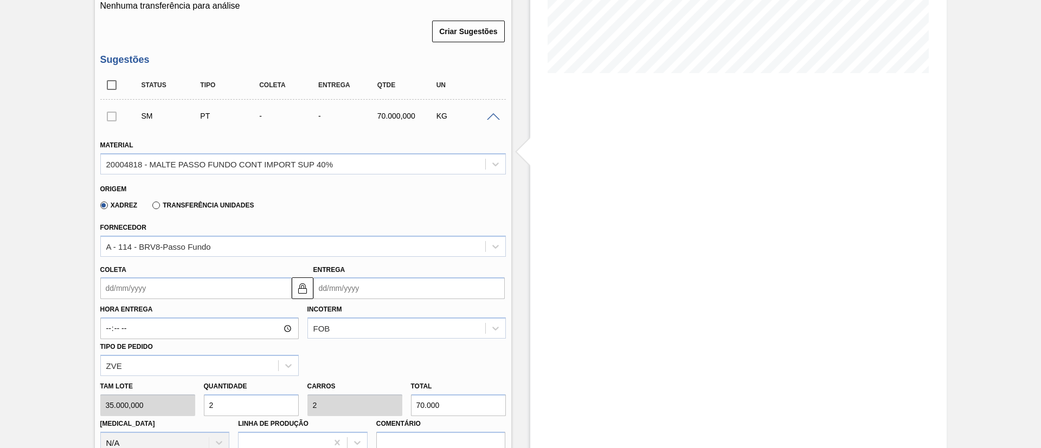
type input "2"
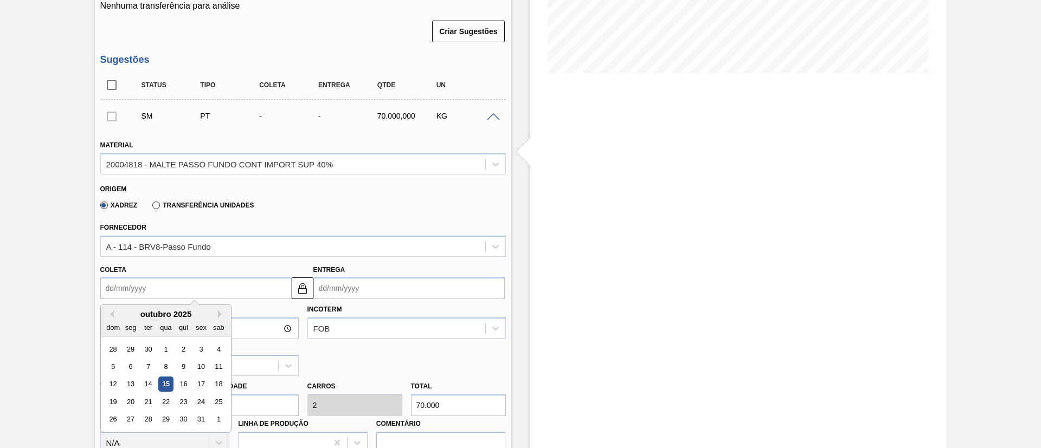
click at [113, 291] on input "Coleta" at bounding box center [195, 289] width 191 height 22
click at [202, 383] on div "17" at bounding box center [200, 384] width 15 height 15
type input "[DATE]"
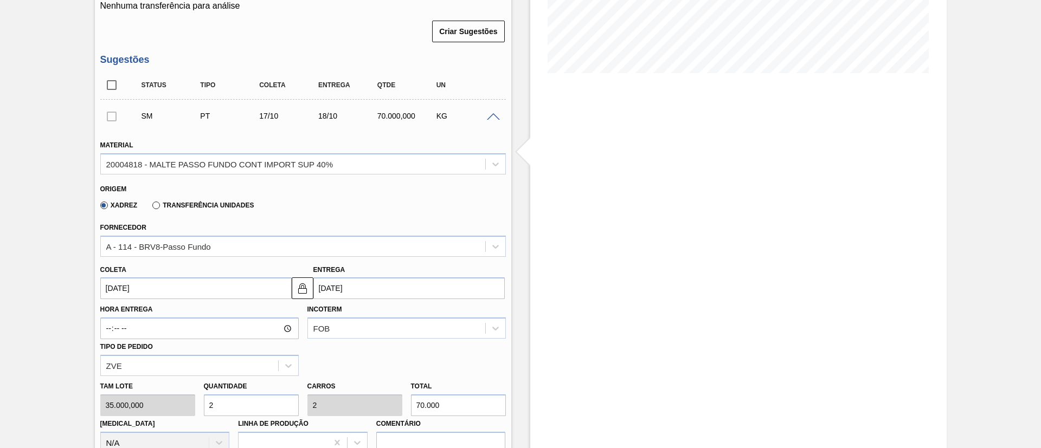
scroll to position [569, 0]
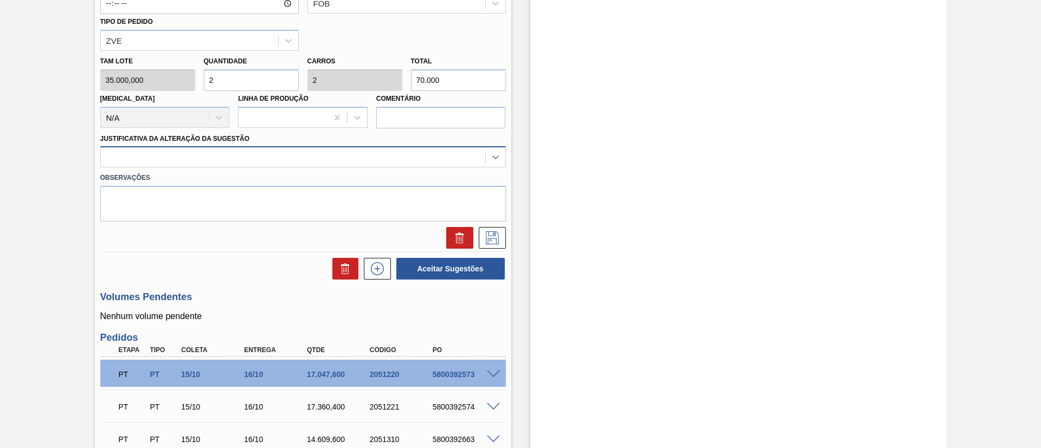
click at [498, 153] on icon at bounding box center [495, 157] width 11 height 11
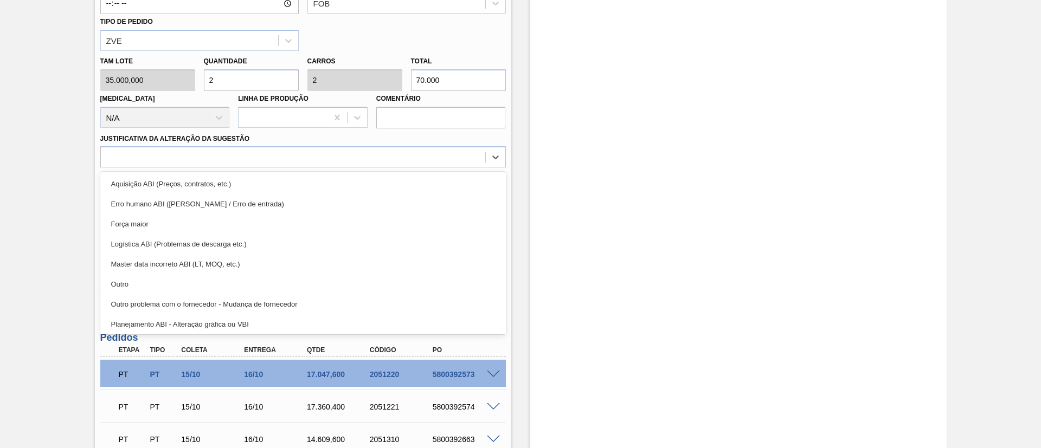
drag, startPoint x: 138, startPoint y: 285, endPoint x: 317, endPoint y: 287, distance: 178.9
click at [139, 285] on div "Outro" at bounding box center [302, 284] width 405 height 20
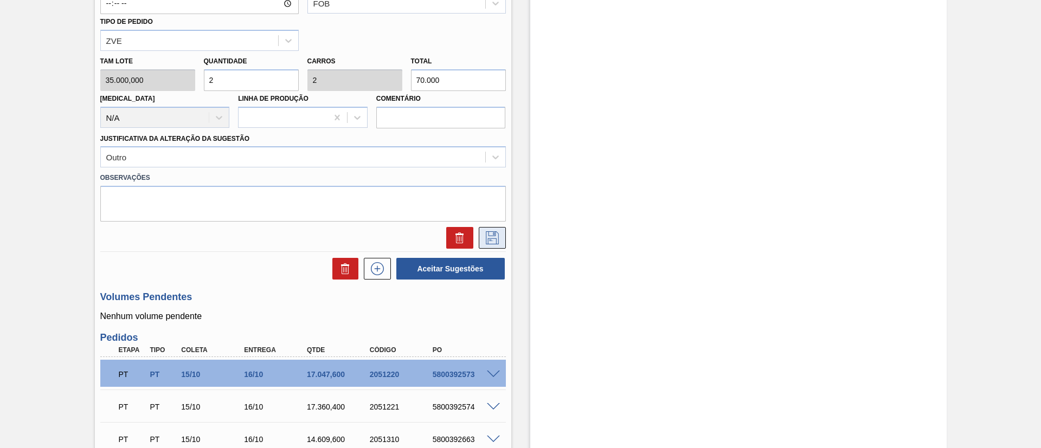
click at [485, 242] on icon at bounding box center [491, 237] width 17 height 13
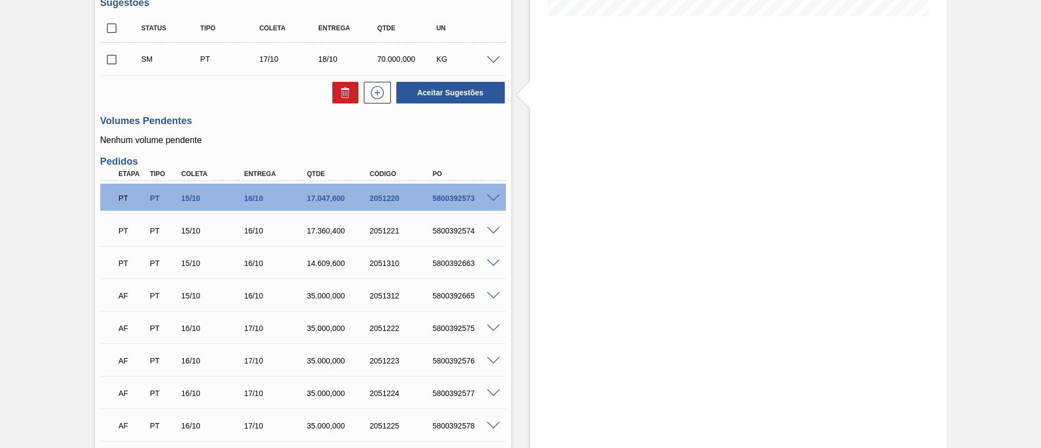
scroll to position [188, 0]
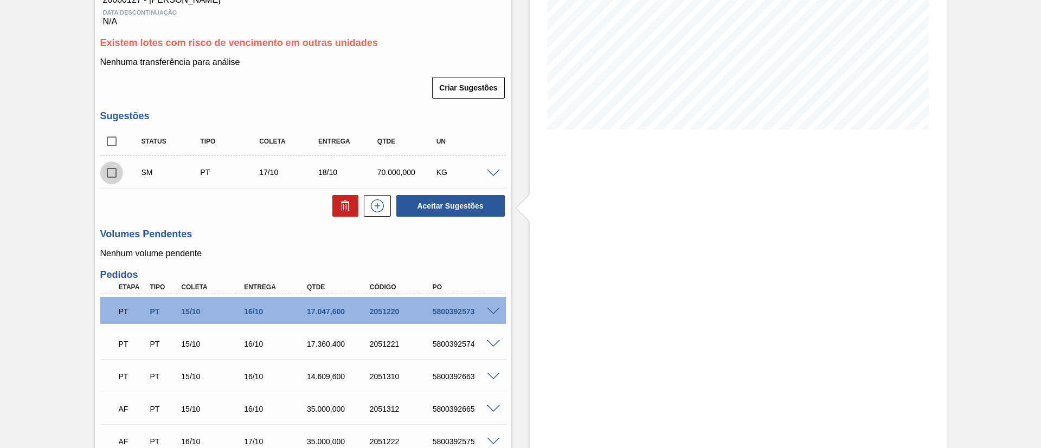
click at [112, 177] on input "checkbox" at bounding box center [111, 173] width 23 height 23
click at [421, 206] on button "Aceitar Sugestões" at bounding box center [450, 206] width 108 height 22
checkbox input "false"
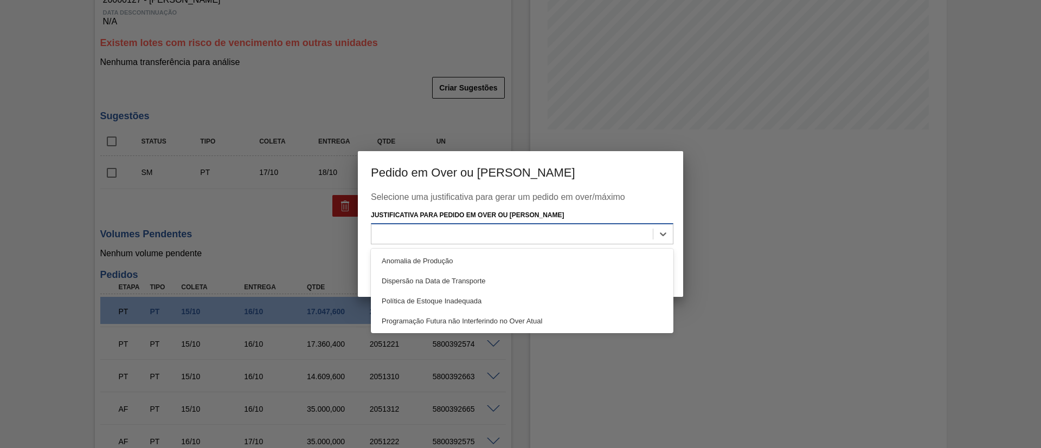
click at [401, 226] on div at bounding box center [511, 234] width 281 height 16
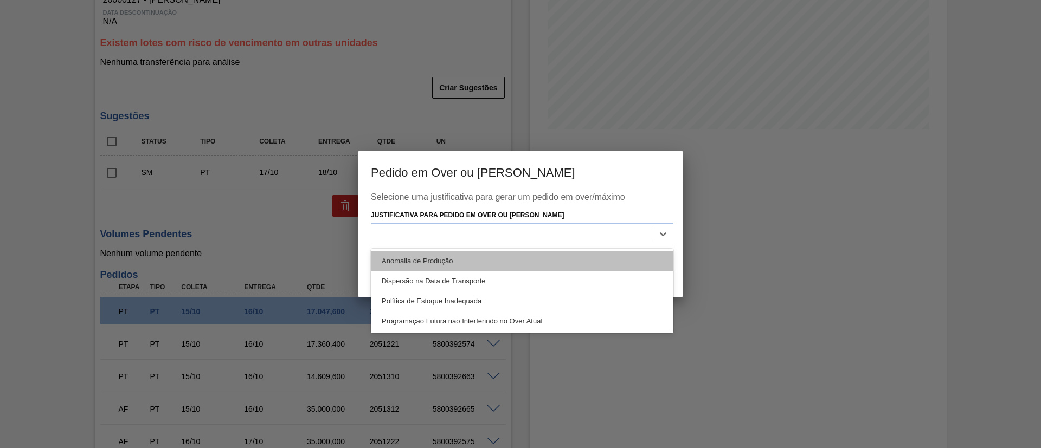
click at [392, 261] on div "Anomalia de Produção" at bounding box center [522, 261] width 302 height 20
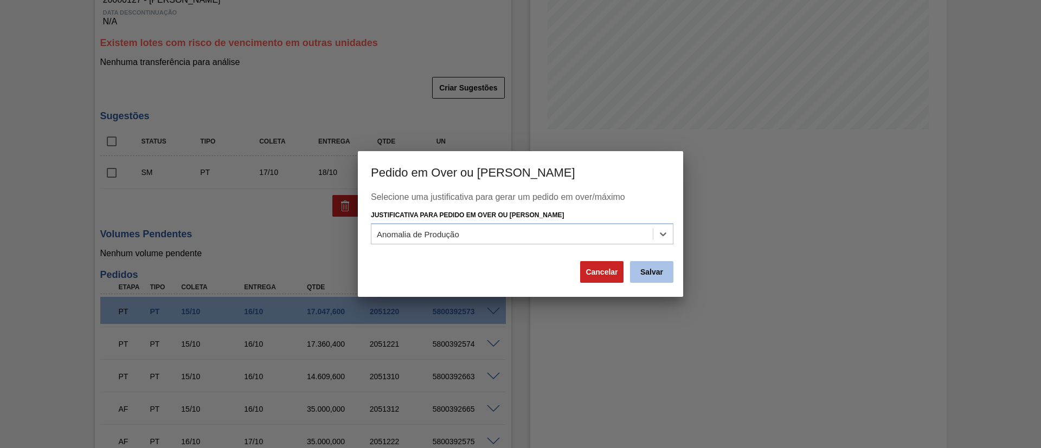
click at [661, 270] on button "Salvar" at bounding box center [651, 272] width 43 height 22
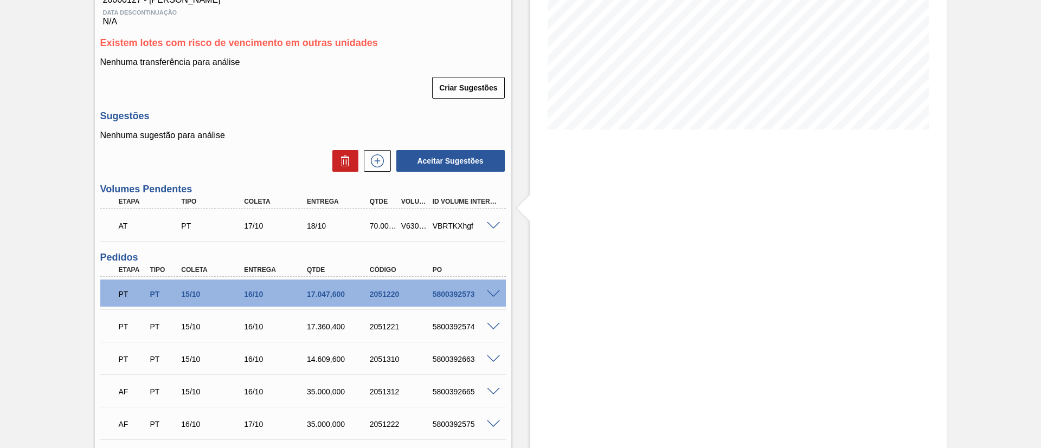
click at [408, 223] on div "V630795" at bounding box center [414, 226] width 33 height 9
copy div "V630795"
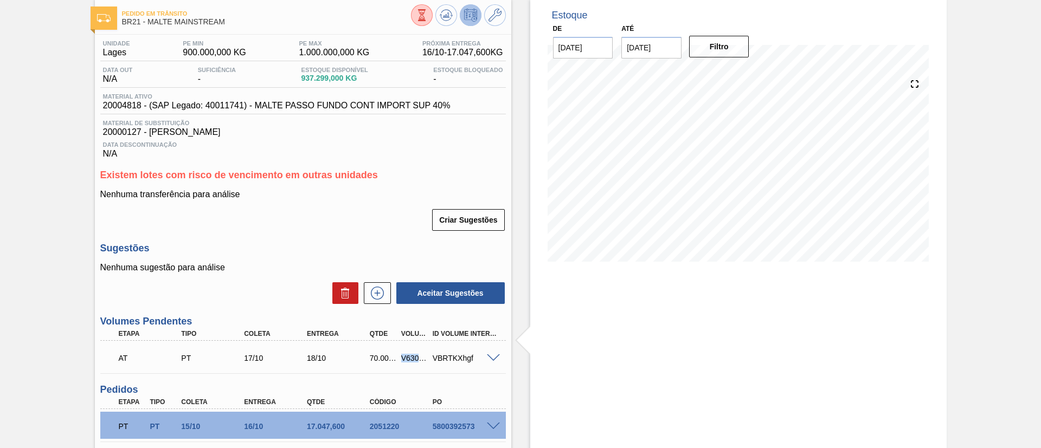
scroll to position [0, 0]
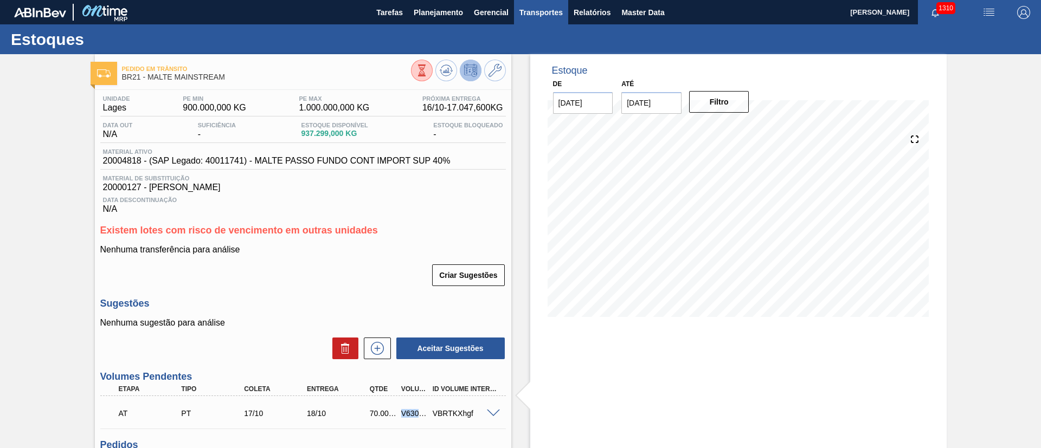
click at [525, 8] on span "Transportes" at bounding box center [540, 12] width 43 height 13
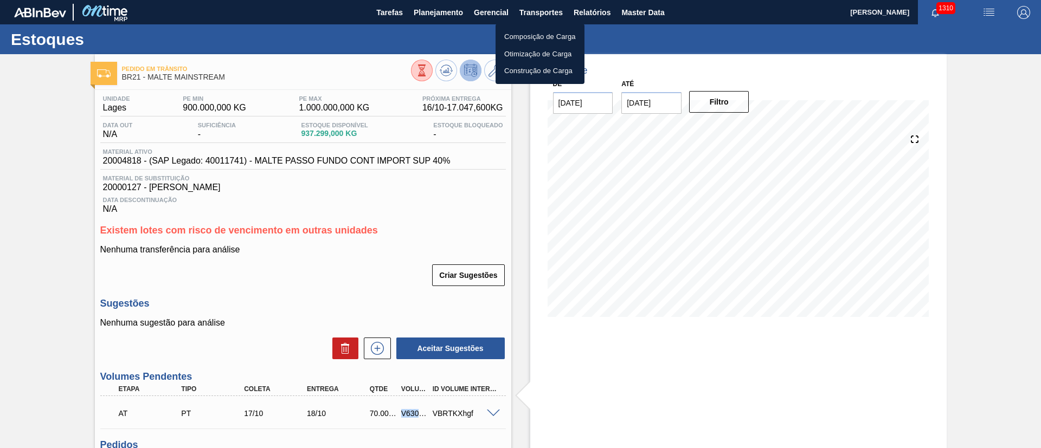
click at [518, 54] on li "Otimização de Carga" at bounding box center [539, 54] width 89 height 17
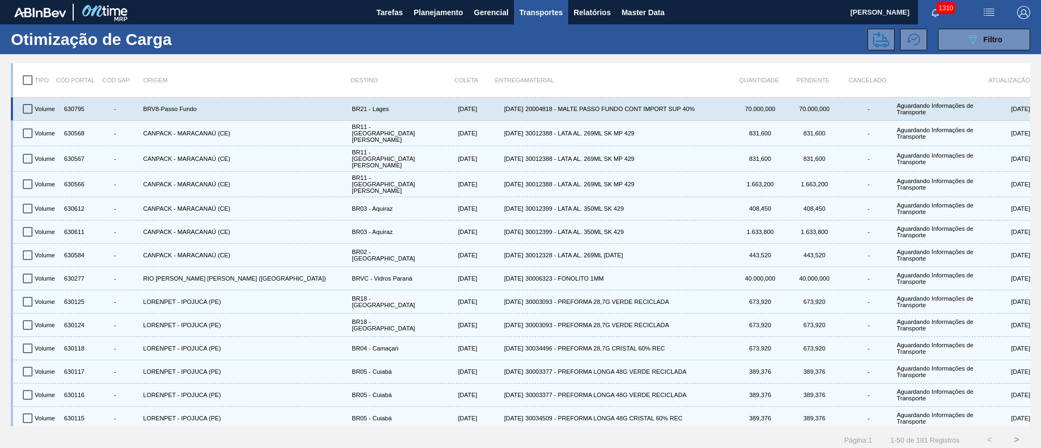
click at [30, 105] on input "checkbox" at bounding box center [27, 109] width 23 height 23
checkbox input "true"
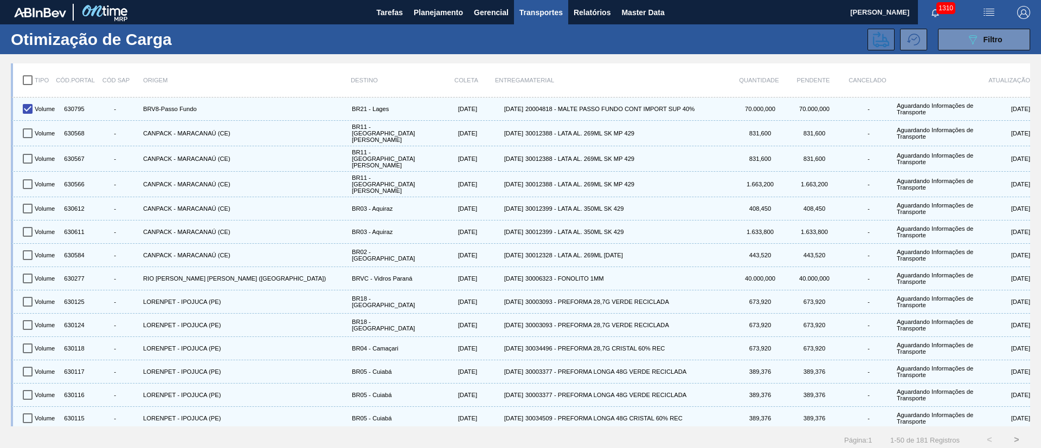
click at [868, 44] on button at bounding box center [880, 40] width 27 height 22
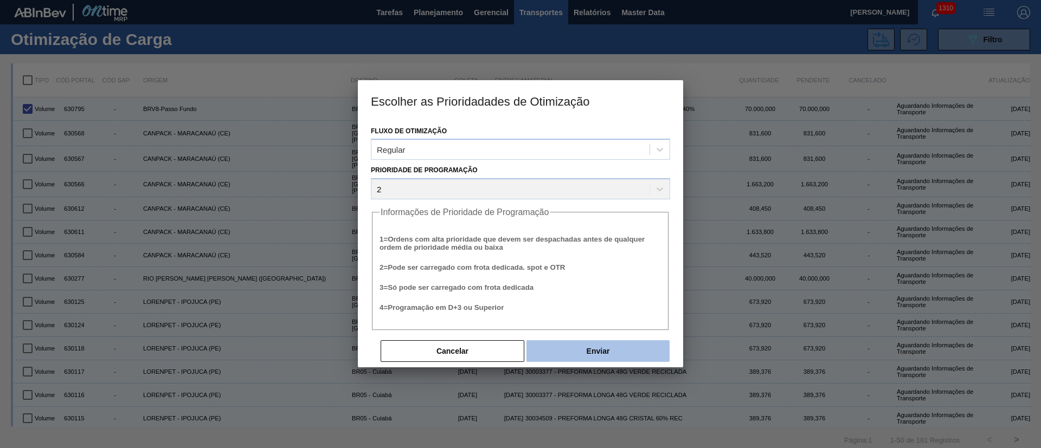
click at [627, 344] on button "Enviar" at bounding box center [597, 351] width 143 height 22
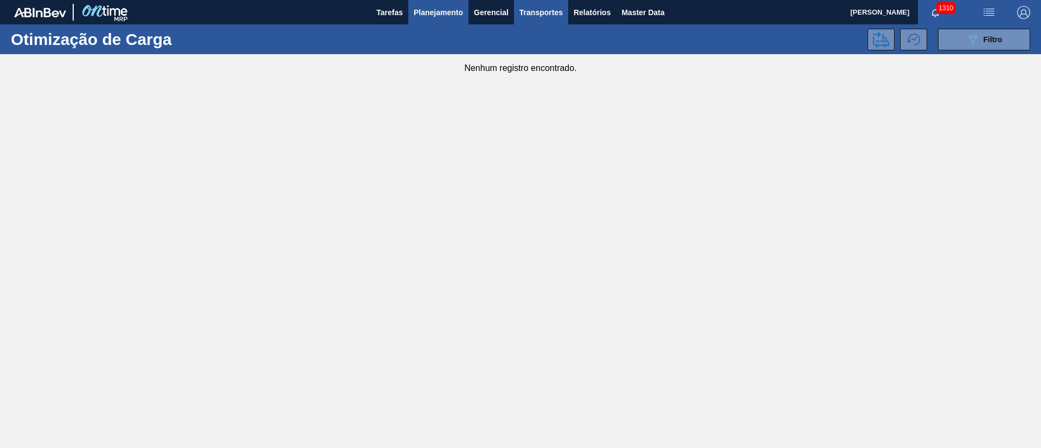
click at [435, 9] on span "Planejamento" at bounding box center [438, 12] width 49 height 13
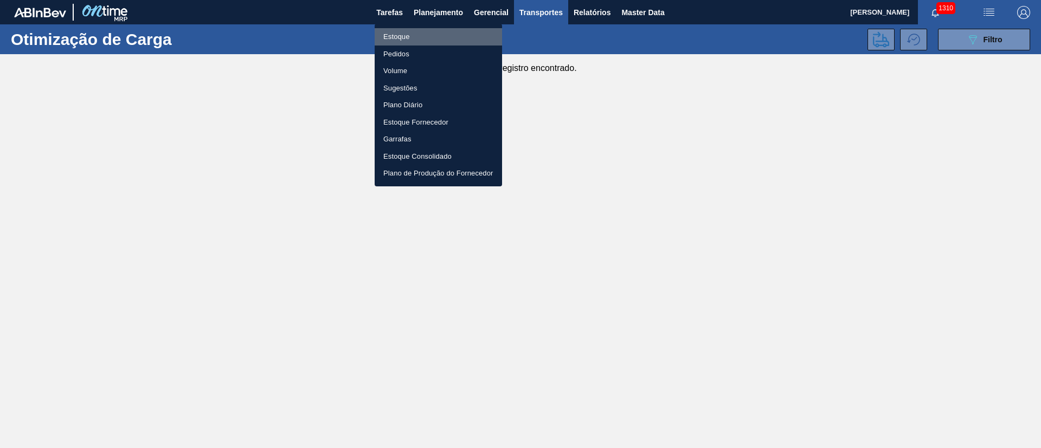
click at [397, 28] on li "Estoque" at bounding box center [438, 36] width 127 height 17
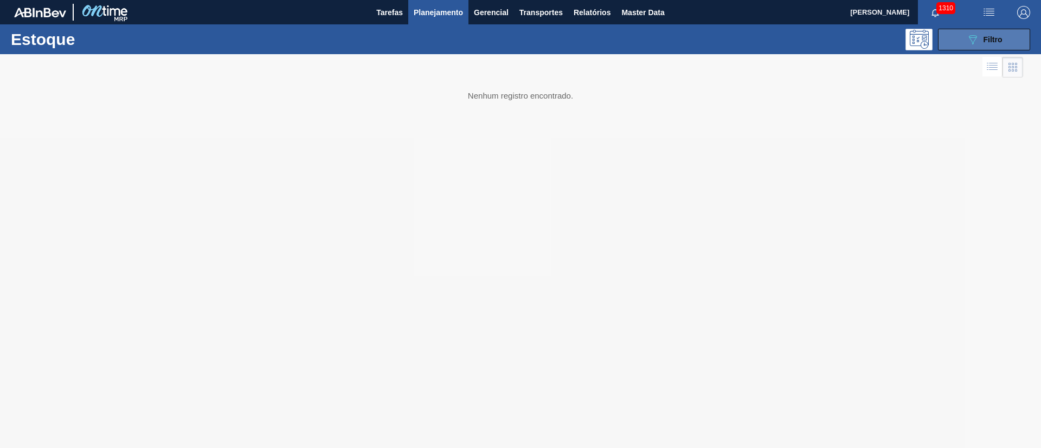
click at [969, 38] on icon "089F7B8B-B2A5-4AFE-B5C0-19BA573D28AC" at bounding box center [972, 39] width 13 height 13
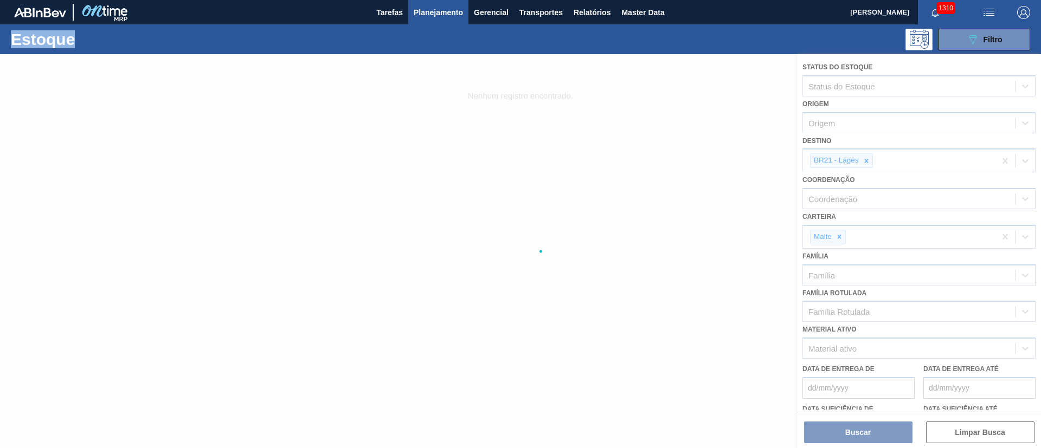
click at [867, 158] on div at bounding box center [520, 251] width 1041 height 394
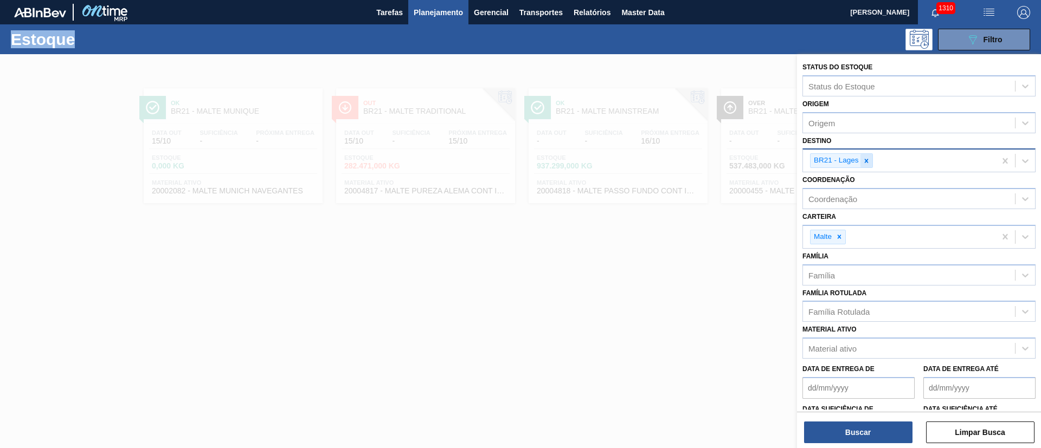
click at [866, 158] on icon at bounding box center [866, 161] width 8 height 8
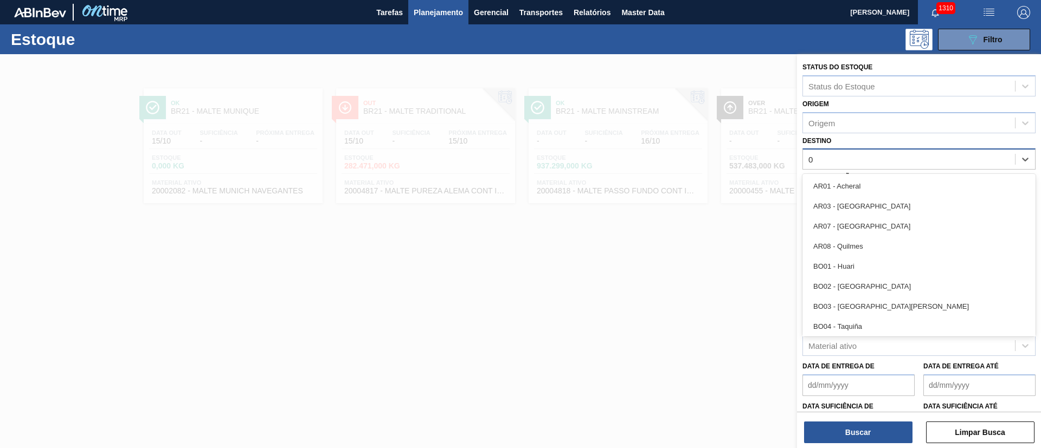
type input "03"
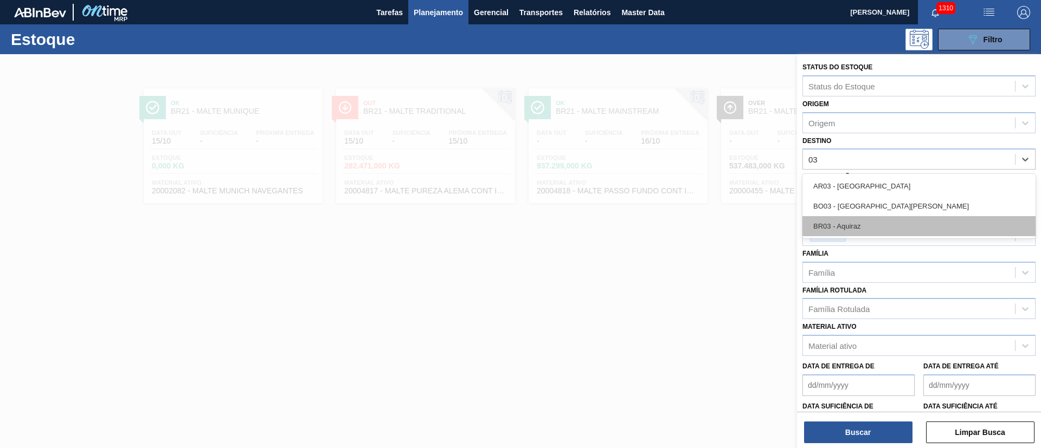
click at [835, 224] on div "BR03 - Aquiraz" at bounding box center [918, 226] width 233 height 20
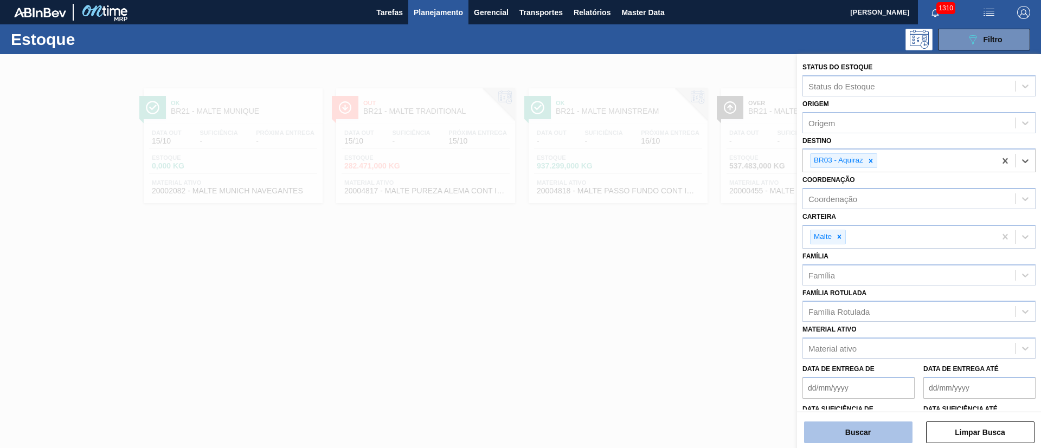
click at [850, 428] on button "Buscar" at bounding box center [858, 433] width 108 height 22
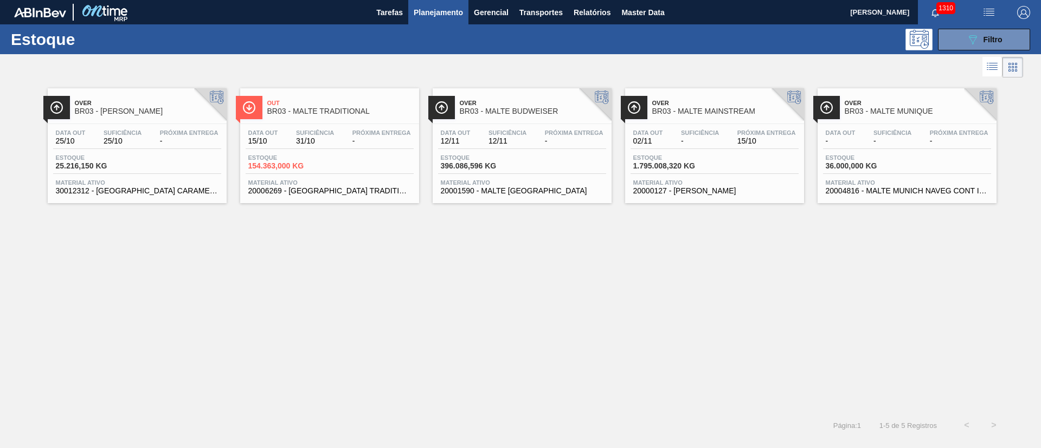
click at [332, 145] on span "31/10" at bounding box center [315, 141] width 38 height 8
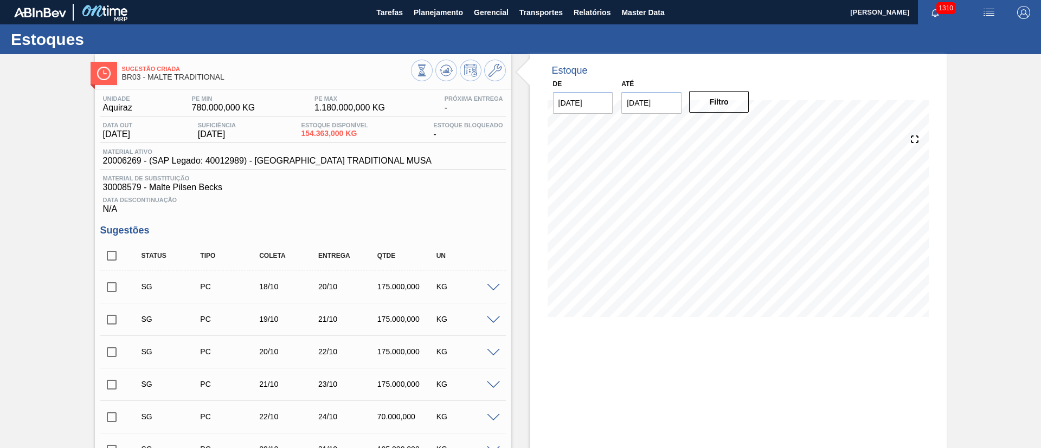
scroll to position [81, 0]
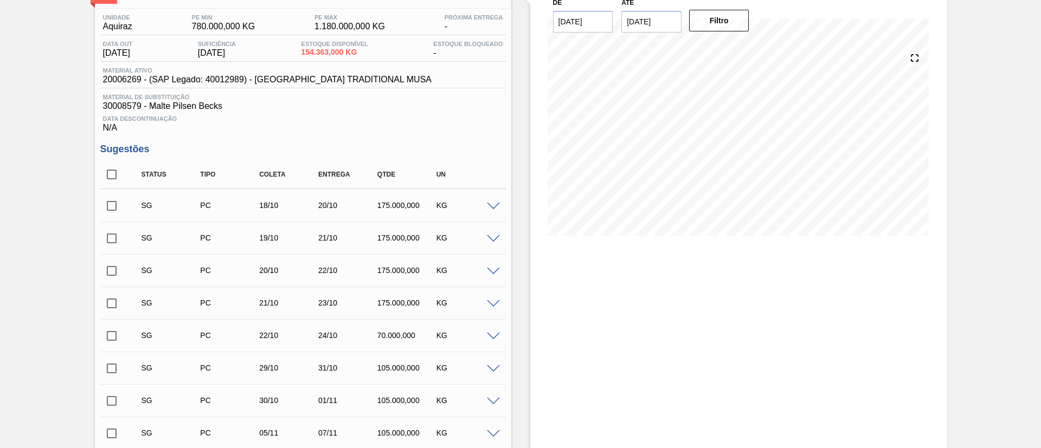
click at [488, 204] on span at bounding box center [493, 207] width 13 height 8
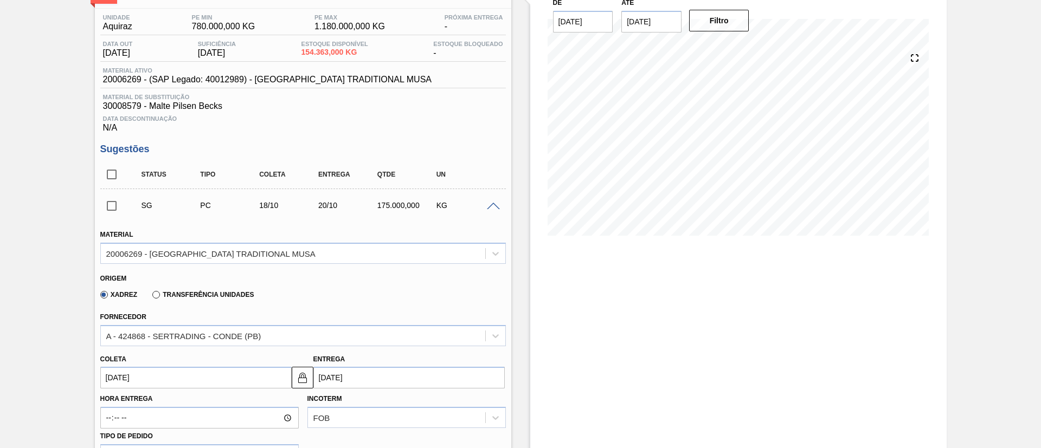
scroll to position [244, 0]
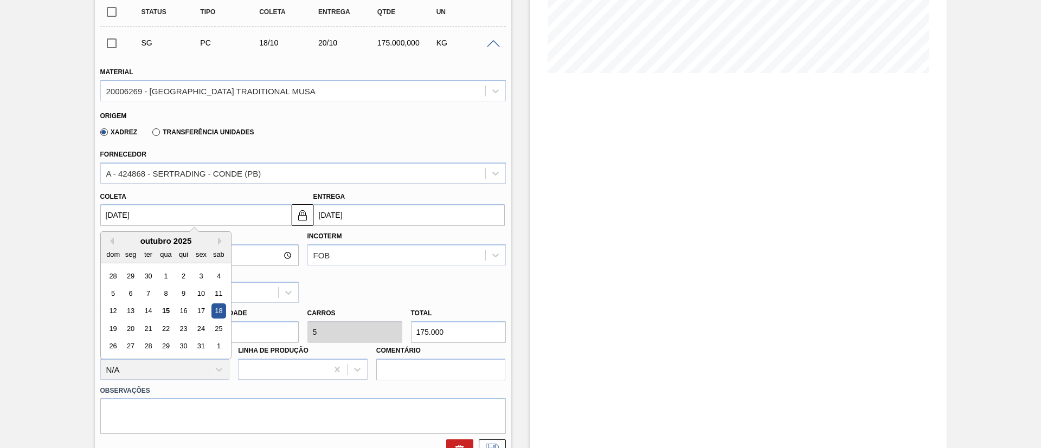
click at [106, 208] on input "[DATE]" at bounding box center [195, 215] width 191 height 22
click at [183, 309] on div "16" at bounding box center [183, 311] width 15 height 15
type input "[DATE]"
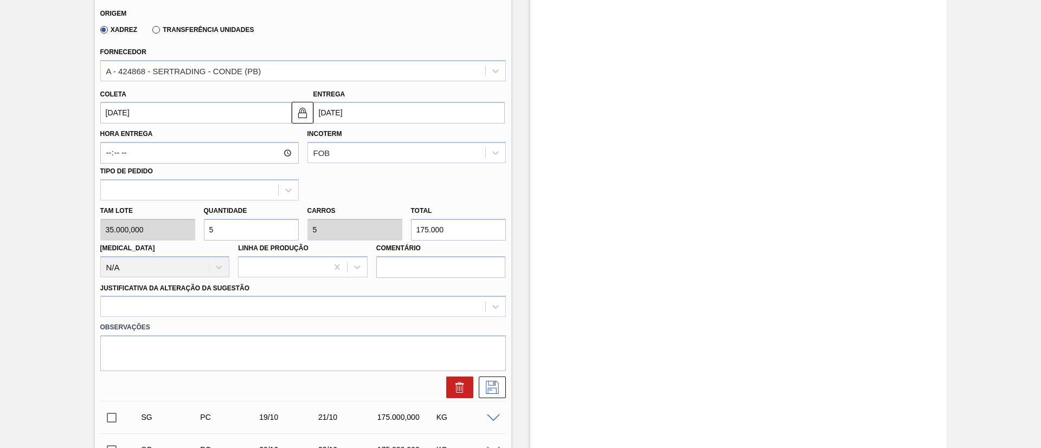
scroll to position [407, 0]
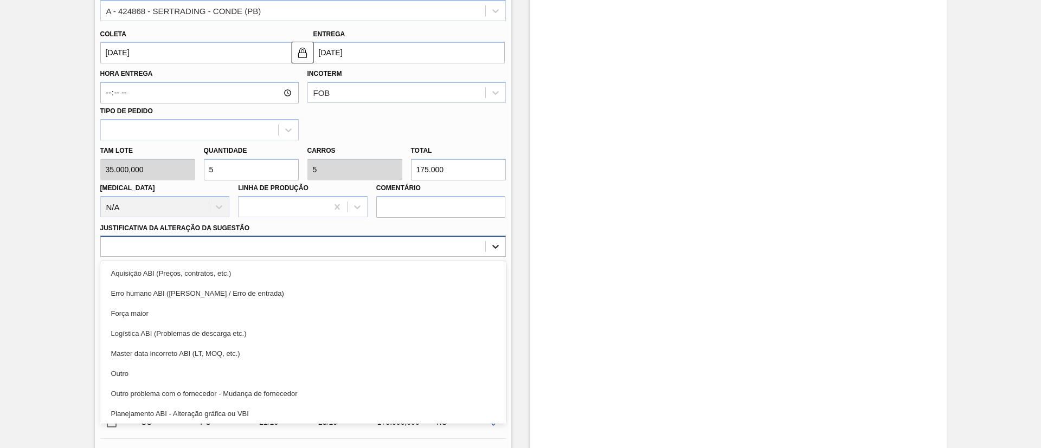
click at [502, 241] on div at bounding box center [496, 247] width 20 height 20
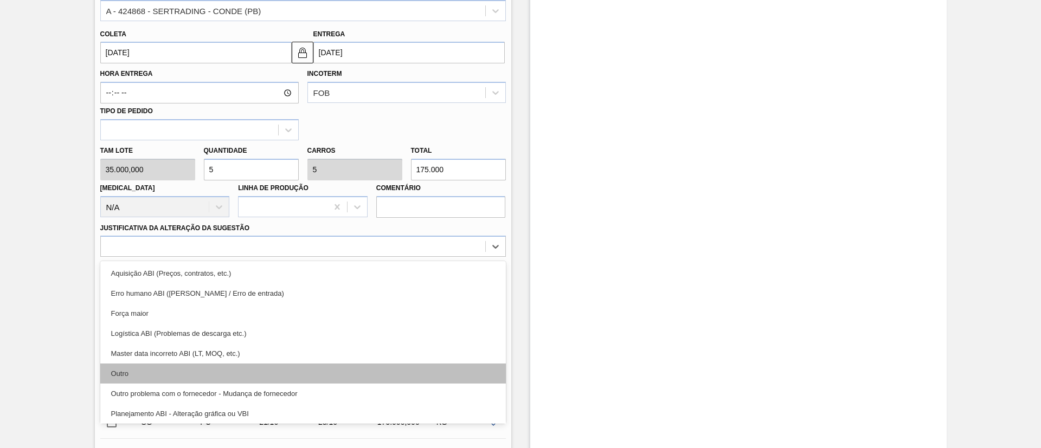
click at [132, 374] on div "Outro" at bounding box center [302, 374] width 405 height 20
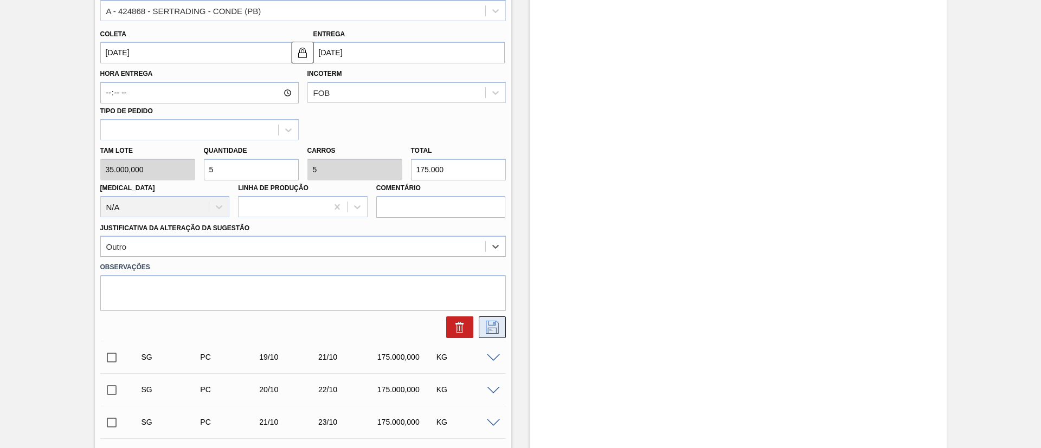
click at [485, 326] on icon at bounding box center [491, 327] width 17 height 13
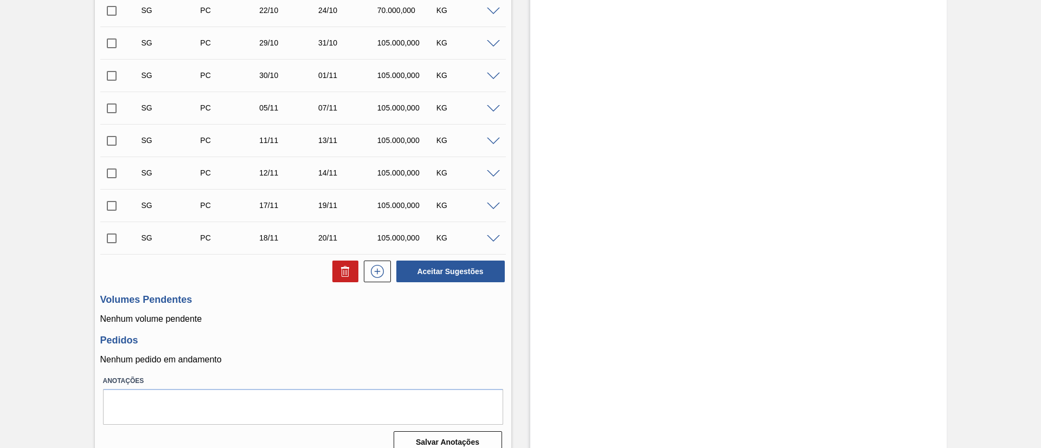
scroll to position [81, 0]
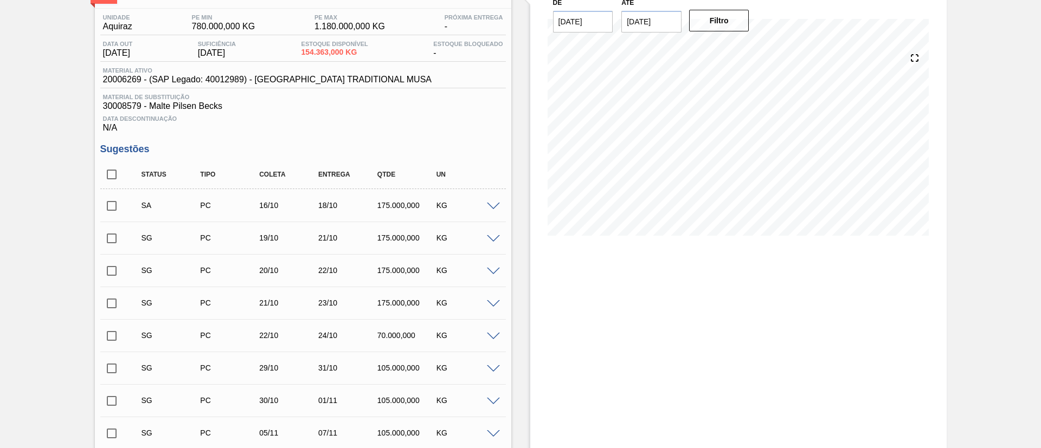
click at [111, 207] on input "checkbox" at bounding box center [111, 206] width 23 height 23
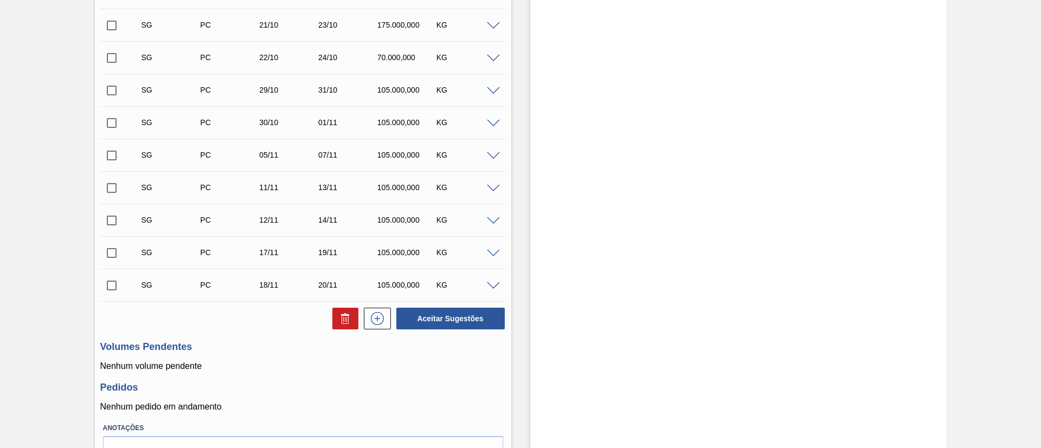
scroll to position [407, 0]
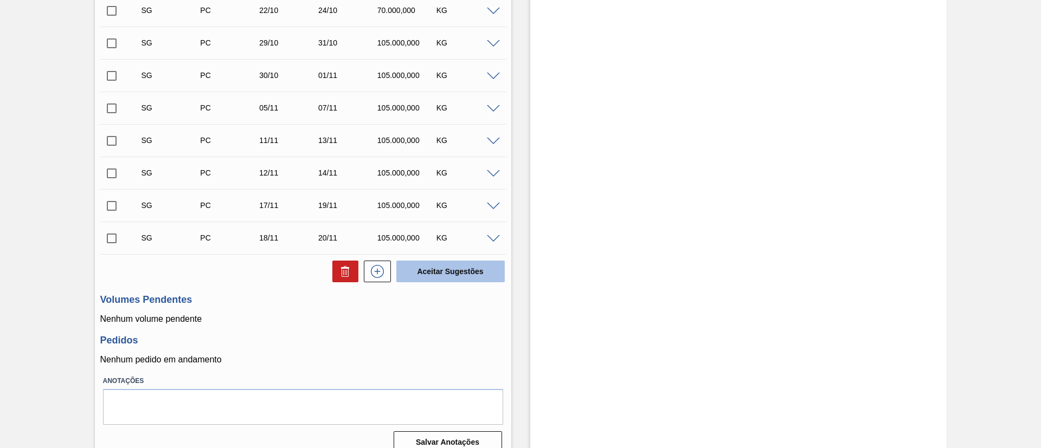
click at [450, 266] on button "Aceitar Sugestões" at bounding box center [450, 272] width 108 height 22
checkbox input "false"
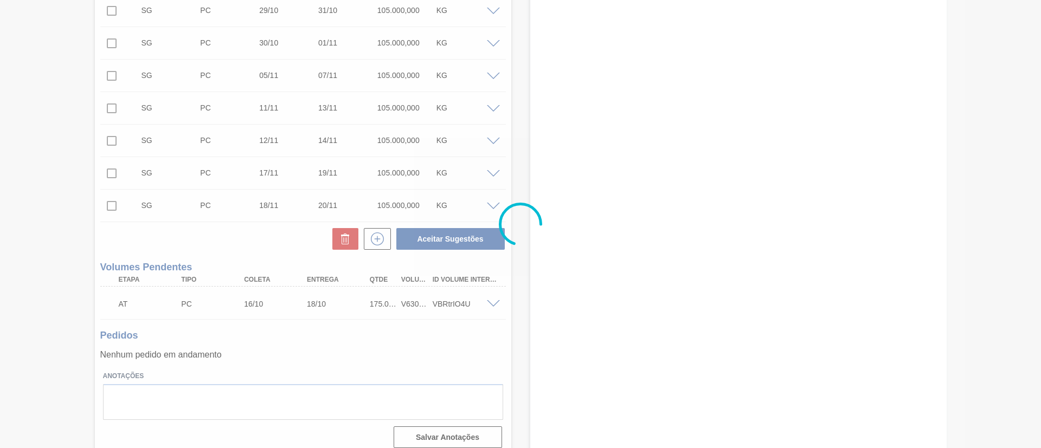
scroll to position [374, 0]
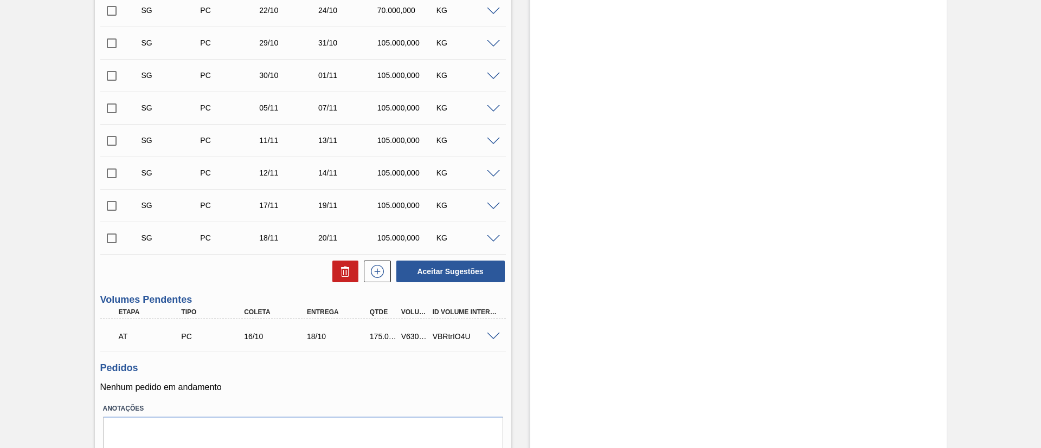
click at [413, 334] on div "V630840" at bounding box center [414, 336] width 33 height 9
copy div "V630840"
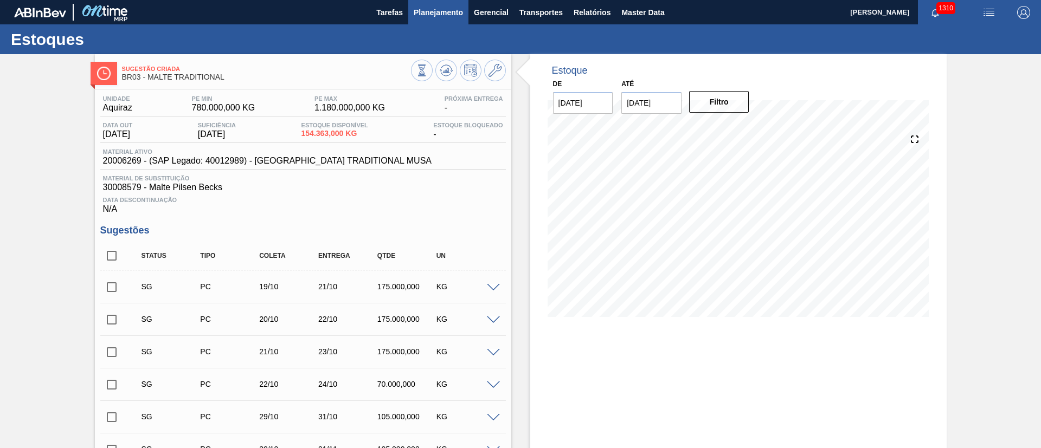
click at [433, 14] on span "Planejamento" at bounding box center [438, 12] width 49 height 13
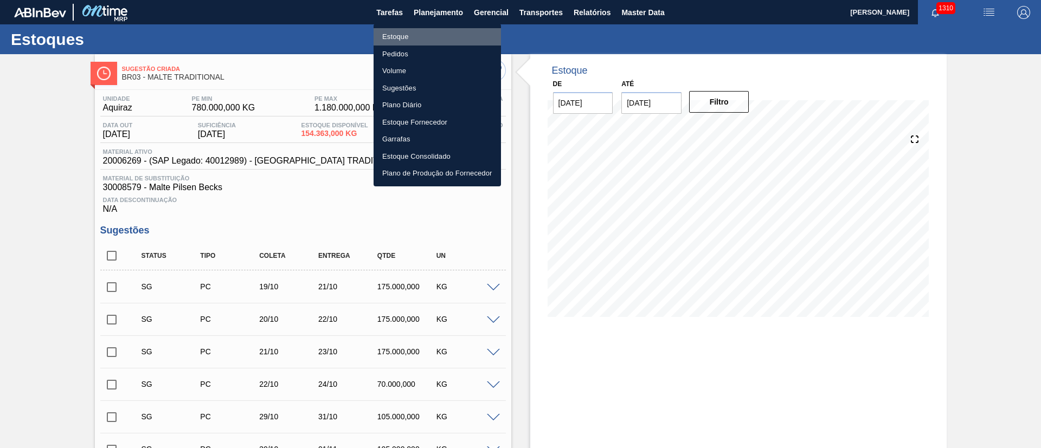
click at [399, 41] on li "Estoque" at bounding box center [436, 36] width 127 height 17
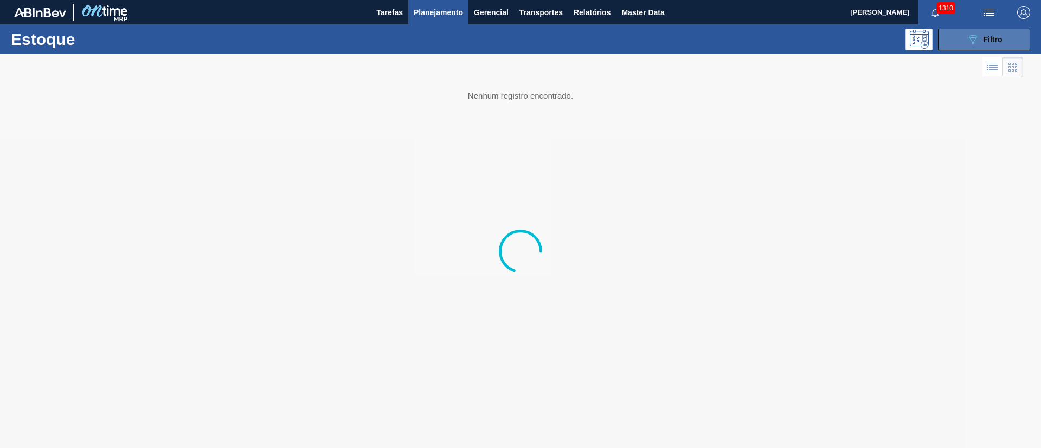
click at [970, 38] on icon "089F7B8B-B2A5-4AFE-B5C0-19BA573D28AC" at bounding box center [972, 39] width 13 height 13
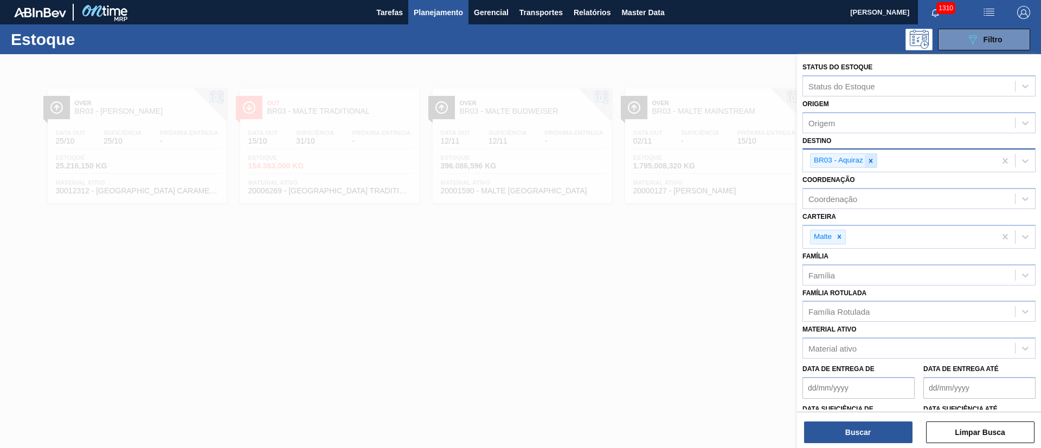
click at [872, 162] on icon at bounding box center [871, 161] width 8 height 8
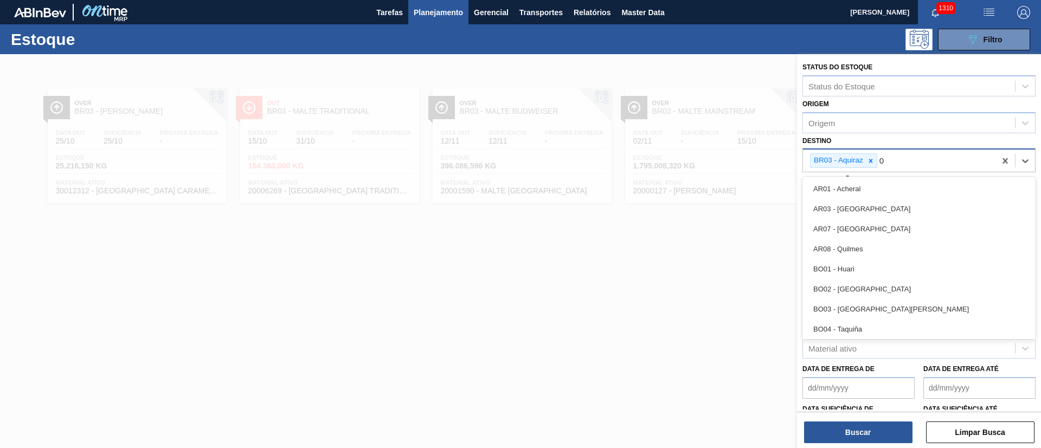
type input "04"
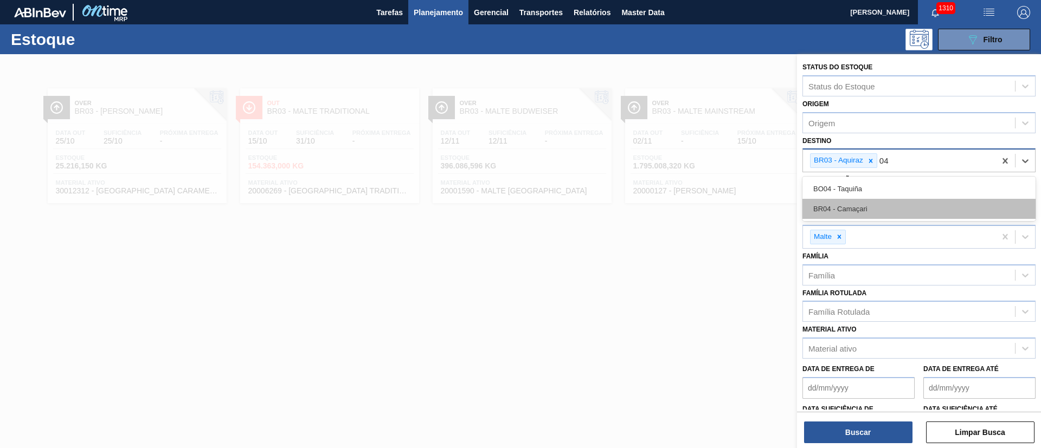
click at [844, 204] on div "BR04 - Camaçari" at bounding box center [918, 209] width 233 height 20
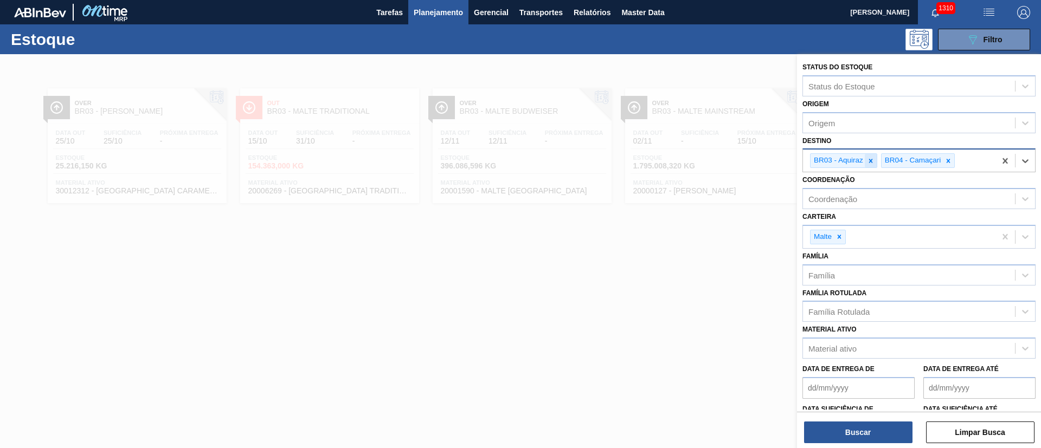
click at [874, 158] on icon at bounding box center [871, 161] width 8 height 8
click at [858, 433] on button "Buscar" at bounding box center [858, 433] width 108 height 22
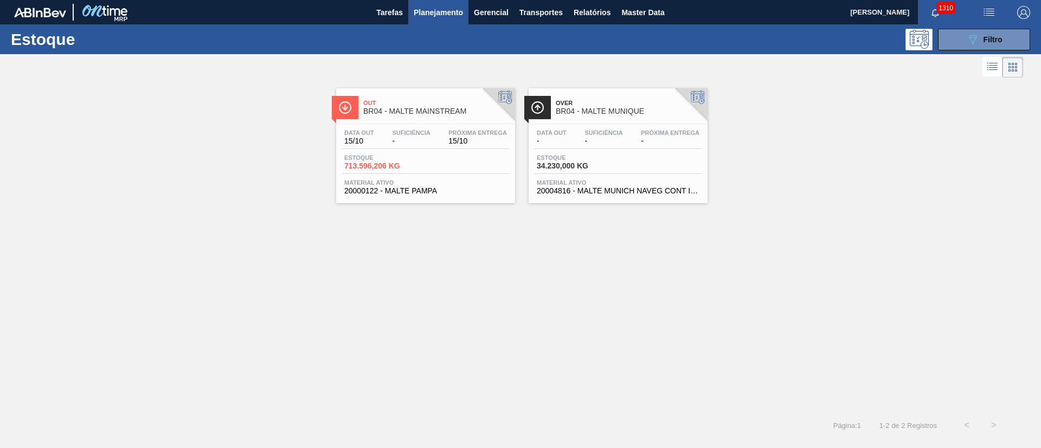
click at [376, 146] on div "Data out 15/10 Suficiência - Próxima Entrega 15/10" at bounding box center [425, 140] width 168 height 20
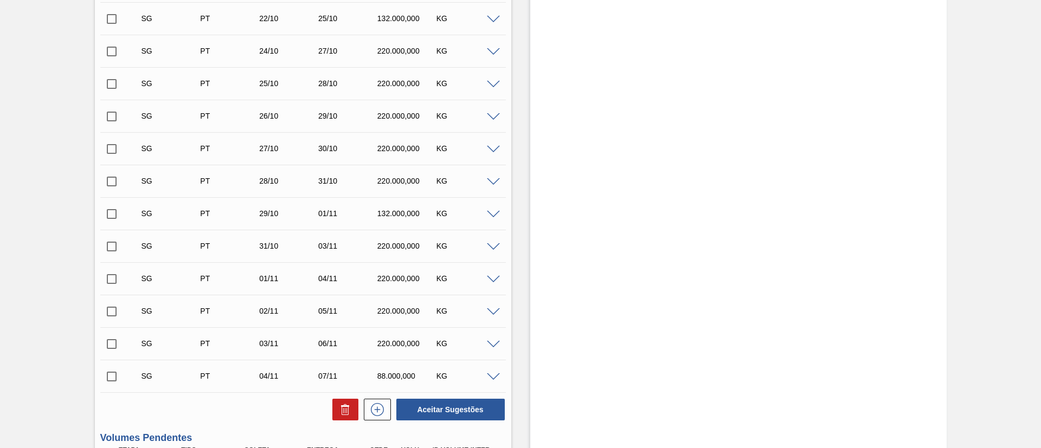
scroll to position [650, 0]
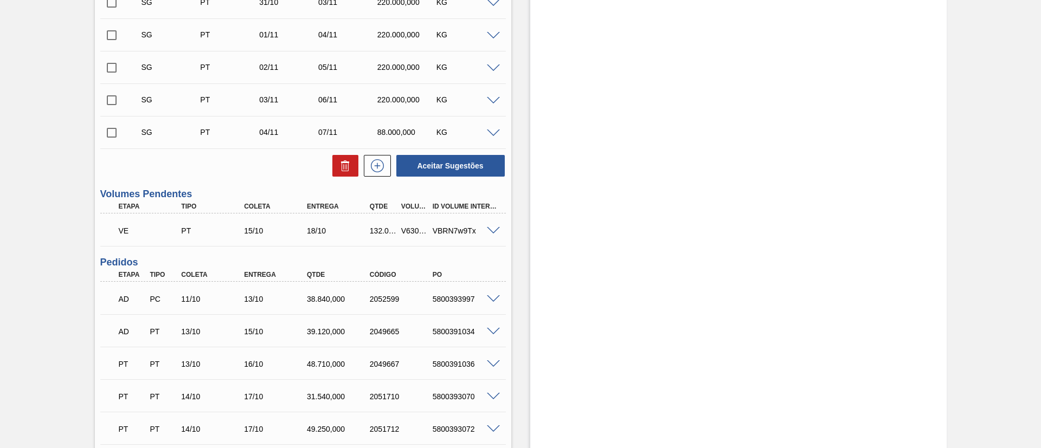
click at [495, 231] on span at bounding box center [493, 231] width 13 height 8
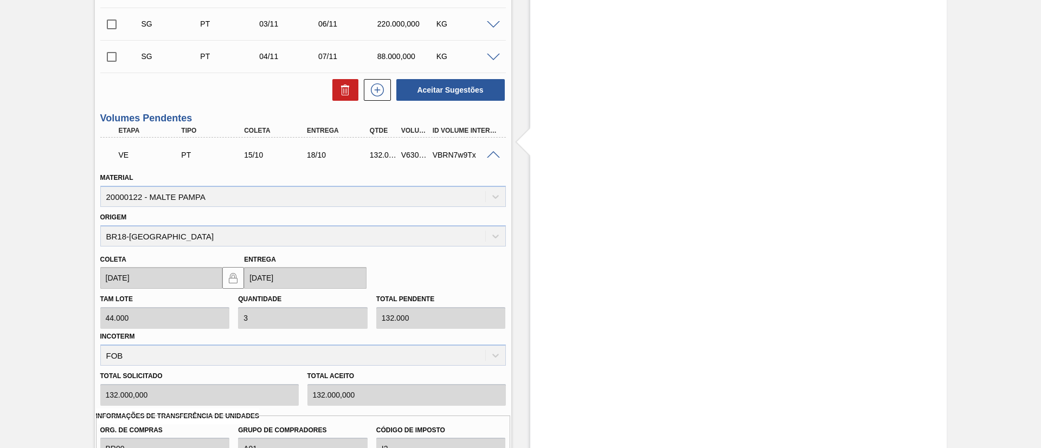
scroll to position [813, 0]
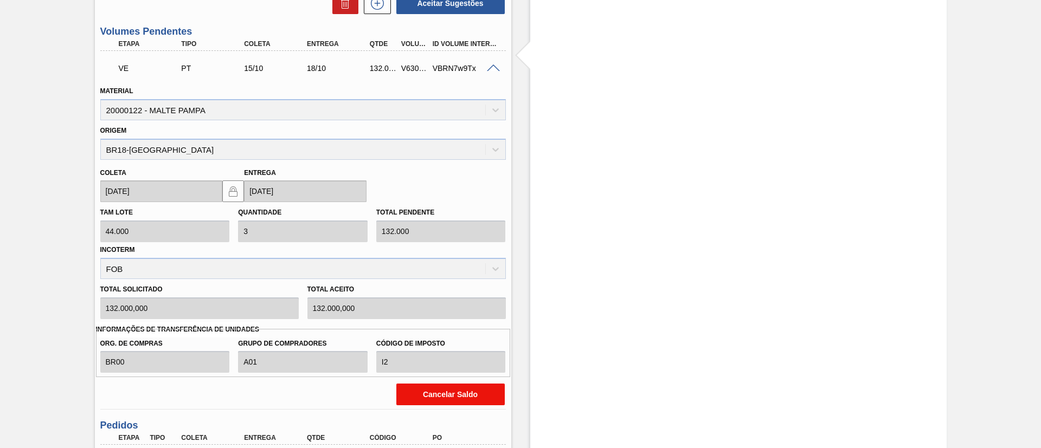
click at [435, 396] on button "Cancelar Saldo" at bounding box center [450, 395] width 108 height 22
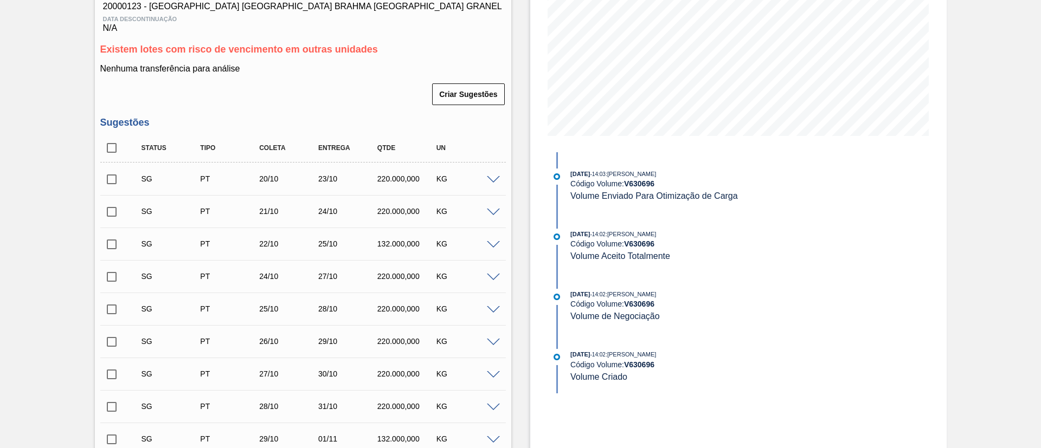
scroll to position [0, 0]
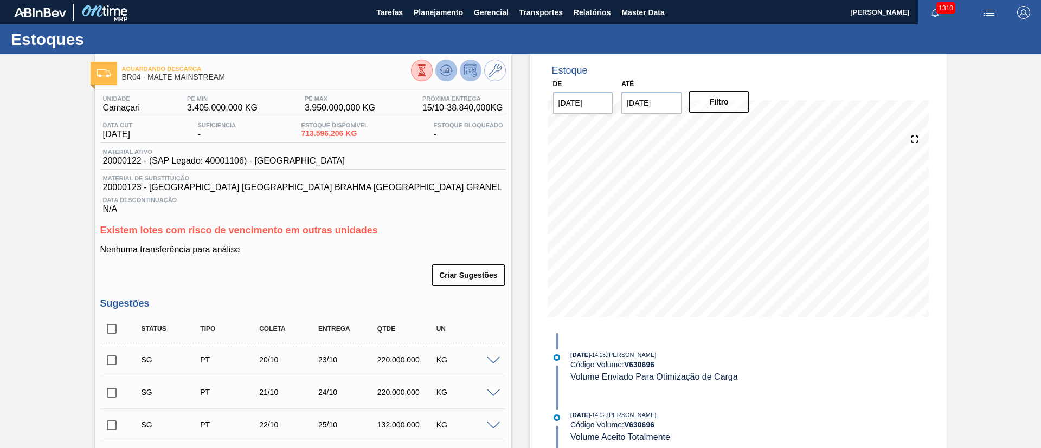
click at [446, 65] on icon at bounding box center [446, 68] width 11 height 6
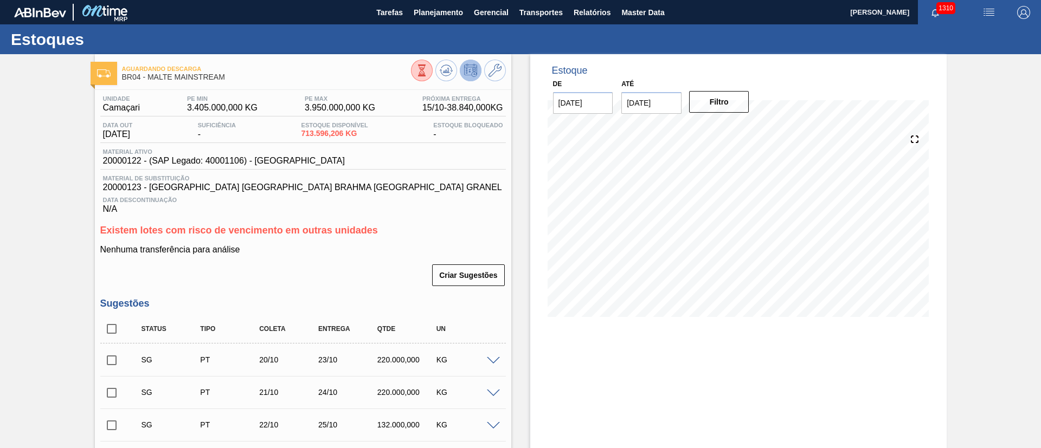
scroll to position [244, 0]
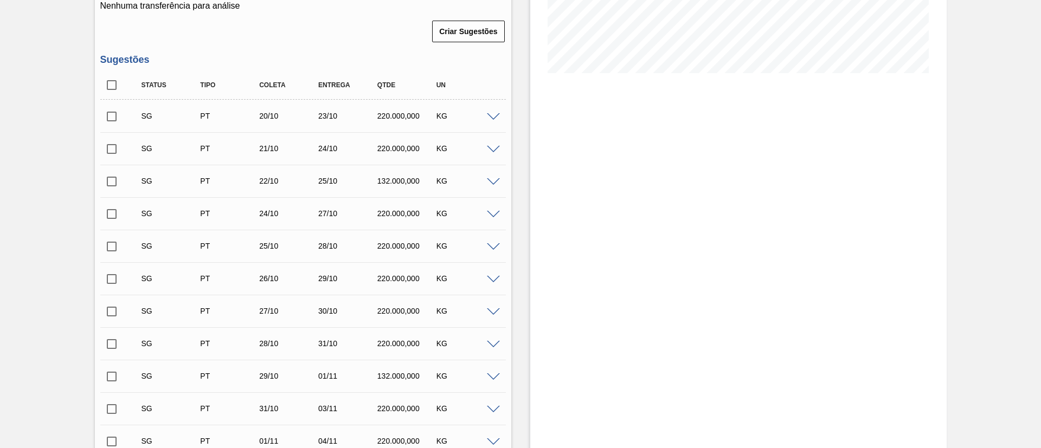
click at [491, 115] on span at bounding box center [493, 117] width 13 height 8
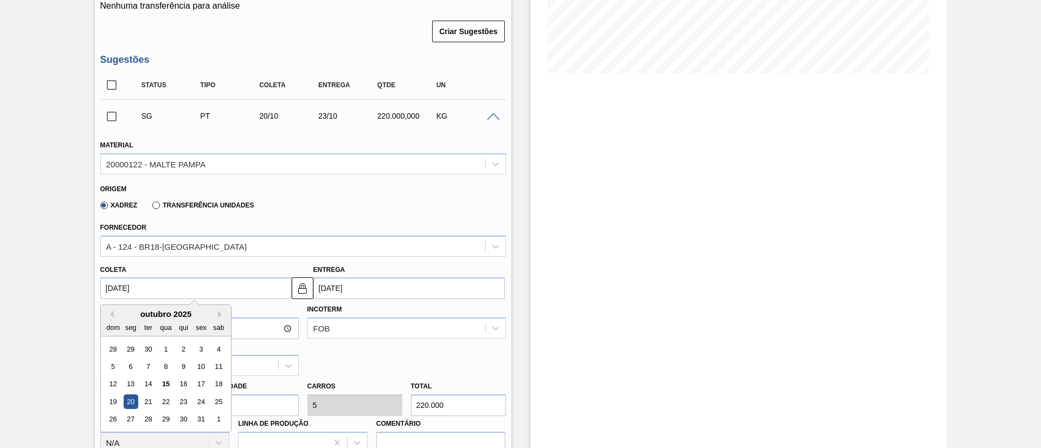
click at [108, 290] on input "[DATE]" at bounding box center [195, 289] width 191 height 22
click at [186, 380] on div "16" at bounding box center [183, 384] width 15 height 15
type input "[DATE]"
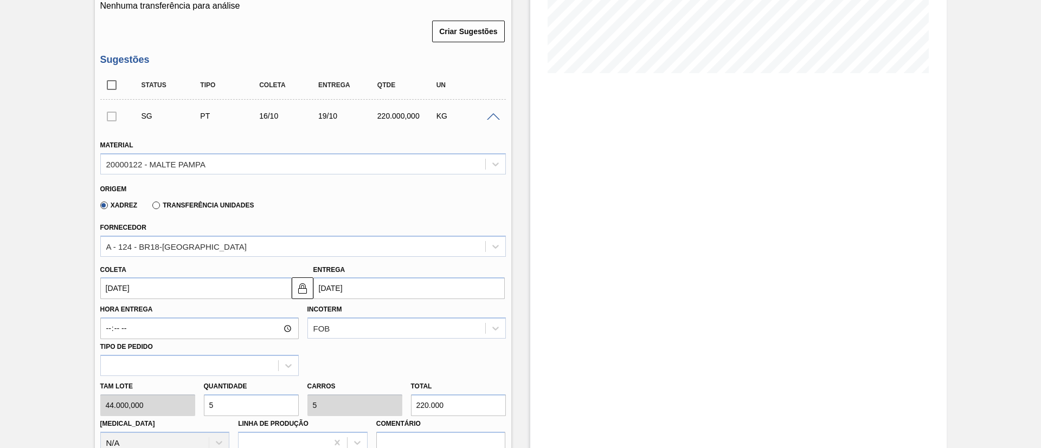
click at [159, 409] on div "[PERSON_NAME] 44.000,000 Quantidade 5 Carros 5 Total 220.000 [MEDICAL_DATA] N/A…" at bounding box center [303, 415] width 414 height 78
type input "3"
type input "132.000"
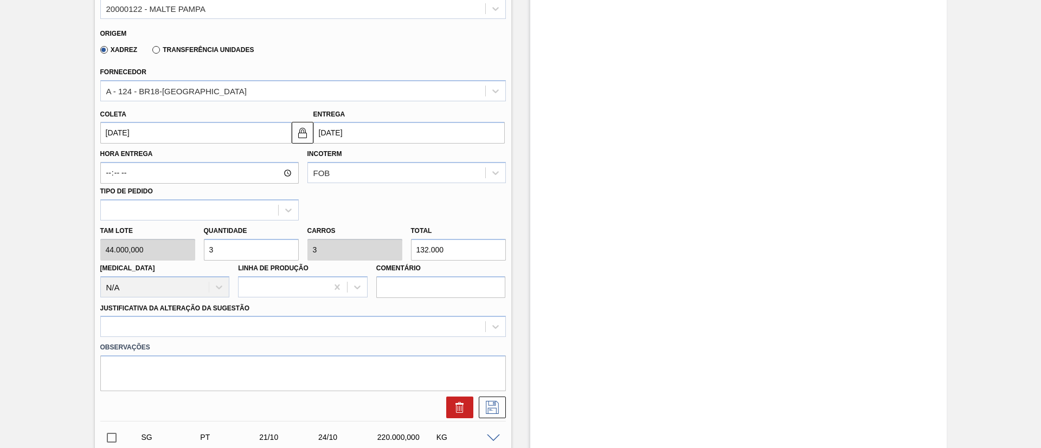
scroll to position [488, 0]
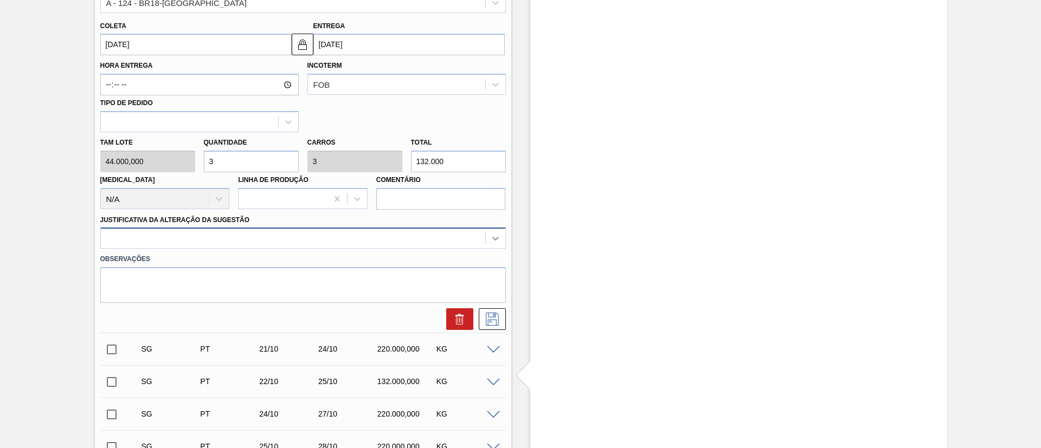
type input "3"
click at [492, 237] on icon at bounding box center [495, 238] width 11 height 11
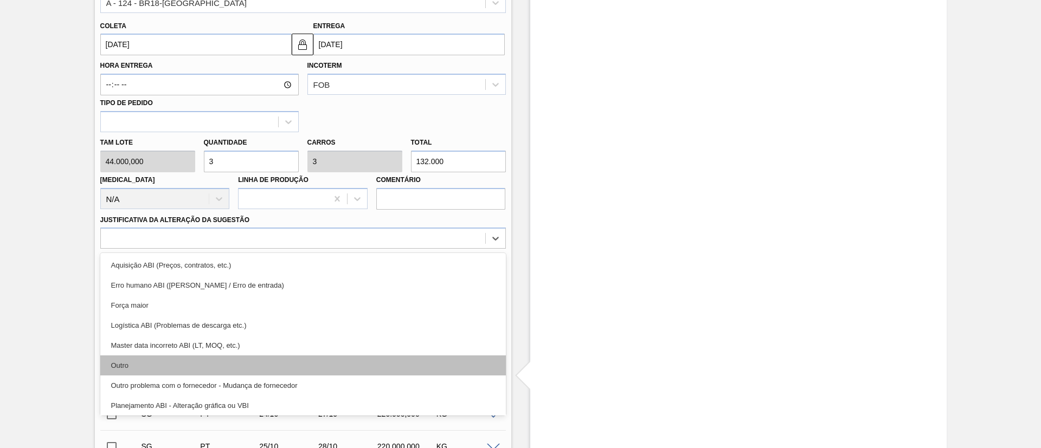
click at [143, 363] on div "Outro" at bounding box center [302, 366] width 405 height 20
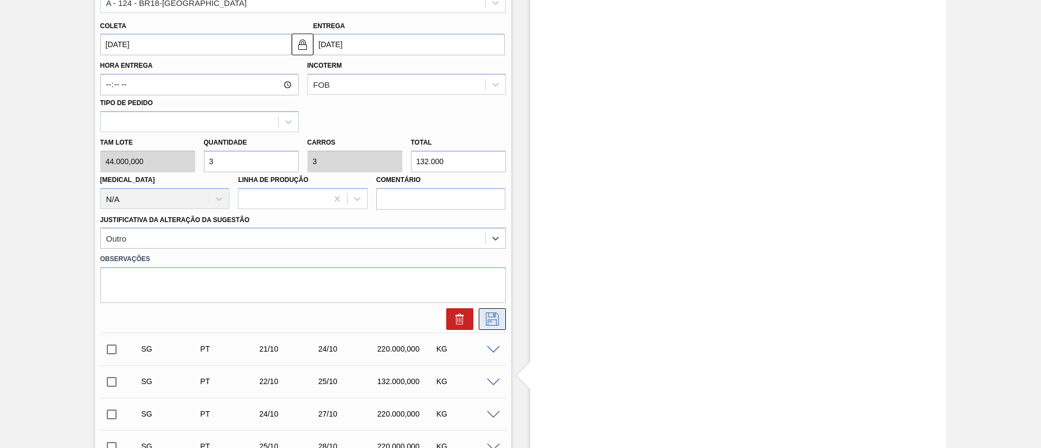
click at [492, 318] on icon at bounding box center [491, 319] width 17 height 13
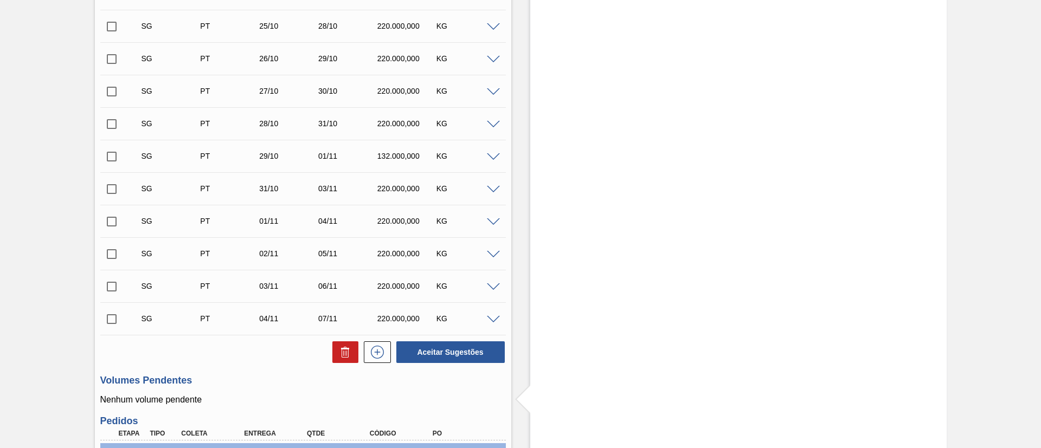
scroll to position [139, 0]
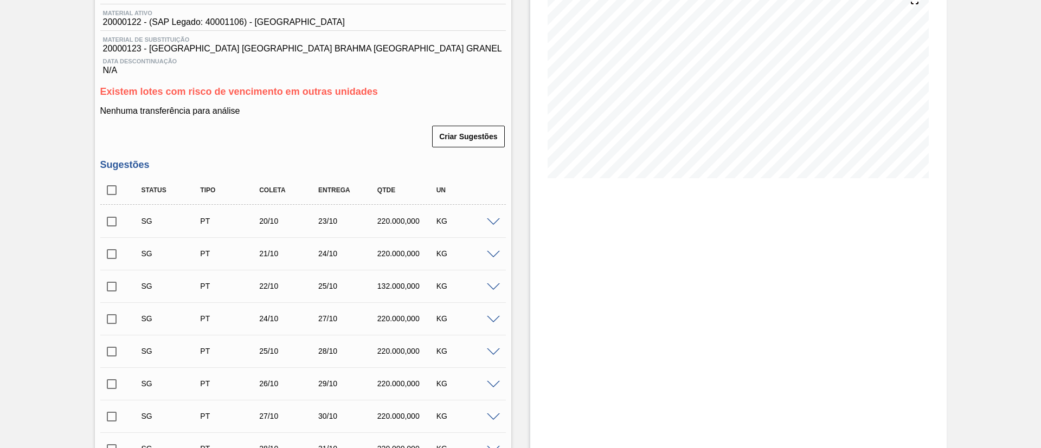
click at [491, 224] on span at bounding box center [493, 222] width 13 height 8
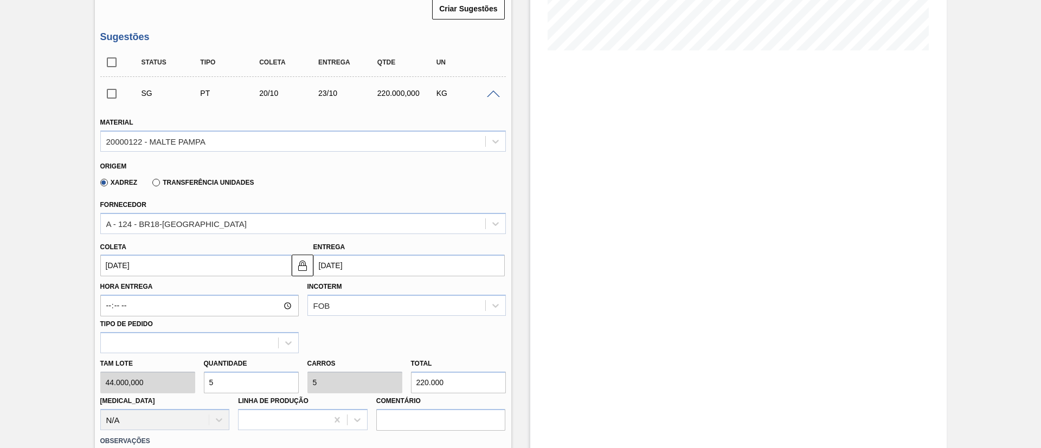
scroll to position [383, 0]
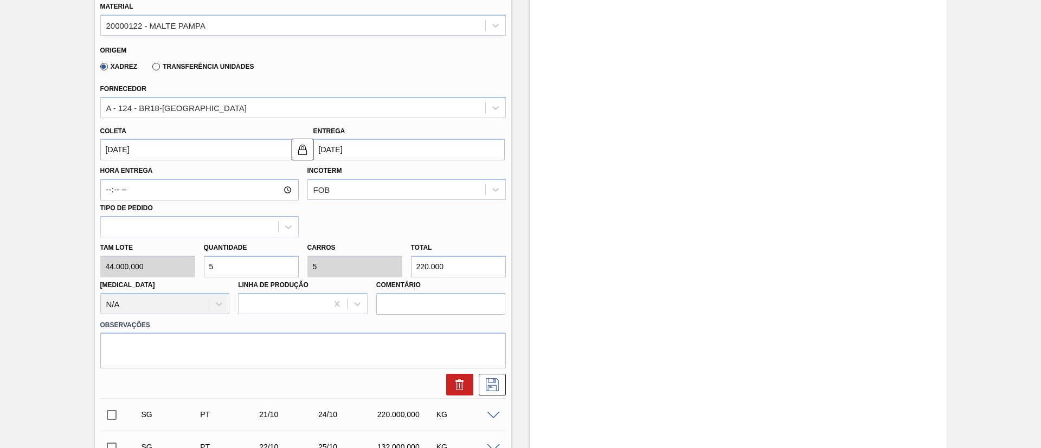
click at [165, 265] on div "[PERSON_NAME] 44.000,000 Quantidade 5 Carros 5 Total 220.000 [MEDICAL_DATA] N/A…" at bounding box center [303, 276] width 414 height 78
type input "3"
type input "132.000"
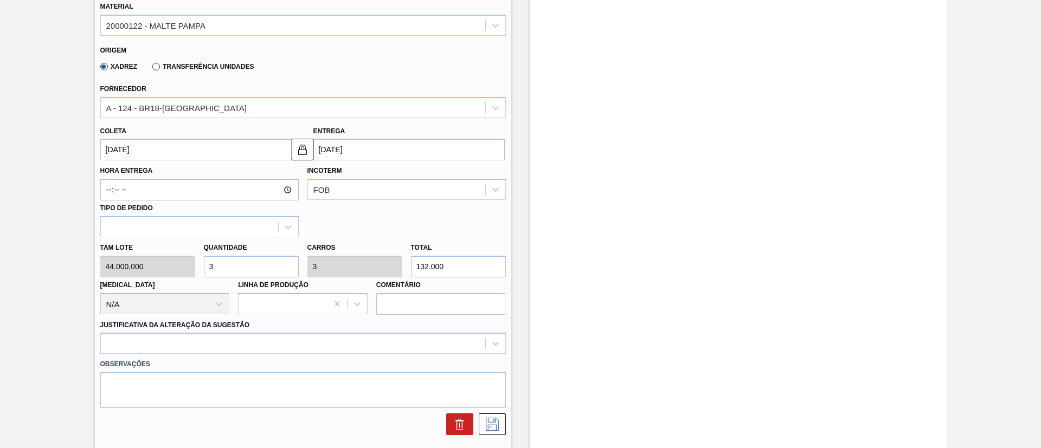
type input "3"
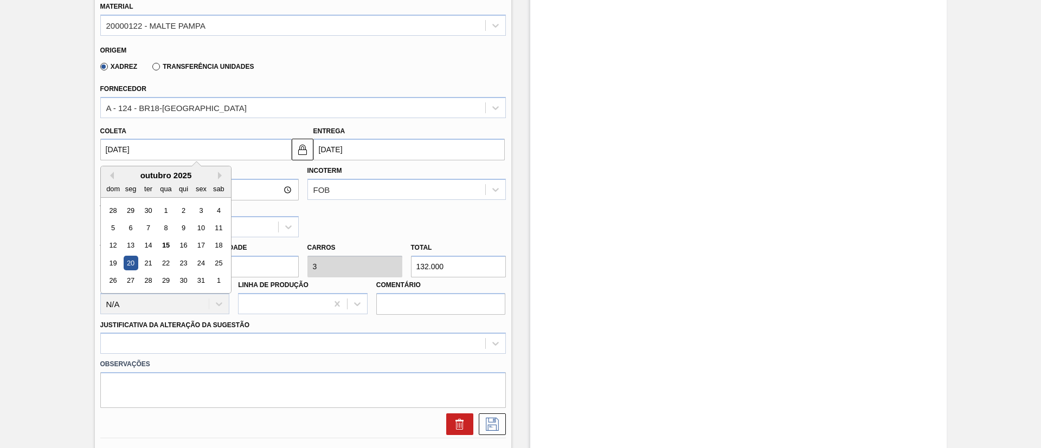
click at [110, 146] on input "[DATE]" at bounding box center [195, 150] width 191 height 22
click at [183, 244] on div "16" at bounding box center [183, 245] width 15 height 15
type input "[DATE]"
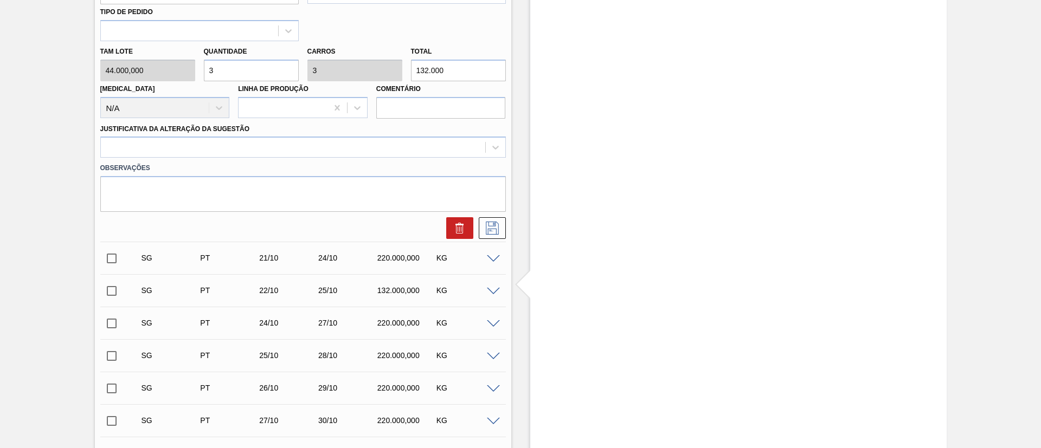
scroll to position [627, 0]
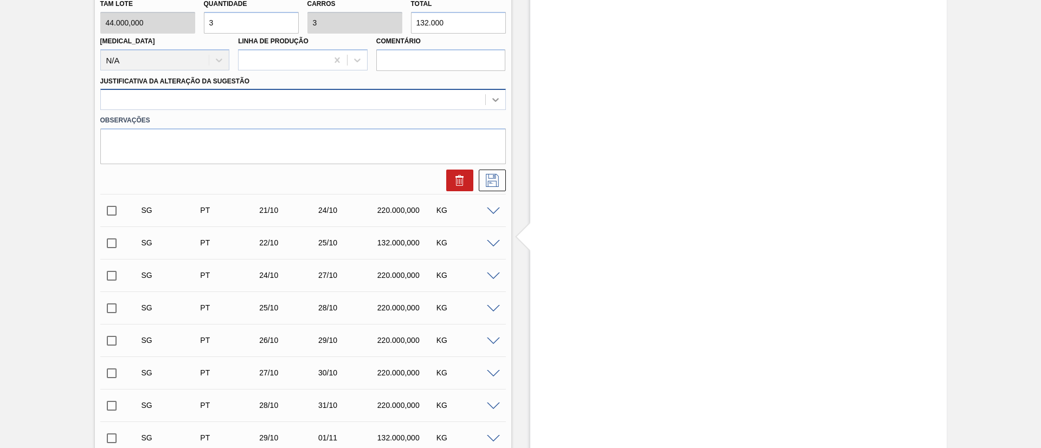
click at [493, 105] on icon at bounding box center [495, 99] width 11 height 11
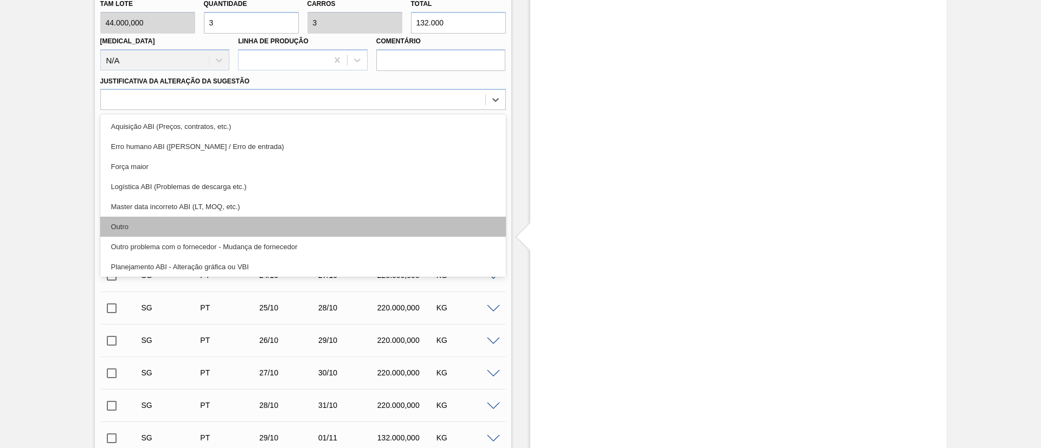
click at [106, 224] on div "Outro" at bounding box center [302, 227] width 405 height 20
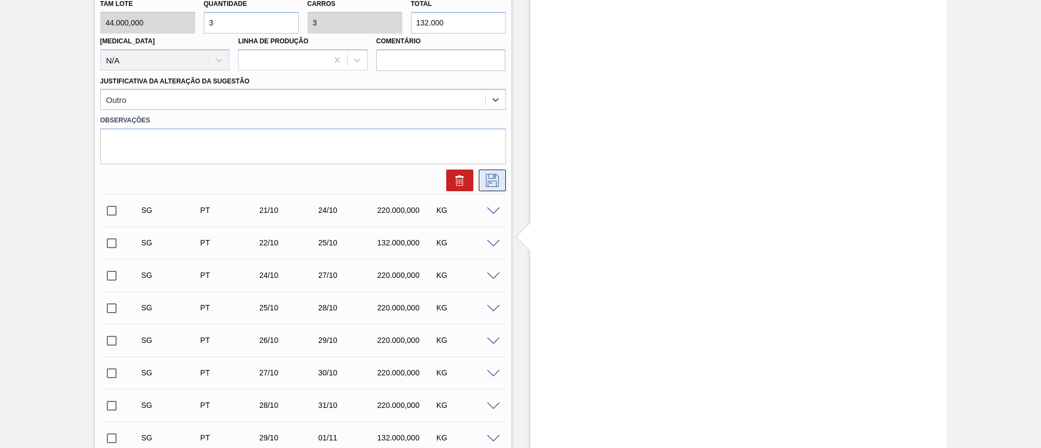
click at [489, 180] on icon at bounding box center [491, 180] width 17 height 13
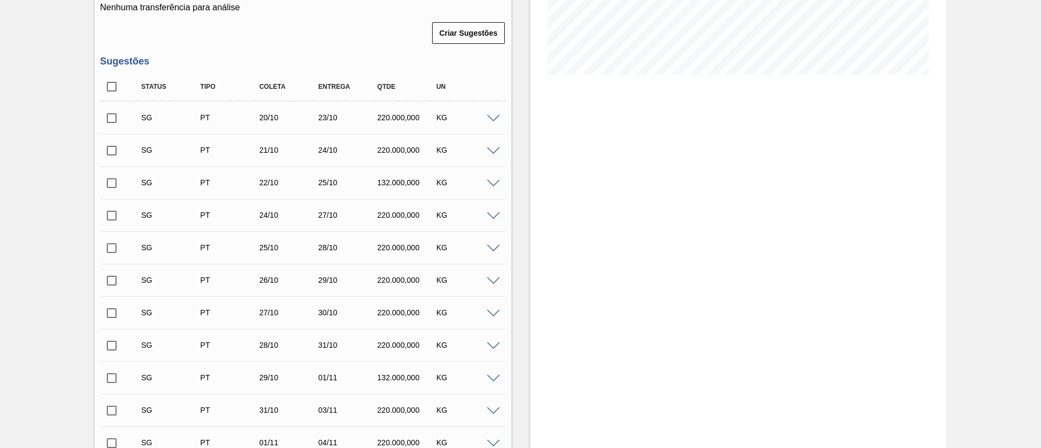
scroll to position [220, 0]
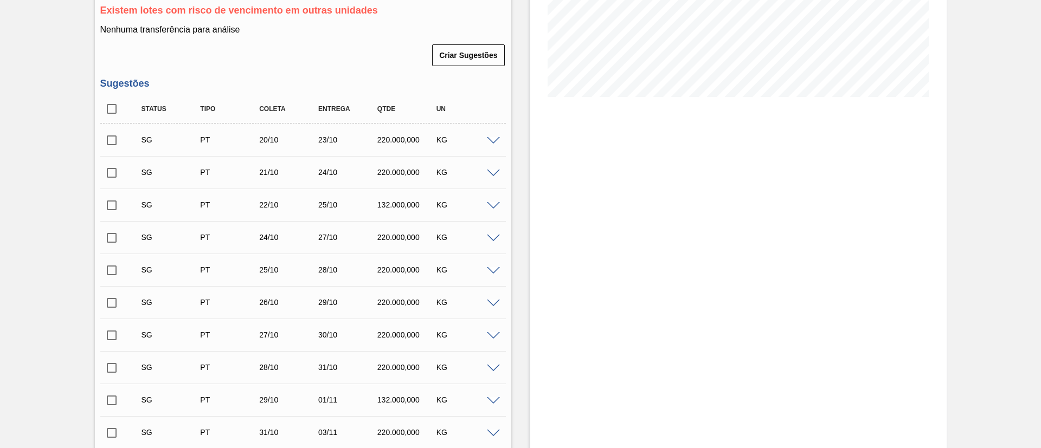
click at [493, 137] on span at bounding box center [493, 141] width 13 height 8
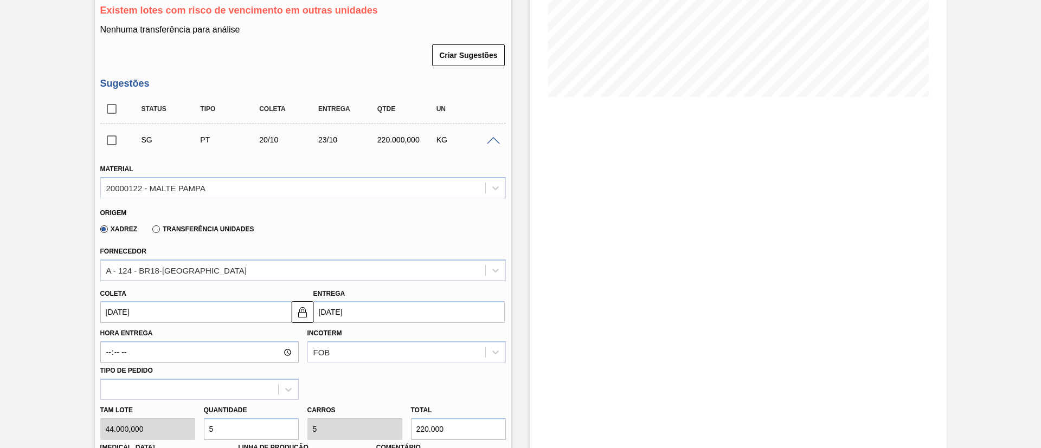
click at [487, 139] on span at bounding box center [493, 141] width 13 height 8
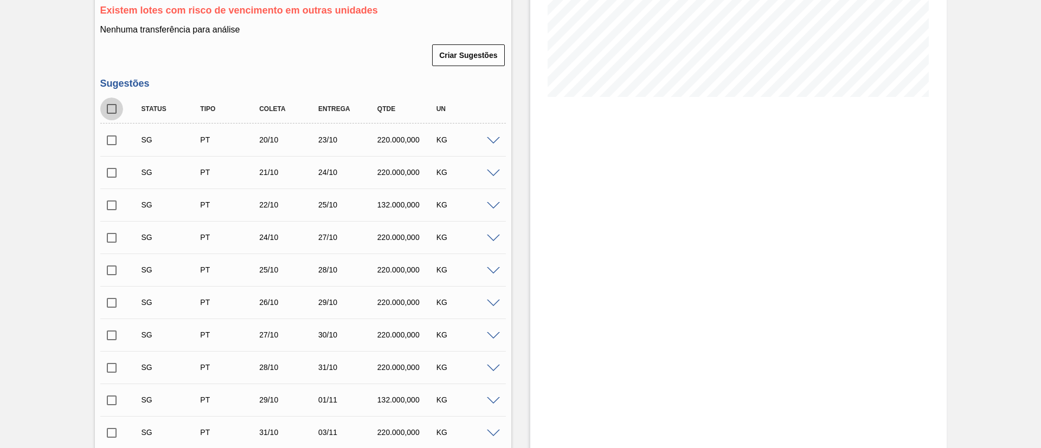
click at [113, 104] on input "checkbox" at bounding box center [111, 109] width 23 height 23
checkbox input "true"
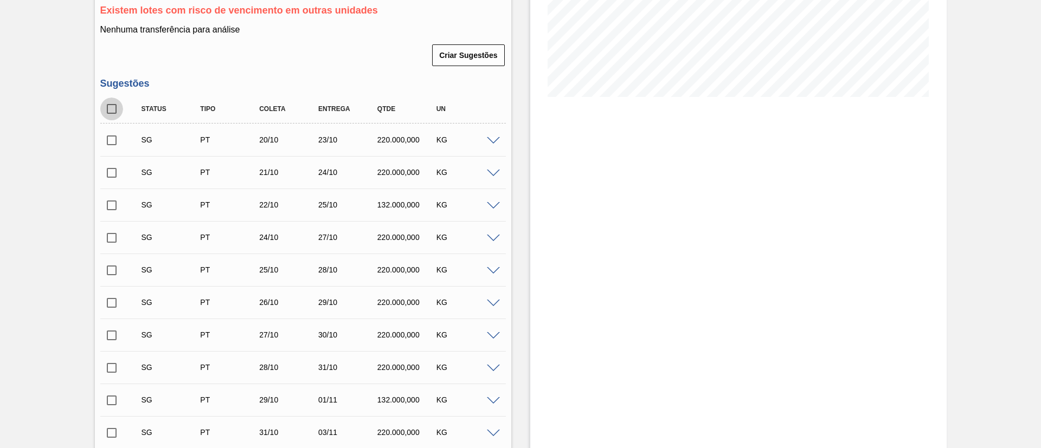
checkbox input "true"
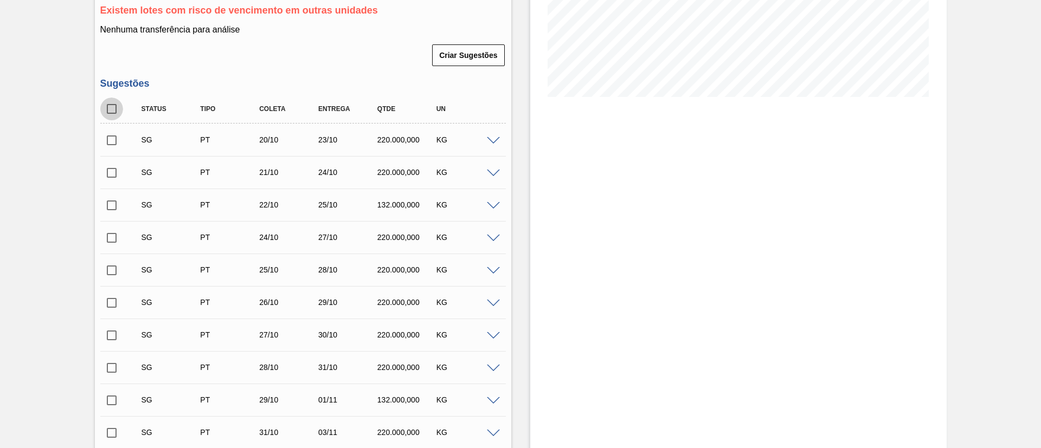
checkbox input "true"
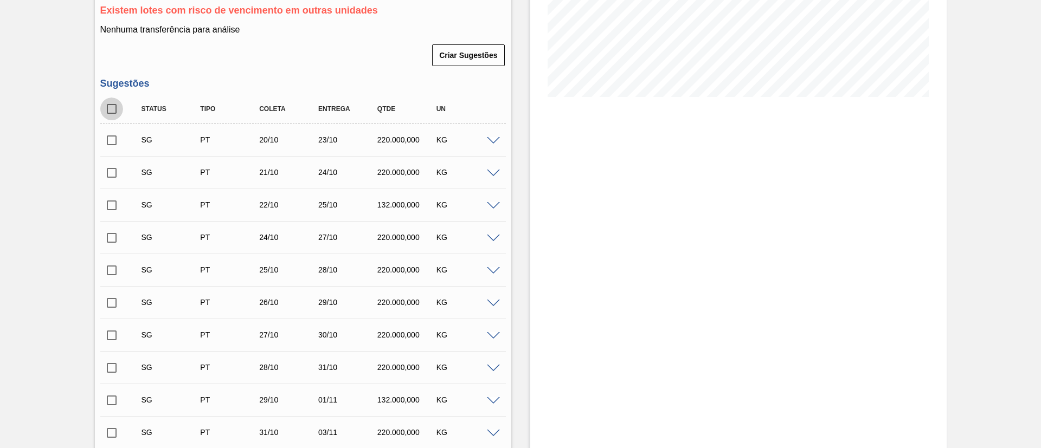
checkbox input "true"
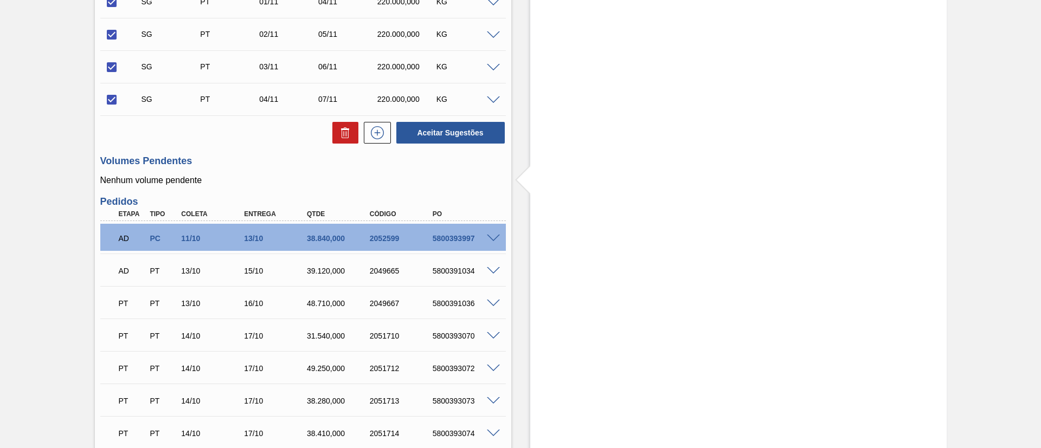
scroll to position [789, 0]
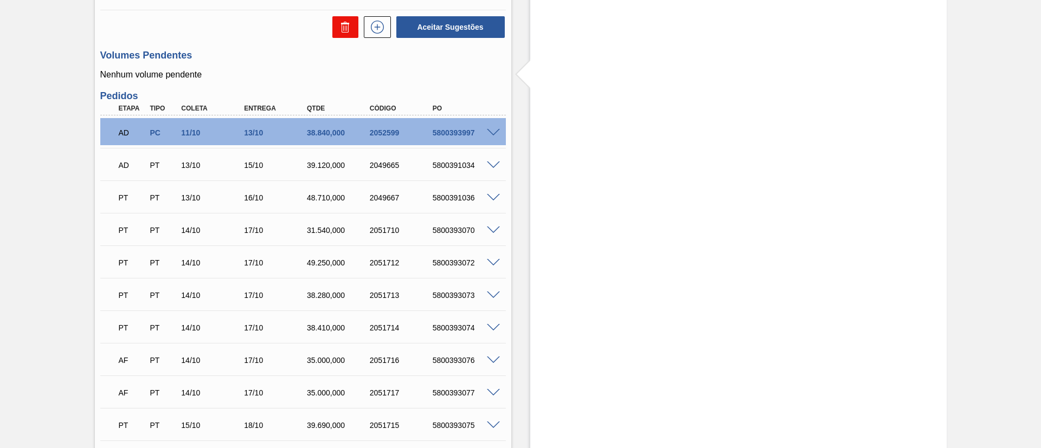
click at [345, 25] on icon at bounding box center [345, 27] width 1 height 5
checkbox input "false"
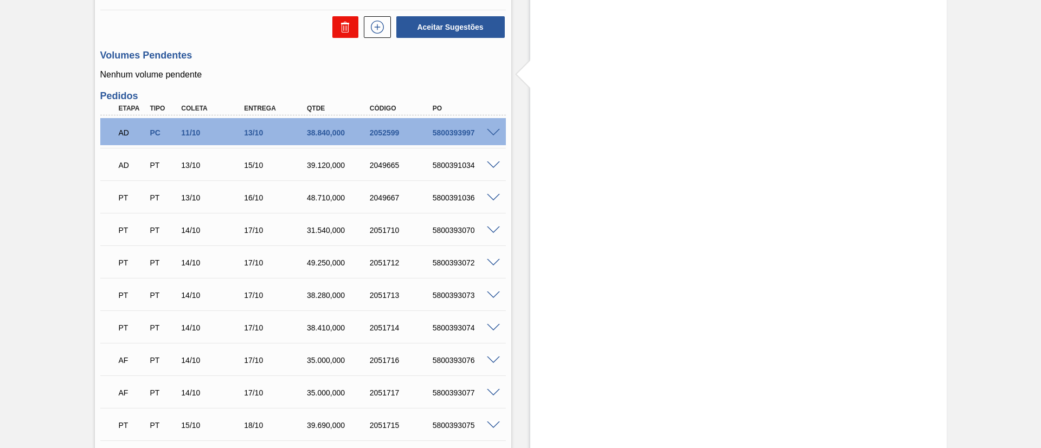
checkbox input "false"
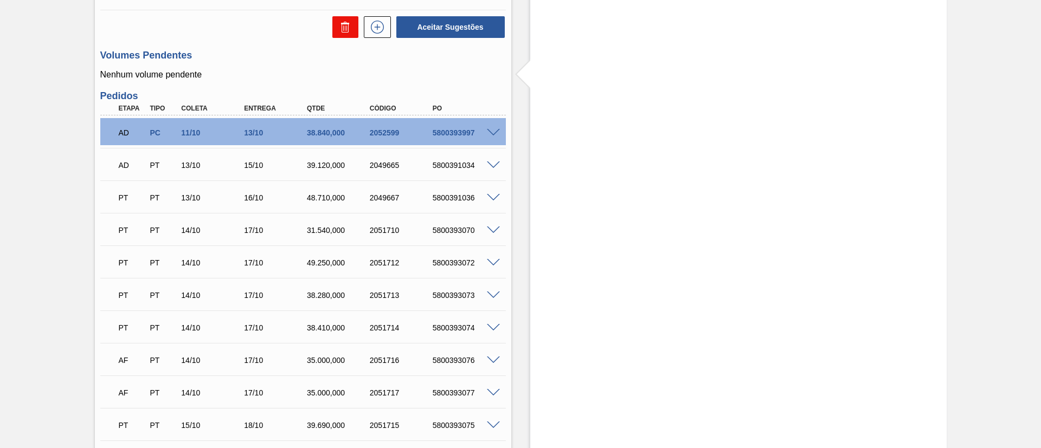
checkbox input "false"
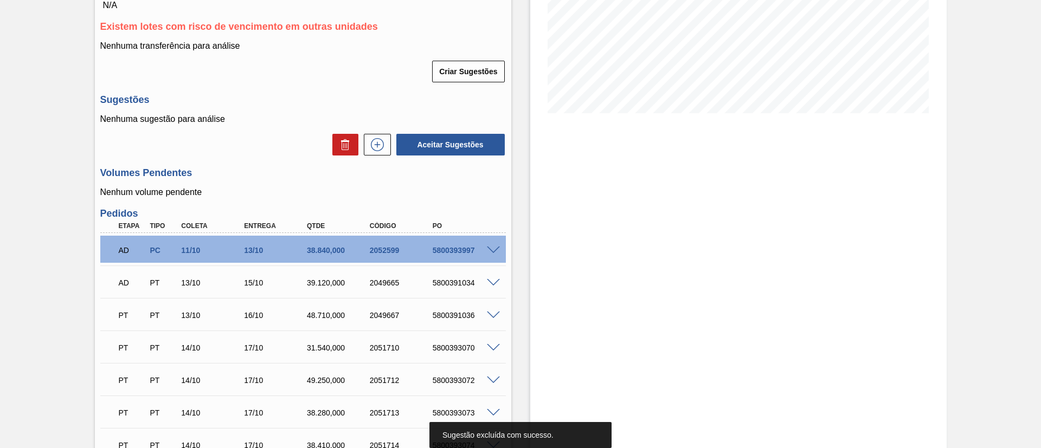
scroll to position [32, 0]
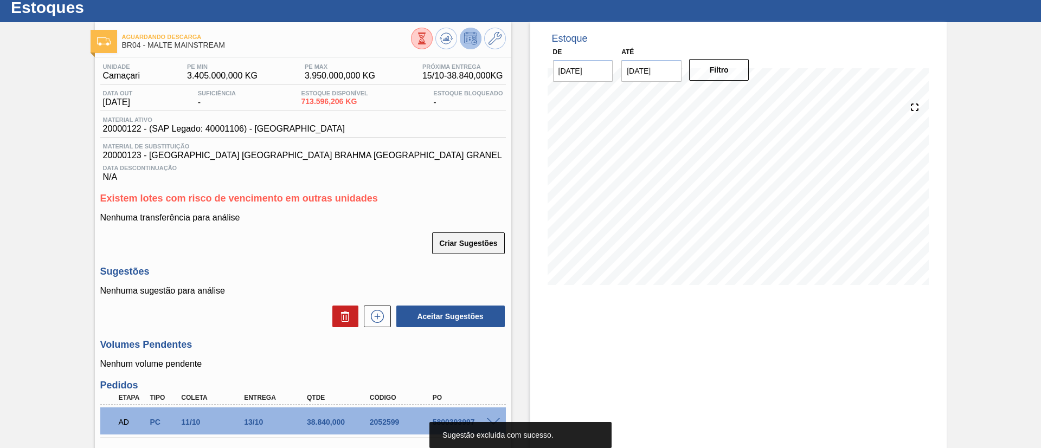
click at [482, 237] on button "Criar Sugestões" at bounding box center [468, 244] width 72 height 22
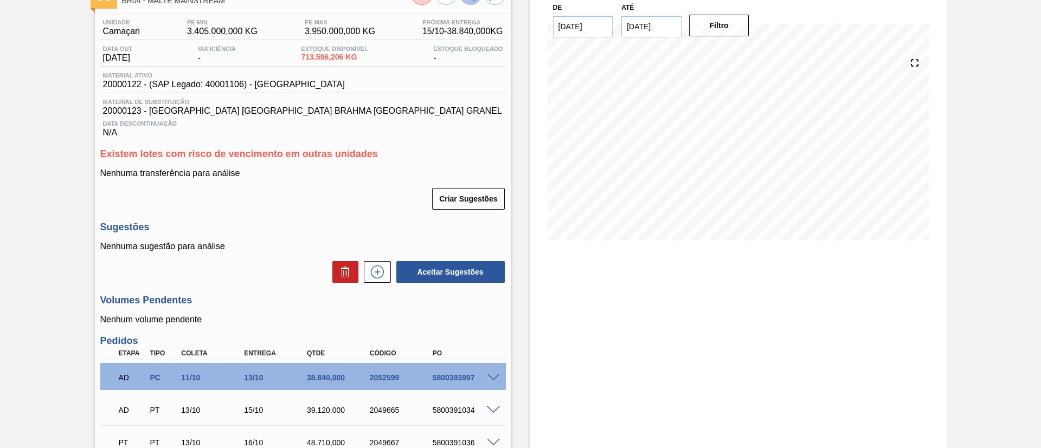
scroll to position [113, 0]
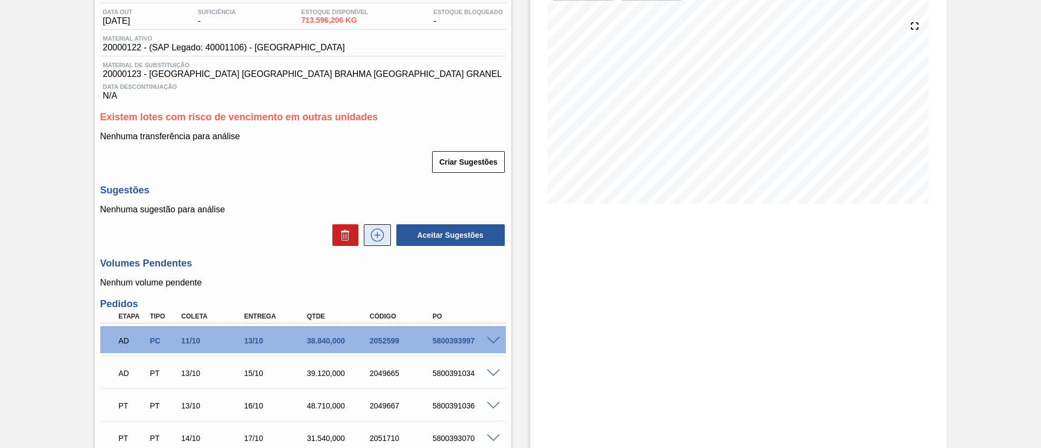
click at [373, 241] on icon at bounding box center [377, 235] width 17 height 13
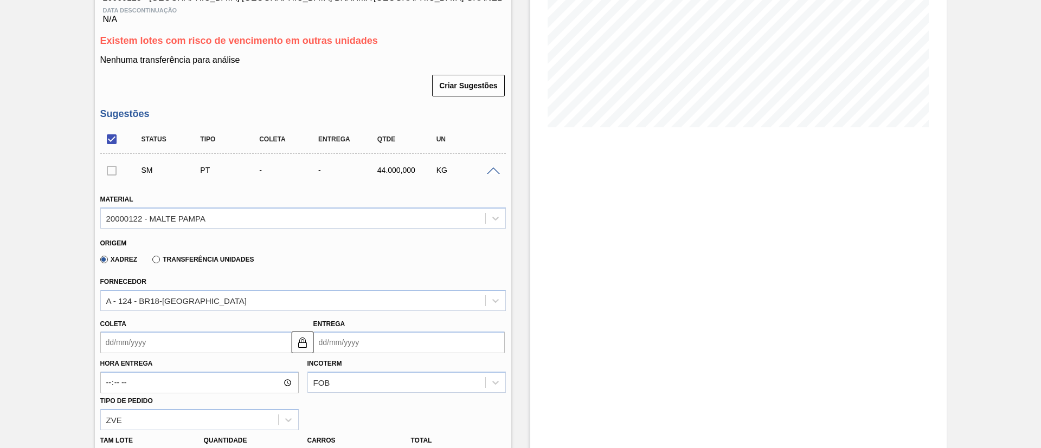
scroll to position [276, 0]
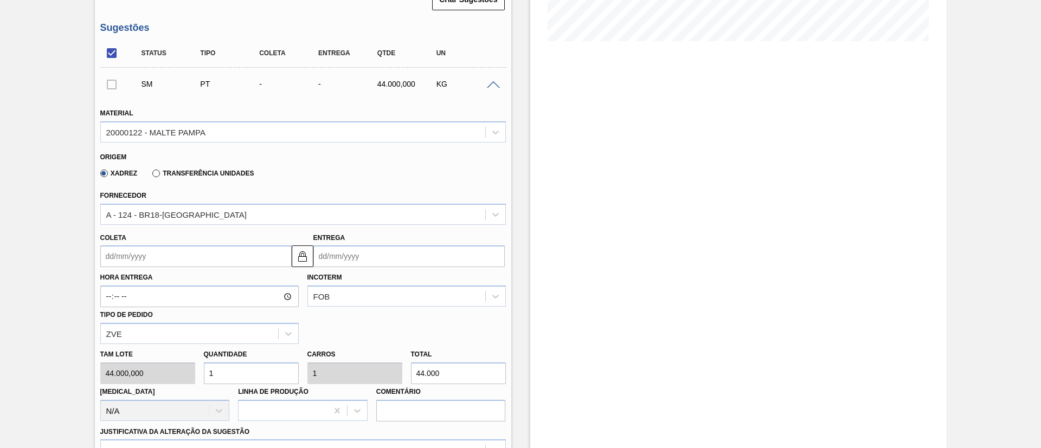
click at [158, 363] on div "Tam lote 44.000,000 Quantidade 1 Carros 1 Total 44.000 Doca N/A Linha de Produç…" at bounding box center [303, 383] width 414 height 78
type input "3"
type input "132.000"
type input "3"
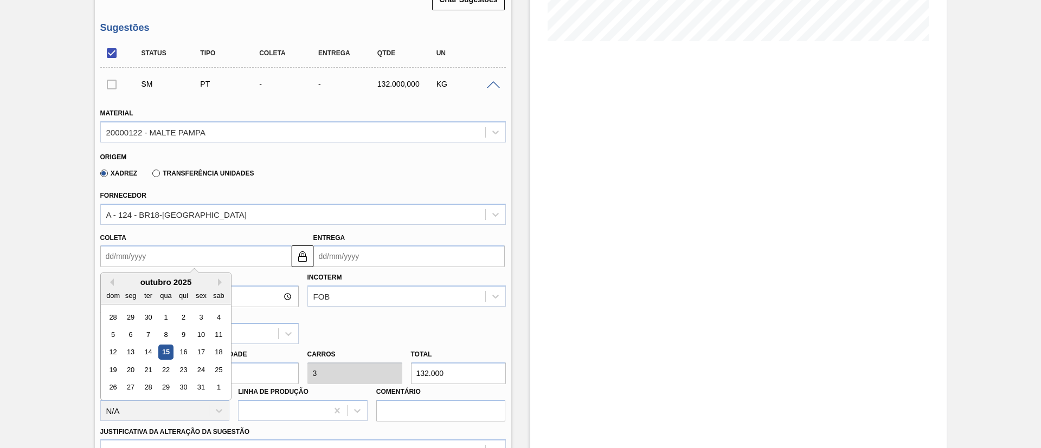
click at [112, 255] on input "Coleta" at bounding box center [195, 257] width 191 height 22
click at [188, 351] on div "16" at bounding box center [183, 352] width 15 height 15
type input "[DATE]"
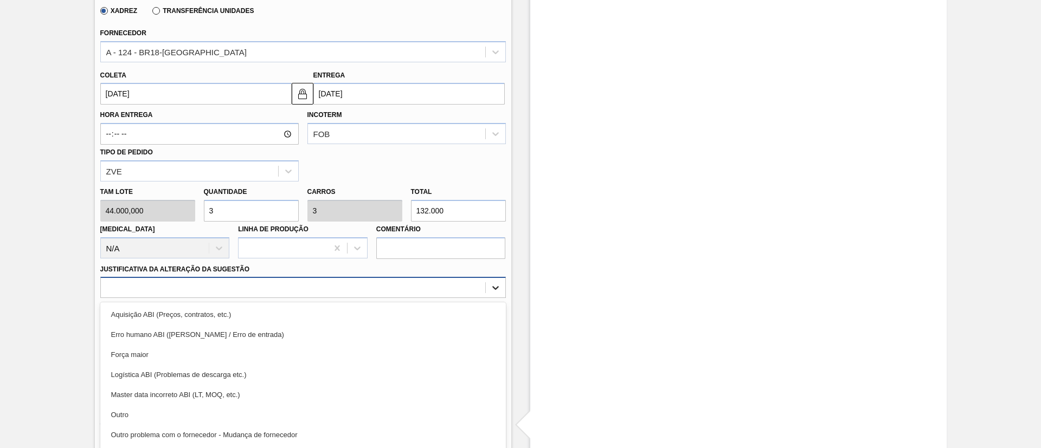
click at [494, 288] on div "option Aquisição ABI (Preços, contratos, etc.) focused, 1 of 18. 18 results ava…" at bounding box center [302, 287] width 405 height 21
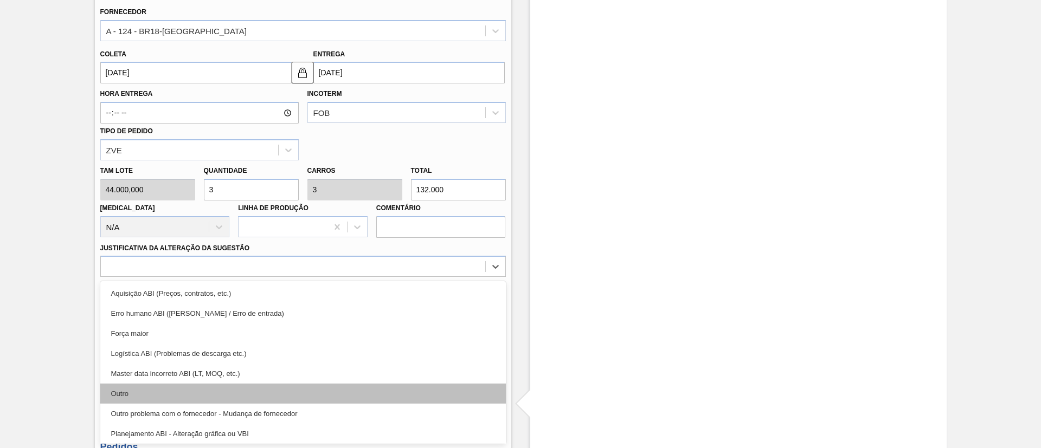
click at [123, 392] on div "Outro" at bounding box center [302, 394] width 405 height 20
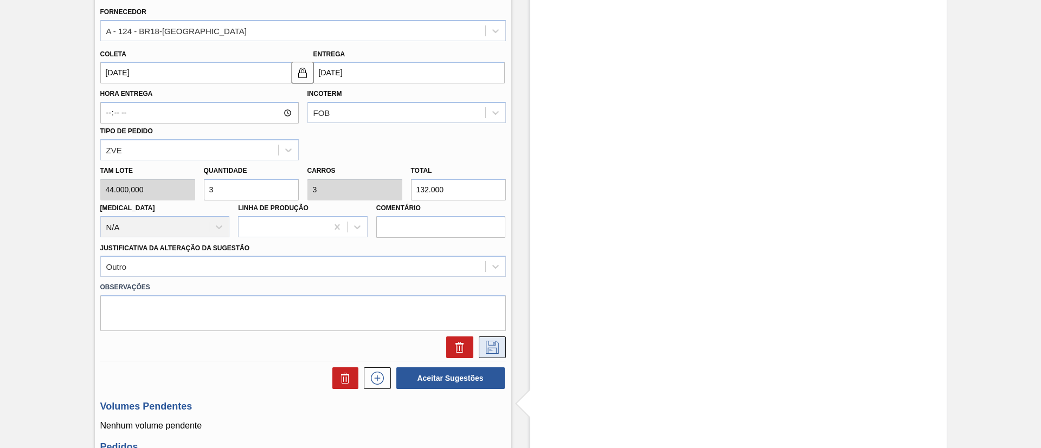
click at [488, 345] on icon at bounding box center [492, 347] width 13 height 13
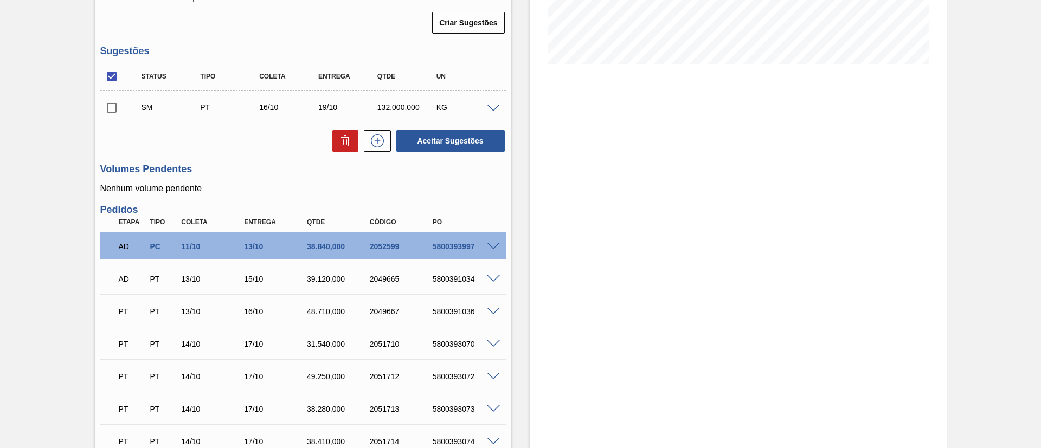
scroll to position [216, 0]
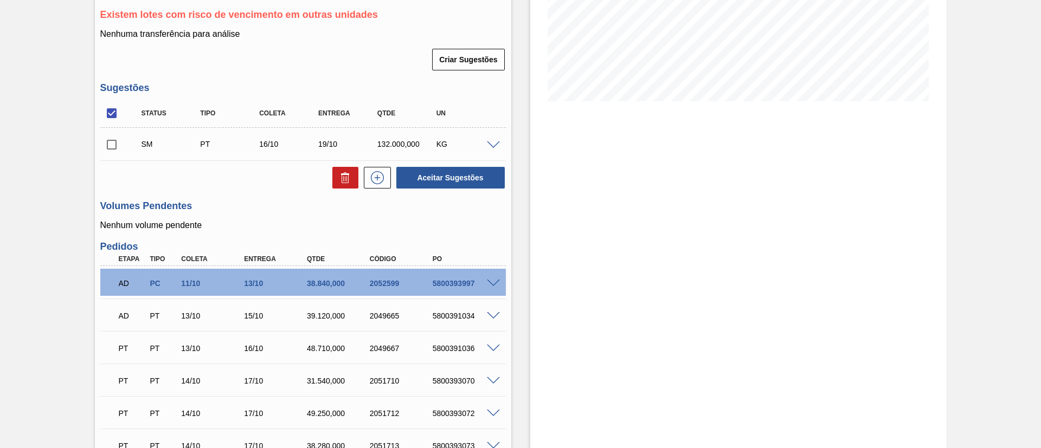
click at [109, 145] on input "checkbox" at bounding box center [111, 144] width 23 height 23
checkbox input "true"
click at [449, 174] on button "Aceitar Sugestões" at bounding box center [450, 178] width 108 height 22
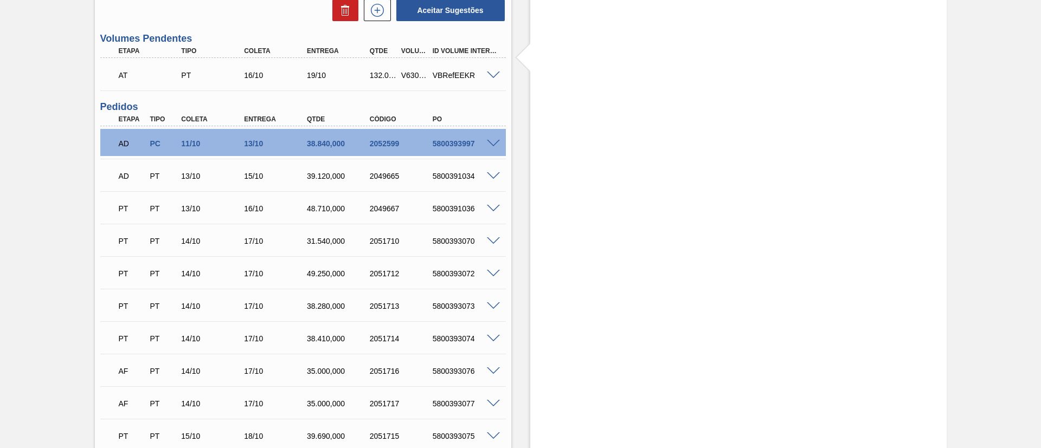
scroll to position [785, 0]
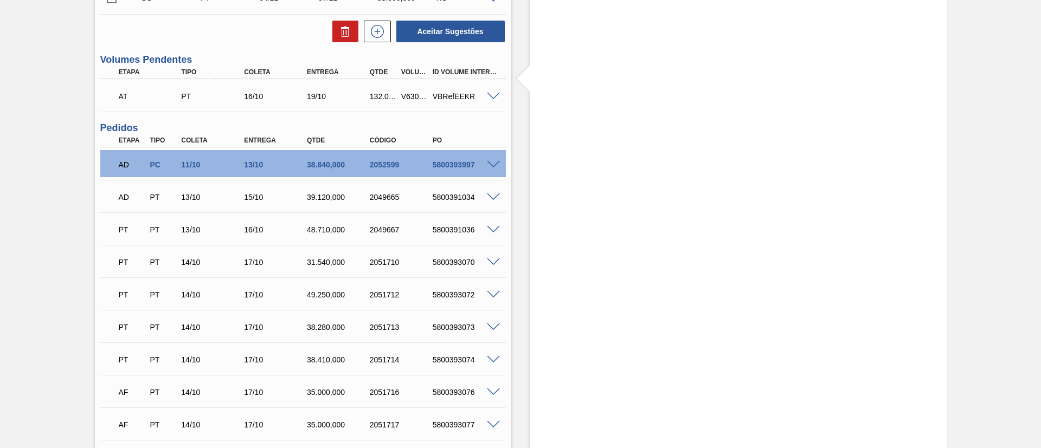
click at [408, 93] on div "V630841" at bounding box center [414, 96] width 33 height 9
copy div "V630841"
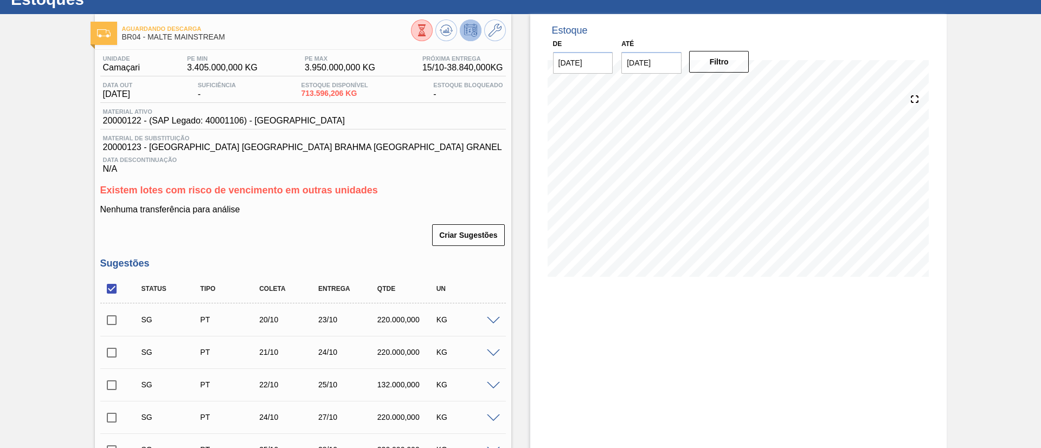
scroll to position [0, 0]
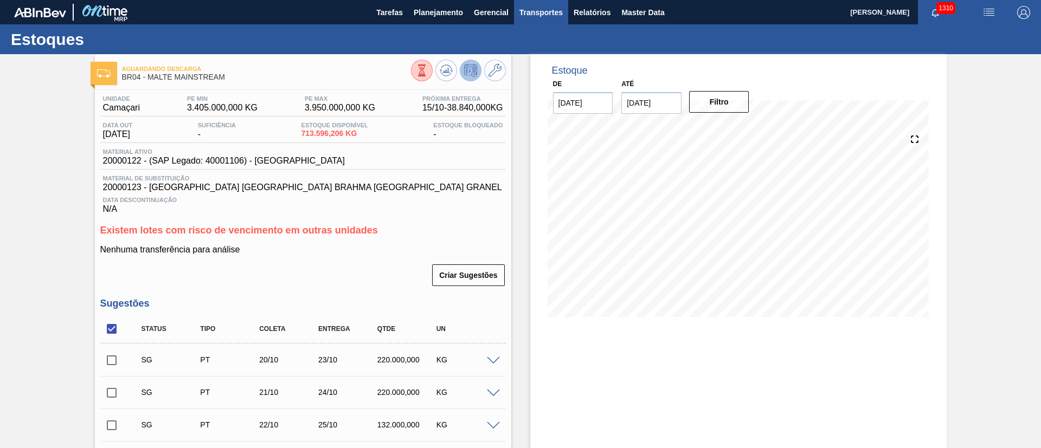
click at [533, 16] on span "Transportes" at bounding box center [540, 12] width 43 height 13
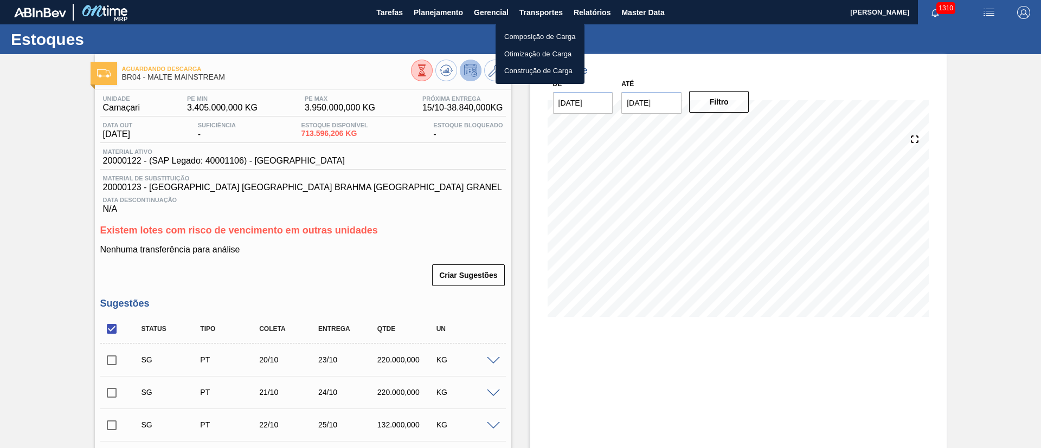
click at [514, 53] on li "Otimização de Carga" at bounding box center [539, 54] width 89 height 17
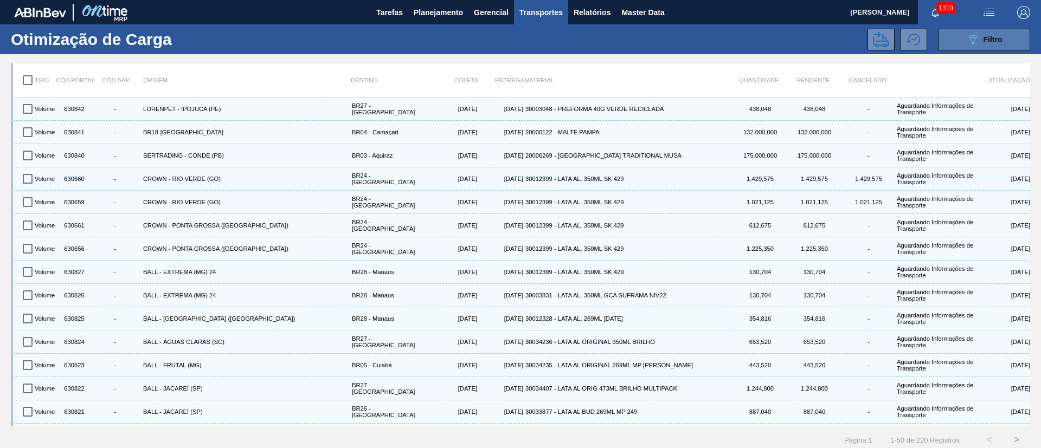
click at [977, 42] on div "089F7B8B-B2A5-4AFE-B5C0-19BA573D28AC Filtro" at bounding box center [984, 39] width 36 height 13
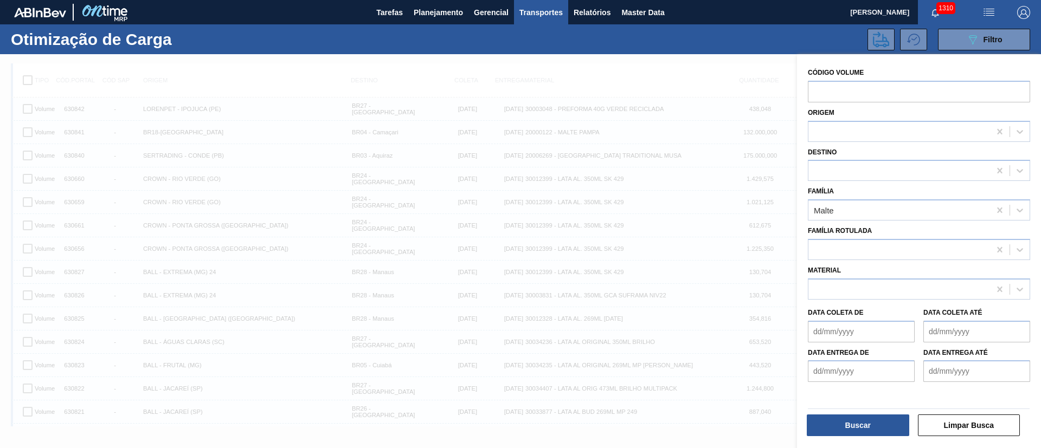
click at [445, 41] on div "089F7B8B-B2A5-4AFE-B5C0-19BA573D28AC Filtro" at bounding box center [622, 40] width 828 height 22
click at [440, 63] on div at bounding box center [520, 278] width 1041 height 448
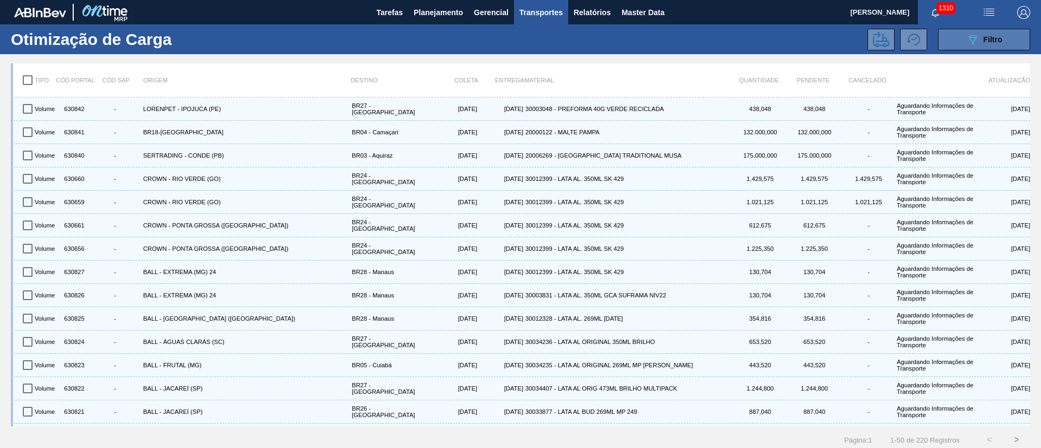
click at [973, 46] on button "089F7B8B-B2A5-4AFE-B5C0-19BA573D28AC Filtro" at bounding box center [984, 40] width 92 height 22
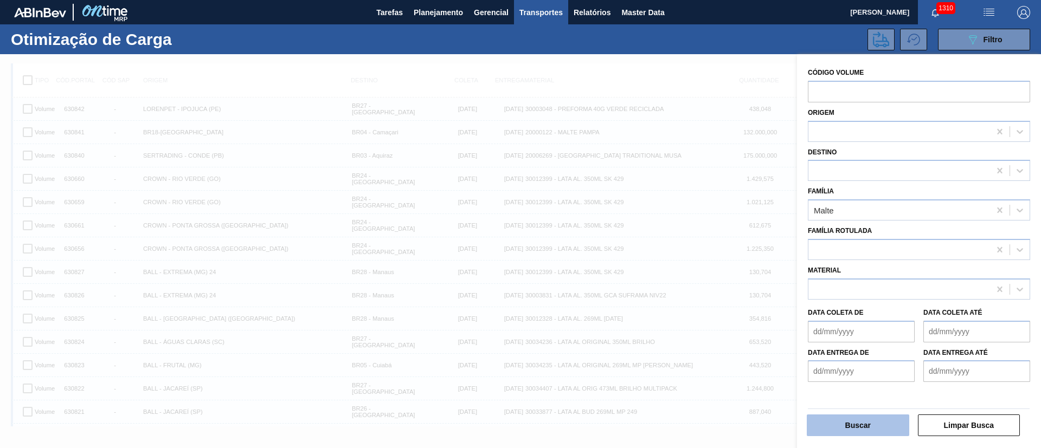
click at [839, 421] on button "Buscar" at bounding box center [858, 426] width 102 height 22
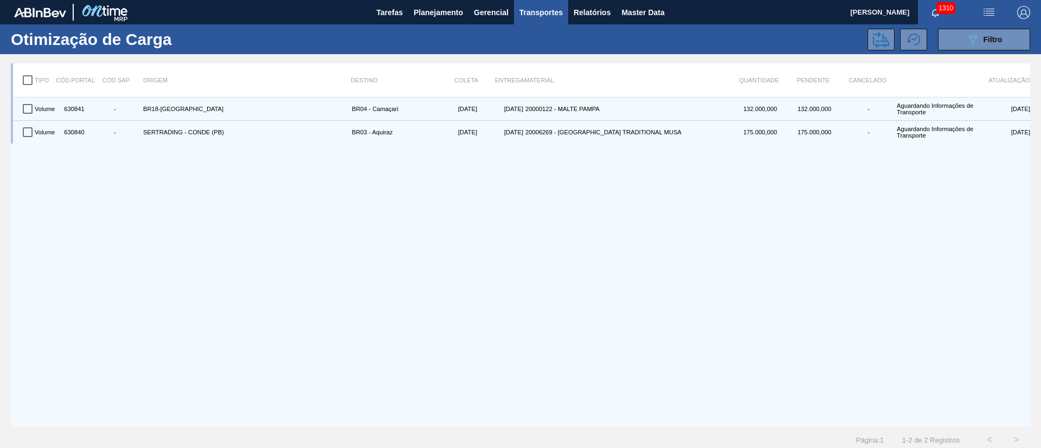
click at [29, 80] on input "checkbox" at bounding box center [27, 80] width 23 height 23
checkbox input "true"
click at [874, 37] on icon at bounding box center [881, 39] width 16 height 16
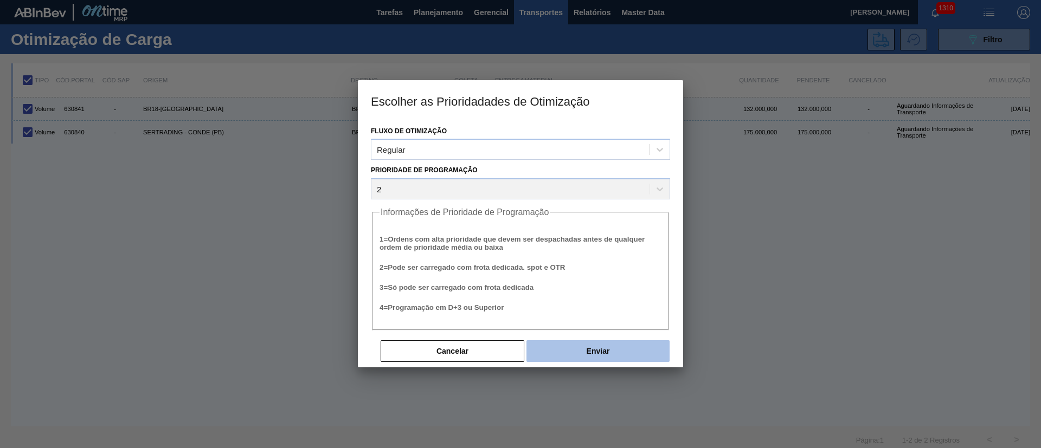
click at [596, 349] on button "Enviar" at bounding box center [597, 351] width 143 height 22
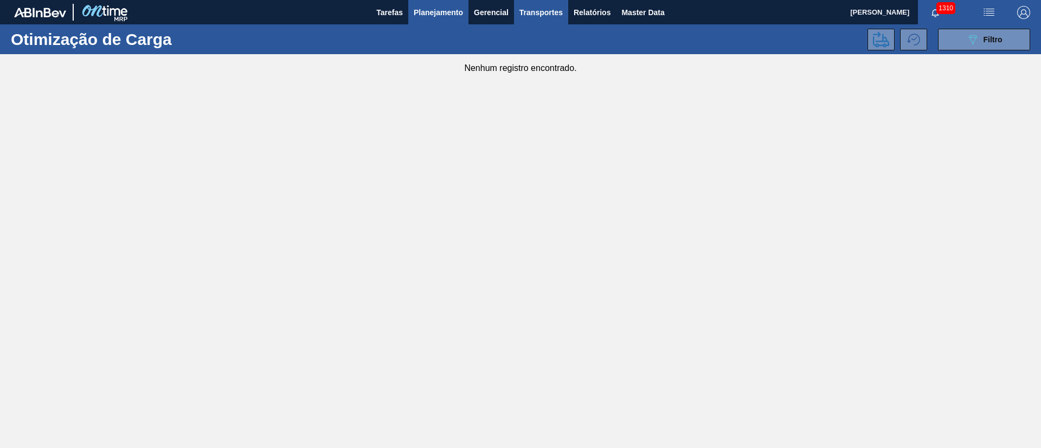
click at [435, 6] on span "Planejamento" at bounding box center [438, 12] width 49 height 13
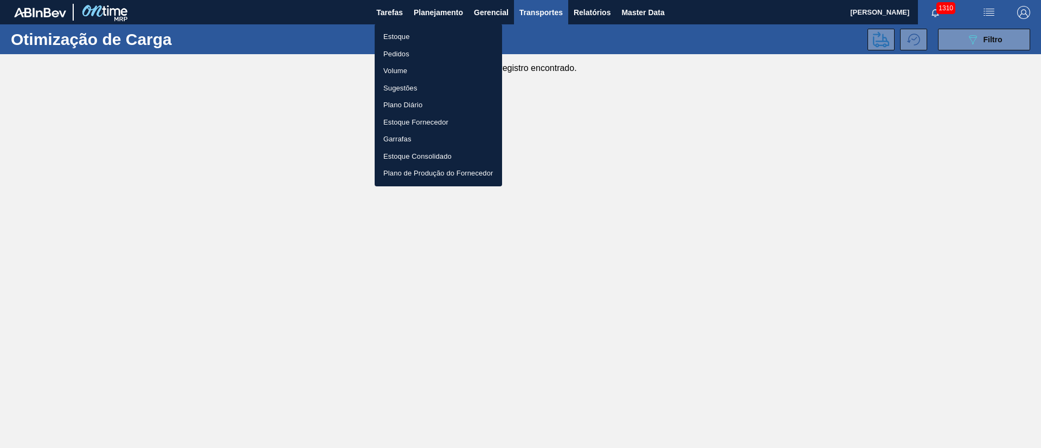
click at [400, 36] on li "Estoque" at bounding box center [438, 36] width 127 height 17
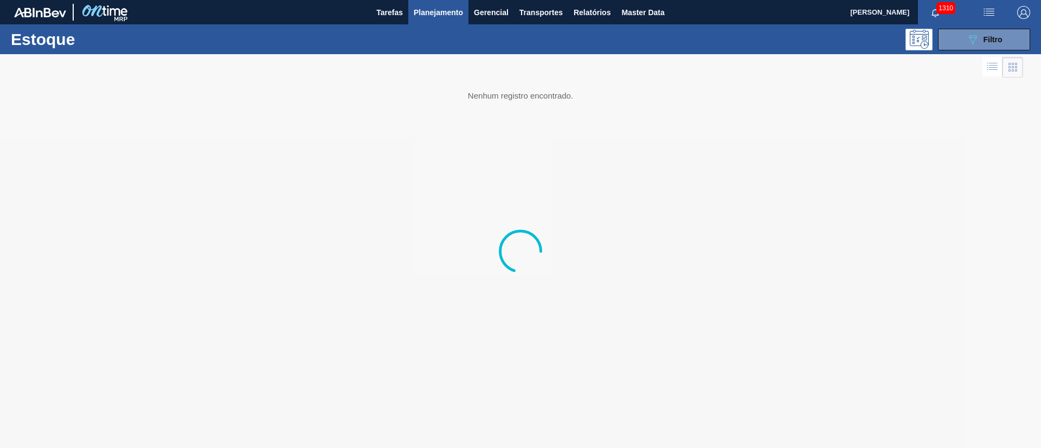
drag, startPoint x: 976, startPoint y: 38, endPoint x: 861, endPoint y: 70, distance: 119.1
click at [976, 38] on icon "089F7B8B-B2A5-4AFE-B5C0-19BA573D28AC" at bounding box center [972, 39] width 13 height 13
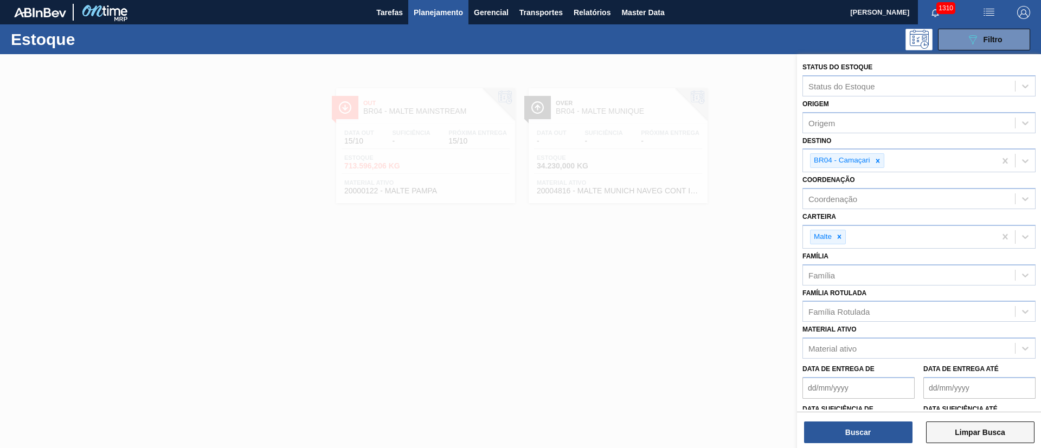
click at [986, 435] on button "Limpar Busca" at bounding box center [980, 433] width 108 height 22
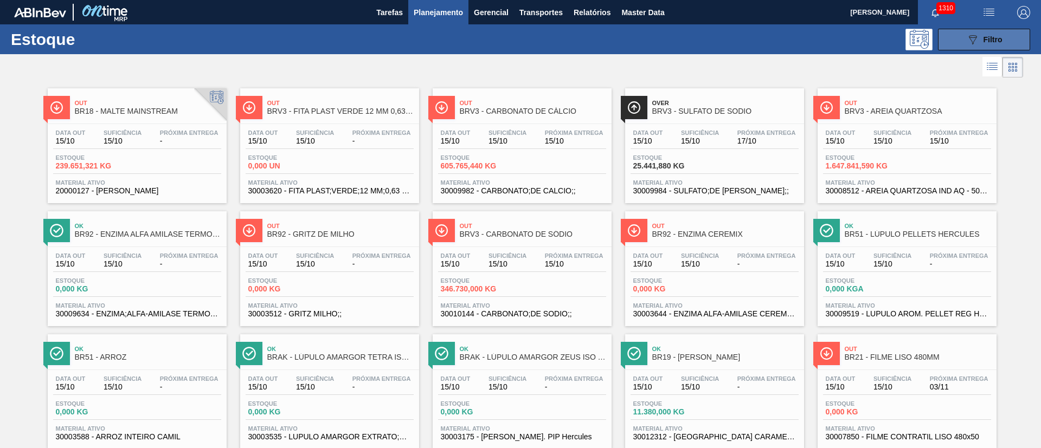
click at [974, 42] on icon "089F7B8B-B2A5-4AFE-B5C0-19BA573D28AC" at bounding box center [972, 39] width 13 height 13
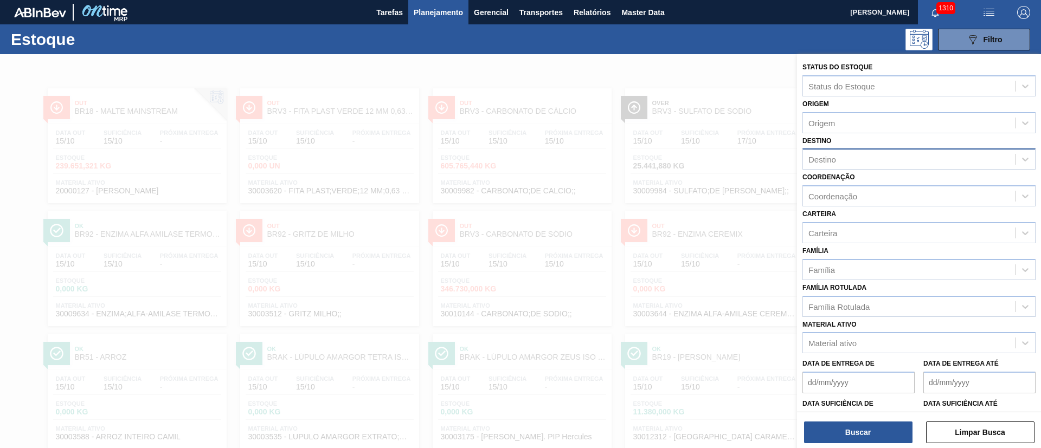
drag, startPoint x: 823, startPoint y: 163, endPoint x: 829, endPoint y: 166, distance: 7.5
click at [824, 164] on div "Destino" at bounding box center [822, 159] width 28 height 9
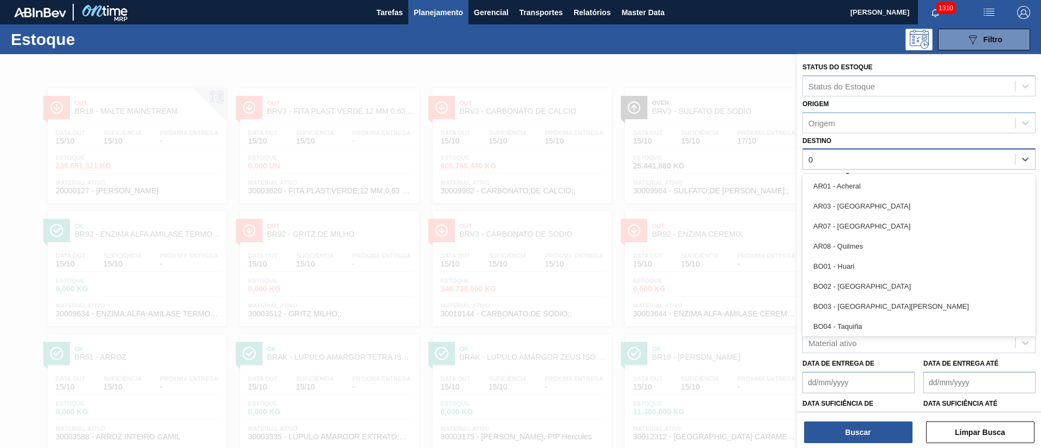
type input "03"
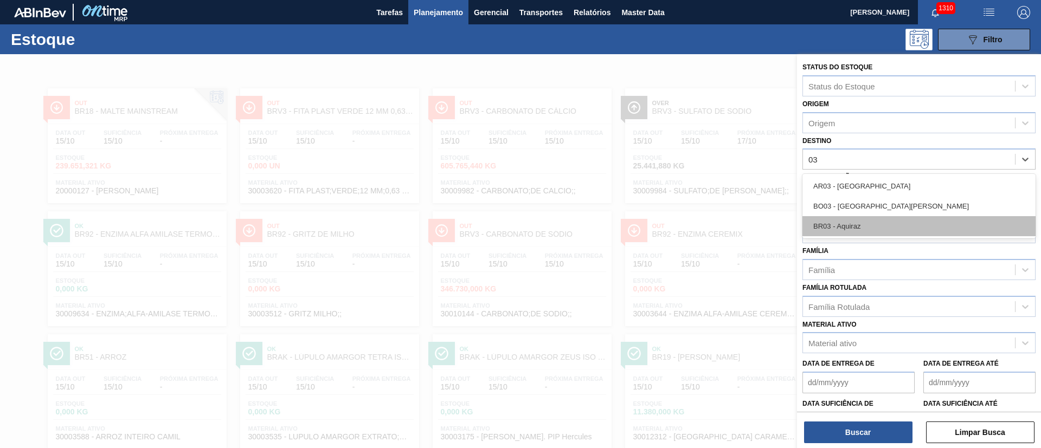
click at [815, 229] on div "BR03 - Aquiraz" at bounding box center [918, 226] width 233 height 20
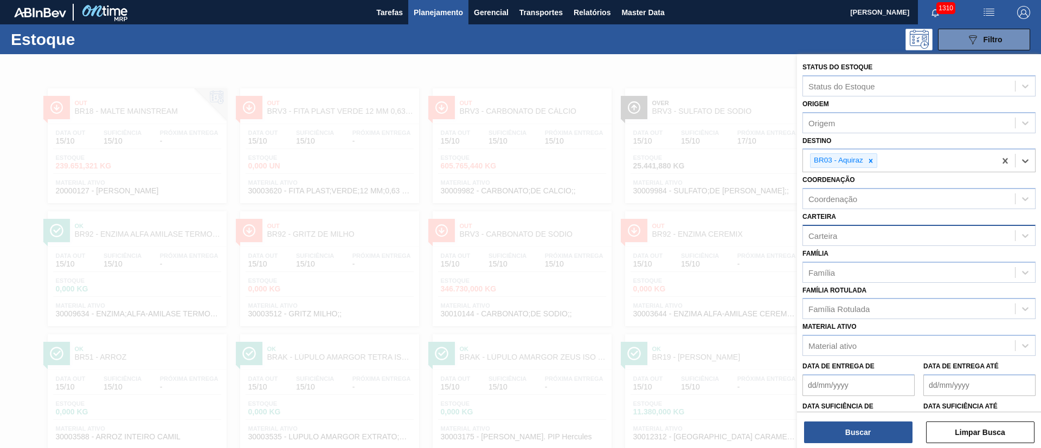
click at [826, 237] on div "Carteira" at bounding box center [822, 235] width 29 height 9
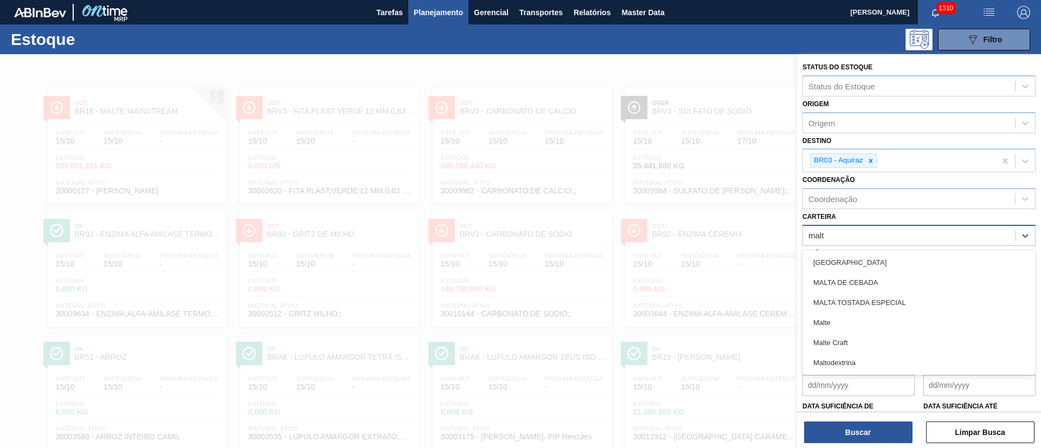
type input "malte"
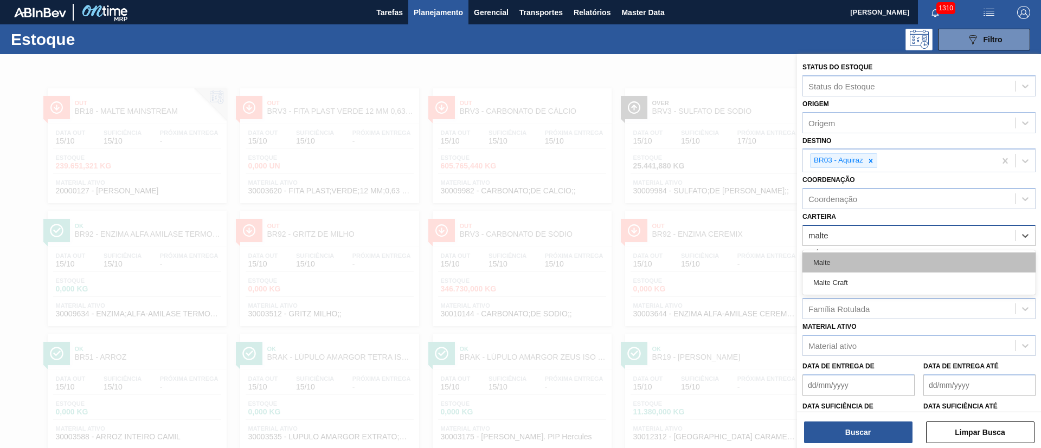
click at [825, 264] on div "Malte" at bounding box center [918, 263] width 233 height 20
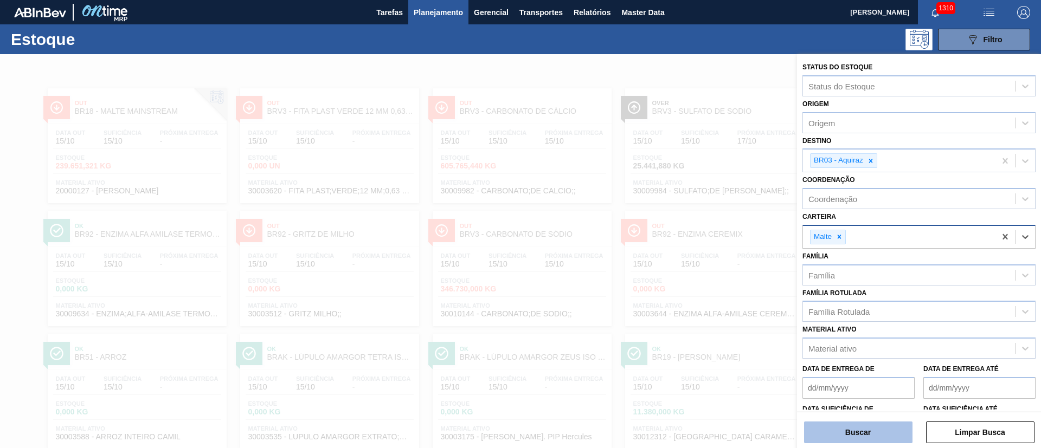
drag, startPoint x: 854, startPoint y: 431, endPoint x: 856, endPoint y: 424, distance: 6.7
click at [856, 424] on button "Buscar" at bounding box center [858, 433] width 108 height 22
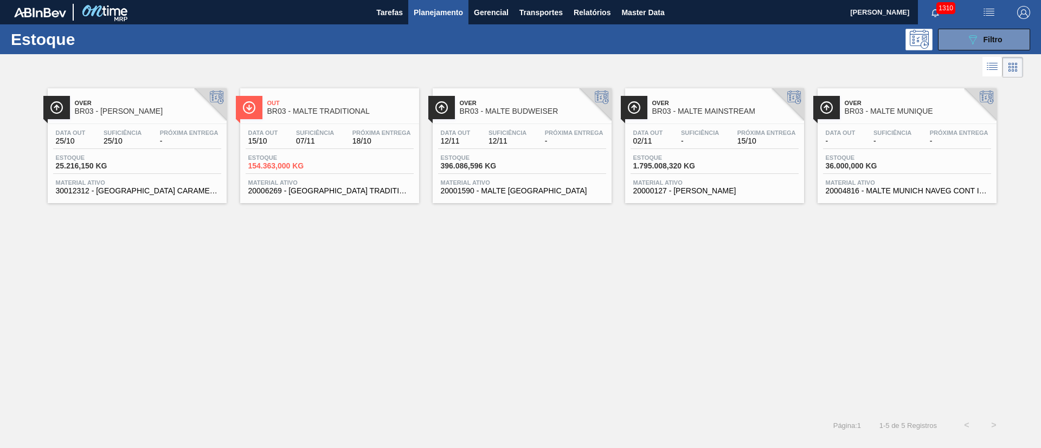
click at [325, 157] on div "Estoque 154.363,000 KG" at bounding box center [286, 162] width 81 height 16
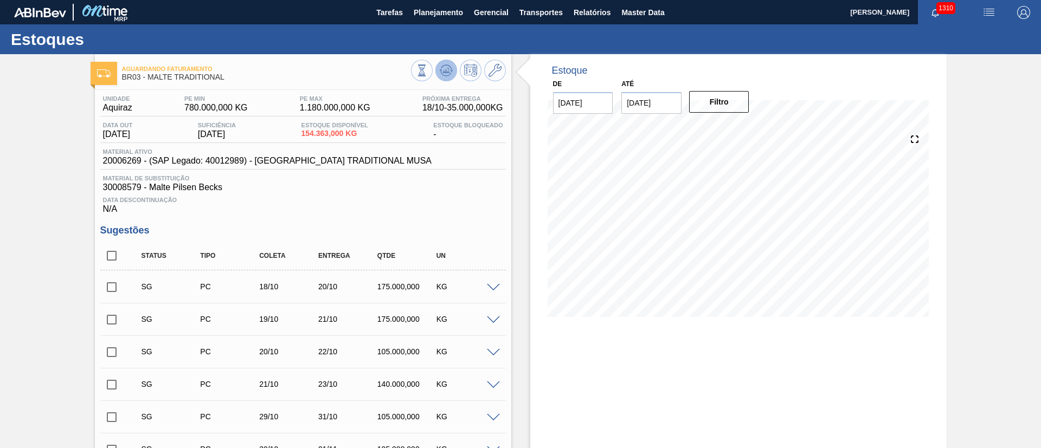
click at [447, 70] on icon at bounding box center [447, 70] width 1 height 4
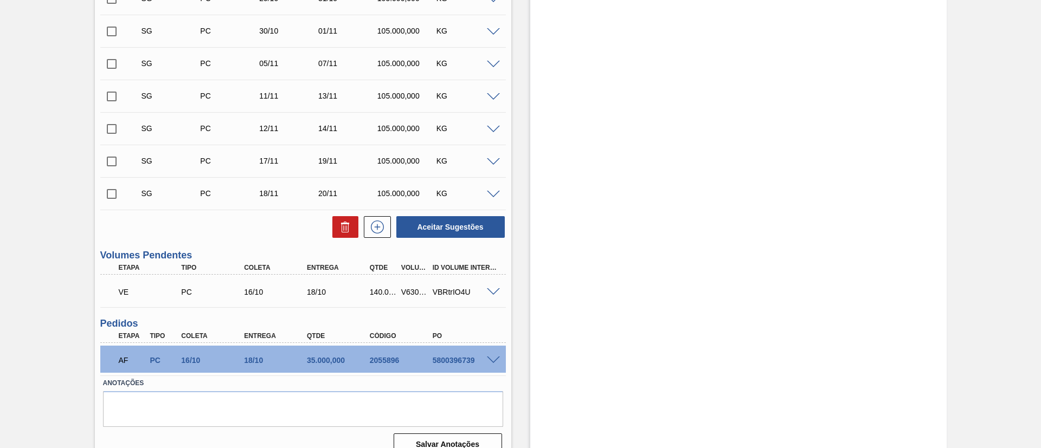
scroll to position [435, 0]
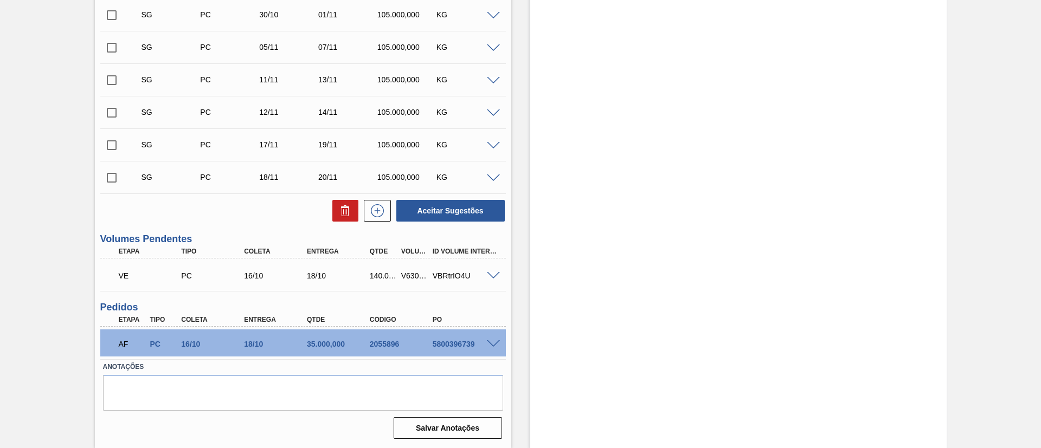
click at [491, 275] on span at bounding box center [493, 276] width 13 height 8
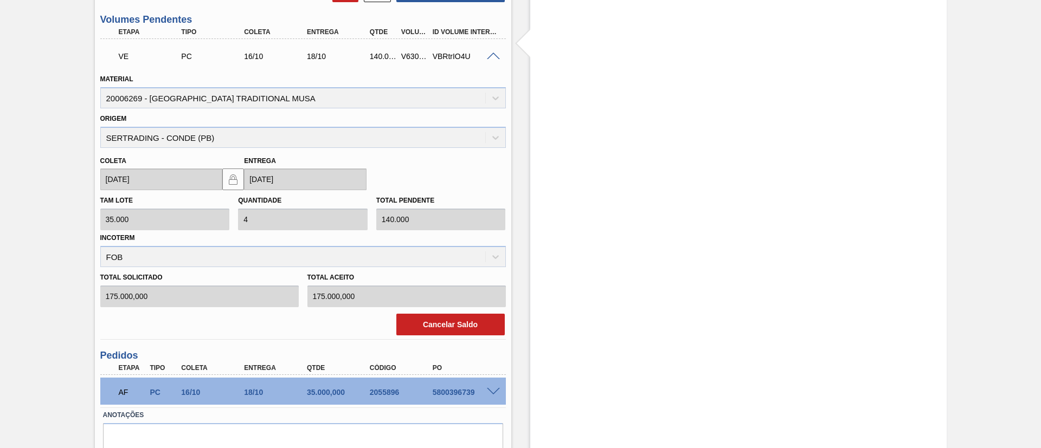
scroll to position [702, 0]
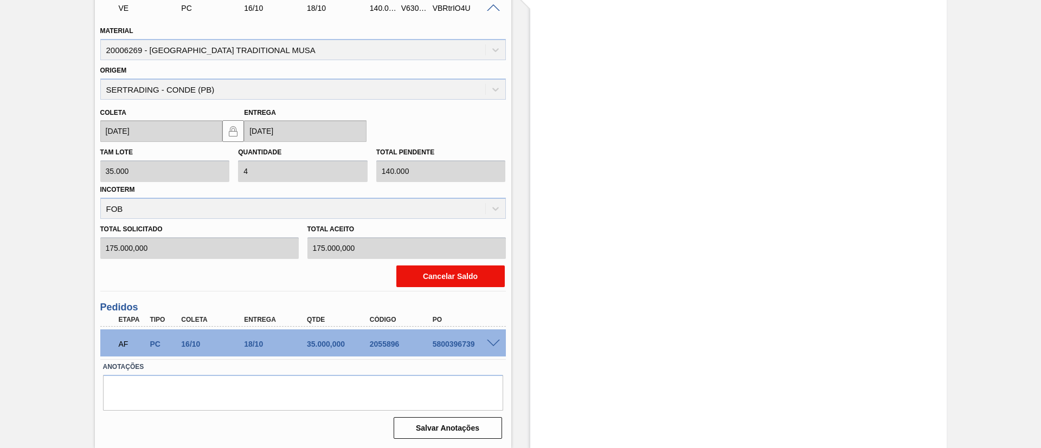
click at [446, 278] on button "Cancelar Saldo" at bounding box center [450, 277] width 108 height 22
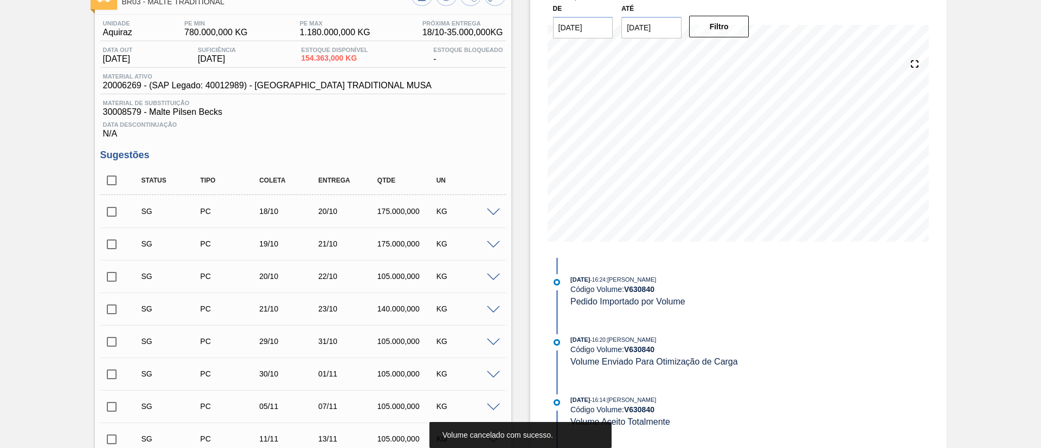
scroll to position [1, 0]
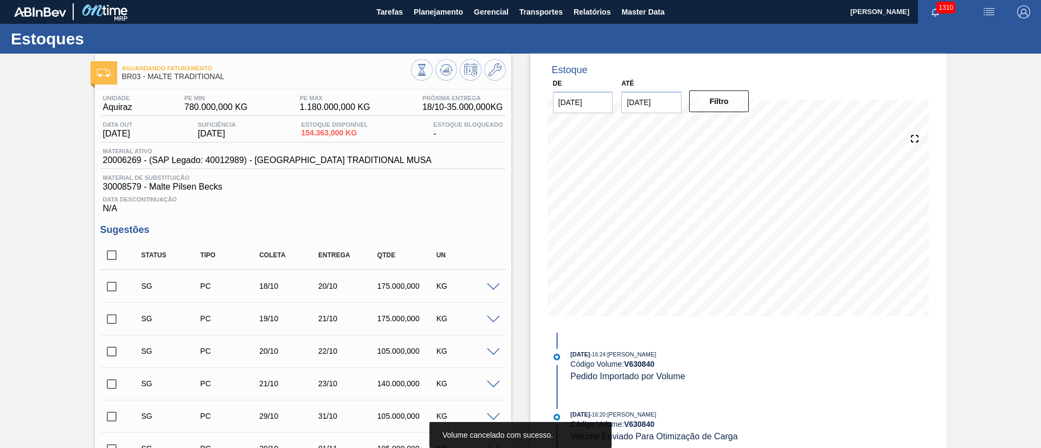
click at [491, 288] on span at bounding box center [493, 287] width 13 height 8
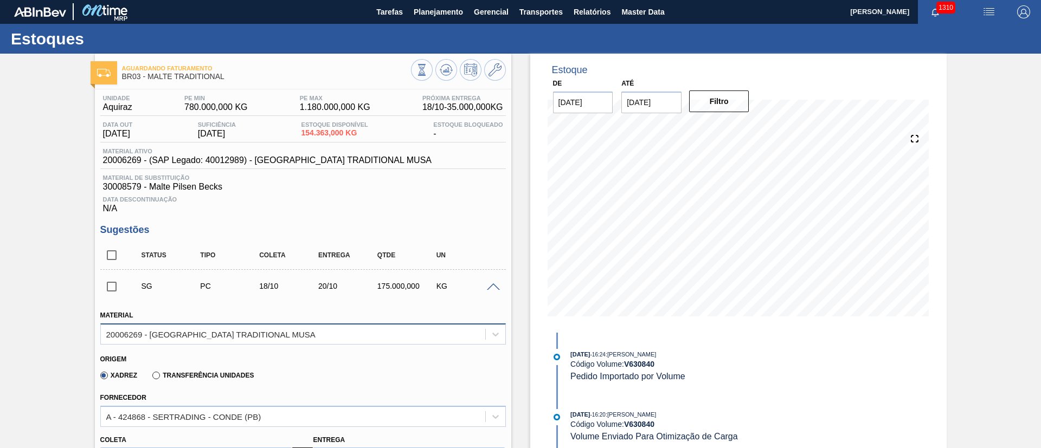
scroll to position [163, 0]
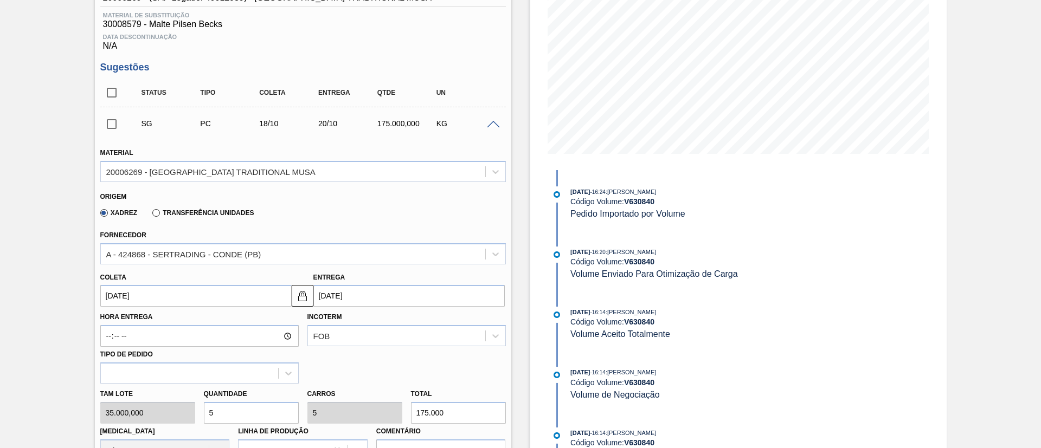
click at [154, 411] on div "Tam lote 35.000,000 Quantidade 5 Carros 5 Total 175.000 Doca N/A Linha de Produ…" at bounding box center [303, 423] width 414 height 78
type input "4"
type input "140.000"
type input "4"
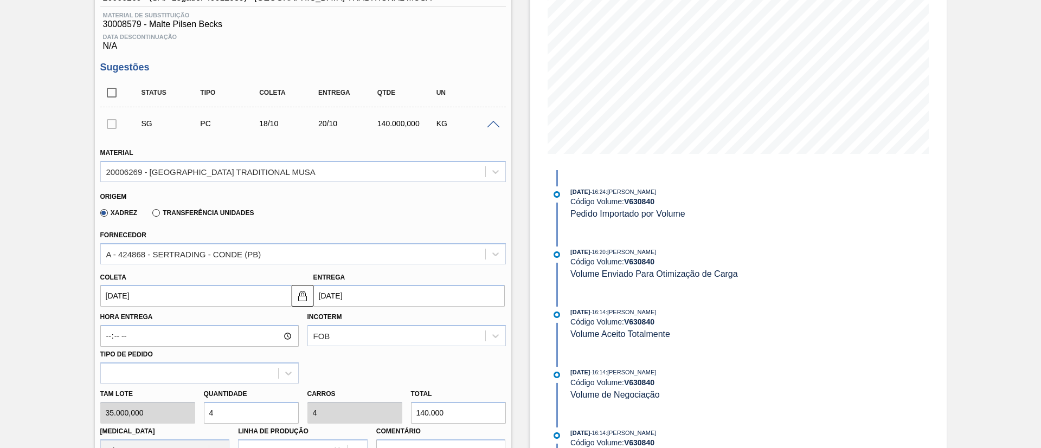
click at [105, 296] on input "[DATE]" at bounding box center [195, 296] width 191 height 22
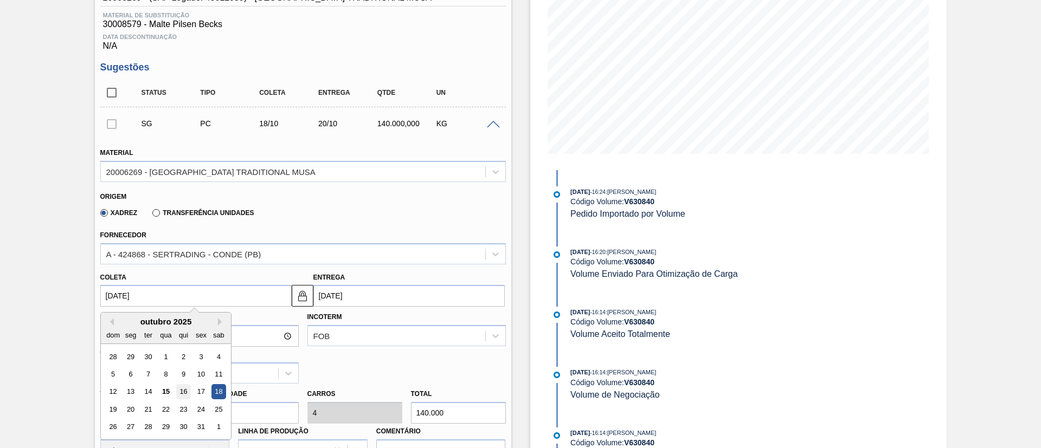
click at [180, 389] on div "16" at bounding box center [183, 392] width 15 height 15
type input "[DATE]"
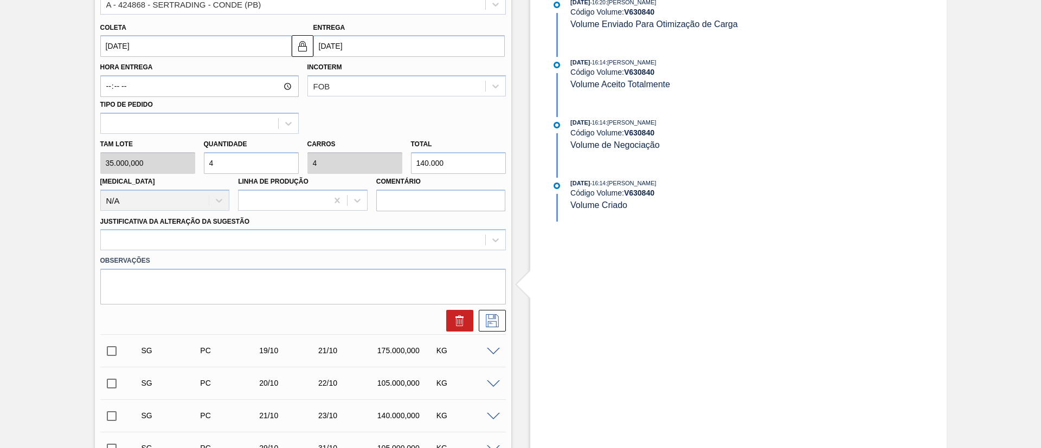
scroll to position [488, 0]
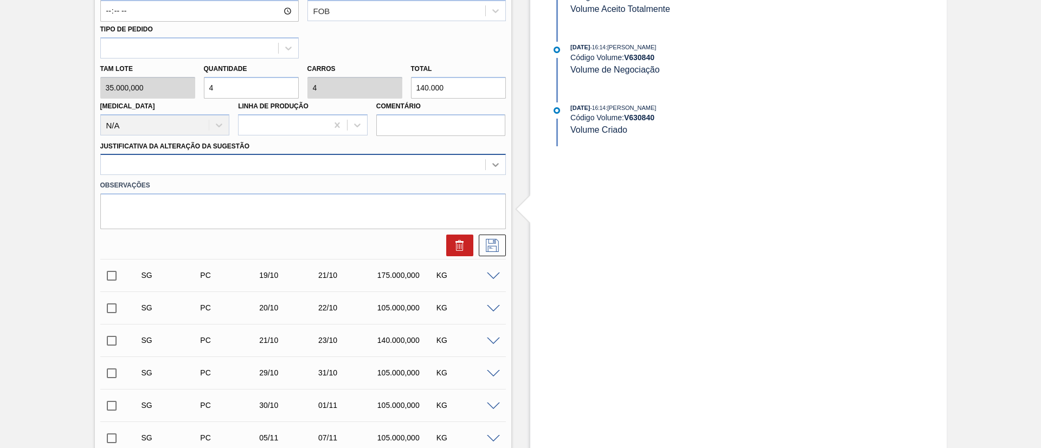
click at [493, 169] on icon at bounding box center [495, 164] width 11 height 11
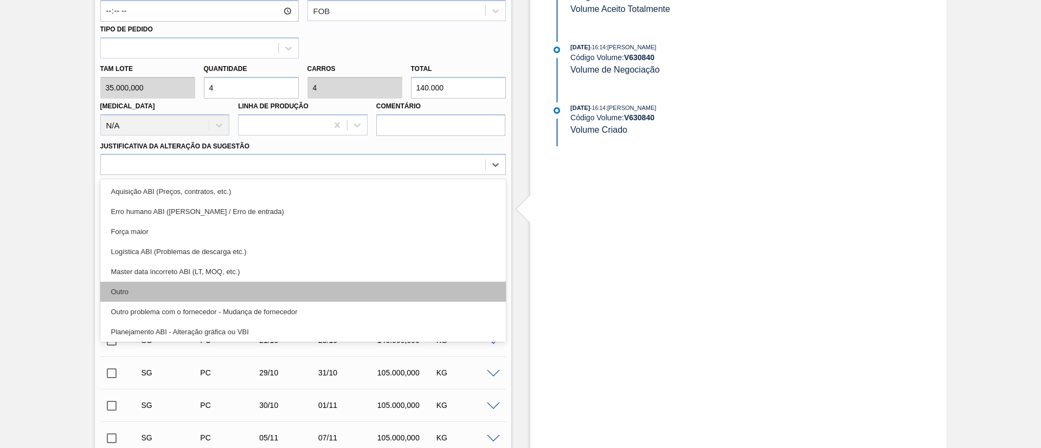
click at [171, 295] on div "Outro" at bounding box center [302, 292] width 405 height 20
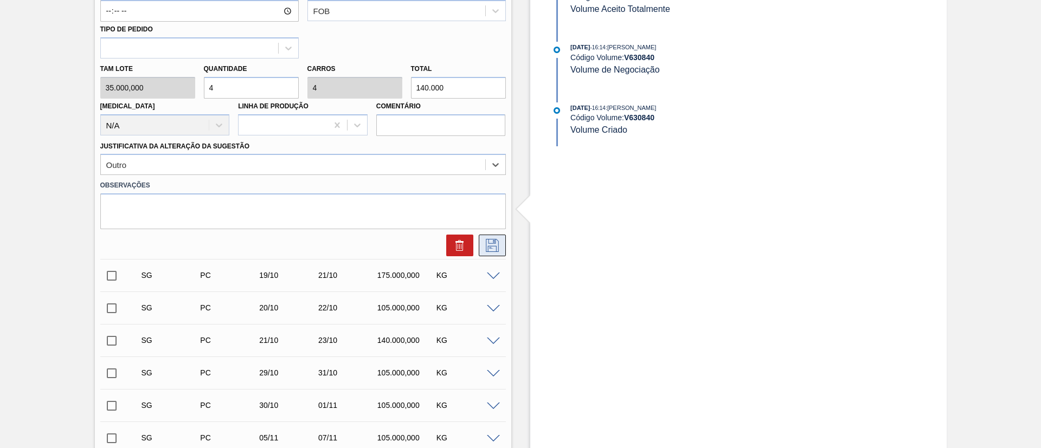
click at [488, 242] on icon at bounding box center [491, 245] width 17 height 13
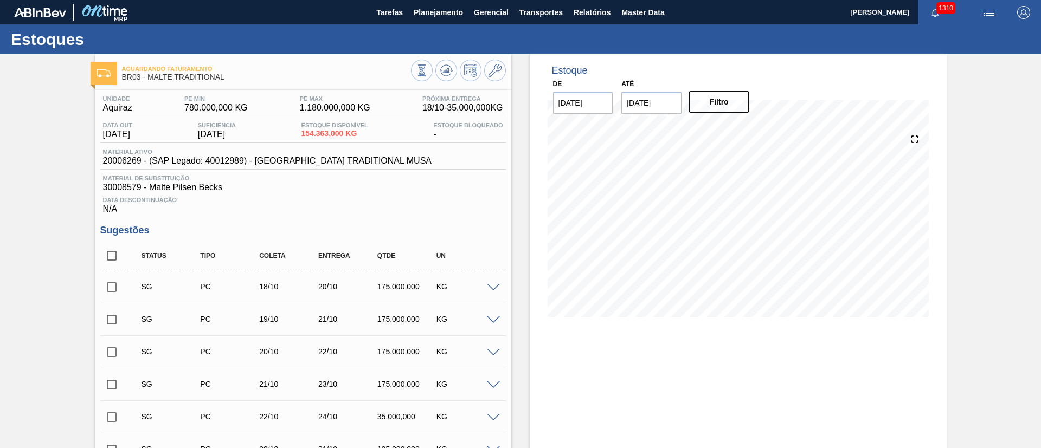
scroll to position [163, 0]
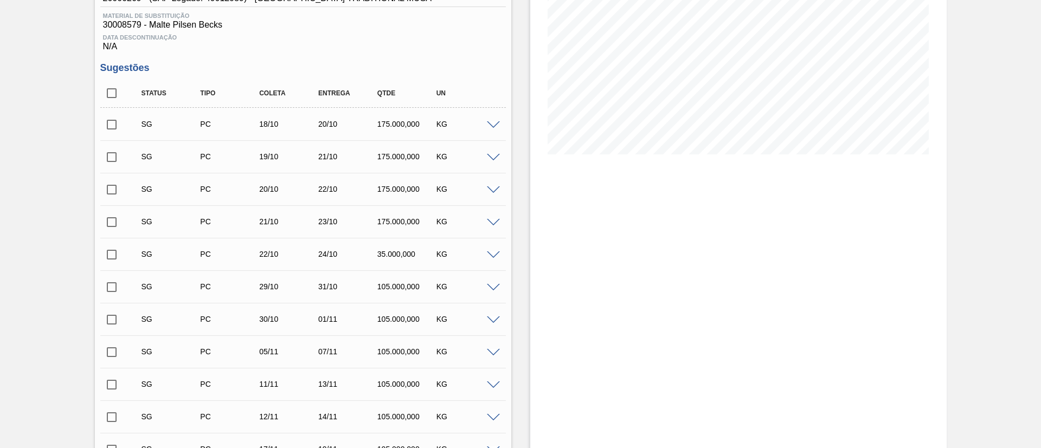
click at [492, 123] on span at bounding box center [493, 125] width 13 height 8
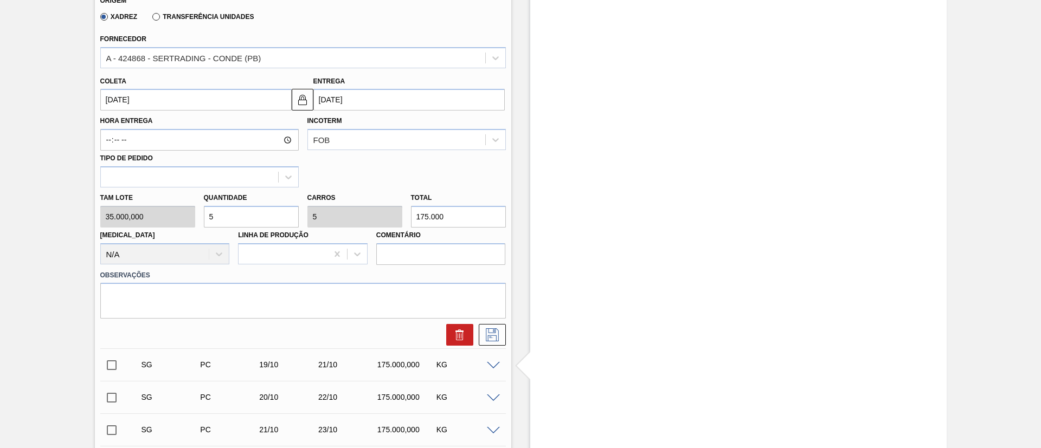
scroll to position [407, 0]
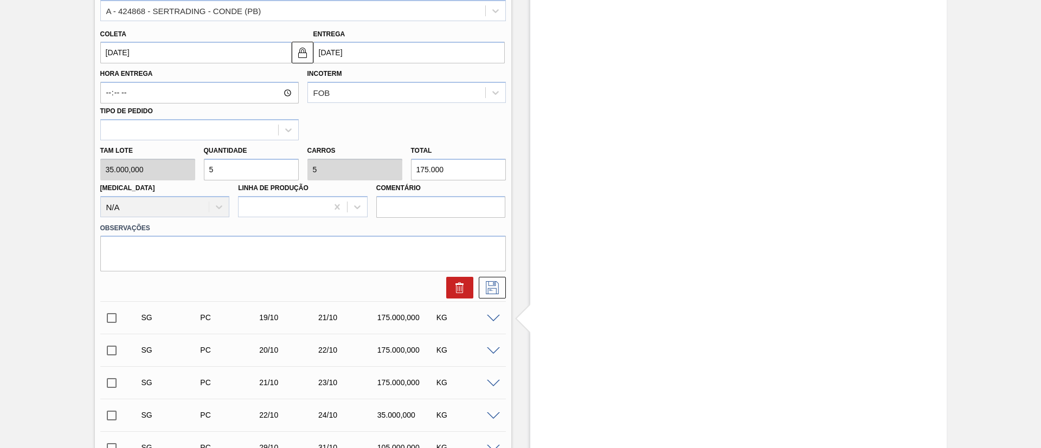
click at [179, 170] on div "Tam lote 35.000,000 Quantidade 5 Carros 5 Total 175.000 Doca N/A Linha de Produ…" at bounding box center [303, 179] width 414 height 78
type input "4"
type input "140.000"
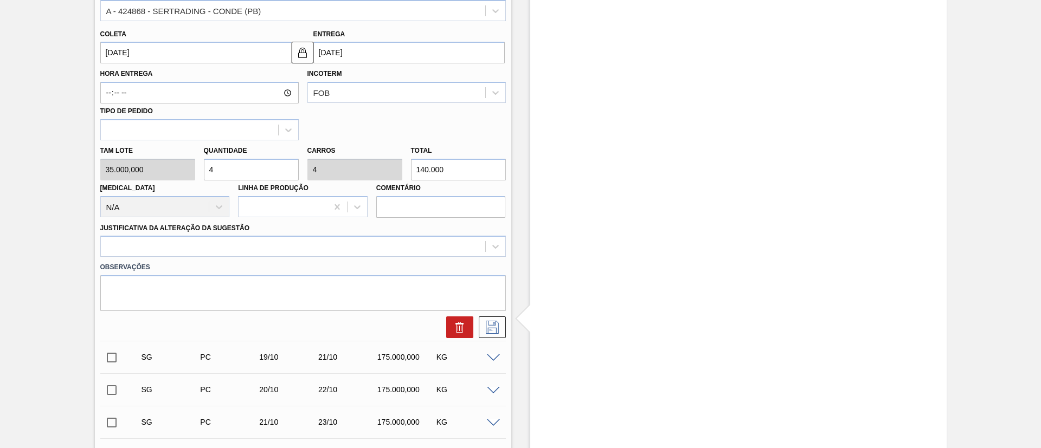
type input "4"
click at [108, 46] on input "[DATE]" at bounding box center [195, 53] width 191 height 22
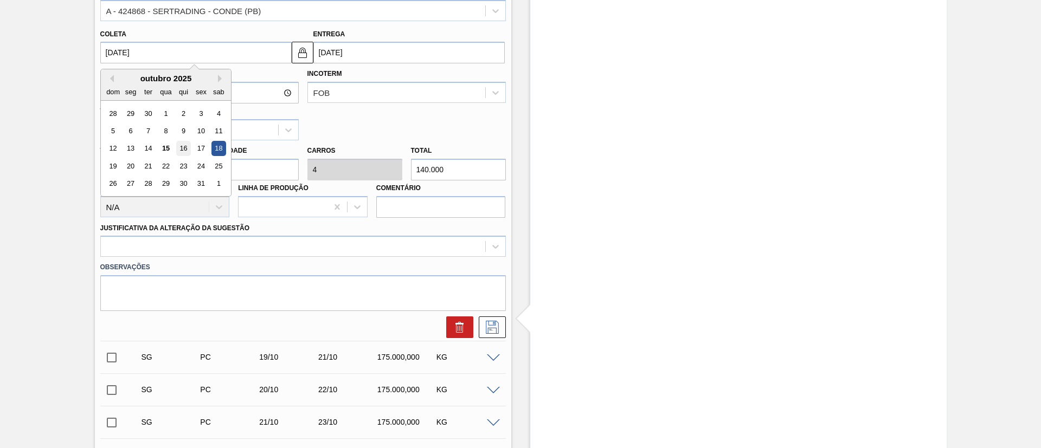
click at [185, 147] on div "16" at bounding box center [183, 148] width 15 height 15
type input "[DATE]"
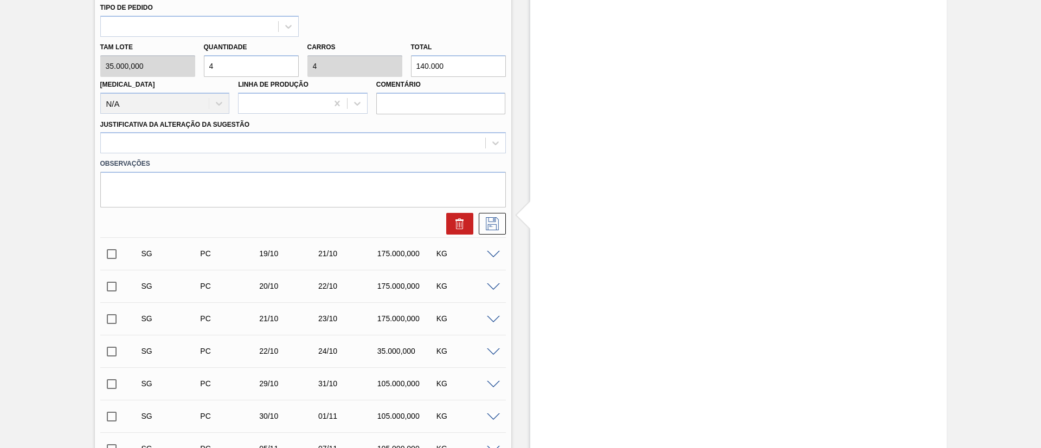
scroll to position [569, 0]
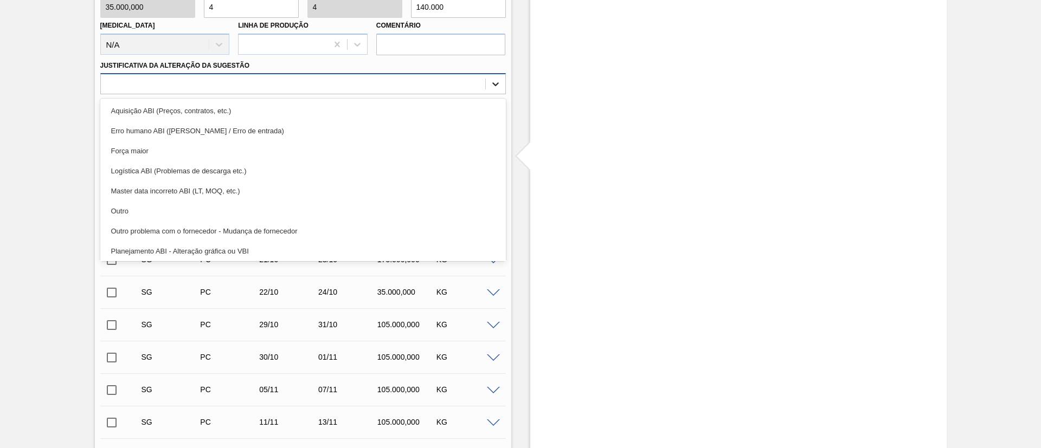
click at [495, 80] on icon at bounding box center [495, 84] width 11 height 11
drag, startPoint x: 162, startPoint y: 207, endPoint x: 174, endPoint y: 206, distance: 12.5
click at [163, 207] on div "Outro" at bounding box center [302, 211] width 405 height 20
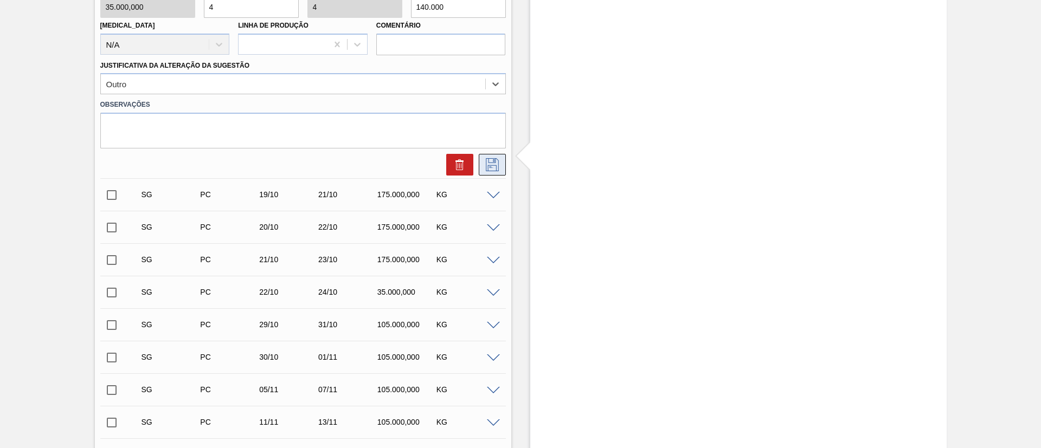
click at [488, 167] on icon at bounding box center [491, 164] width 17 height 13
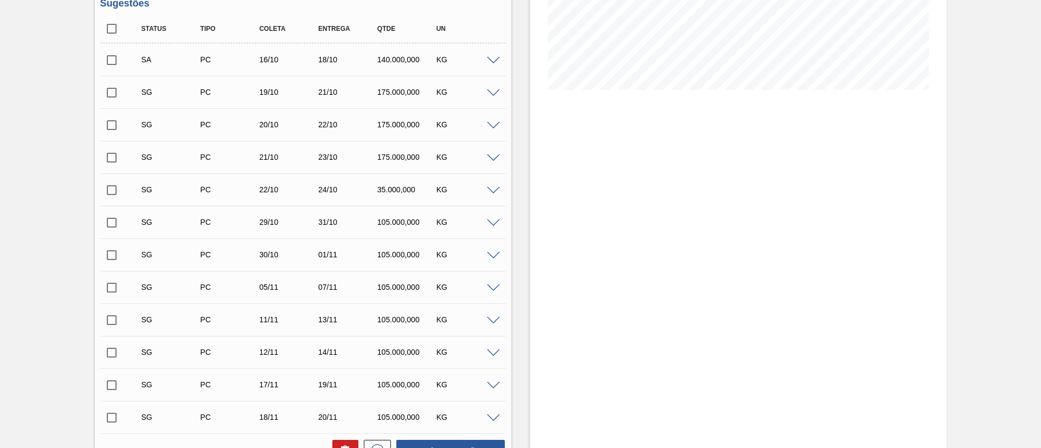
scroll to position [114, 0]
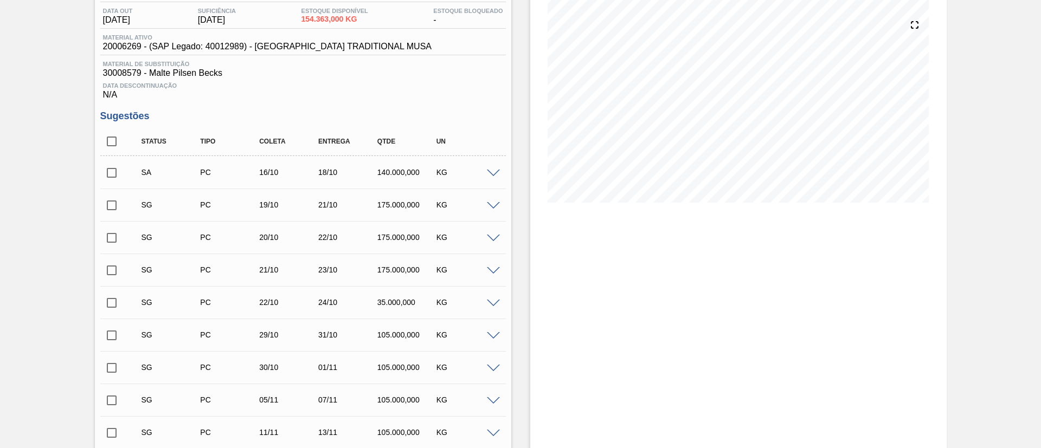
click at [113, 169] on input "checkbox" at bounding box center [111, 173] width 23 height 23
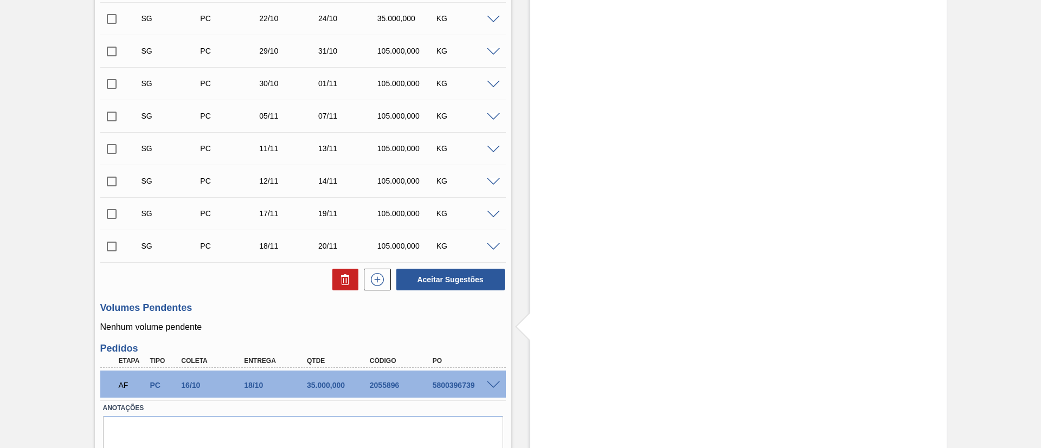
scroll to position [440, 0]
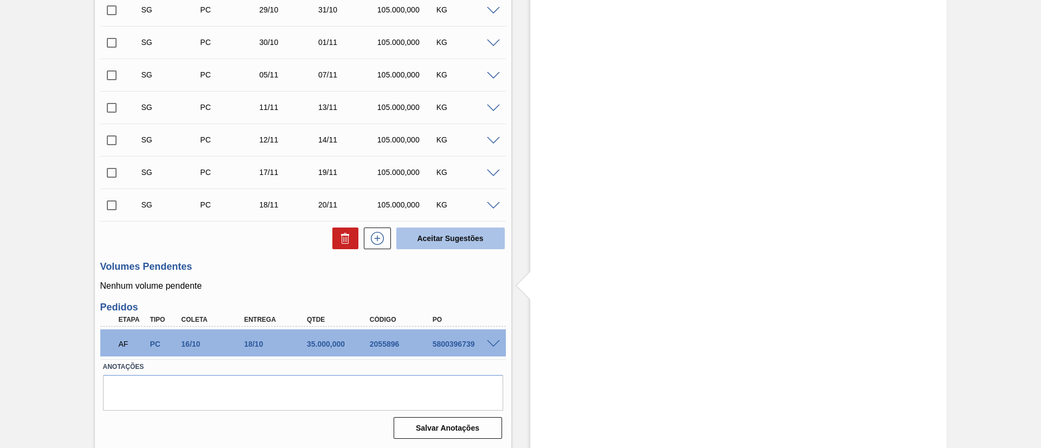
click at [450, 234] on button "Aceitar Sugestões" at bounding box center [450, 239] width 108 height 22
checkbox input "false"
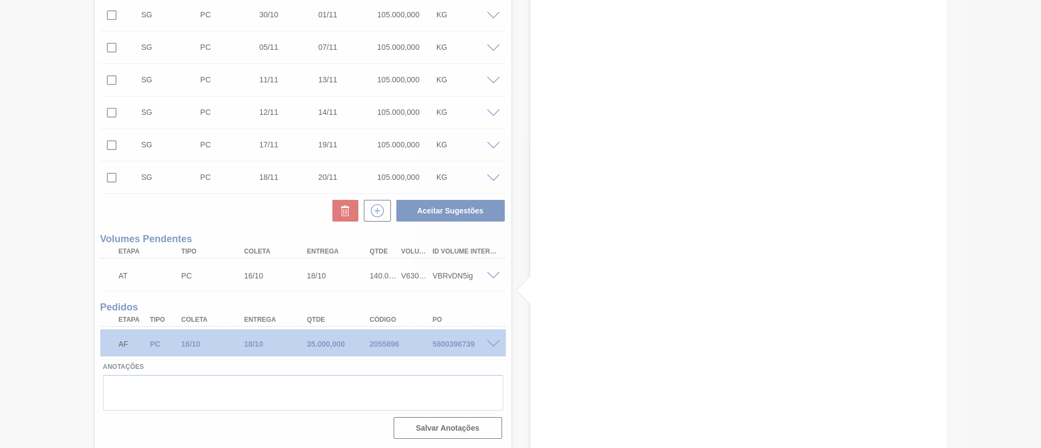
scroll to position [435, 0]
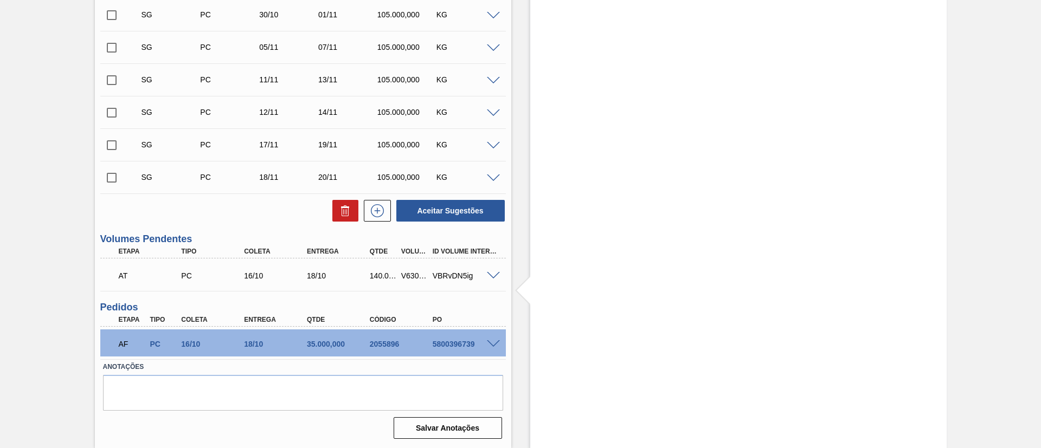
click at [412, 275] on div "V630844" at bounding box center [414, 276] width 33 height 9
copy div "V630844"
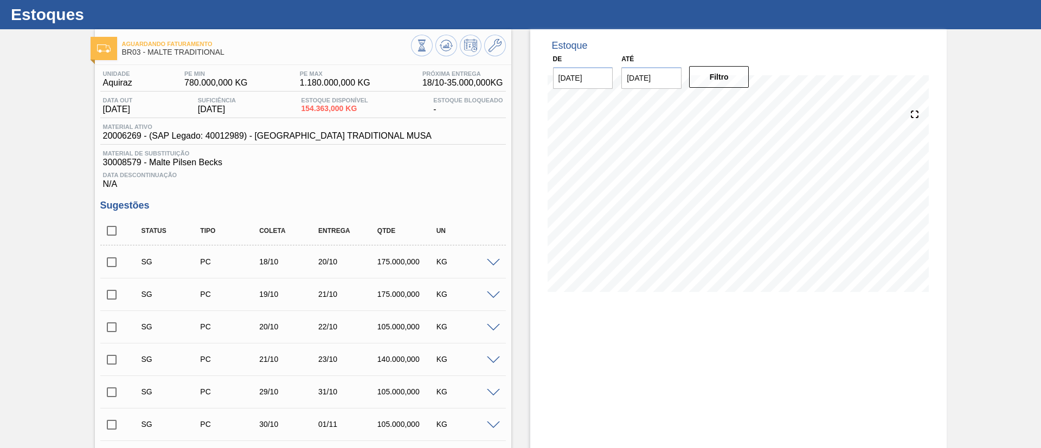
scroll to position [0, 0]
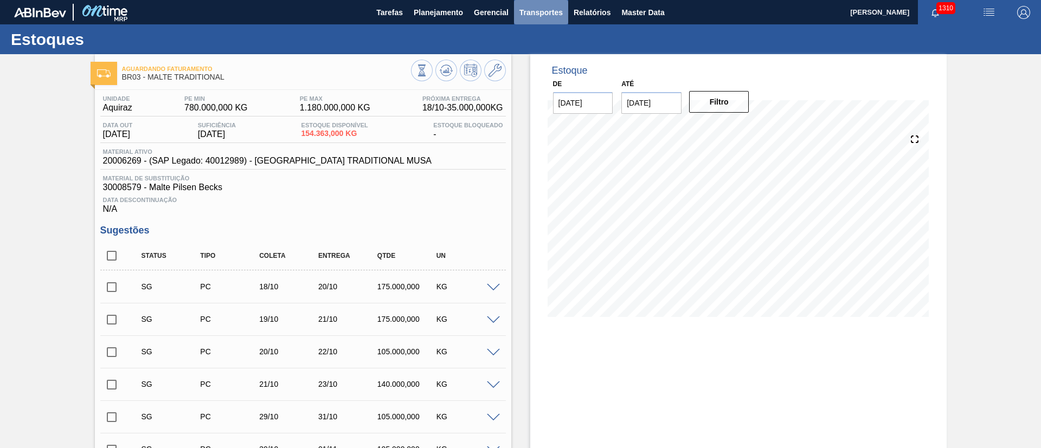
click at [533, 16] on span "Transportes" at bounding box center [540, 12] width 43 height 13
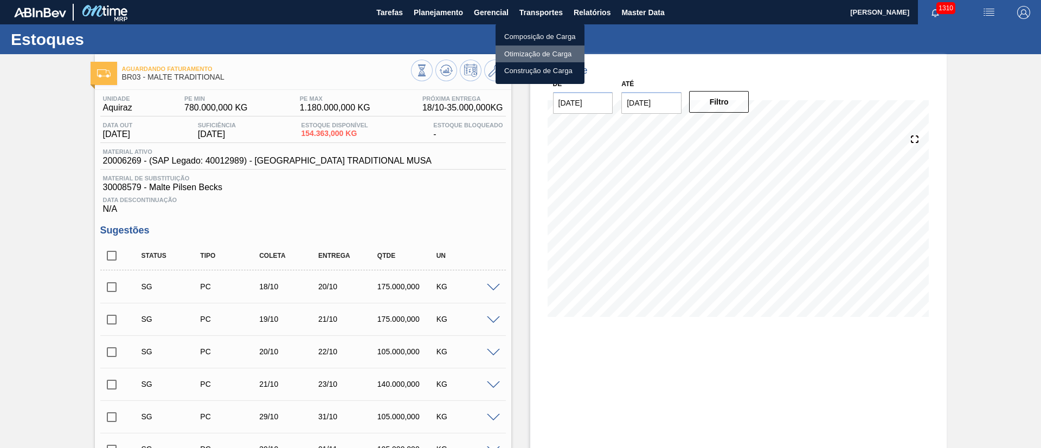
click at [515, 55] on li "Otimização de Carga" at bounding box center [539, 54] width 89 height 17
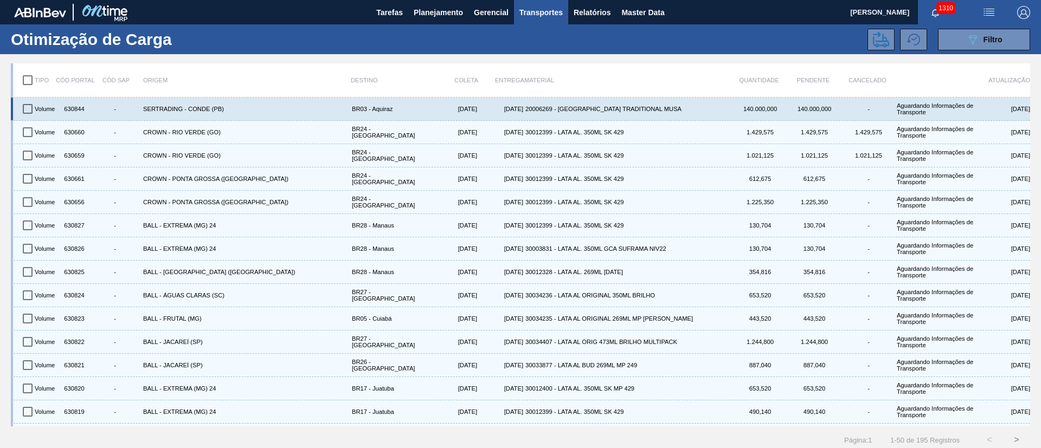
click at [29, 108] on input "checkbox" at bounding box center [27, 109] width 23 height 23
checkbox input "true"
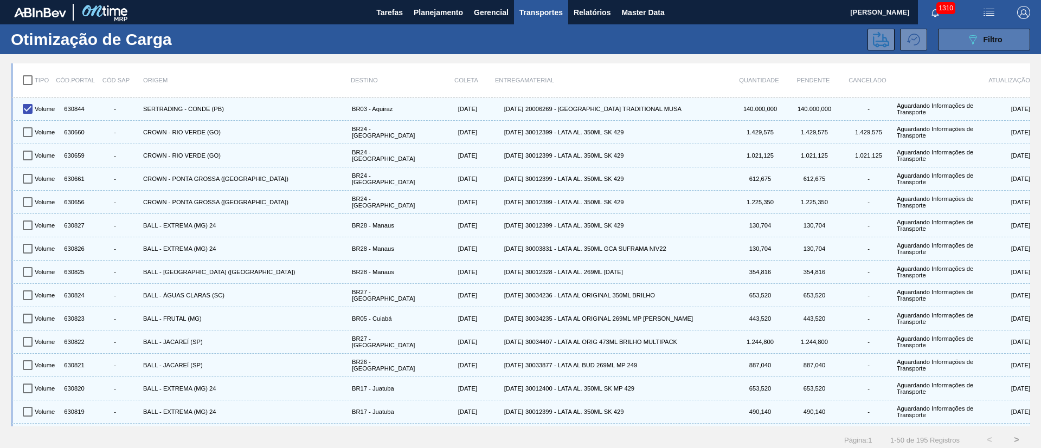
click at [1003, 38] on button "089F7B8B-B2A5-4AFE-B5C0-19BA573D28AC Filtro" at bounding box center [984, 40] width 92 height 22
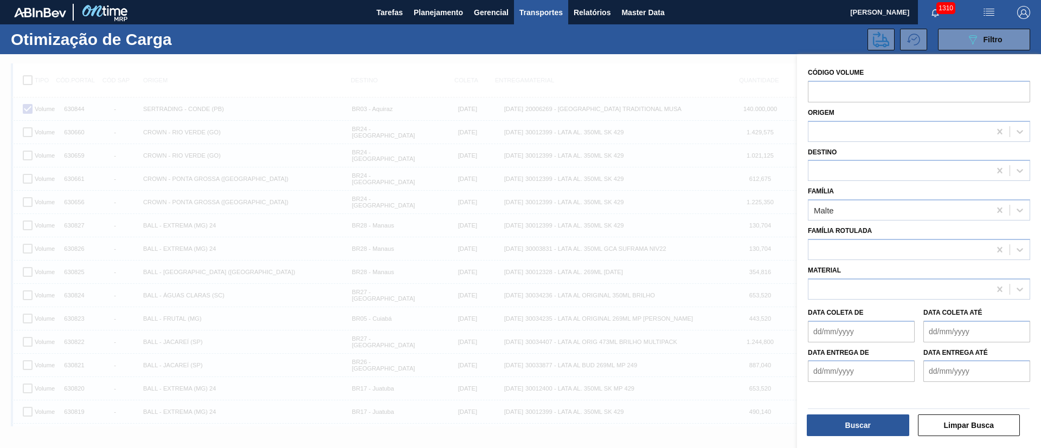
drag, startPoint x: 662, startPoint y: 40, endPoint x: 812, endPoint y: 36, distance: 149.6
click at [683, 37] on div "089F7B8B-B2A5-4AFE-B5C0-19BA573D28AC Filtro" at bounding box center [622, 40] width 828 height 22
click at [878, 38] on icon at bounding box center [881, 39] width 16 height 16
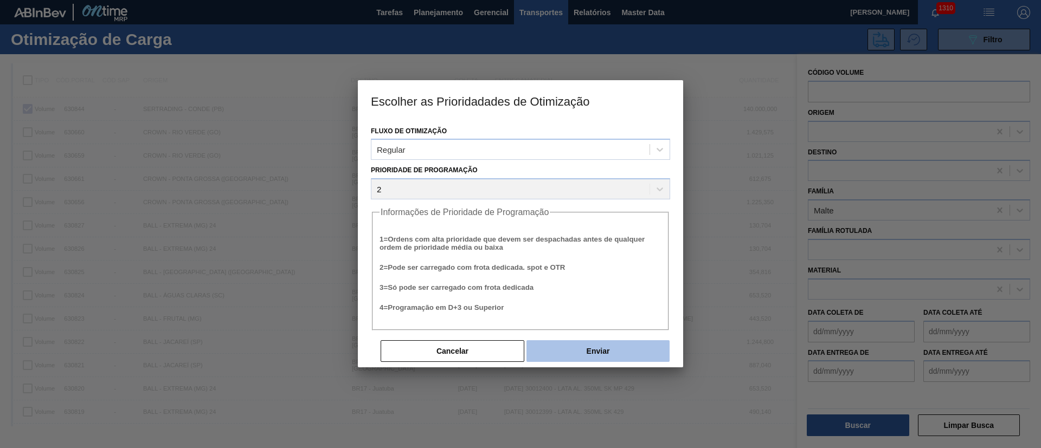
click at [605, 357] on button "Enviar" at bounding box center [597, 351] width 143 height 22
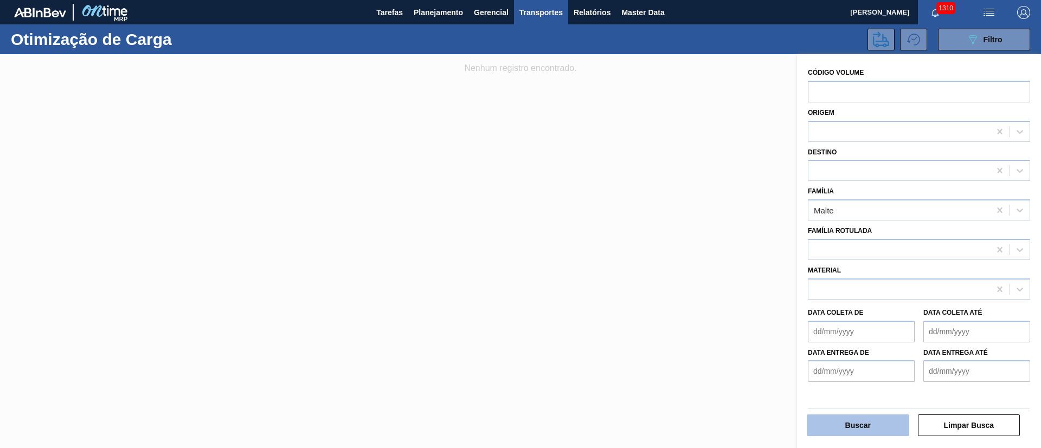
click at [867, 423] on button "Buscar" at bounding box center [858, 426] width 102 height 22
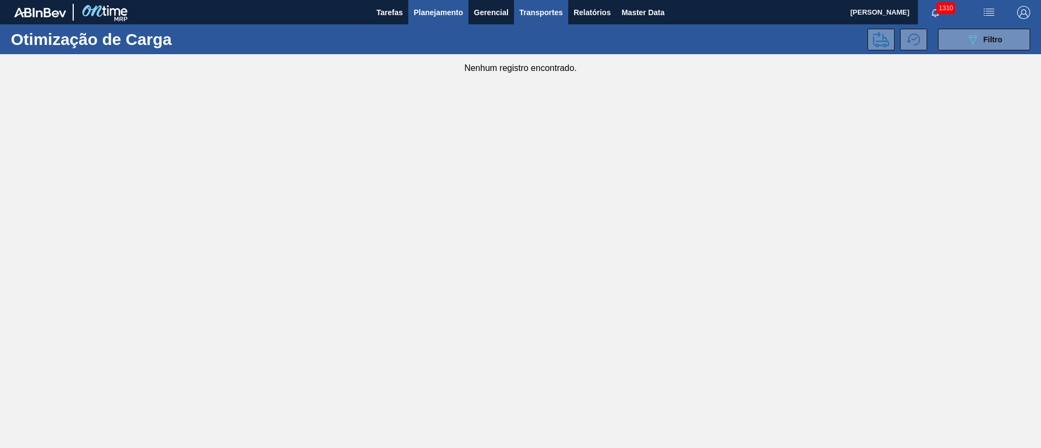
click at [423, 14] on span "Planejamento" at bounding box center [438, 12] width 49 height 13
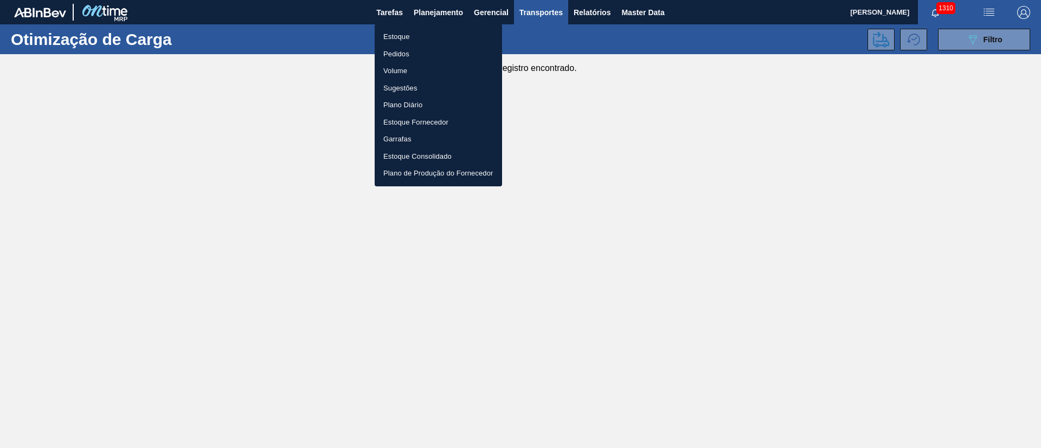
click at [403, 37] on li "Estoque" at bounding box center [438, 36] width 127 height 17
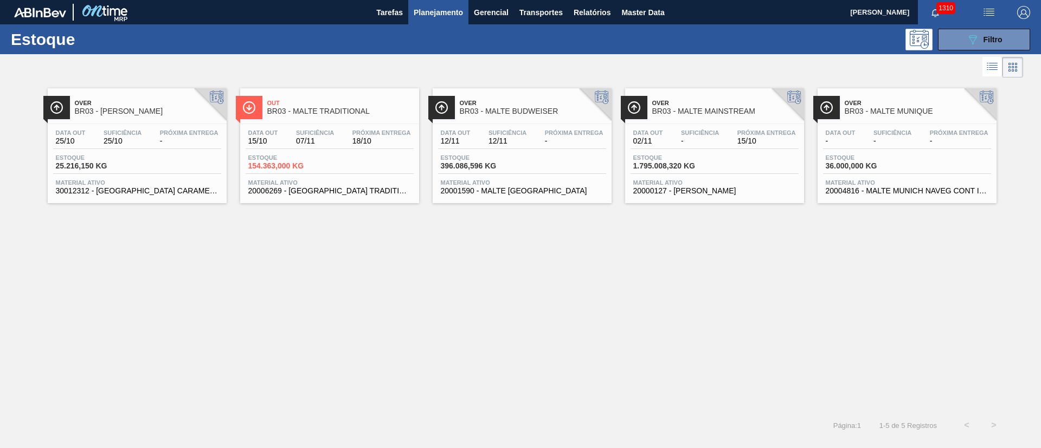
click at [332, 158] on div "Estoque 154.363,000 KG" at bounding box center [330, 164] width 168 height 20
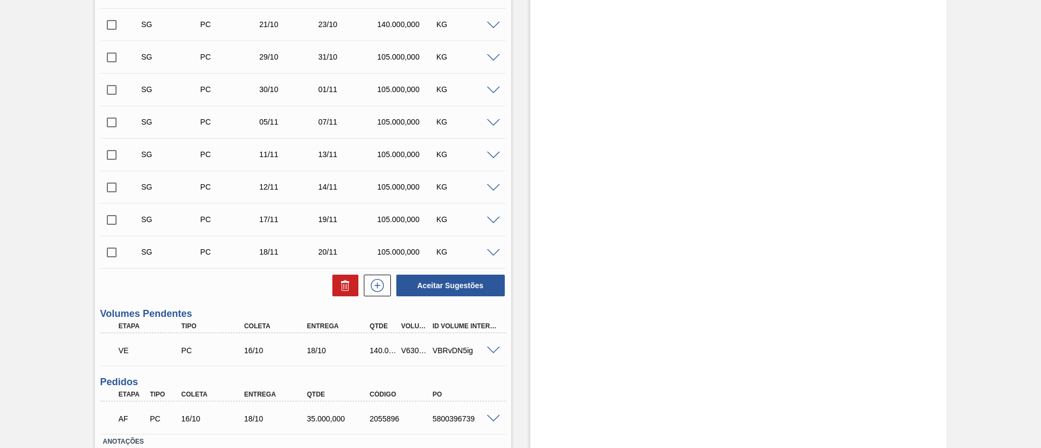
scroll to position [435, 0]
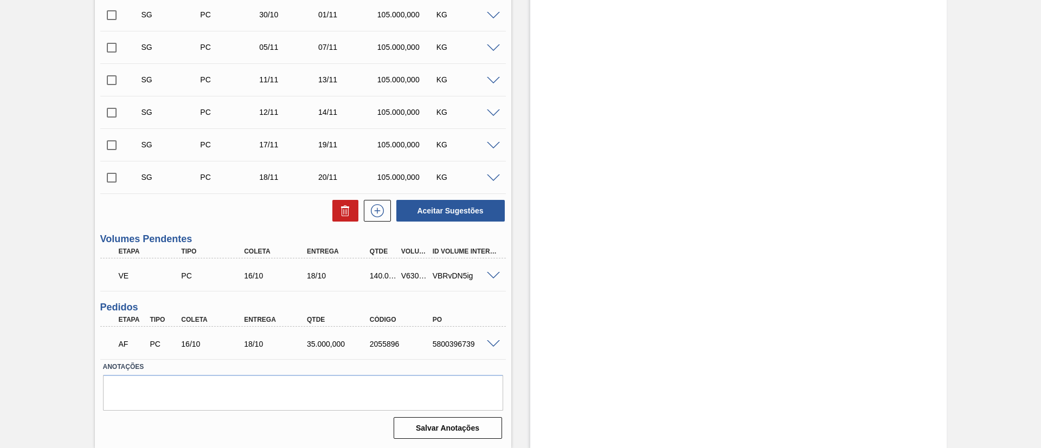
click at [410, 276] on div "V630844" at bounding box center [414, 276] width 33 height 9
copy div "V630844"
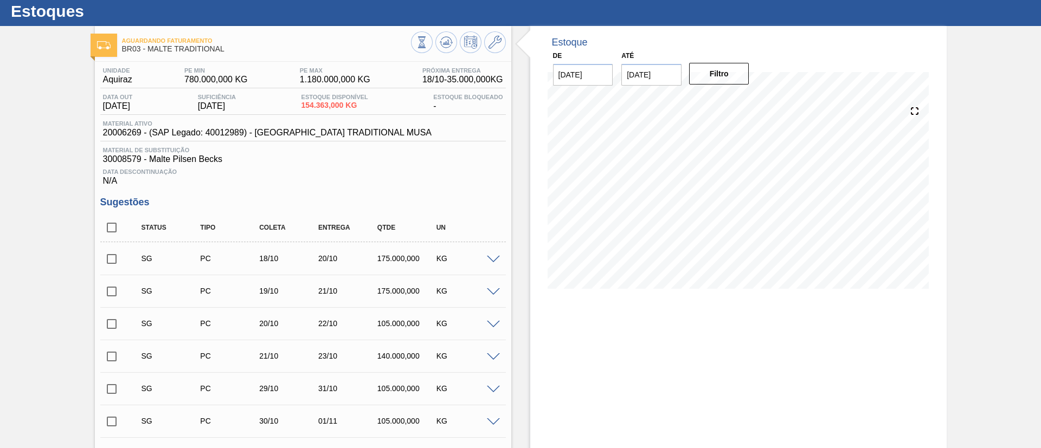
scroll to position [0, 0]
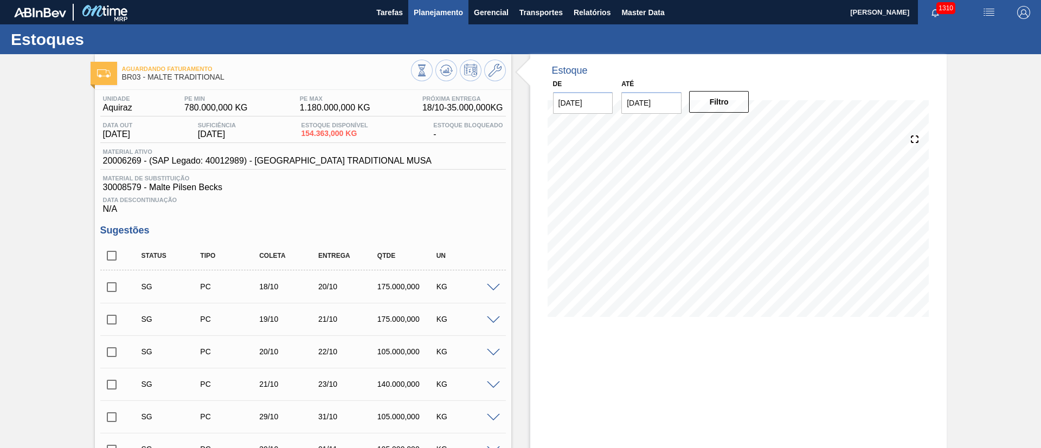
click at [427, 12] on span "Planejamento" at bounding box center [438, 12] width 49 height 13
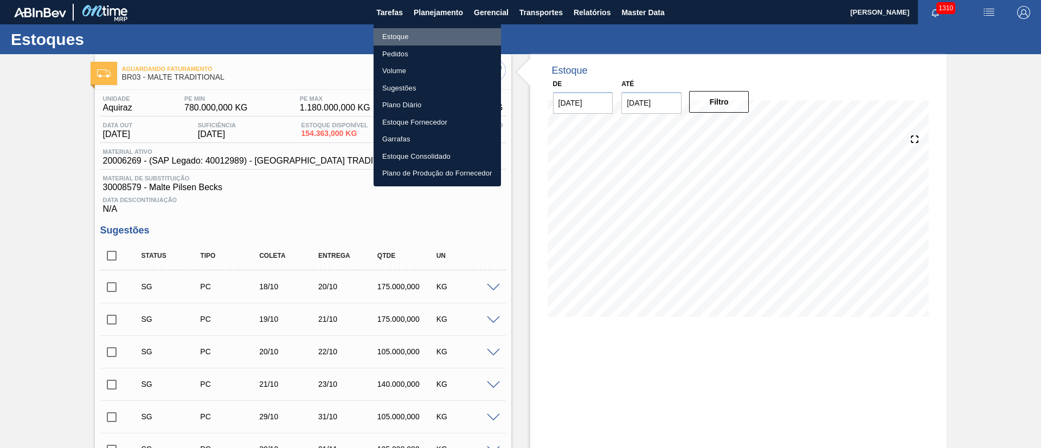
click at [389, 36] on li "Estoque" at bounding box center [436, 36] width 127 height 17
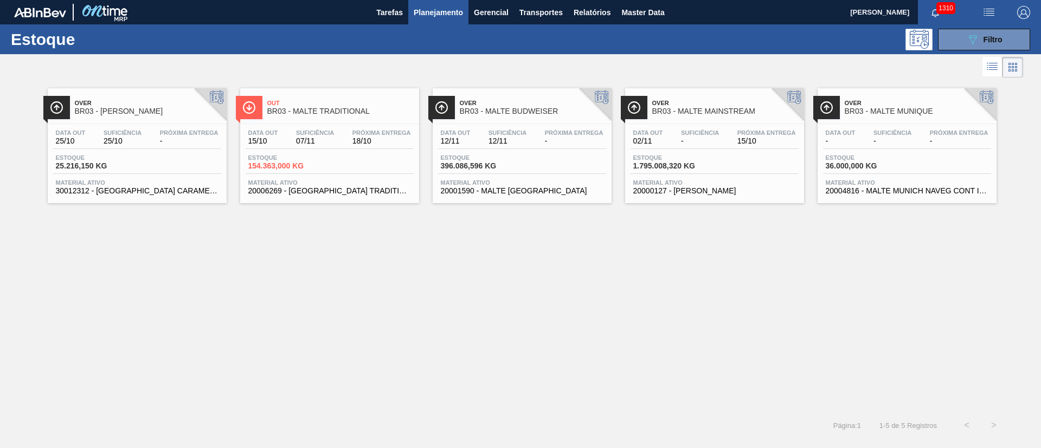
click at [280, 163] on span "154.363,000 KG" at bounding box center [286, 166] width 76 height 8
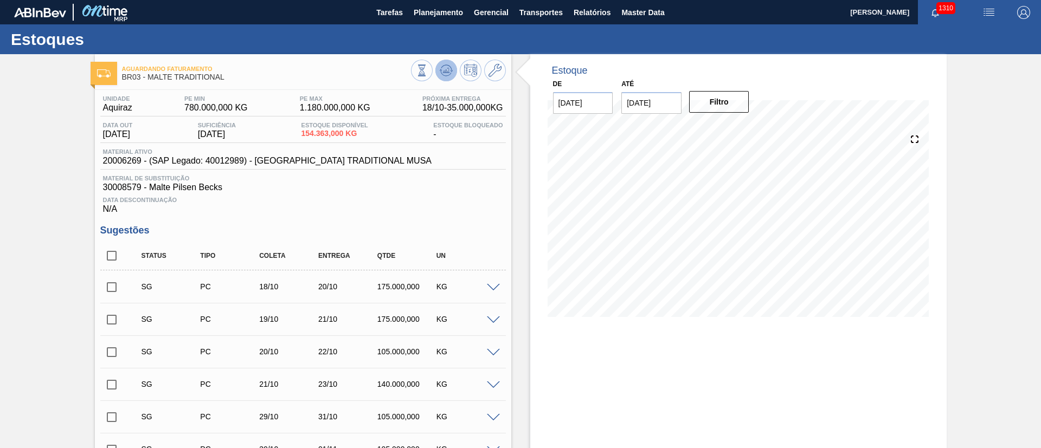
click at [445, 69] on icon at bounding box center [446, 70] width 13 height 13
click at [431, 15] on span "Planejamento" at bounding box center [438, 12] width 49 height 13
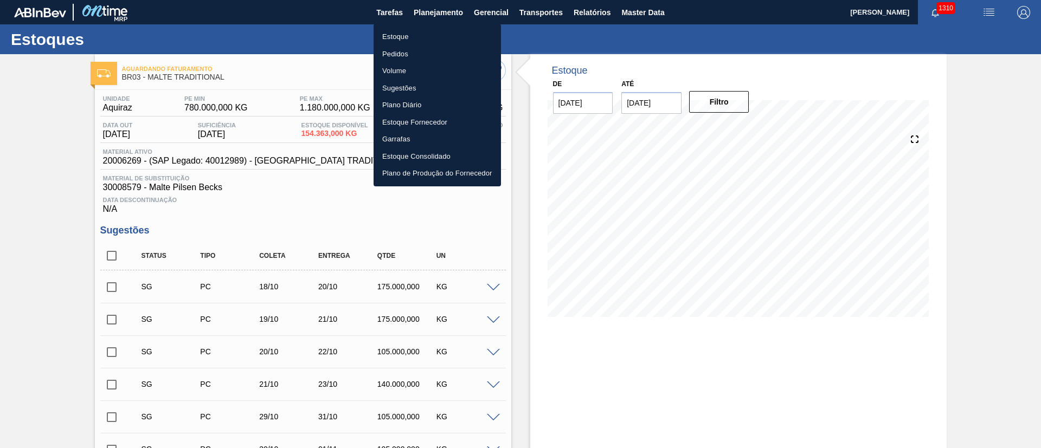
click at [397, 34] on li "Estoque" at bounding box center [436, 36] width 127 height 17
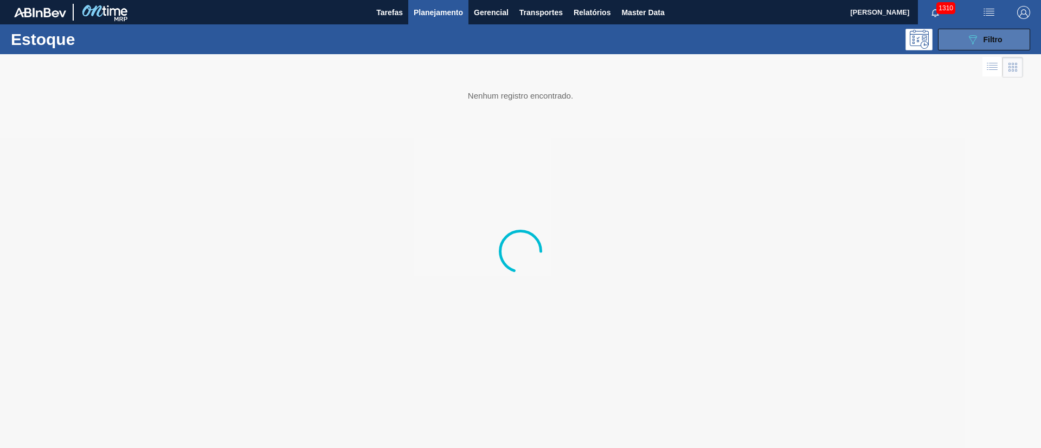
click at [985, 41] on span "Filtro" at bounding box center [992, 39] width 19 height 9
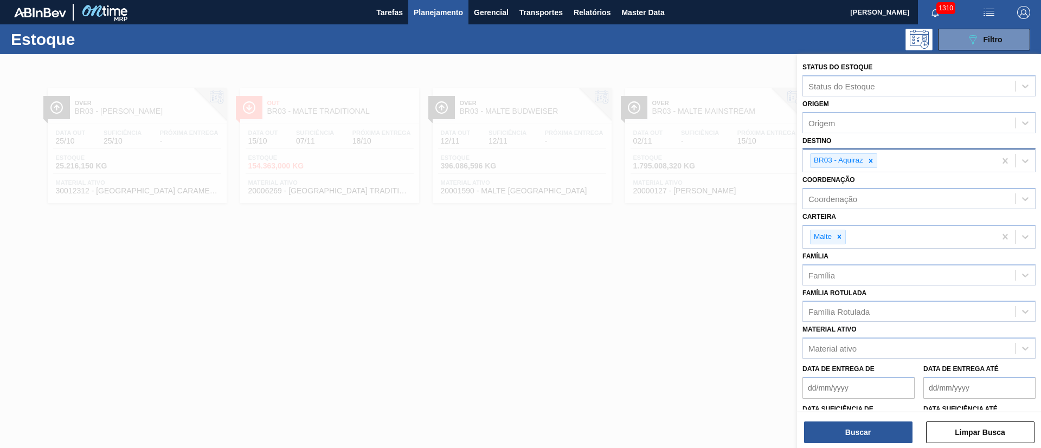
click at [915, 157] on div "BR03 - Aquiraz" at bounding box center [899, 161] width 192 height 22
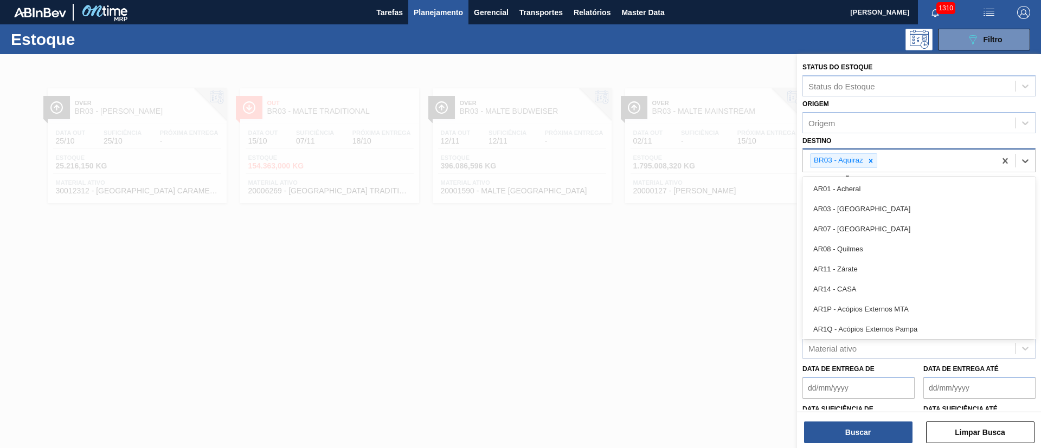
click at [915, 157] on div "BR03 - Aquiraz" at bounding box center [899, 161] width 192 height 22
type input "04"
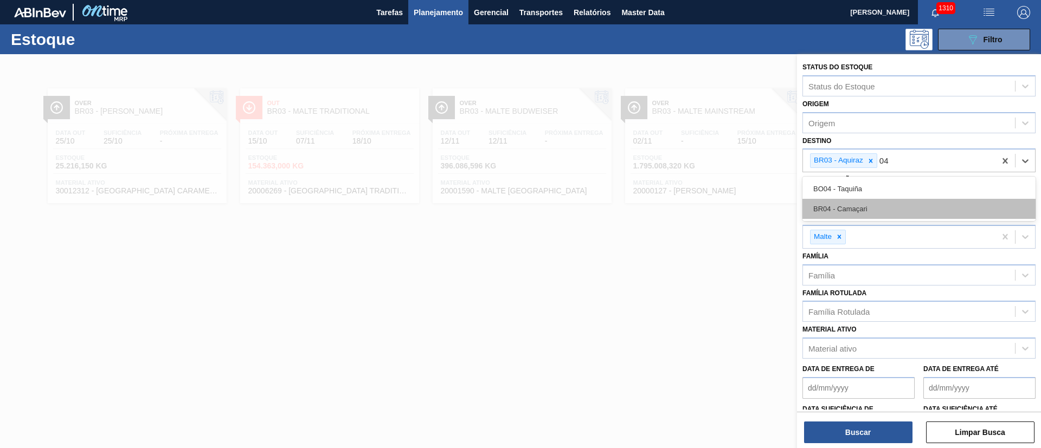
click at [853, 203] on div "BR04 - Camaçari" at bounding box center [918, 209] width 233 height 20
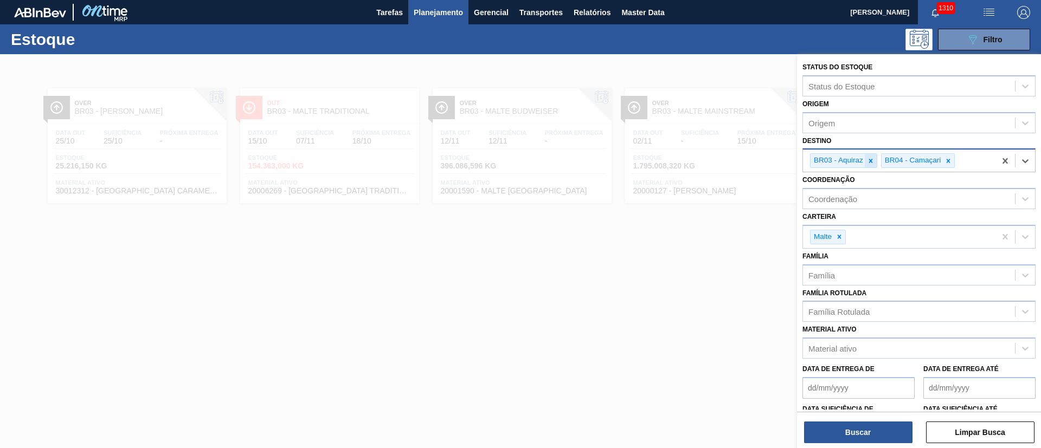
click at [867, 159] on icon at bounding box center [871, 161] width 8 height 8
click at [839, 427] on button "Buscar" at bounding box center [858, 433] width 108 height 22
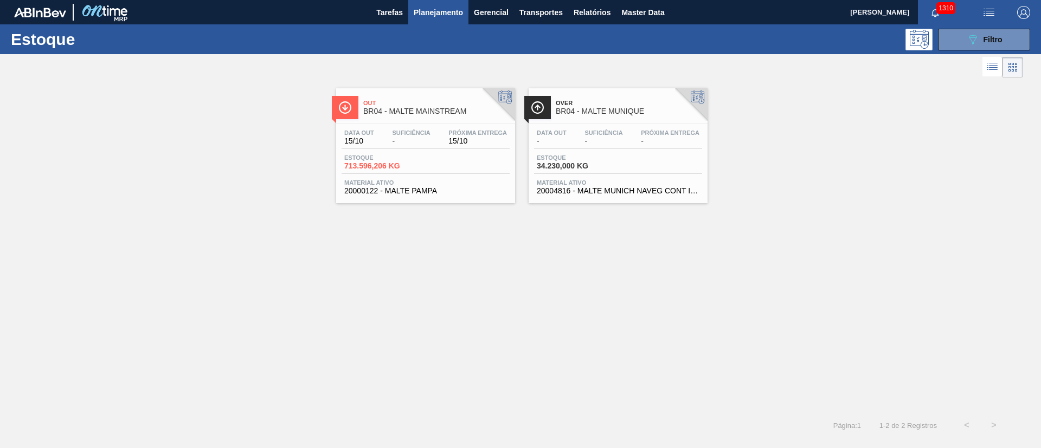
click at [400, 158] on span "Estoque" at bounding box center [382, 157] width 76 height 7
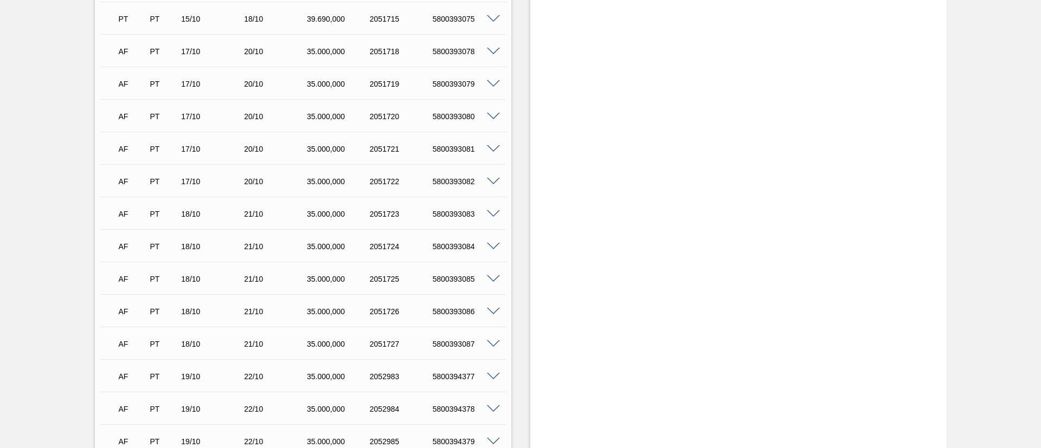
scroll to position [1386, 0]
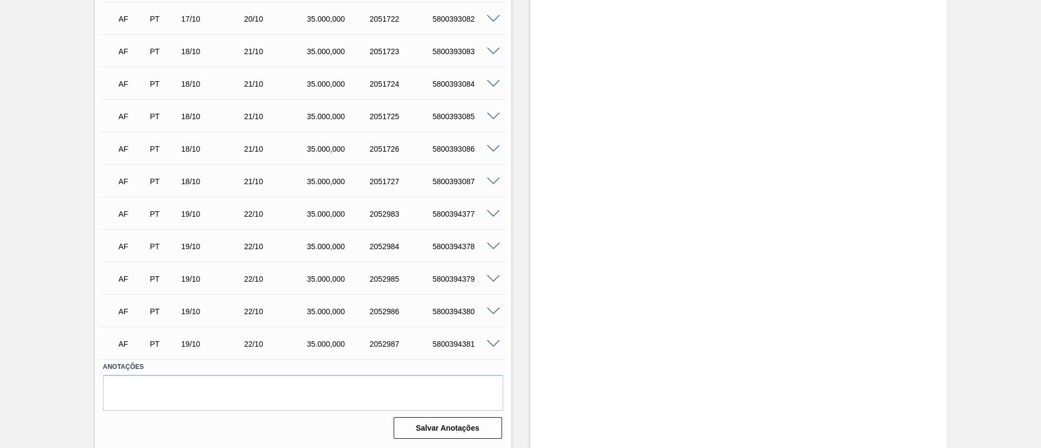
click at [494, 342] on span at bounding box center [493, 344] width 13 height 8
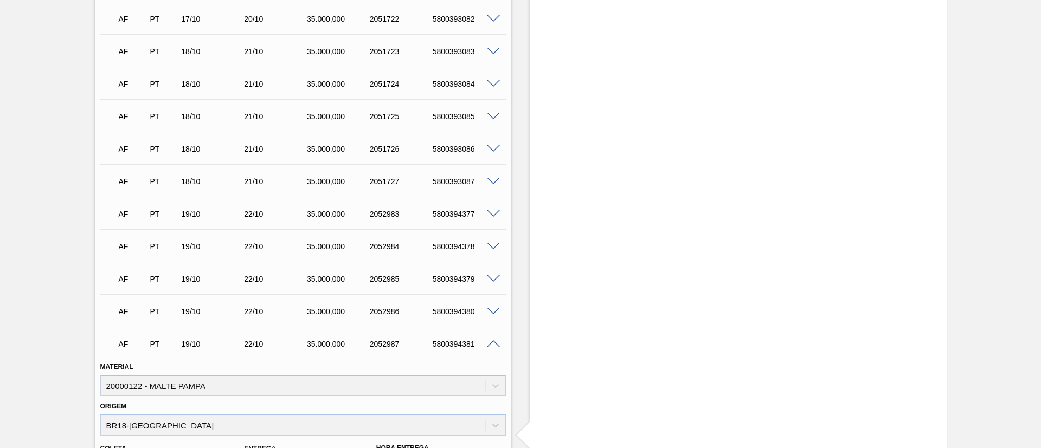
click at [487, 343] on span at bounding box center [493, 344] width 13 height 8
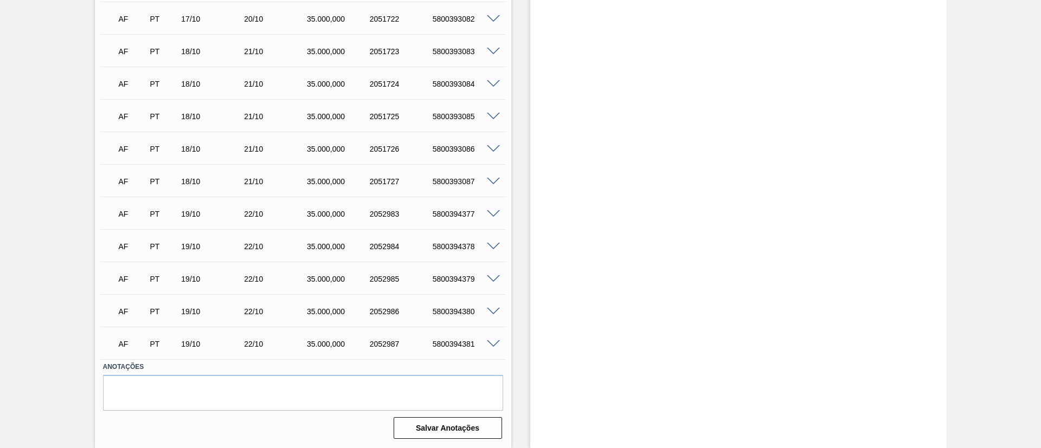
click at [493, 346] on span at bounding box center [493, 344] width 13 height 8
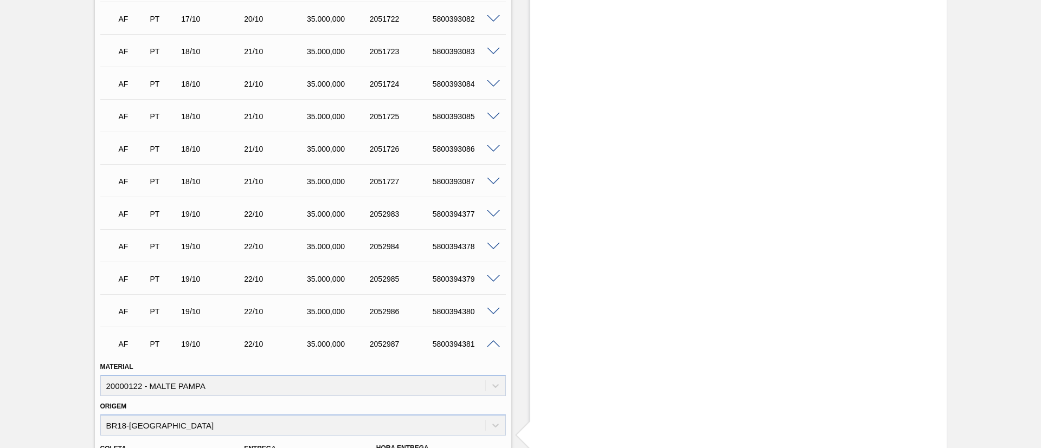
scroll to position [1630, 0]
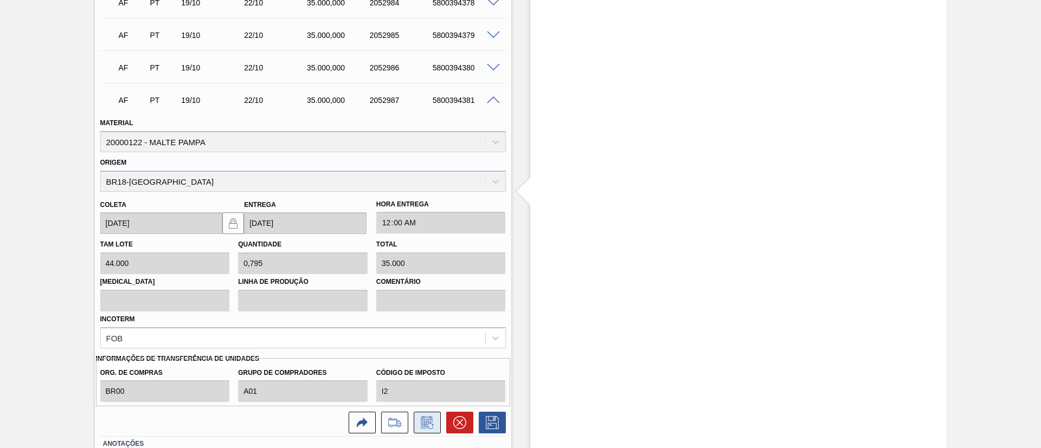
click at [427, 422] on icon at bounding box center [426, 422] width 17 height 13
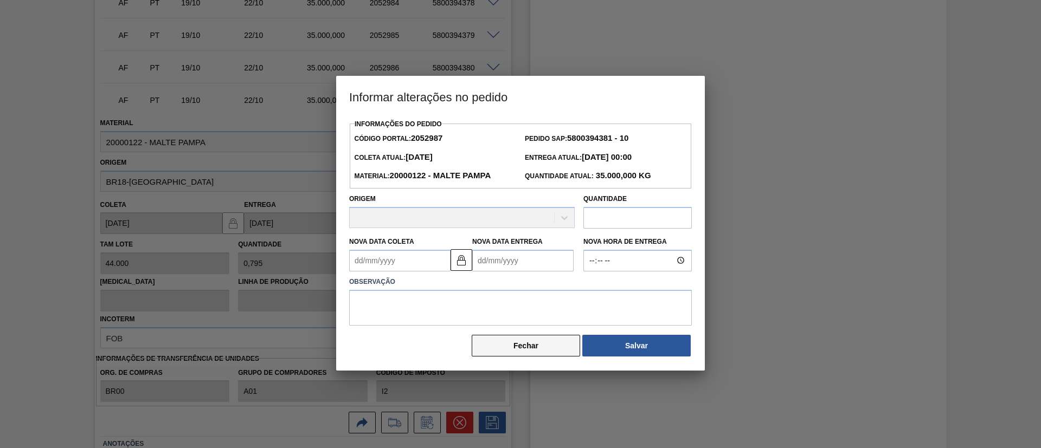
click at [521, 356] on button "Fechar" at bounding box center [526, 346] width 108 height 22
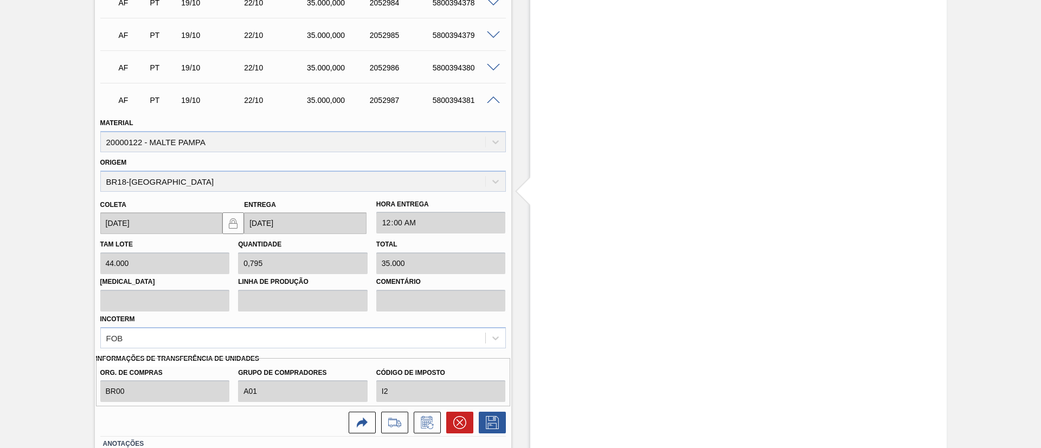
click at [491, 101] on span at bounding box center [493, 100] width 13 height 8
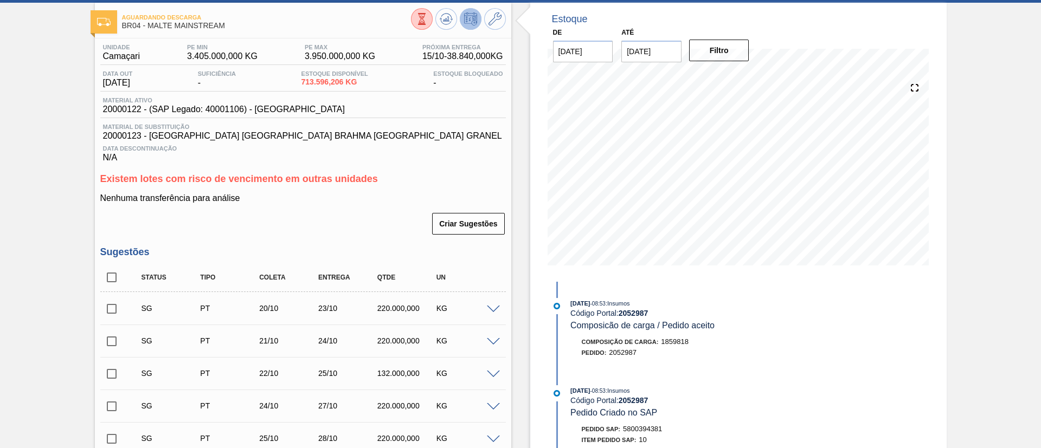
scroll to position [0, 0]
